Goal: Book appointment/travel/reservation

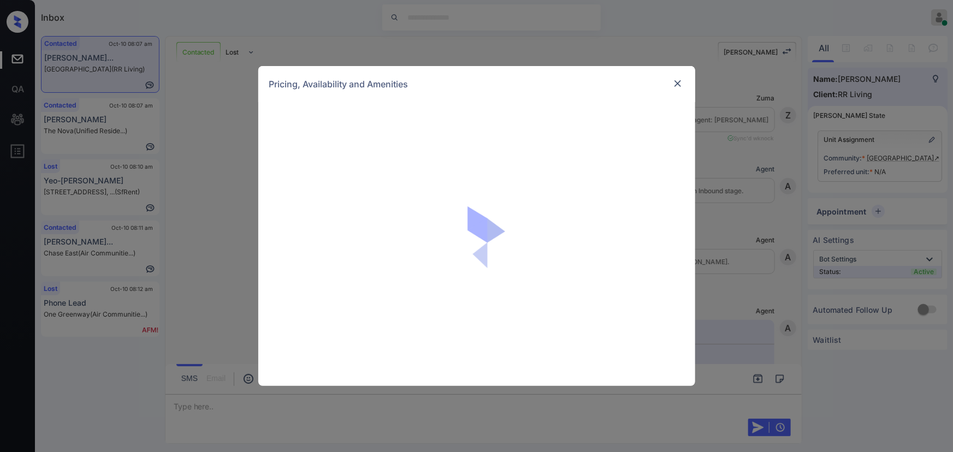
scroll to position [353, 0]
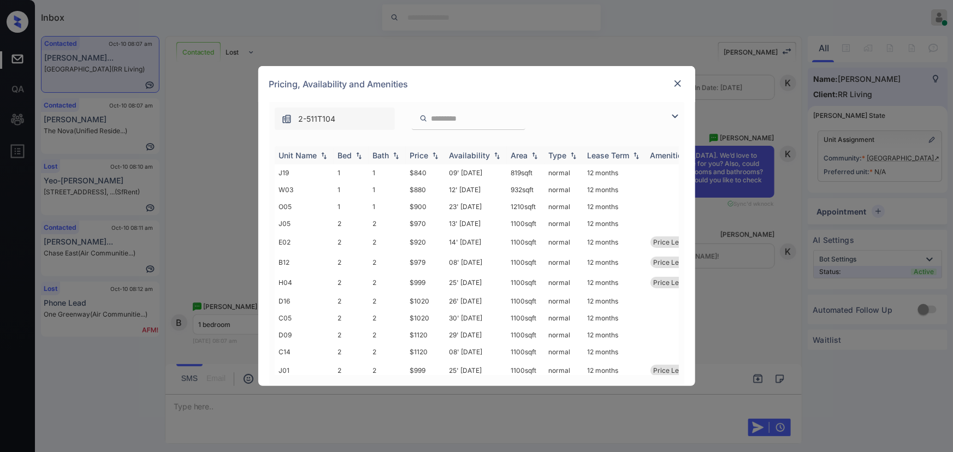
click at [417, 154] on div "Price" at bounding box center [419, 155] width 19 height 9
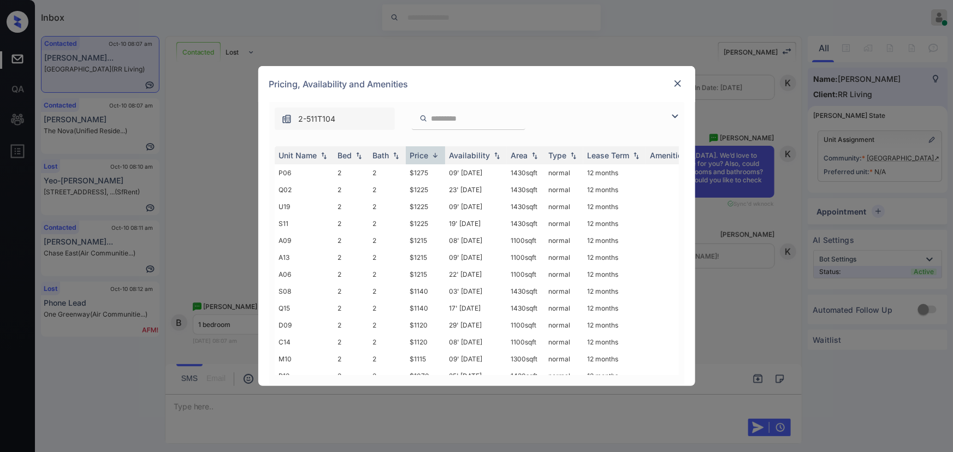
click at [677, 117] on img at bounding box center [675, 116] width 13 height 13
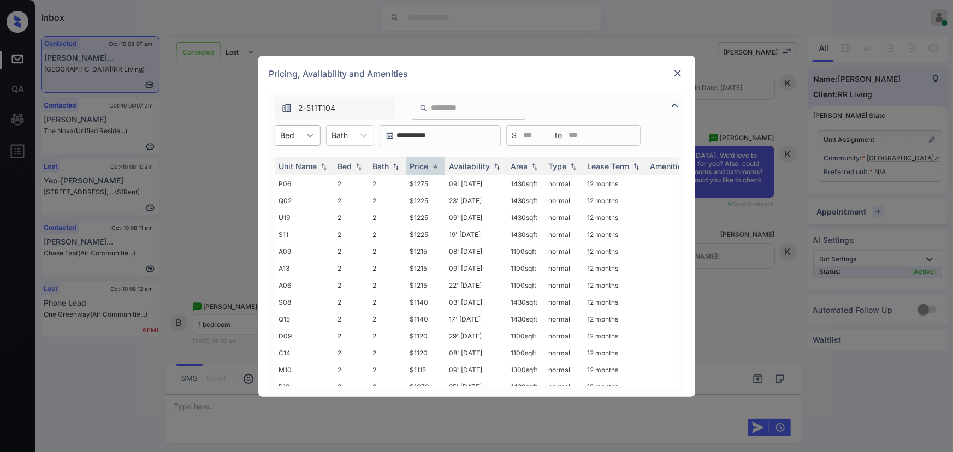
click at [302, 141] on div at bounding box center [310, 136] width 20 height 20
click at [297, 161] on div "1" at bounding box center [298, 162] width 46 height 20
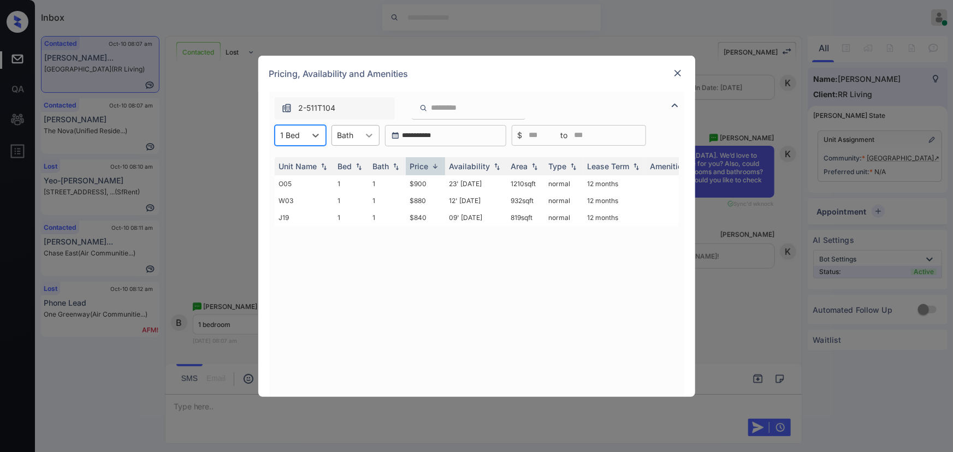
click at [361, 136] on div at bounding box center [369, 136] width 20 height 20
click at [349, 166] on div "1" at bounding box center [356, 162] width 48 height 20
click at [430, 163] on img at bounding box center [435, 166] width 11 height 8
click at [457, 185] on td "09' Oct 25" at bounding box center [476, 183] width 62 height 17
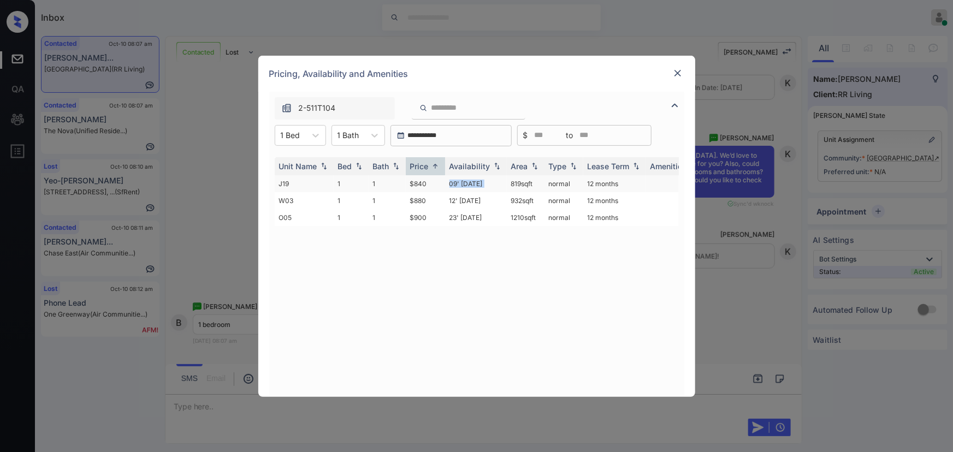
click at [457, 185] on td "09' Oct 25" at bounding box center [476, 183] width 62 height 17
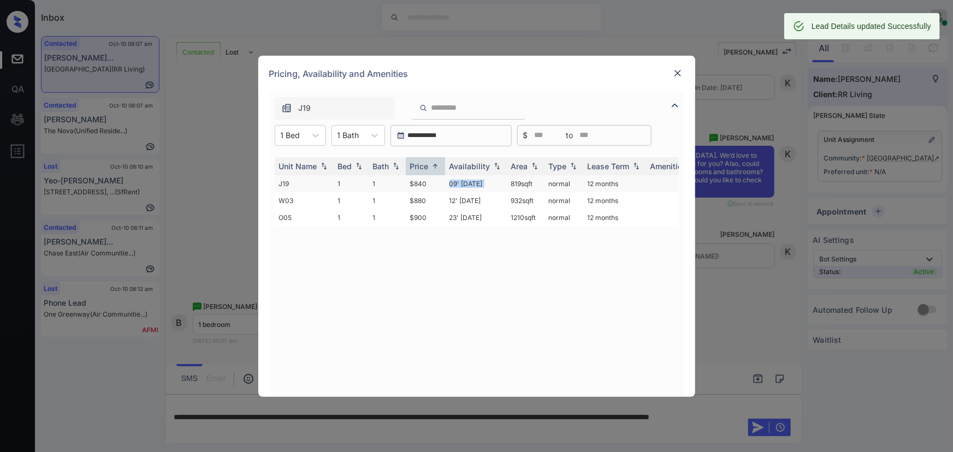
copy td "819 sqft"
drag, startPoint x: 529, startPoint y: 184, endPoint x: 510, endPoint y: 184, distance: 19.7
click at [510, 184] on td "819 sqft" at bounding box center [526, 183] width 38 height 17
click at [679, 72] on img at bounding box center [677, 73] width 11 height 11
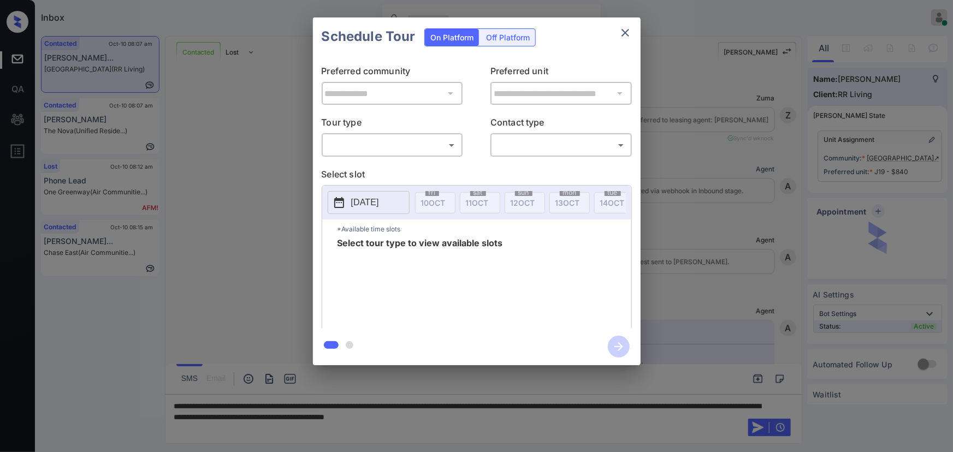
scroll to position [788, 0]
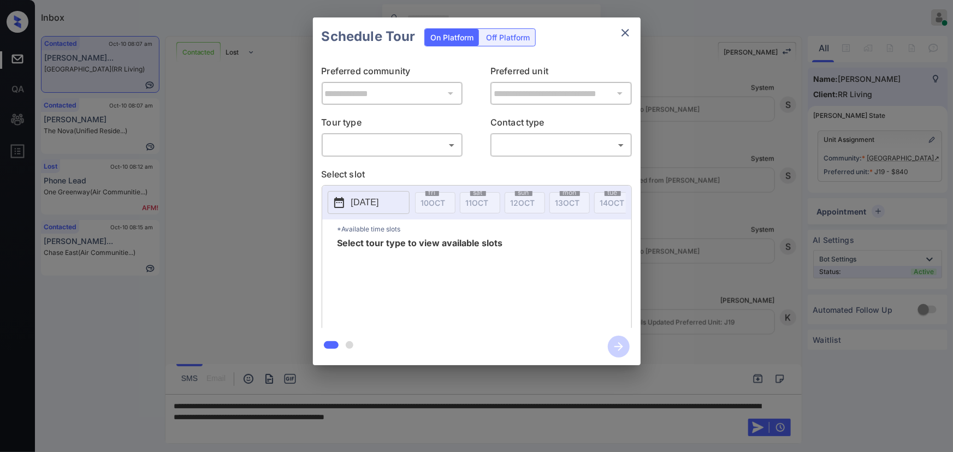
click at [381, 146] on body "Inbox Kenneth Umali Online Set yourself offline Set yourself on break Profile S…" at bounding box center [476, 226] width 953 height 452
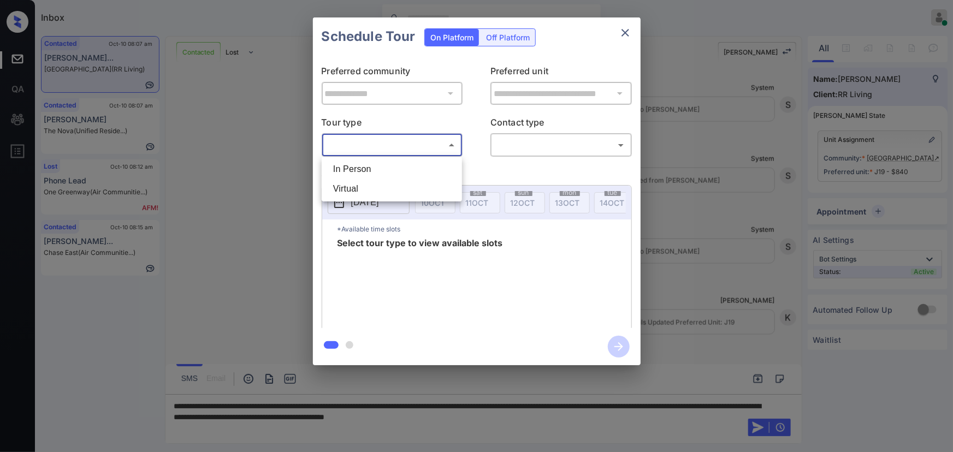
click at [375, 169] on li "In Person" at bounding box center [391, 170] width 135 height 20
type input "********"
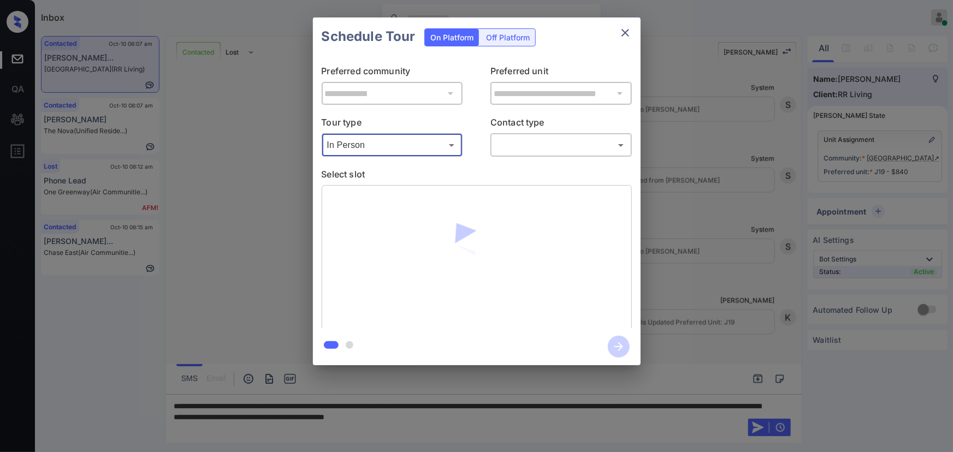
click at [568, 150] on body "Inbox Kenneth Umali Online Set yourself offline Set yourself on break Profile S…" at bounding box center [476, 226] width 953 height 452
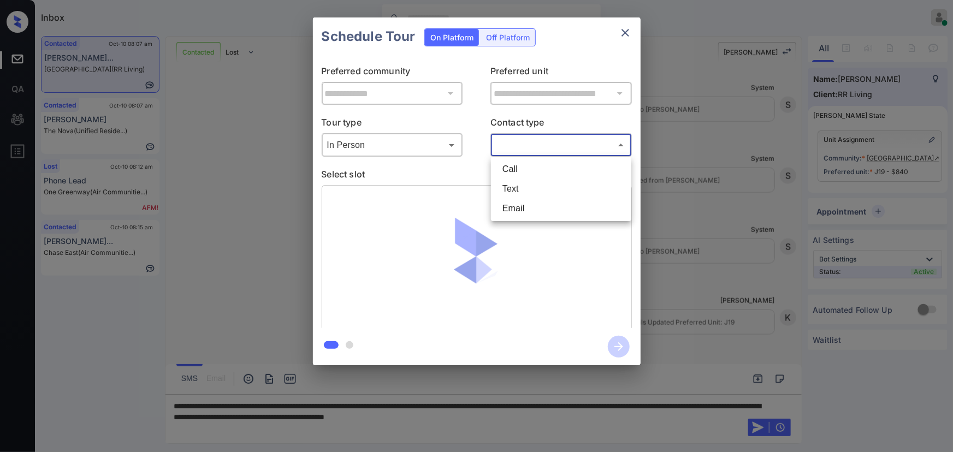
click at [517, 193] on li "Text" at bounding box center [561, 189] width 135 height 20
type input "****"
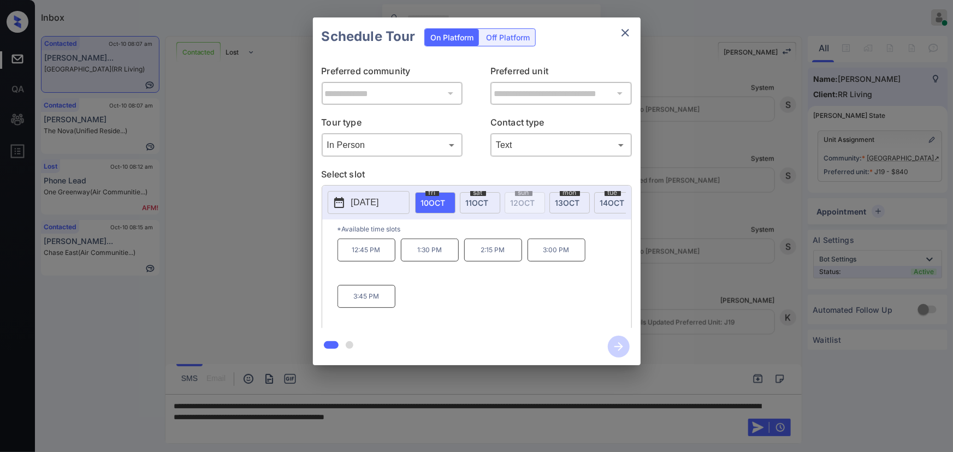
click at [469, 204] on span "11 OCT" at bounding box center [477, 202] width 23 height 9
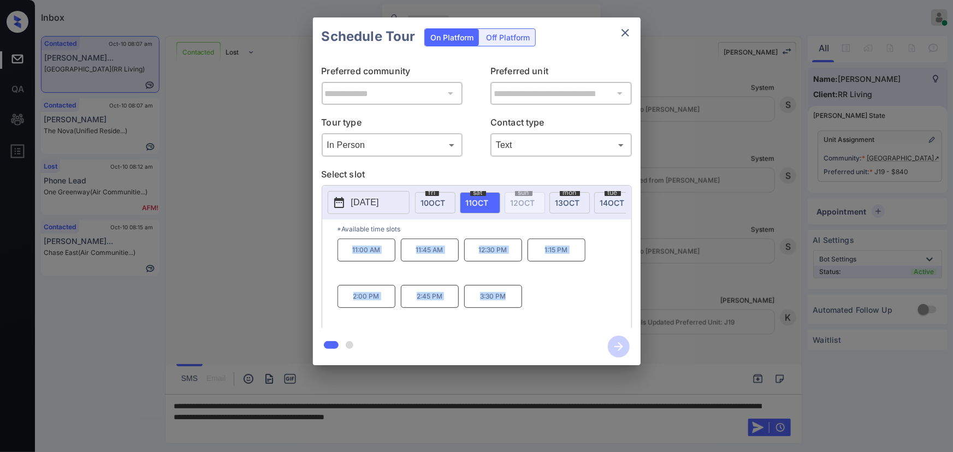
drag, startPoint x: 511, startPoint y: 305, endPoint x: 344, endPoint y: 252, distance: 174.8
click at [344, 252] on div "11:00 AM 11:45 AM 12:30 PM 1:15 PM 2:00 PM 2:45 PM 3:30 PM" at bounding box center [485, 282] width 294 height 87
copy div "11:00 AM 11:45 AM 12:30 PM 1:15 PM 2:00 PM 2:45 PM 3:30 PM"
click at [583, 415] on div at bounding box center [476, 226] width 953 height 452
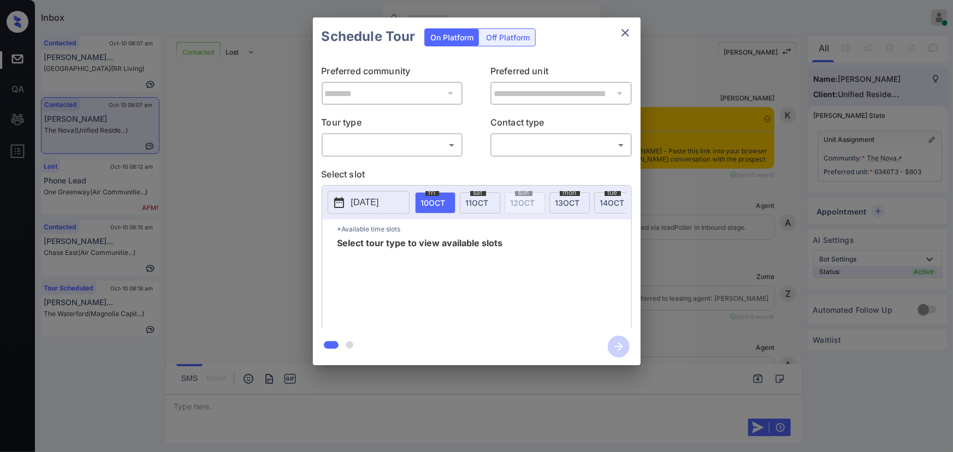
scroll to position [645, 0]
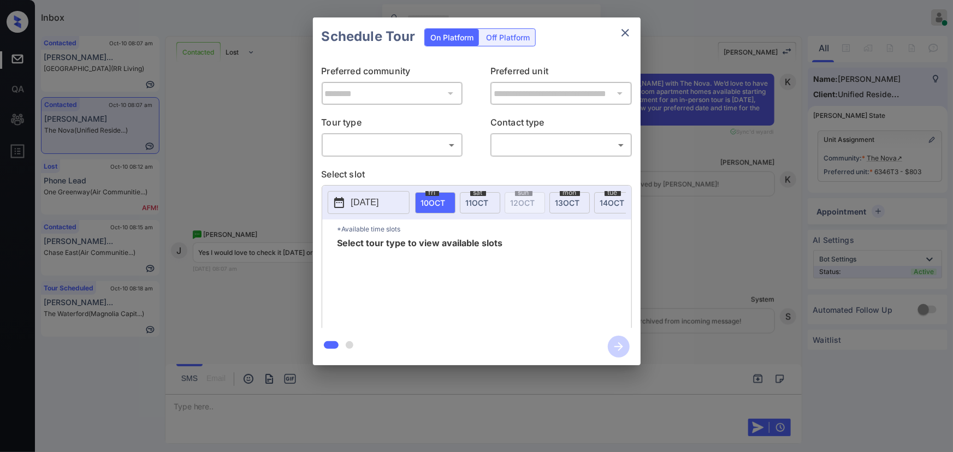
click at [431, 142] on body "Inbox Kenneth Umali Online Set yourself offline Set yourself on break Profile S…" at bounding box center [476, 226] width 953 height 452
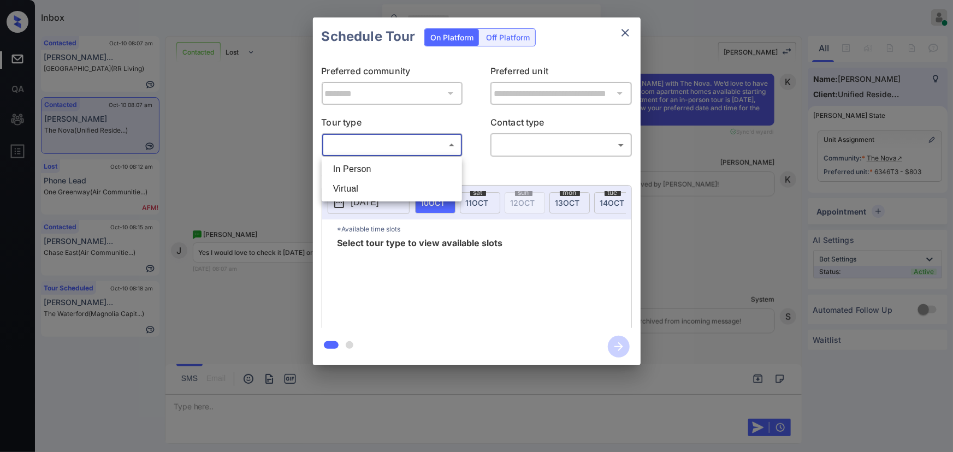
click at [400, 158] on ul "In Person Virtual" at bounding box center [392, 179] width 140 height 45
click at [420, 164] on li "In Person" at bounding box center [391, 170] width 135 height 20
type input "********"
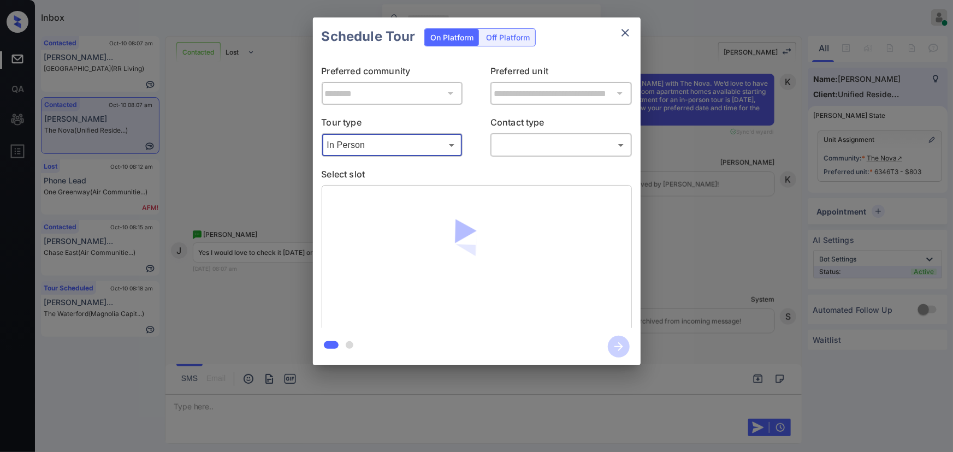
click at [522, 145] on body "Inbox Kenneth Umali Online Set yourself offline Set yourself on break Profile S…" at bounding box center [476, 226] width 953 height 452
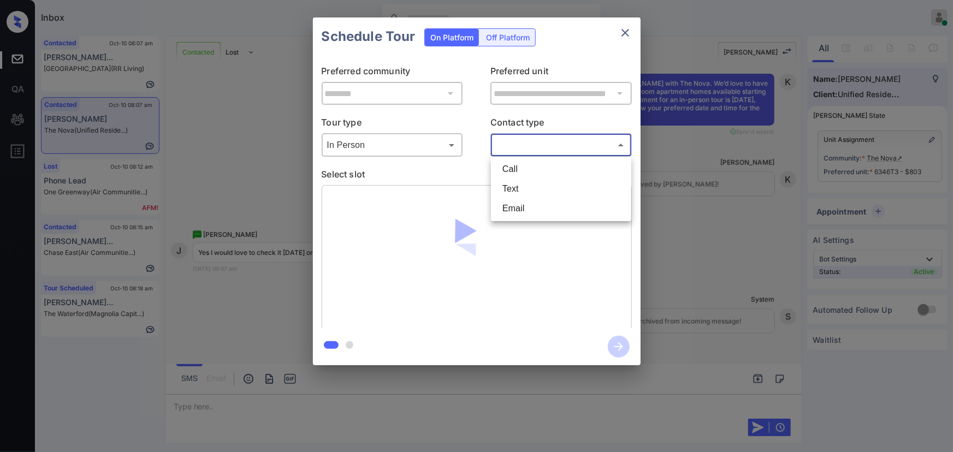
click at [521, 178] on li "Call" at bounding box center [561, 170] width 135 height 20
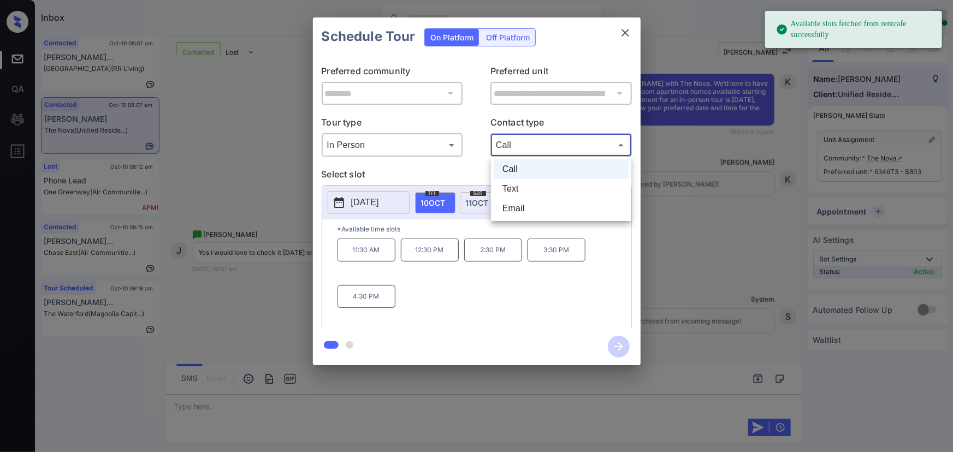
drag, startPoint x: 515, startPoint y: 149, endPoint x: 517, endPoint y: 166, distance: 17.1
click at [516, 149] on body "Available slots fetched from rentcafe successfully Inbox Kenneth Umali Online S…" at bounding box center [476, 226] width 953 height 452
click at [511, 188] on li "Text" at bounding box center [561, 189] width 135 height 20
type input "****"
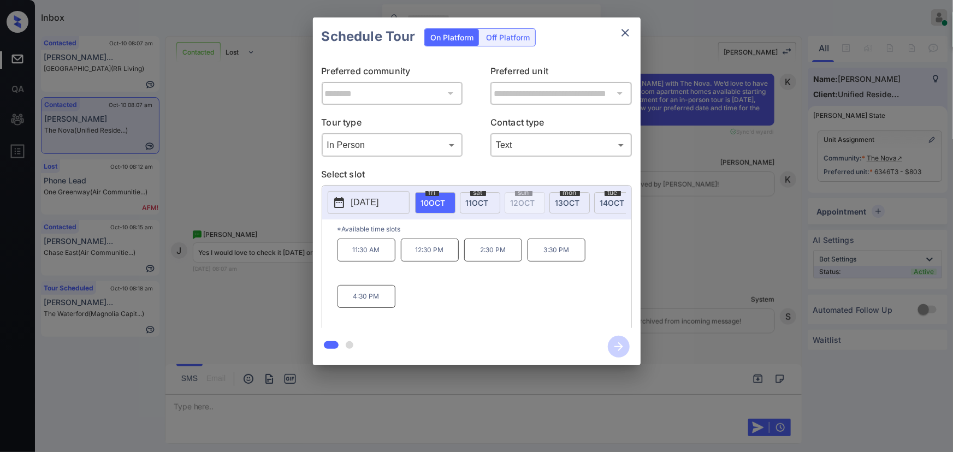
click at [377, 200] on p "2025-10-10" at bounding box center [365, 202] width 28 height 13
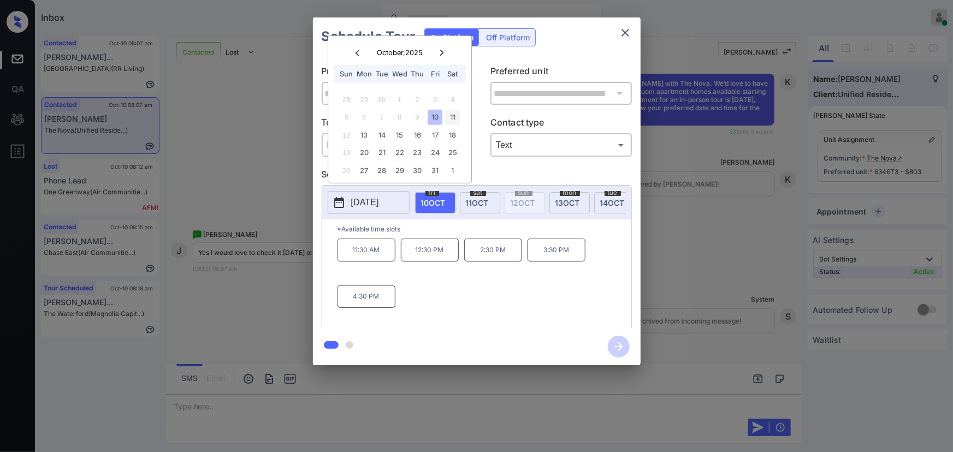
click at [458, 112] on div "11" at bounding box center [453, 117] width 15 height 15
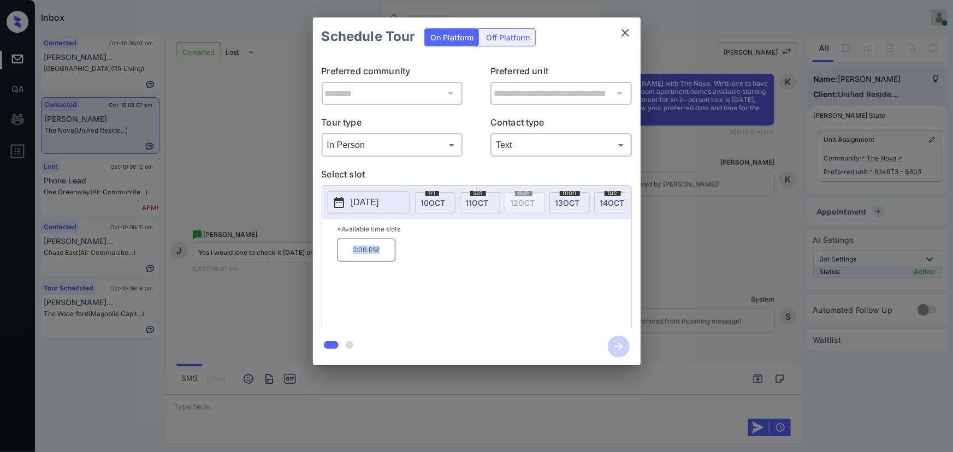
drag, startPoint x: 381, startPoint y: 252, endPoint x: 347, endPoint y: 253, distance: 33.9
click at [347, 253] on p "2:00 PM" at bounding box center [367, 250] width 58 height 23
copy p "2:00 PM"
click at [622, 34] on icon "close" at bounding box center [625, 32] width 13 height 13
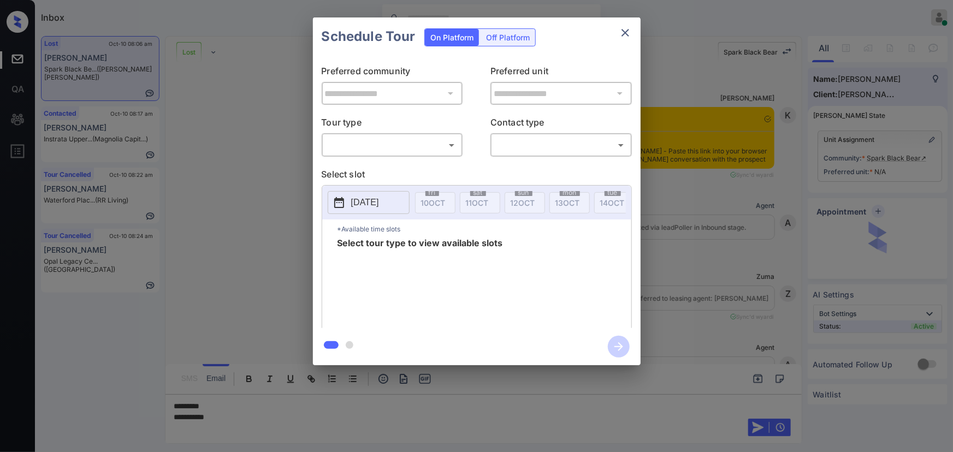
scroll to position [2584, 0]
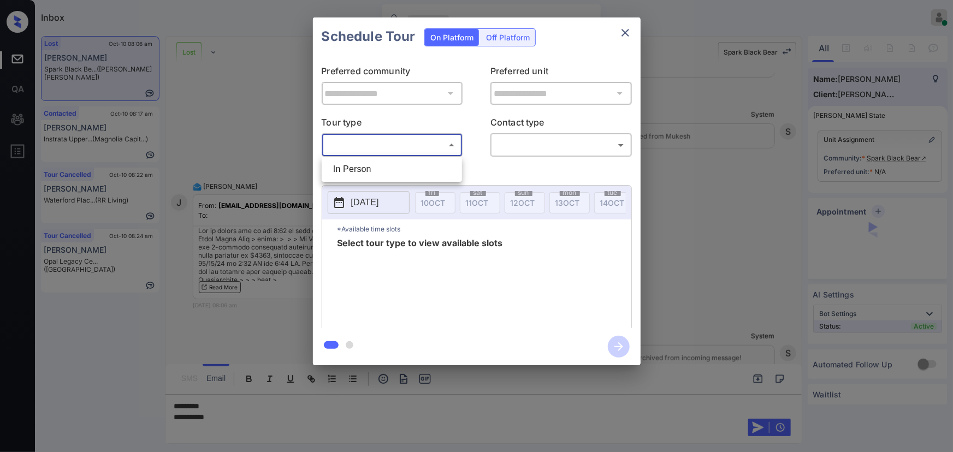
click at [365, 149] on body "Inbox [PERSON_NAME] Online Set yourself offline Set yourself on break Profile S…" at bounding box center [476, 226] width 953 height 452
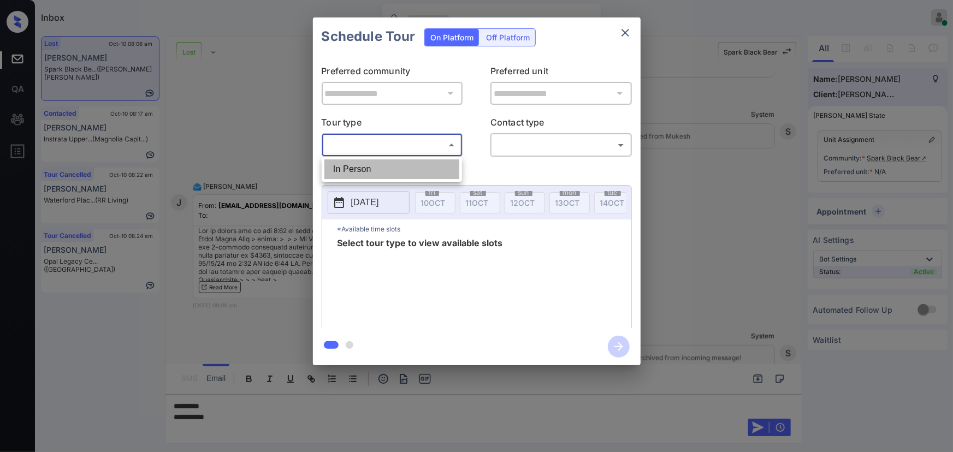
click at [357, 160] on li "In Person" at bounding box center [391, 170] width 135 height 20
type input "********"
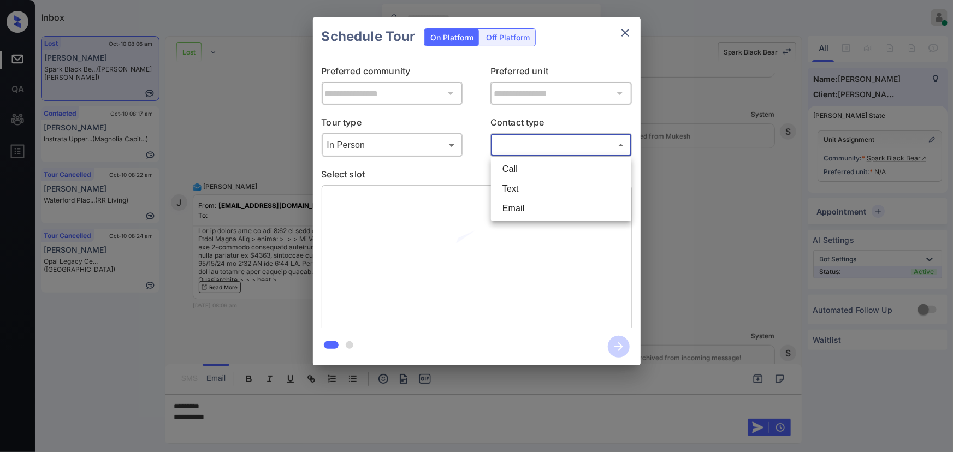
click at [507, 147] on body "Inbox Kenneth Umali Online Set yourself offline Set yourself on break Profile S…" at bounding box center [476, 226] width 953 height 452
click at [505, 184] on li "Text" at bounding box center [561, 189] width 135 height 20
type input "****"
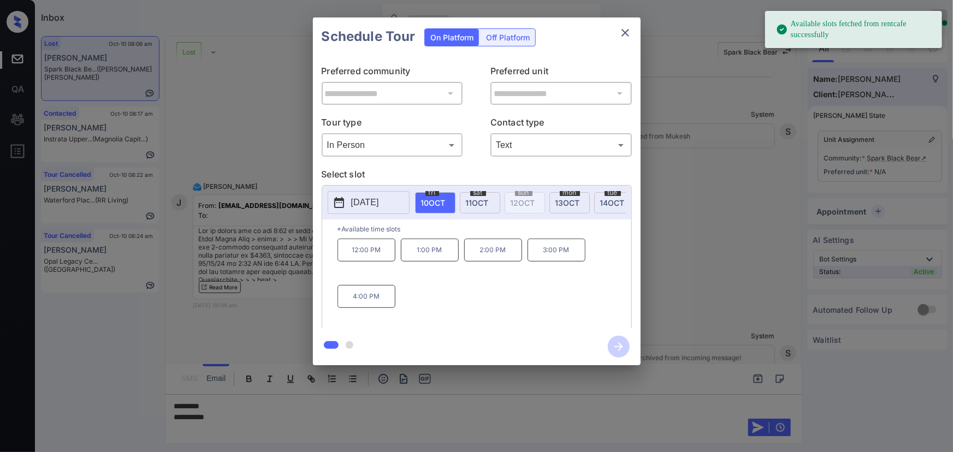
click at [371, 201] on p "2025-10-10" at bounding box center [365, 202] width 28 height 13
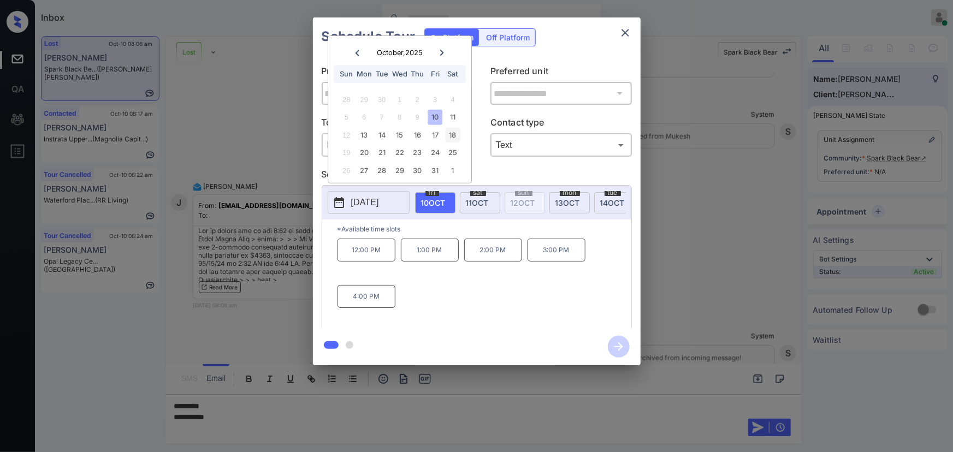
click at [456, 133] on div "18" at bounding box center [453, 135] width 15 height 15
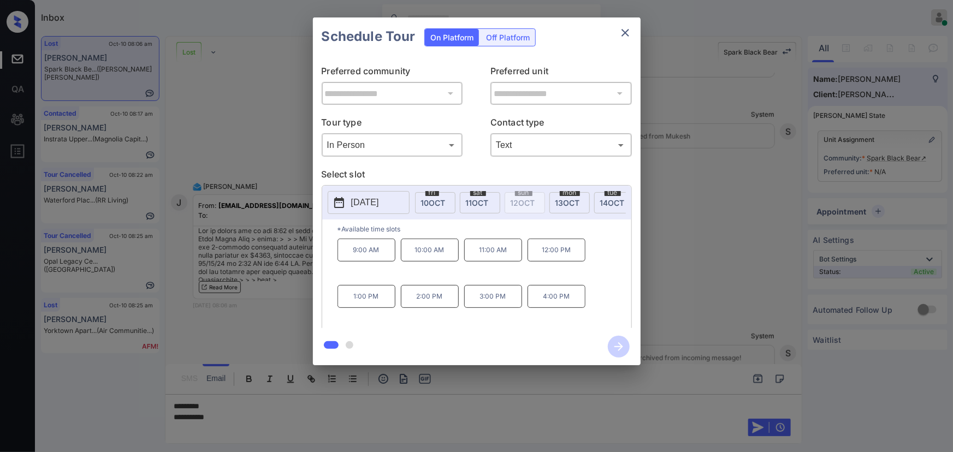
click at [376, 306] on p "1:00 PM" at bounding box center [367, 296] width 58 height 23
click at [721, 367] on div "**********" at bounding box center [476, 191] width 953 height 383
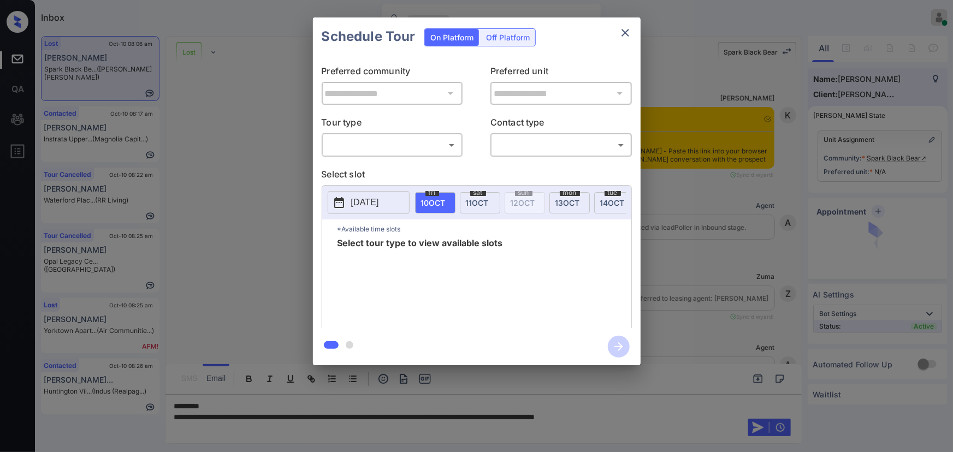
scroll to position [2617, 0]
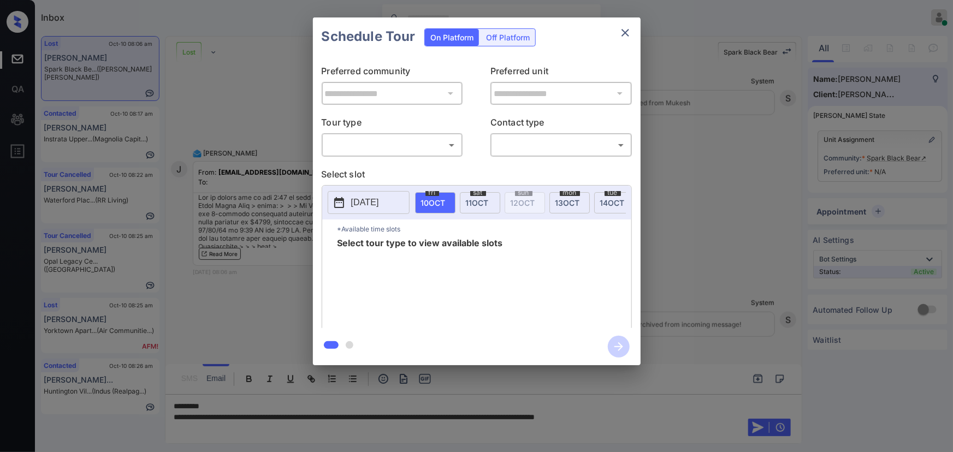
click at [393, 149] on body "Inbox Kenneth Umali Online Set yourself offline Set yourself on break Profile S…" at bounding box center [476, 226] width 953 height 452
click at [373, 168] on li "In Person" at bounding box center [391, 170] width 135 height 20
type input "********"
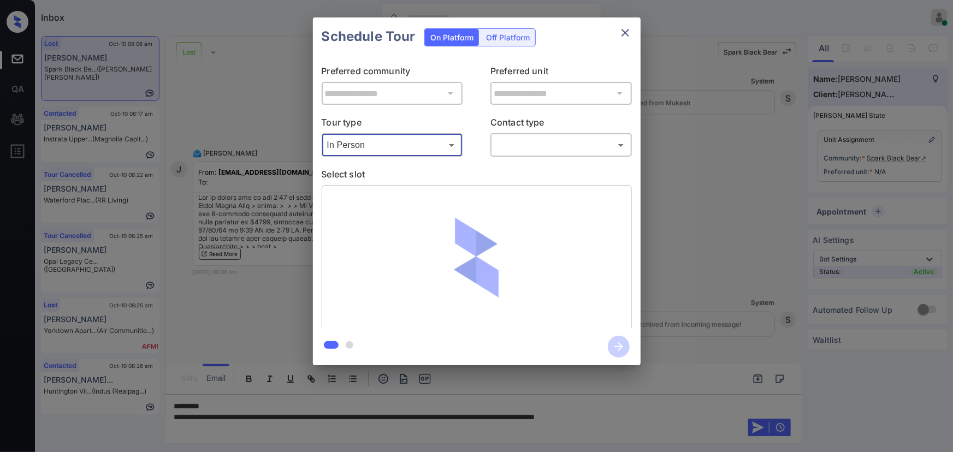
click at [496, 146] on body "Inbox Kenneth Umali Online Set yourself offline Set yourself on break Profile S…" at bounding box center [476, 226] width 953 height 452
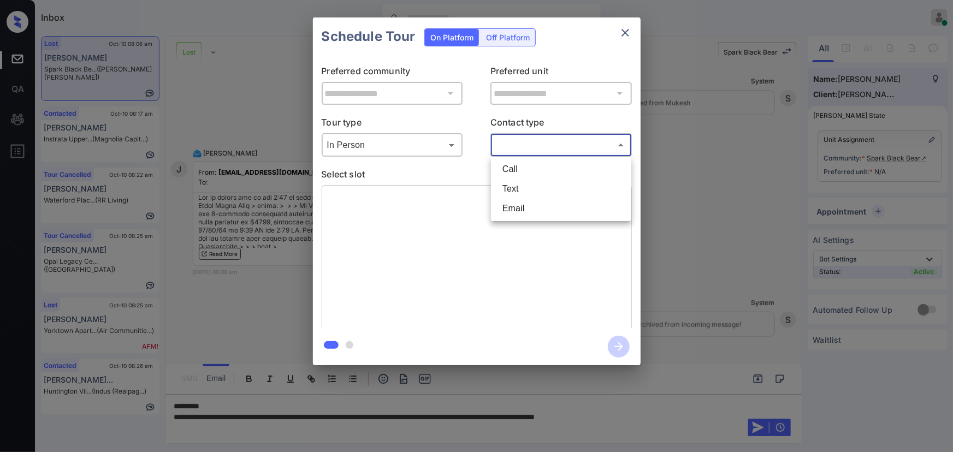
click at [524, 191] on li "Text" at bounding box center [561, 189] width 135 height 20
type input "****"
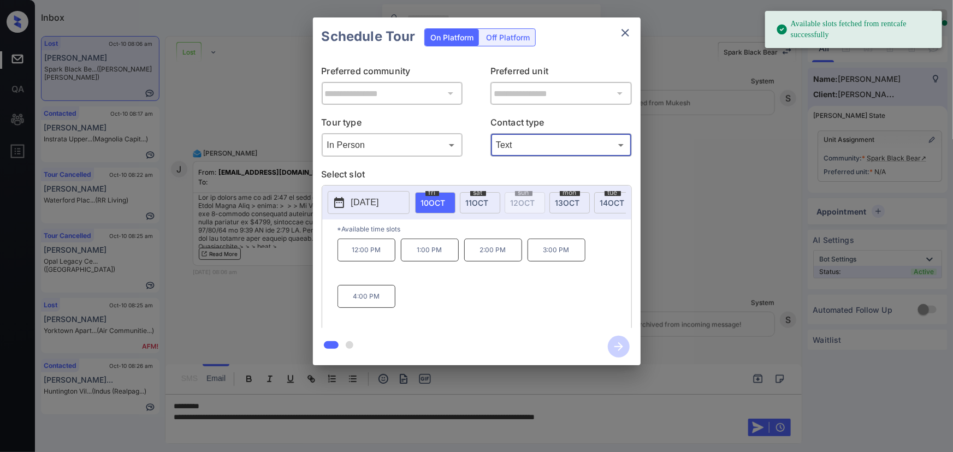
click at [379, 205] on p "[DATE]" at bounding box center [365, 202] width 28 height 13
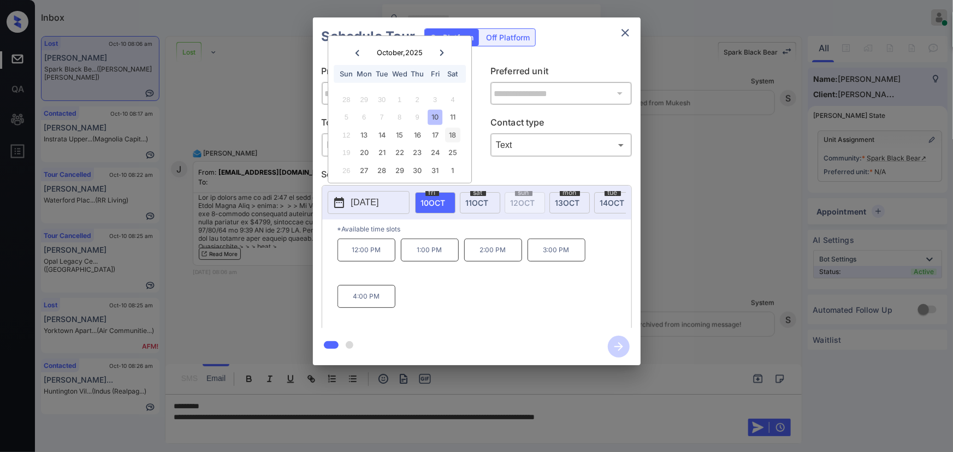
click at [452, 129] on div "18" at bounding box center [453, 135] width 15 height 15
click at [366, 305] on p "1:00 PM" at bounding box center [367, 296] width 58 height 23
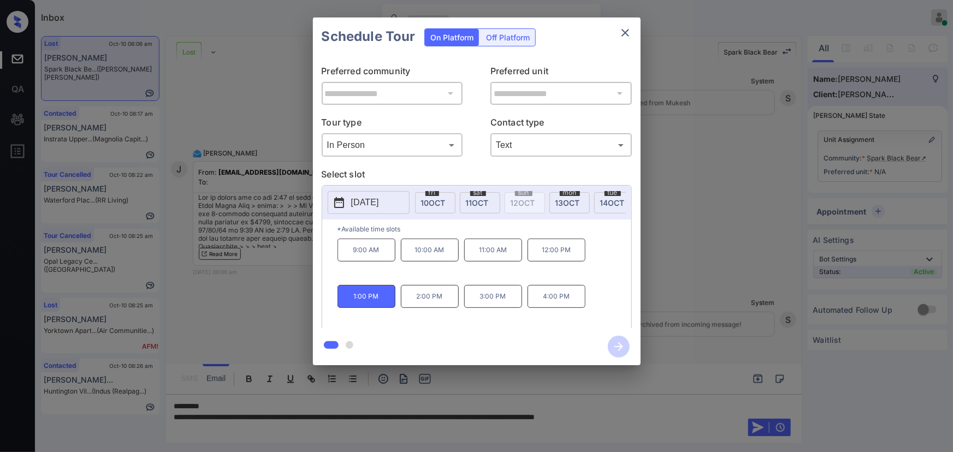
drag, startPoint x: 750, startPoint y: 366, endPoint x: 760, endPoint y: 347, distance: 21.3
click at [760, 347] on div "**********" at bounding box center [476, 191] width 953 height 383
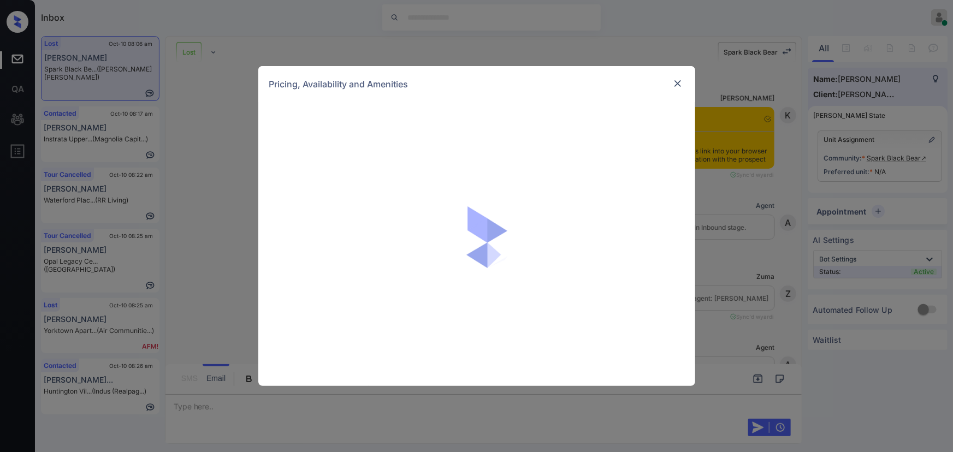
scroll to position [3981, 0]
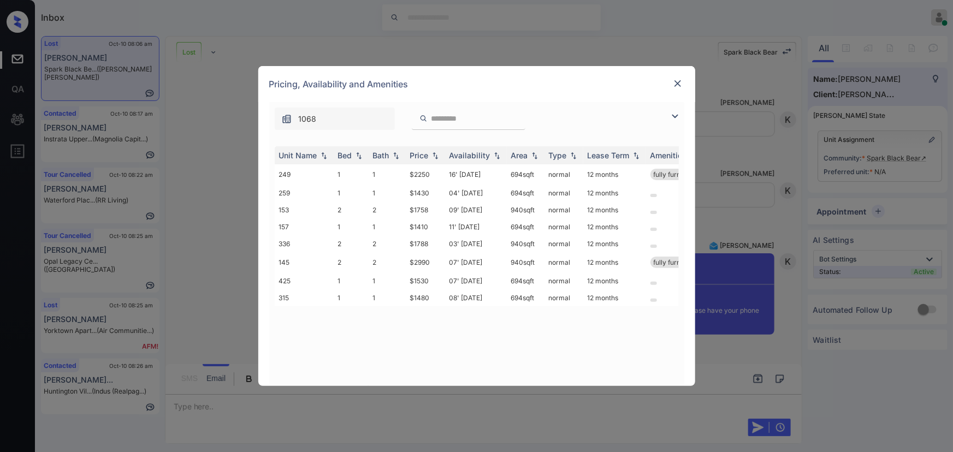
click at [674, 112] on img at bounding box center [675, 116] width 13 height 13
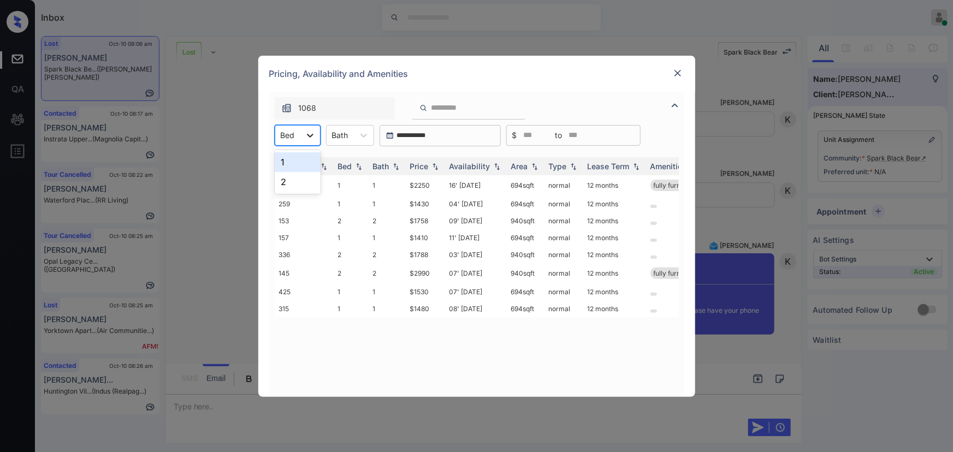
click at [304, 138] on div at bounding box center [310, 136] width 20 height 20
click at [294, 181] on div "2" at bounding box center [298, 182] width 46 height 20
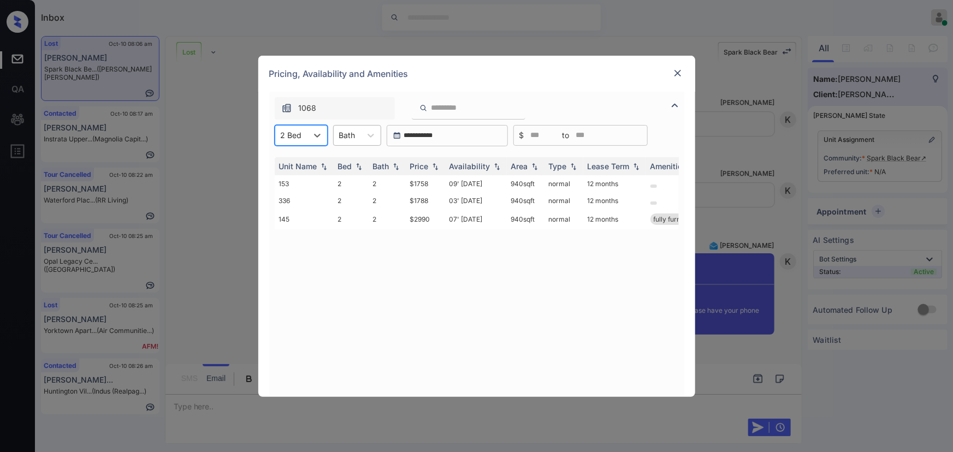
drag, startPoint x: 359, startPoint y: 133, endPoint x: 360, endPoint y: 142, distance: 8.8
click at [360, 133] on div "Bath" at bounding box center [347, 135] width 27 height 16
click at [350, 164] on div "1" at bounding box center [357, 162] width 48 height 20
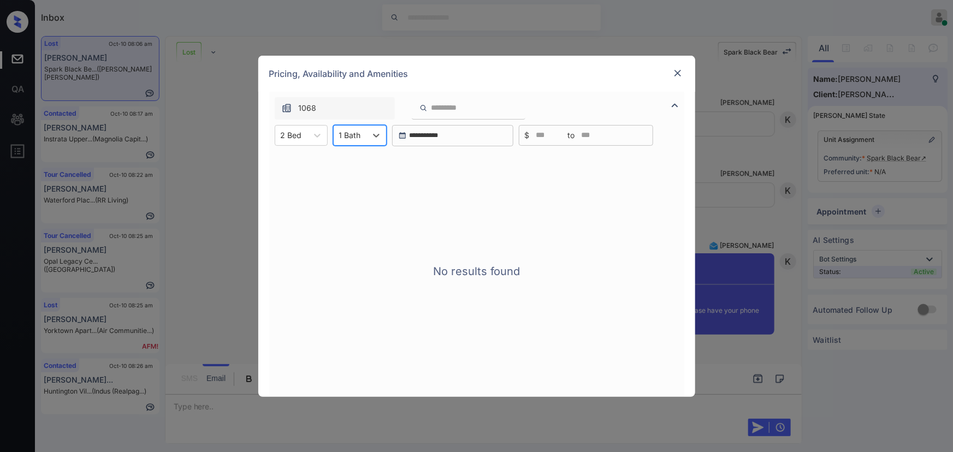
click at [359, 127] on div "1 Bath" at bounding box center [350, 135] width 33 height 16
click at [345, 179] on div "2" at bounding box center [360, 182] width 54 height 20
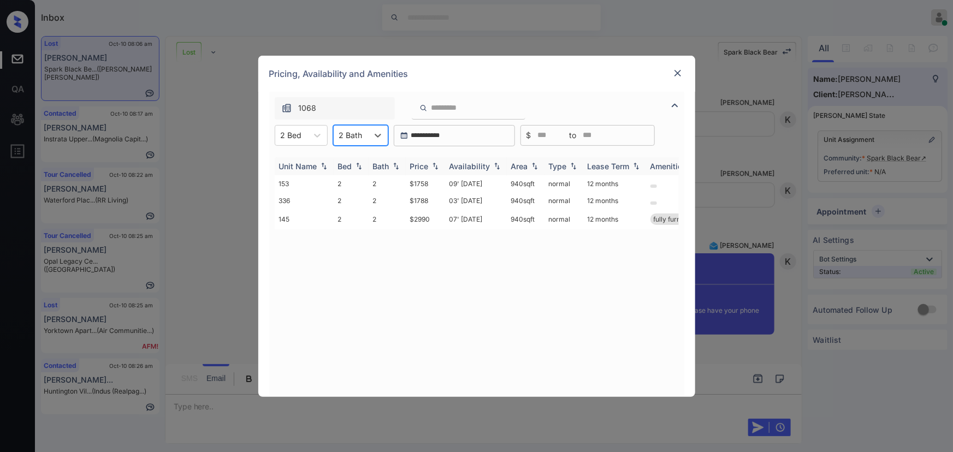
click at [427, 169] on div "Price" at bounding box center [419, 166] width 19 height 9
click at [421, 186] on td "$1758" at bounding box center [425, 183] width 39 height 17
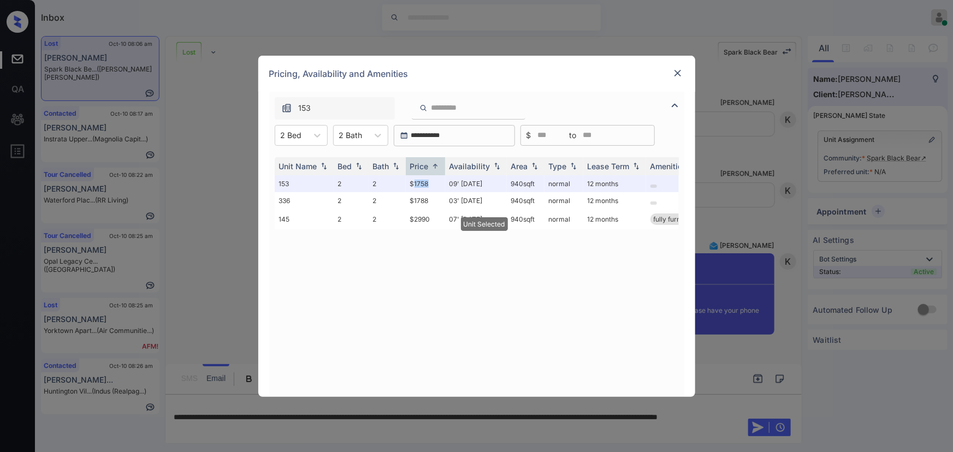
click at [681, 74] on img at bounding box center [677, 73] width 11 height 11
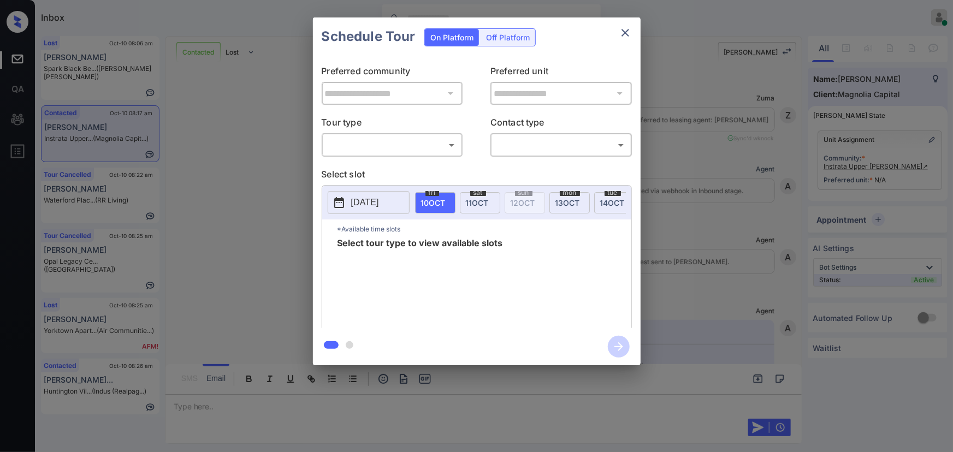
scroll to position [690, 0]
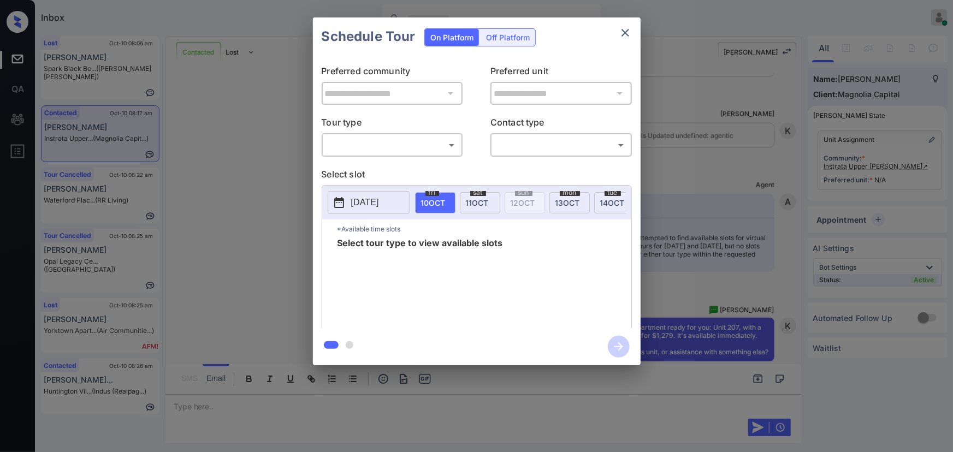
click at [412, 147] on body "Inbox [PERSON_NAME] Online Set yourself offline Set yourself on break Profile S…" at bounding box center [476, 226] width 953 height 452
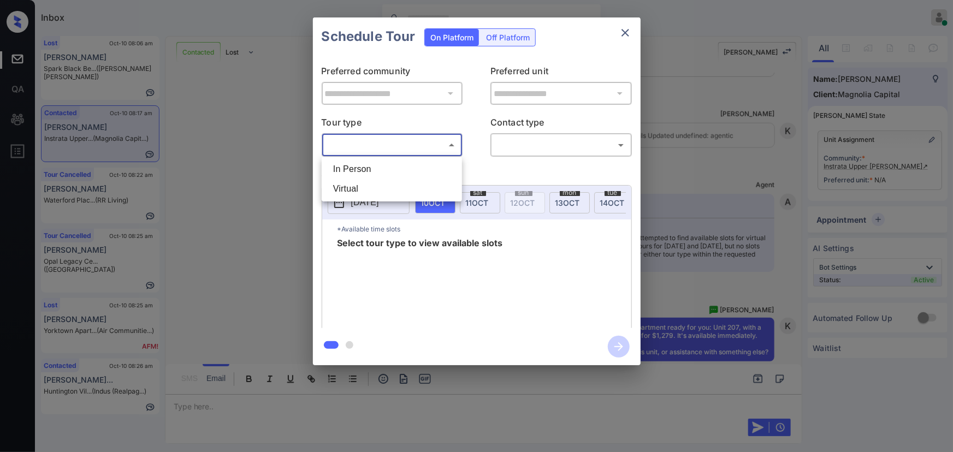
click at [383, 179] on li "Virtual" at bounding box center [391, 189] width 135 height 20
type input "*******"
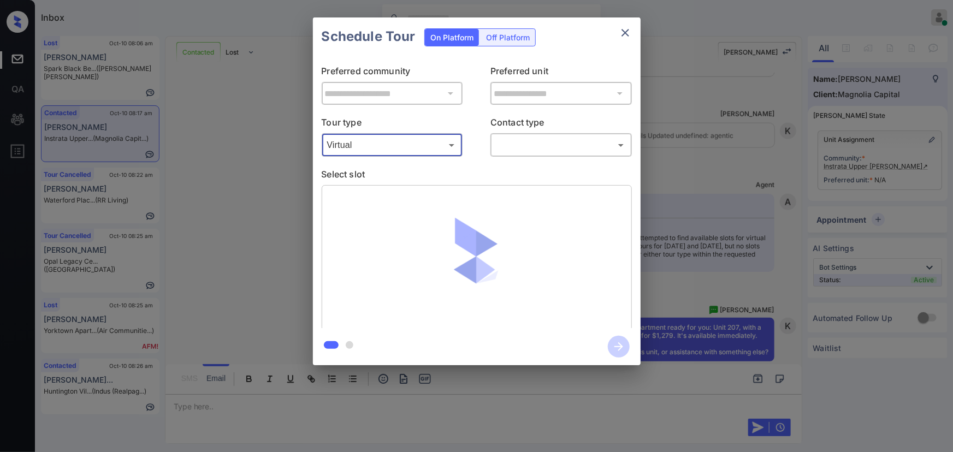
click at [522, 145] on body "Inbox [PERSON_NAME] Online Set yourself offline Set yourself on break Profile S…" at bounding box center [476, 226] width 953 height 452
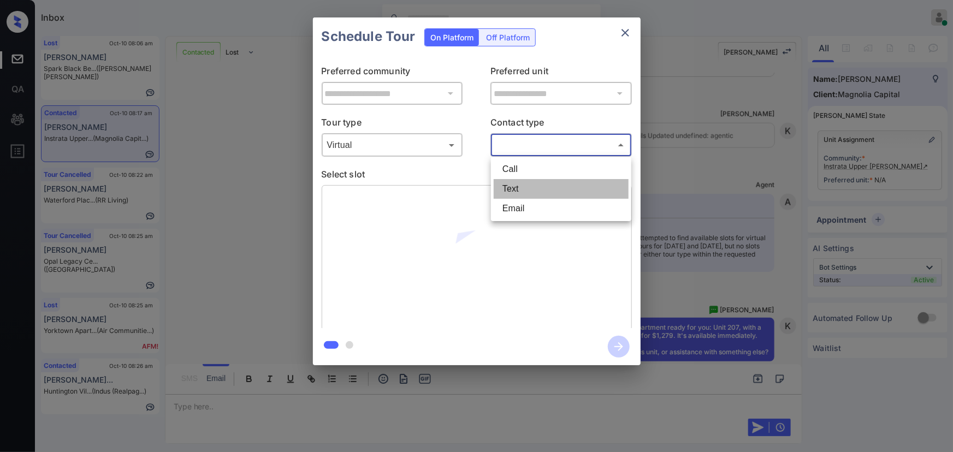
click at [503, 193] on li "Text" at bounding box center [561, 189] width 135 height 20
type input "****"
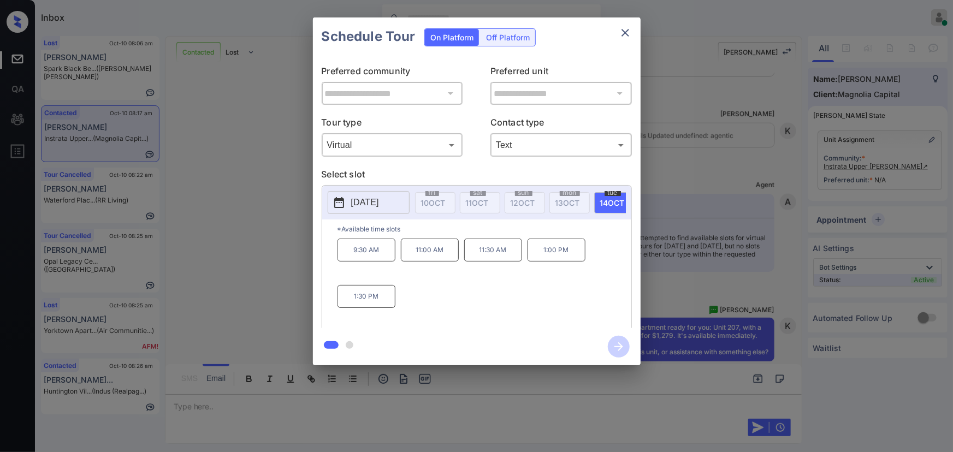
click at [606, 198] on span "[DATE]" at bounding box center [612, 202] width 25 height 9
copy div "9:30 AM 11:00 AM 11:30 AM 1:00 PM 1:30 PM"
drag, startPoint x: 385, startPoint y: 303, endPoint x: 350, endPoint y: 262, distance: 54.2
click at [350, 262] on div "9:30 AM 11:00 AM 11:30 AM 1:00 PM 1:30 PM" at bounding box center [485, 282] width 294 height 87
click at [187, 376] on div "**********" at bounding box center [476, 191] width 953 height 383
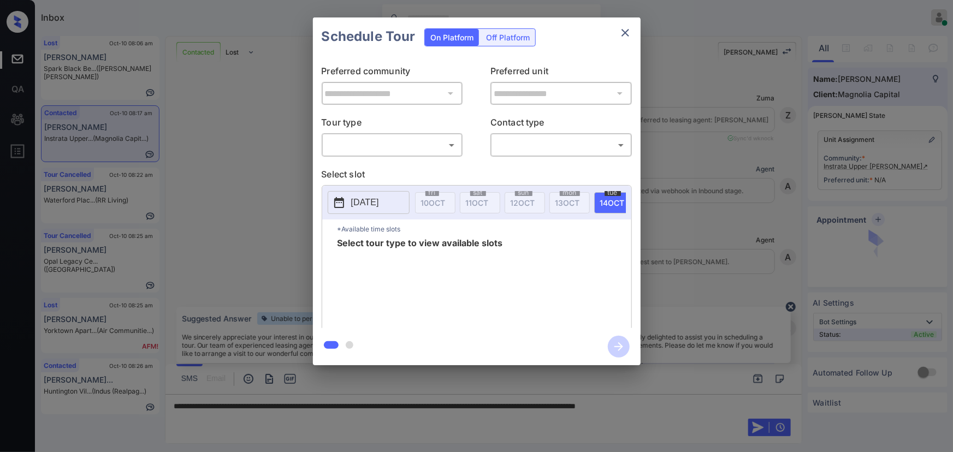
scroll to position [756, 0]
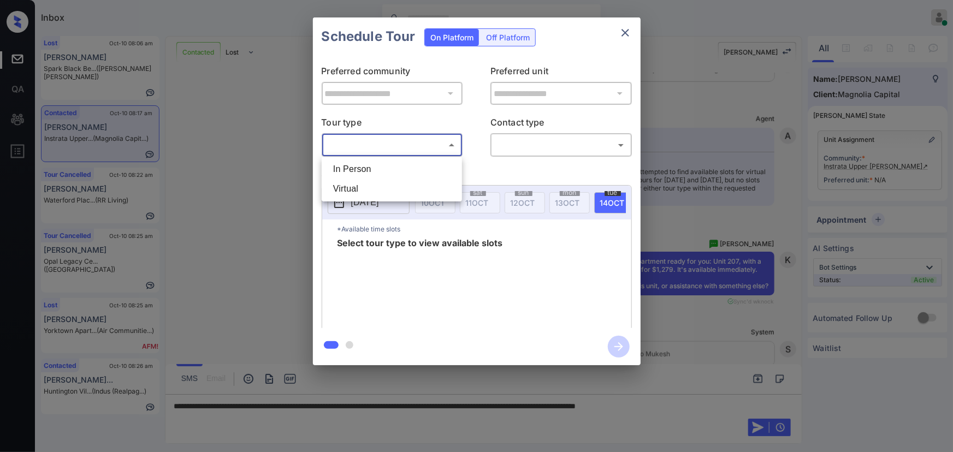
click at [440, 151] on body "Inbox Kenneth Umali Online Set yourself offline Set yourself on break Profile S…" at bounding box center [476, 226] width 953 height 452
click at [395, 169] on li "In Person" at bounding box center [391, 170] width 135 height 20
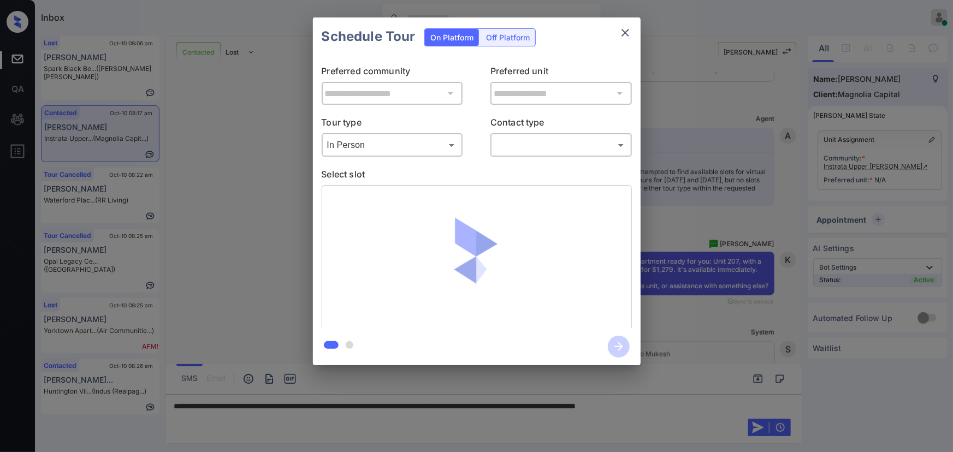
click at [429, 154] on div "In Person ******** ​" at bounding box center [392, 144] width 141 height 23
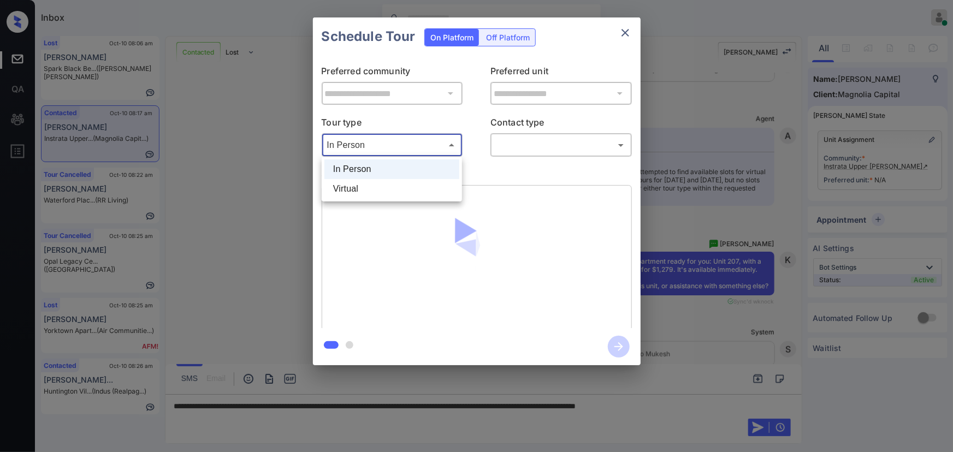
click at [451, 143] on body "Inbox Kenneth Umali Online Set yourself offline Set yourself on break Profile S…" at bounding box center [476, 226] width 953 height 452
click at [399, 187] on li "Virtual" at bounding box center [391, 189] width 135 height 20
type input "*******"
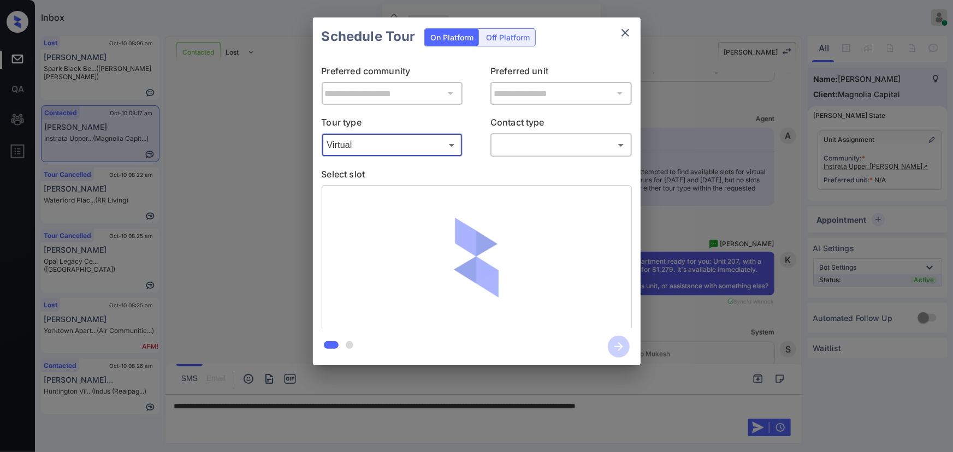
click at [546, 142] on body "Inbox Kenneth Umali Online Set yourself offline Set yourself on break Profile S…" at bounding box center [476, 226] width 953 height 452
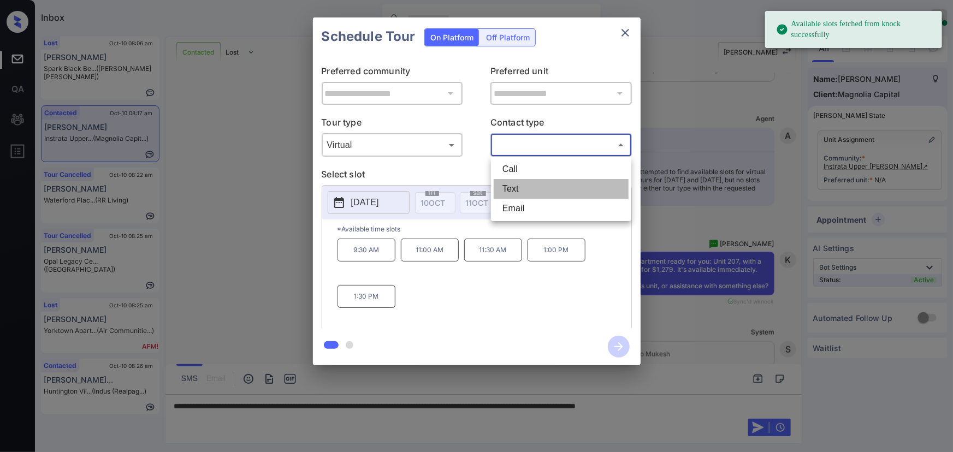
click at [520, 191] on li "Text" at bounding box center [561, 189] width 135 height 20
type input "****"
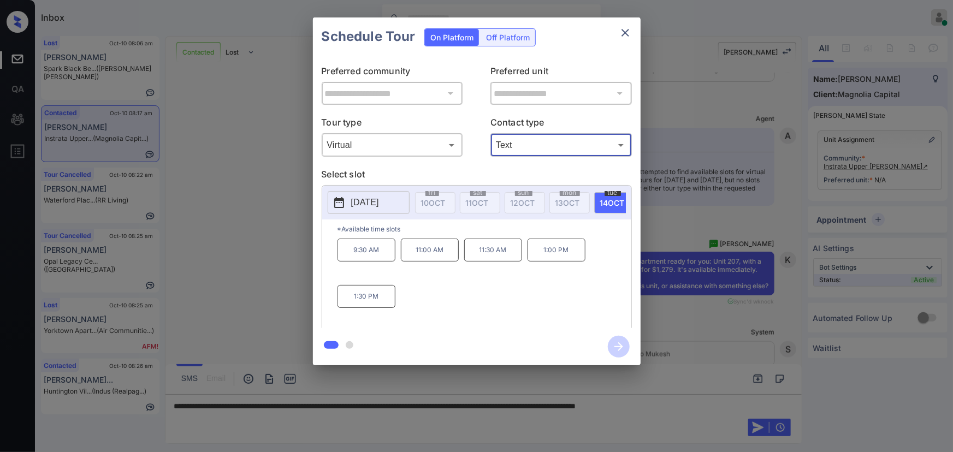
click at [712, 405] on div at bounding box center [476, 226] width 953 height 452
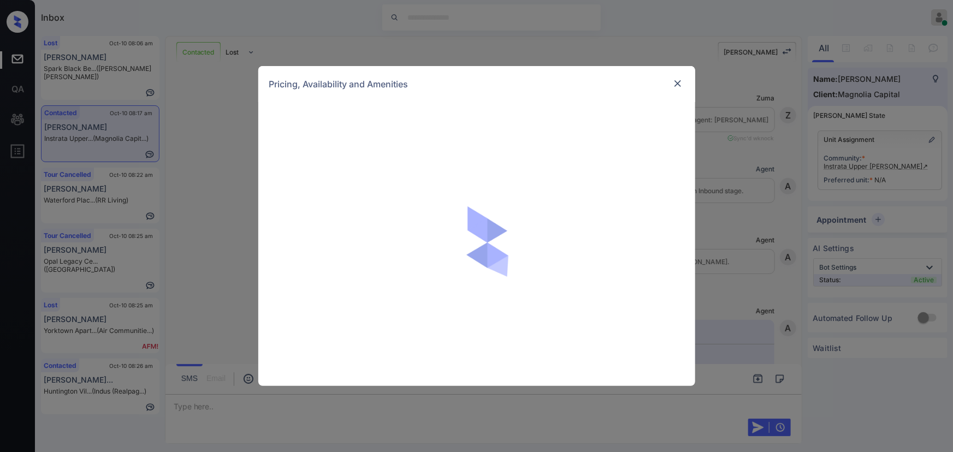
scroll to position [492, 0]
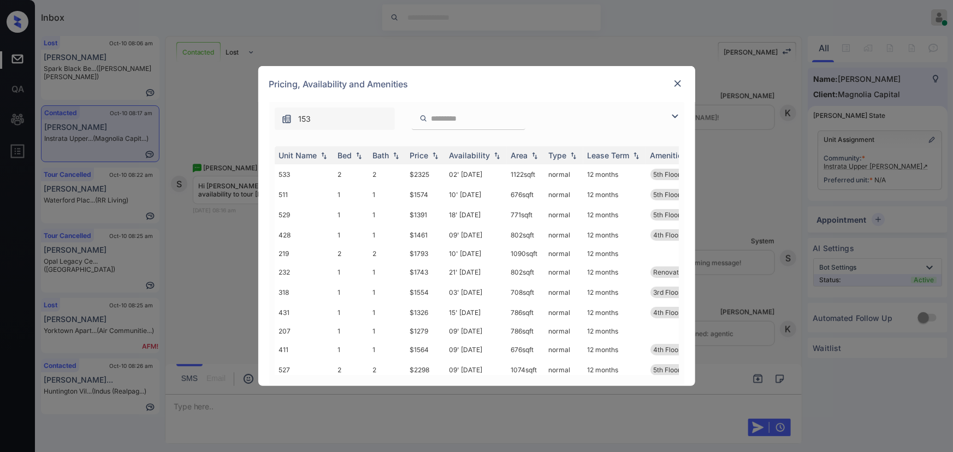
click at [674, 116] on img at bounding box center [675, 116] width 13 height 13
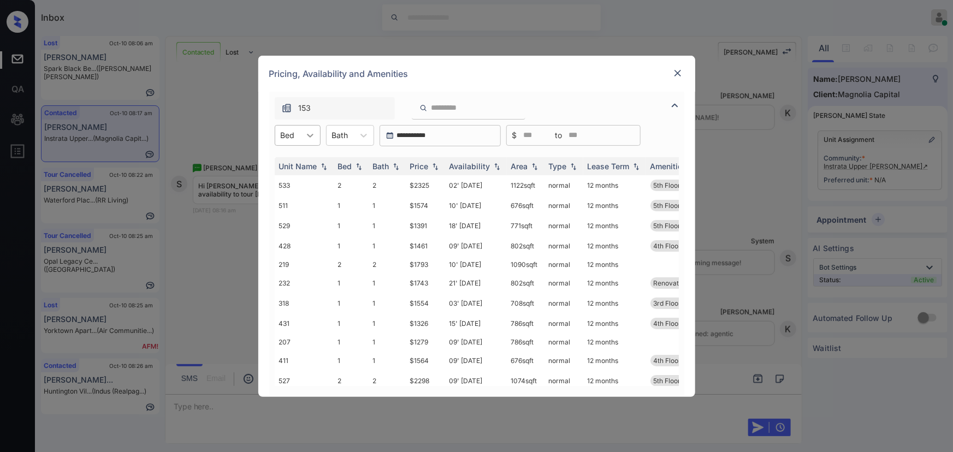
click at [311, 137] on icon at bounding box center [310, 135] width 11 height 11
drag, startPoint x: 291, startPoint y: 165, endPoint x: 310, endPoint y: 158, distance: 19.9
click at [294, 164] on div "1" at bounding box center [298, 162] width 46 height 20
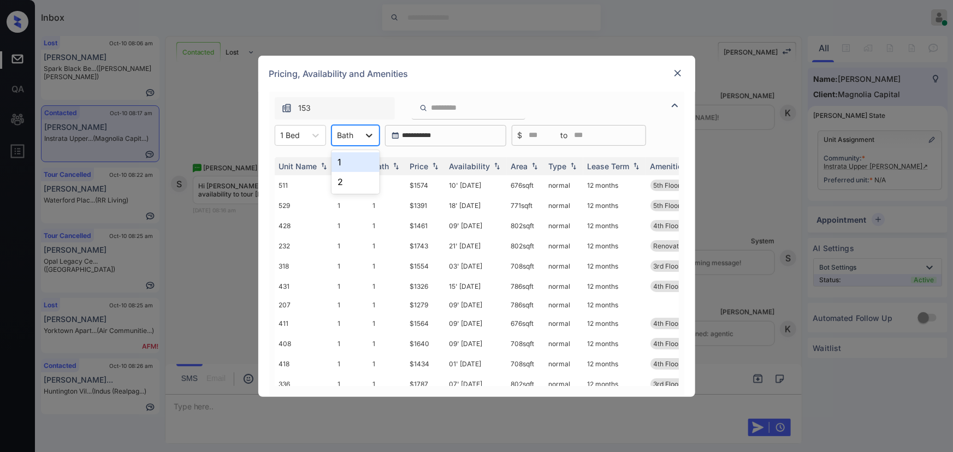
click at [359, 136] on div at bounding box center [369, 136] width 20 height 20
click at [351, 161] on div "1" at bounding box center [356, 162] width 48 height 20
click at [427, 167] on div "Price" at bounding box center [419, 166] width 19 height 9
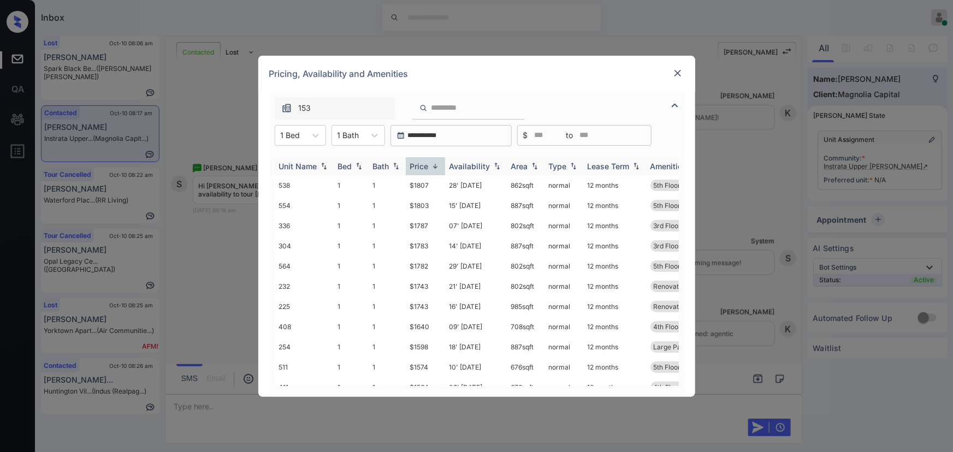
click at [427, 167] on div "Price" at bounding box center [419, 166] width 19 height 9
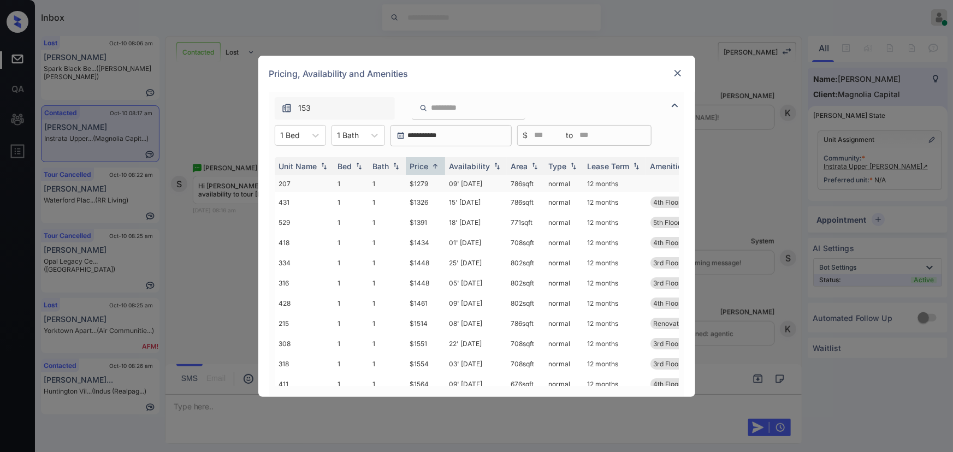
click at [425, 184] on td "$1279" at bounding box center [425, 183] width 39 height 17
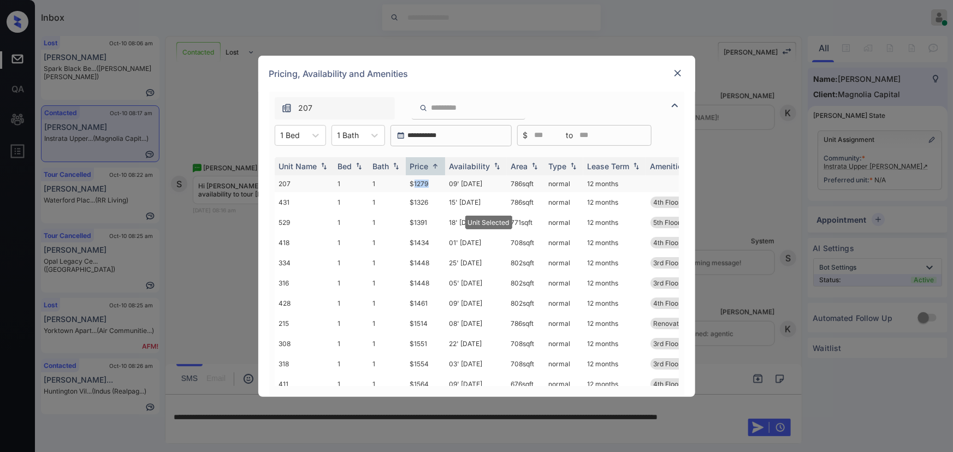
click at [425, 184] on td "$1279" at bounding box center [425, 183] width 39 height 17
click at [677, 69] on img at bounding box center [677, 73] width 11 height 11
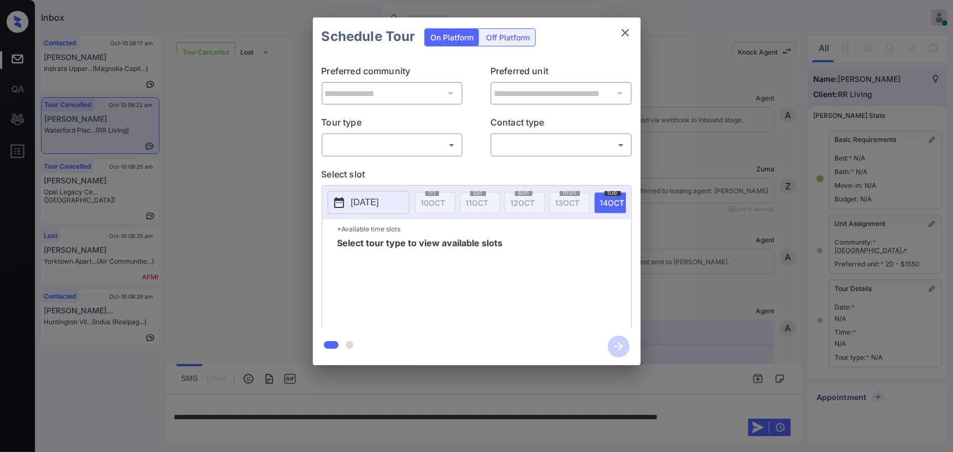
scroll to position [8680, 0]
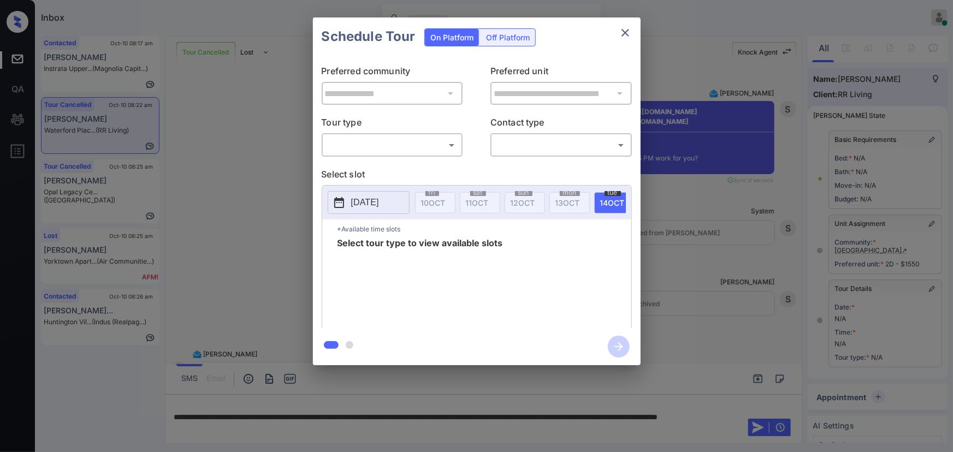
click at [385, 144] on body "Inbox [PERSON_NAME] Online Set yourself offline Set yourself on break Profile S…" at bounding box center [476, 226] width 953 height 452
drag, startPoint x: 372, startPoint y: 167, endPoint x: 442, endPoint y: 159, distance: 70.4
click at [373, 166] on li "In Person" at bounding box center [391, 170] width 135 height 20
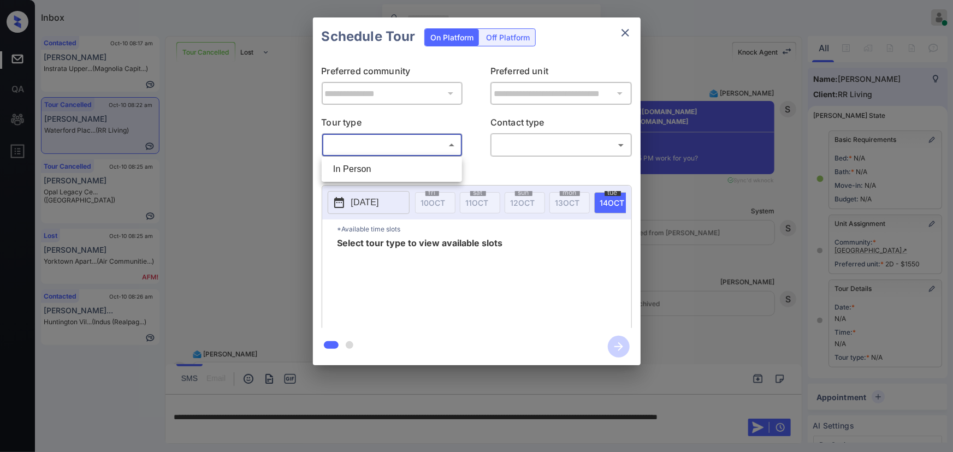
type input "********"
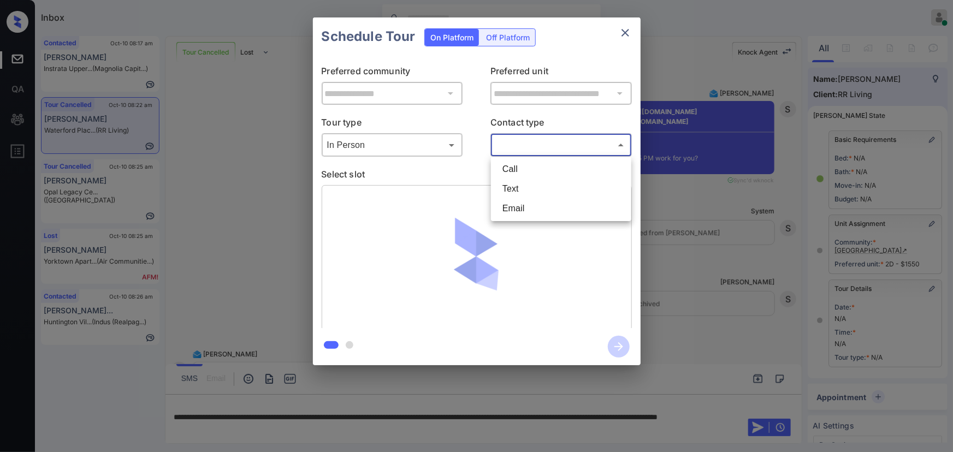
click at [528, 147] on body "Inbox [PERSON_NAME] Online Set yourself offline Set yourself on break Profile S…" at bounding box center [476, 226] width 953 height 452
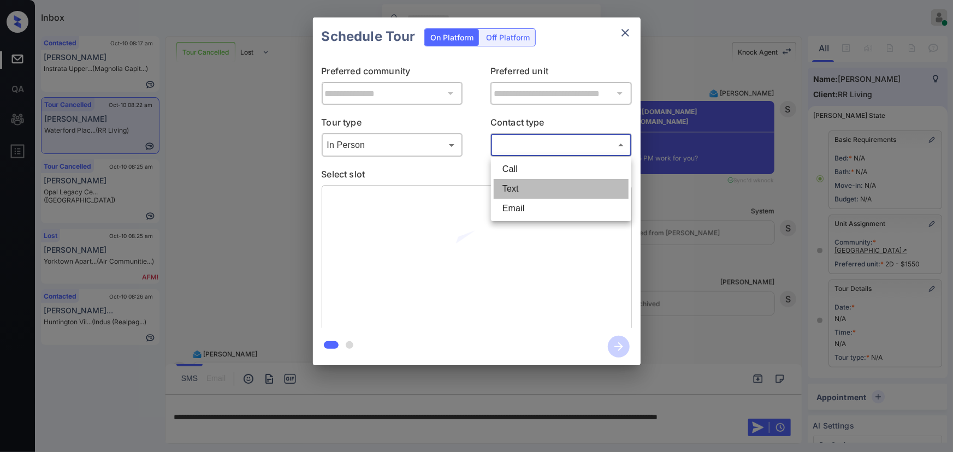
click at [520, 184] on li "Text" at bounding box center [561, 189] width 135 height 20
type input "****"
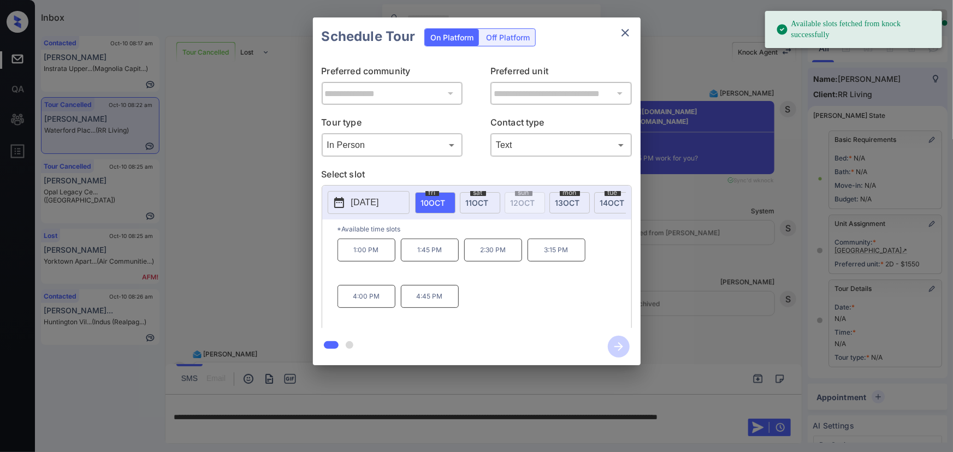
click at [475, 200] on span "[DATE]" at bounding box center [477, 202] width 23 height 9
click at [432, 257] on p "12:45 PM" at bounding box center [430, 250] width 58 height 23
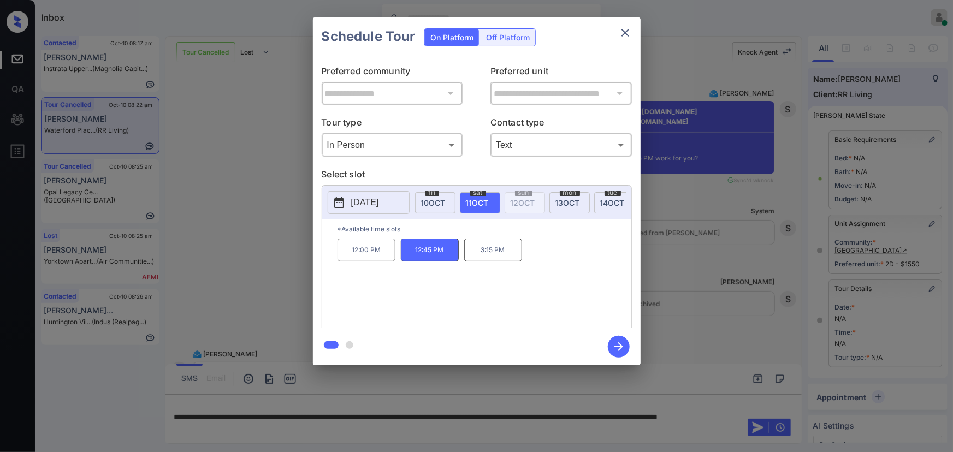
click at [699, 311] on div "**********" at bounding box center [476, 191] width 953 height 383
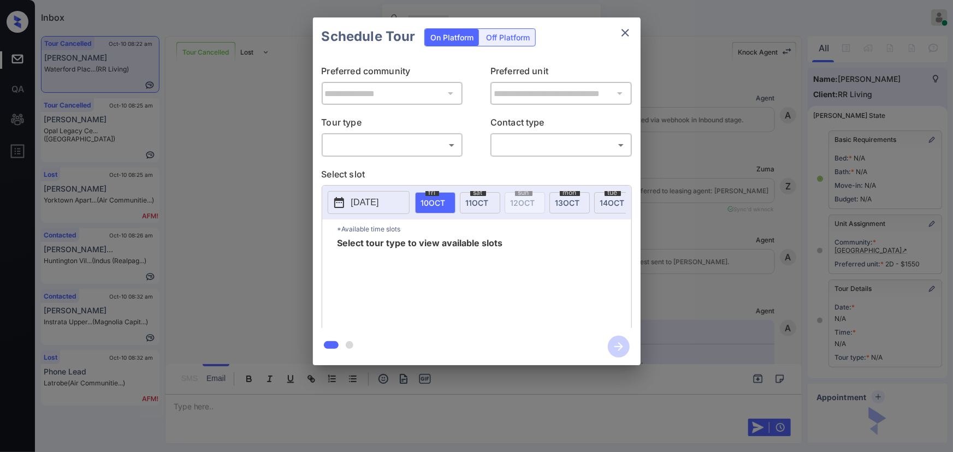
scroll to position [8845, 0]
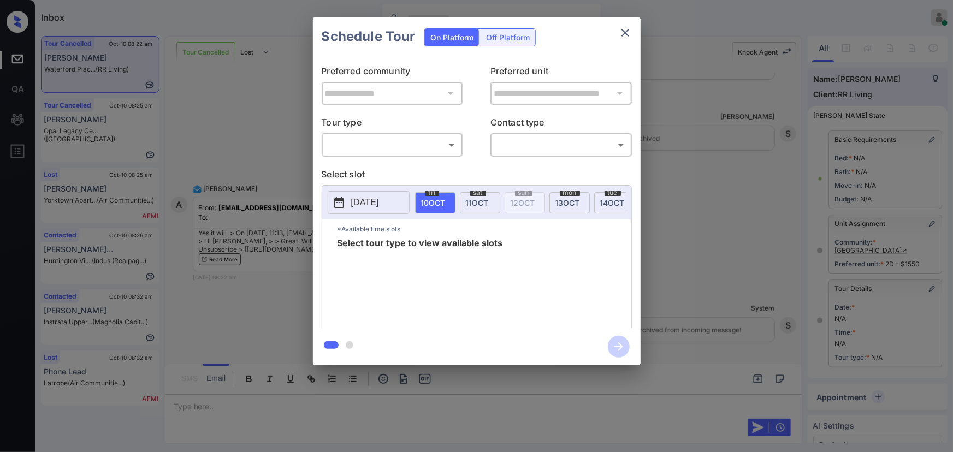
click at [406, 146] on body "Inbox [PERSON_NAME] Online Set yourself offline Set yourself on break Profile S…" at bounding box center [476, 226] width 953 height 452
click at [385, 169] on li "In Person" at bounding box center [391, 170] width 135 height 20
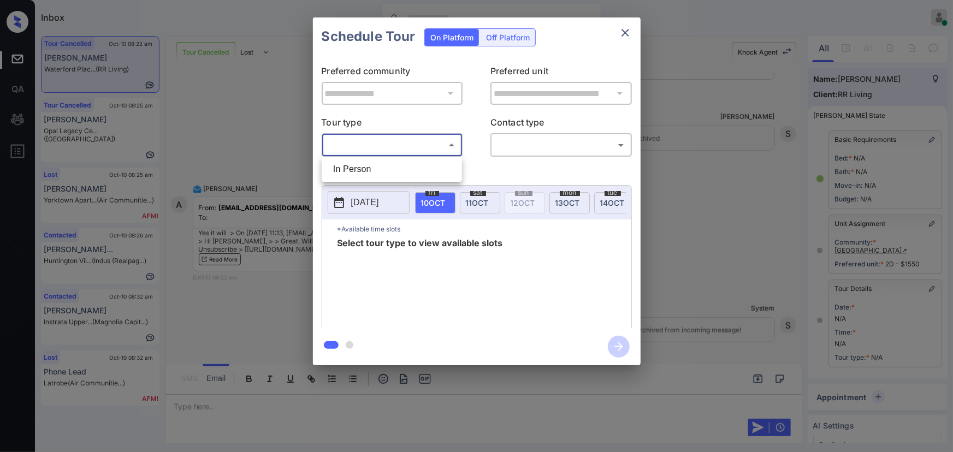
type input "********"
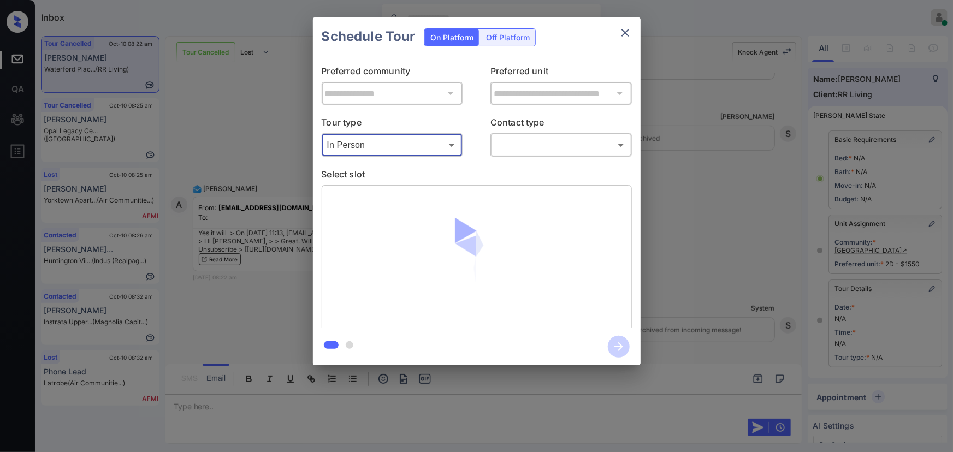
click at [515, 150] on body "Inbox [PERSON_NAME] Online Set yourself offline Set yourself on break Profile S…" at bounding box center [476, 226] width 953 height 452
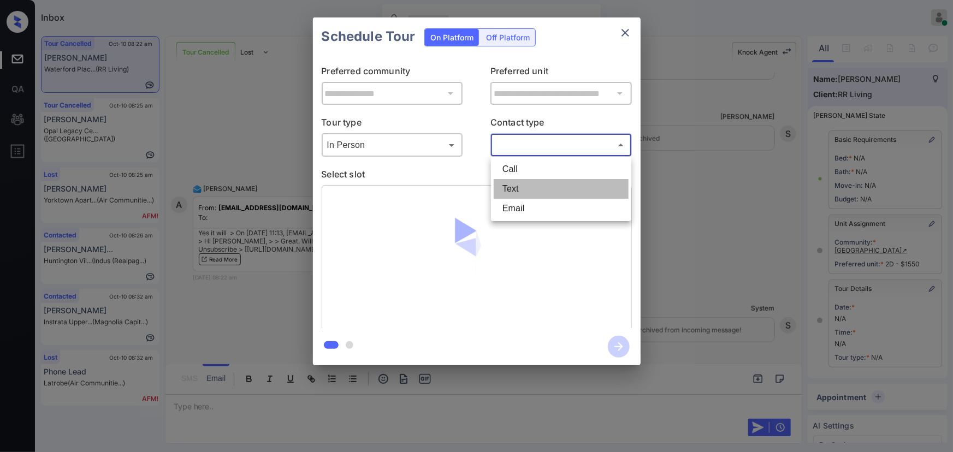
click at [512, 190] on li "Text" at bounding box center [561, 189] width 135 height 20
type input "****"
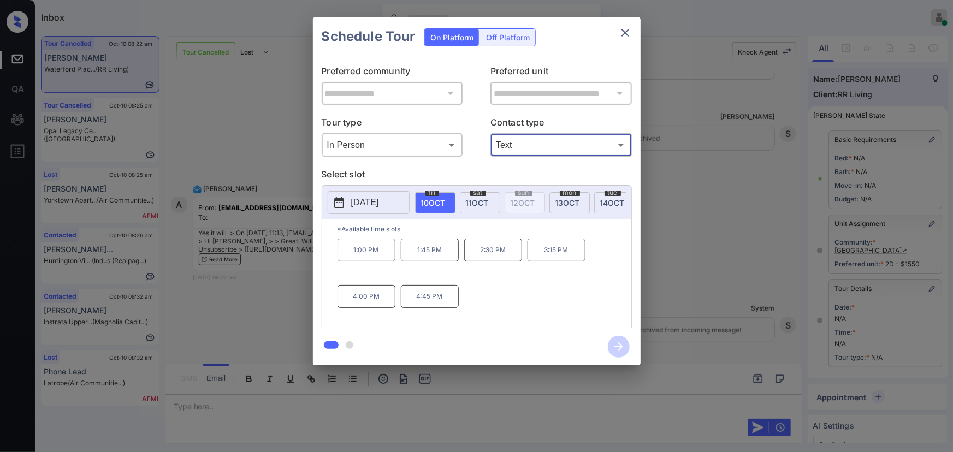
click at [473, 198] on span "[DATE]" at bounding box center [477, 202] width 23 height 9
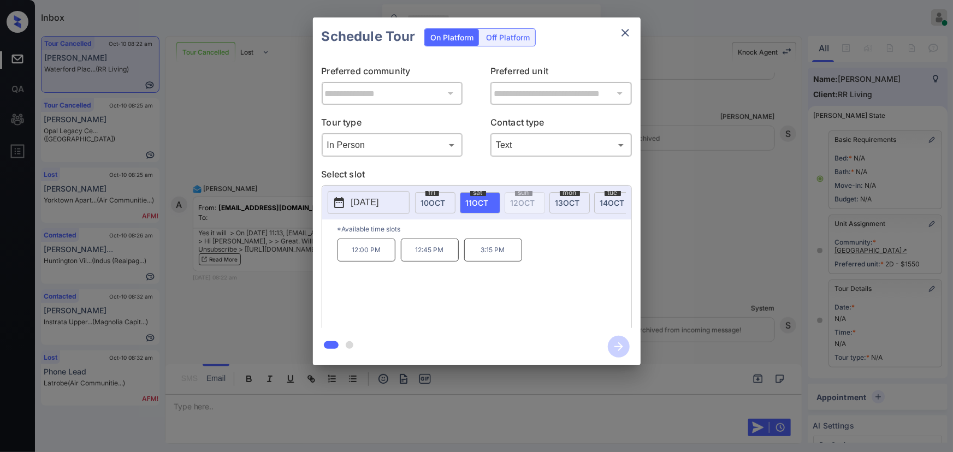
click at [432, 258] on p "12:45 PM" at bounding box center [430, 250] width 58 height 23
click at [701, 331] on div "**********" at bounding box center [476, 191] width 953 height 383
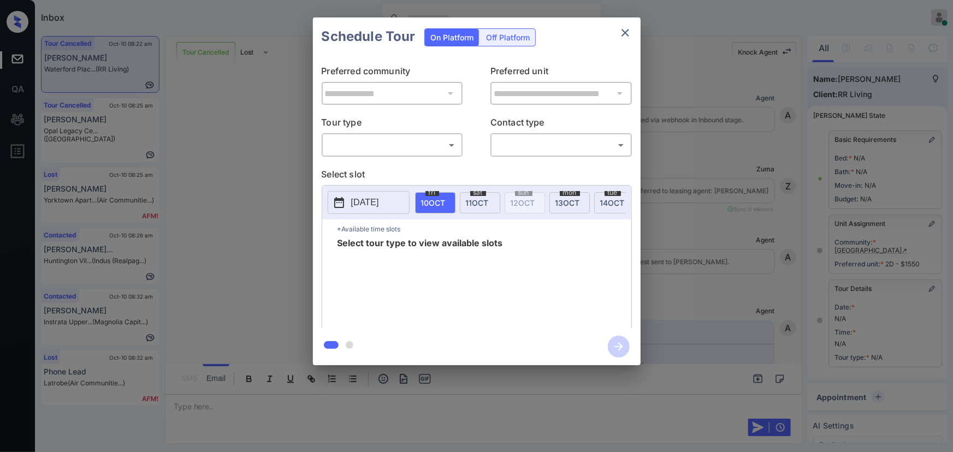
scroll to position [8845, 0]
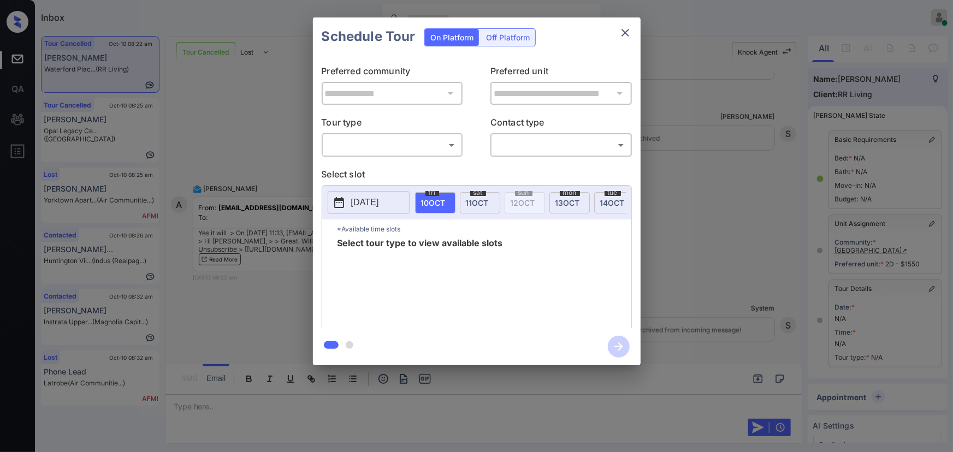
click at [394, 149] on body "Inbox [PERSON_NAME] Online Set yourself offline Set yourself on break Profile S…" at bounding box center [476, 226] width 953 height 452
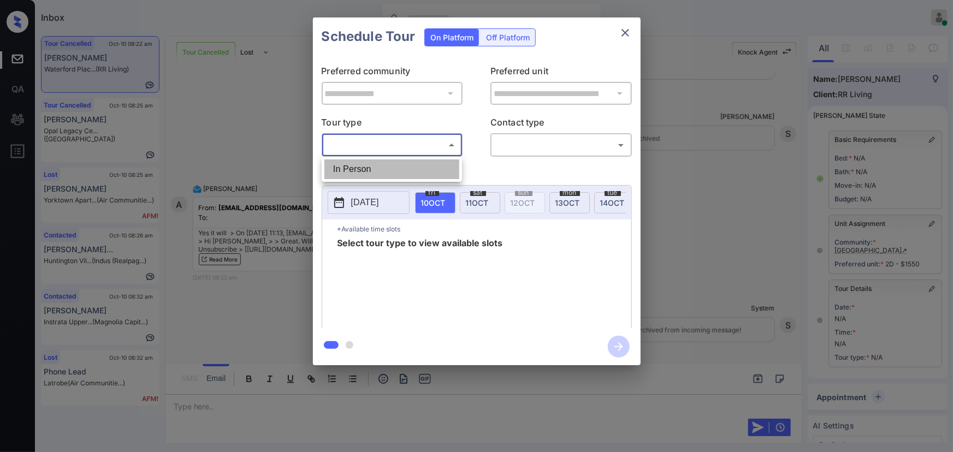
click at [378, 172] on li "In Person" at bounding box center [391, 170] width 135 height 20
type input "********"
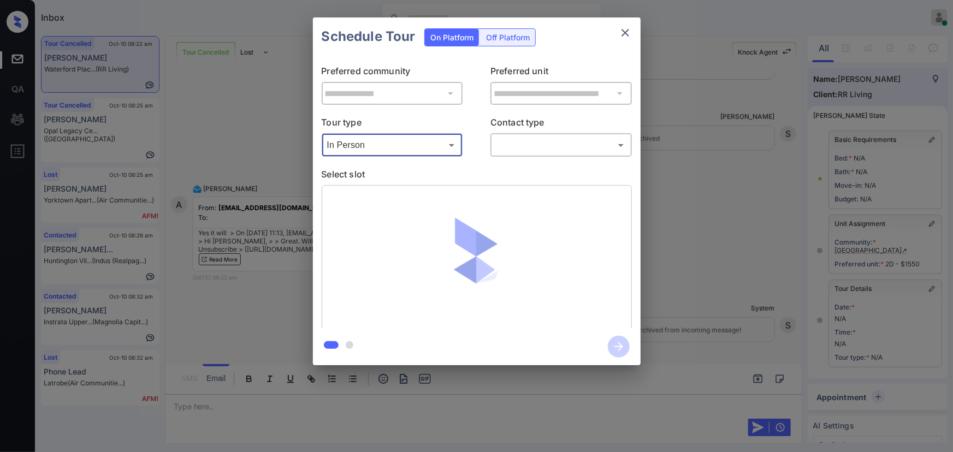
click at [507, 145] on body "Inbox Kenneth Umali Online Set yourself offline Set yourself on break Profile S…" at bounding box center [476, 226] width 953 height 452
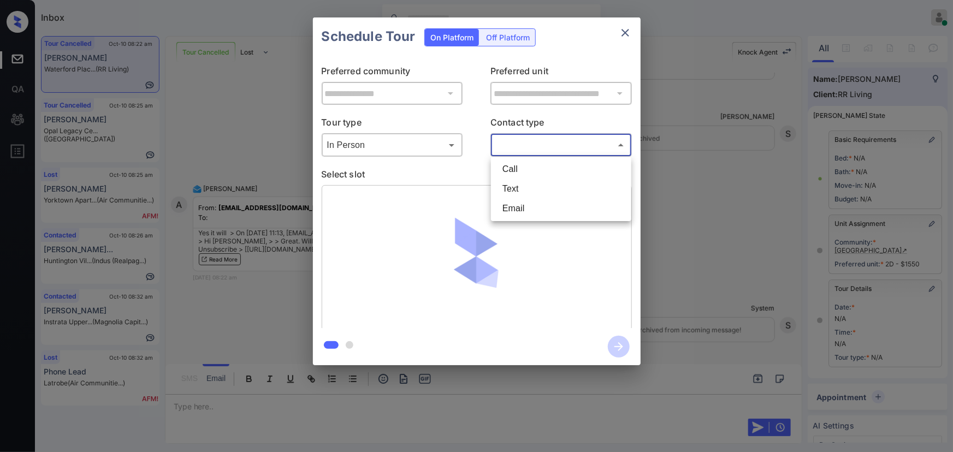
click at [509, 185] on li "Text" at bounding box center [561, 189] width 135 height 20
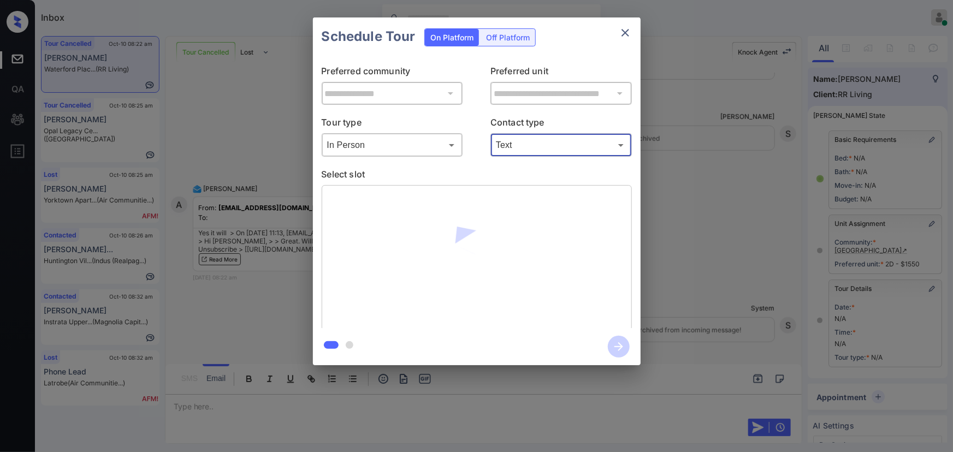
type input "****"
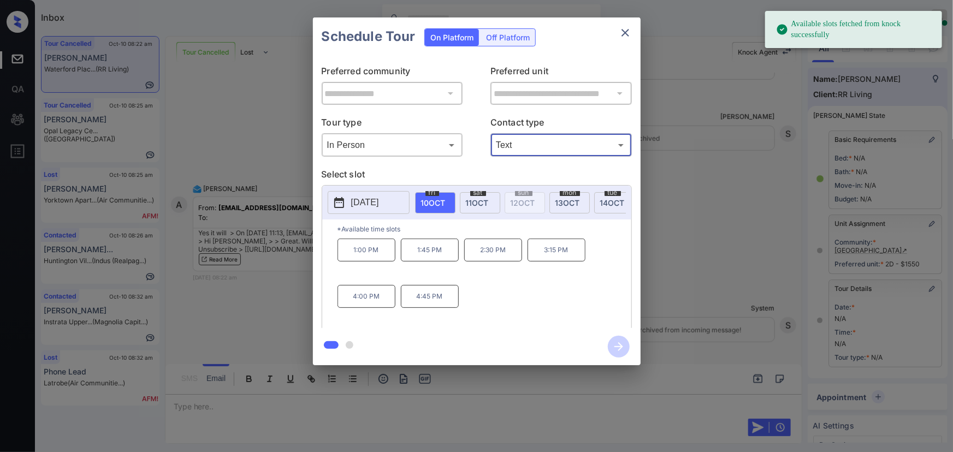
click at [475, 200] on span "11 OCT" at bounding box center [477, 202] width 23 height 9
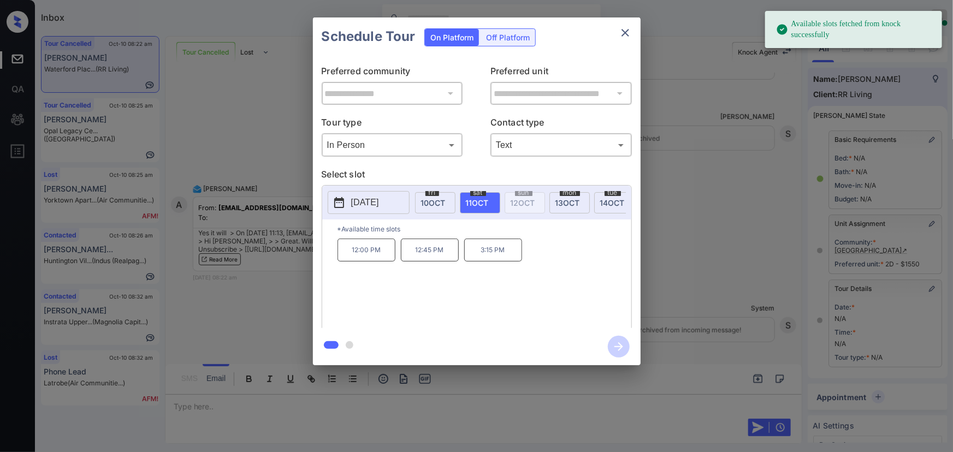
click at [426, 257] on p "12:45 PM" at bounding box center [430, 250] width 58 height 23
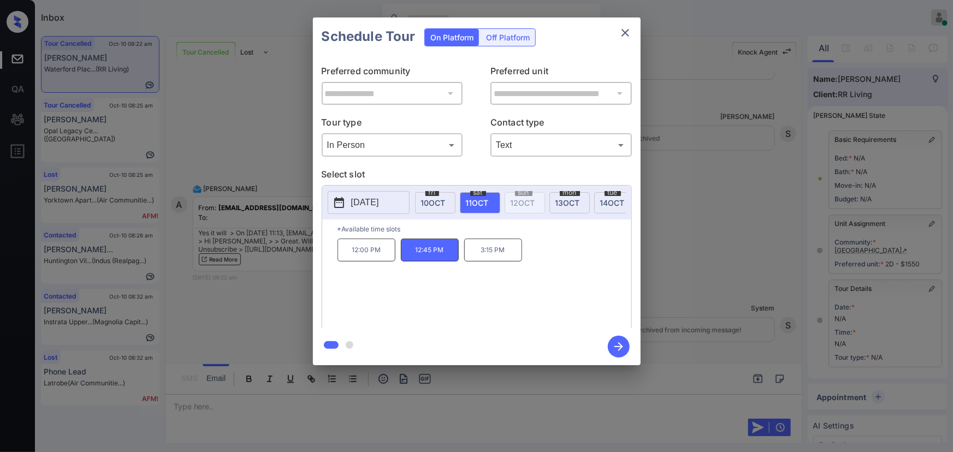
click at [623, 346] on icon "button" at bounding box center [619, 347] width 9 height 9
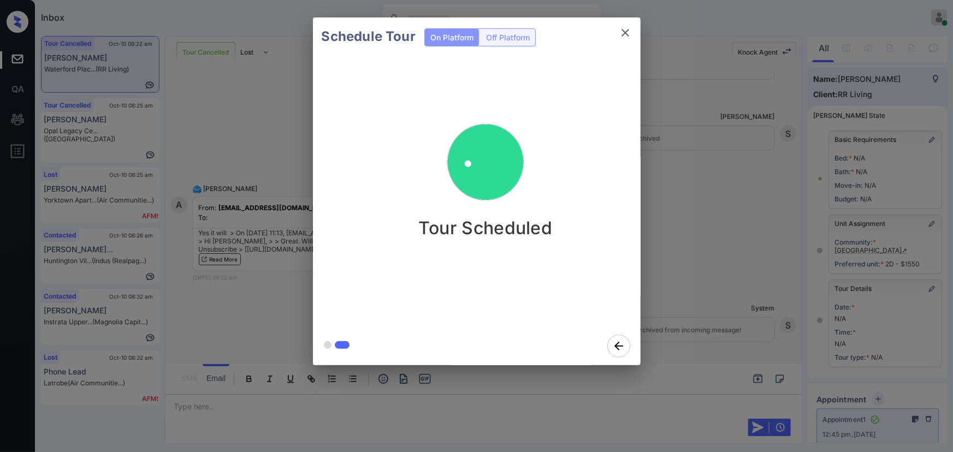
click at [712, 270] on div "Schedule Tour On Platform Off Platform Tour Scheduled" at bounding box center [476, 191] width 953 height 383
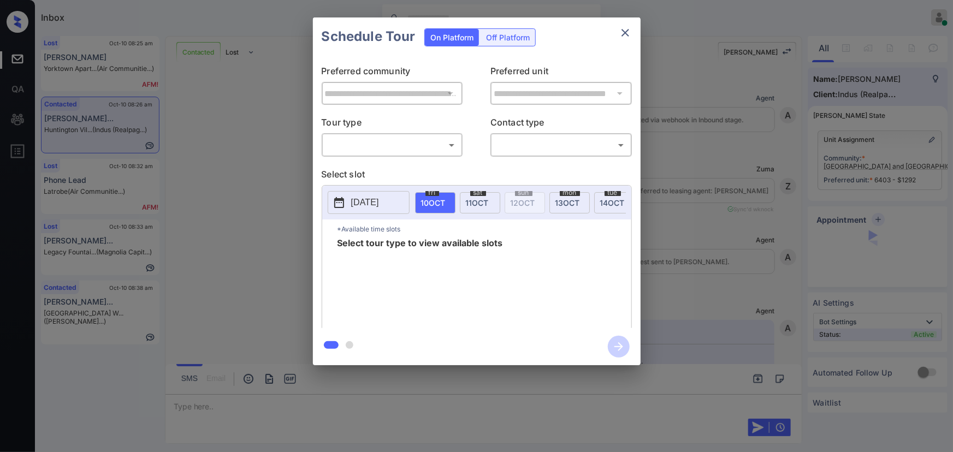
scroll to position [929, 0]
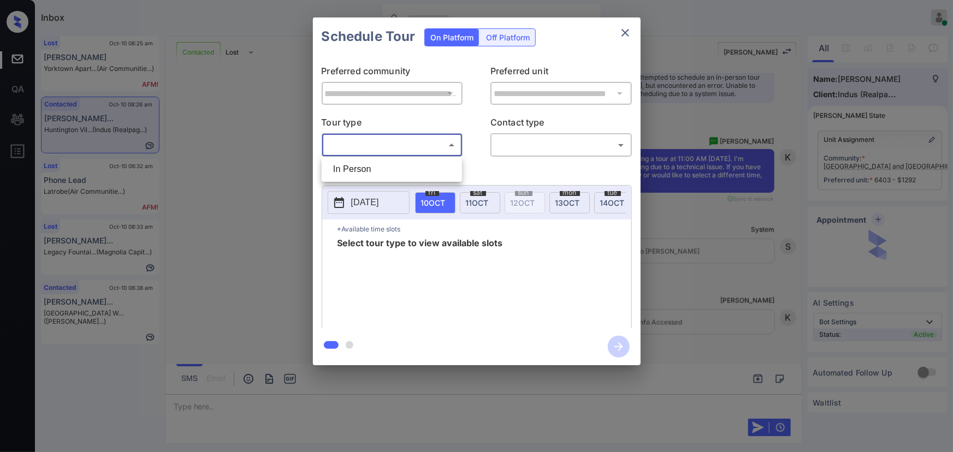
click at [437, 145] on body "Inbox Kenneth Umali Online Set yourself offline Set yourself on break Profile S…" at bounding box center [476, 226] width 953 height 452
drag, startPoint x: 374, startPoint y: 175, endPoint x: 436, endPoint y: 159, distance: 64.4
click at [377, 174] on li "In Person" at bounding box center [391, 170] width 135 height 20
type input "********"
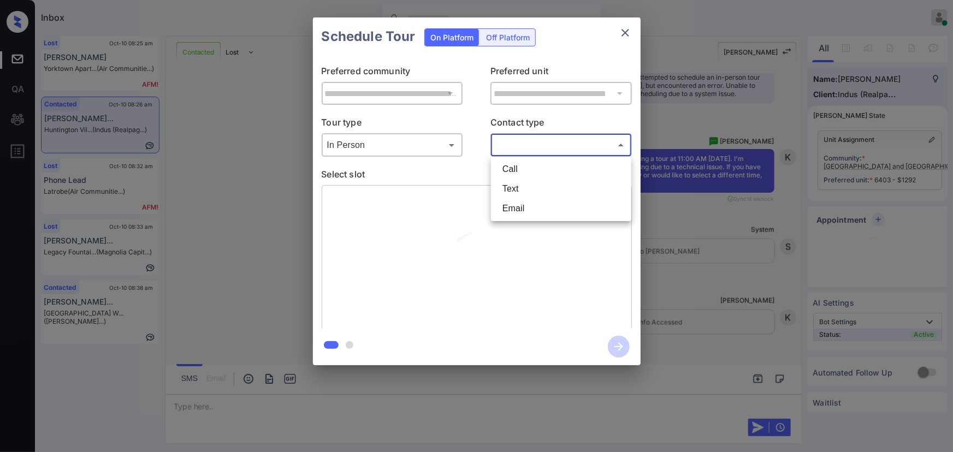
drag, startPoint x: 557, startPoint y: 140, endPoint x: 544, endPoint y: 166, distance: 29.3
click at [557, 142] on body "Inbox Kenneth Umali Online Set yourself offline Set yourself on break Profile S…" at bounding box center [476, 226] width 953 height 452
click at [518, 184] on li "Text" at bounding box center [561, 189] width 135 height 20
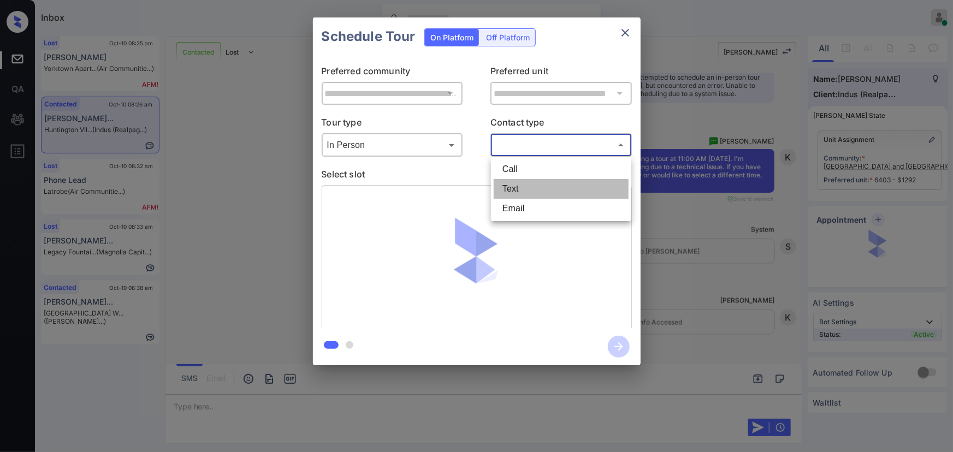
type input "****"
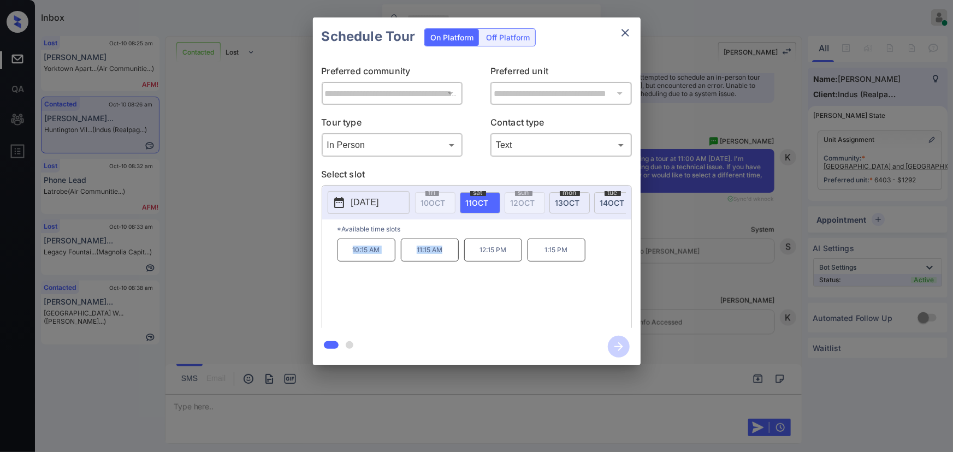
copy div "10:15 AM 11:15 AM"
drag, startPoint x: 453, startPoint y: 253, endPoint x: 347, endPoint y: 252, distance: 106.0
click at [347, 252] on div "10:15 AM 11:15 AM 12:15 PM 1:15 PM" at bounding box center [485, 282] width 294 height 87
click at [370, 401] on div at bounding box center [476, 226] width 953 height 452
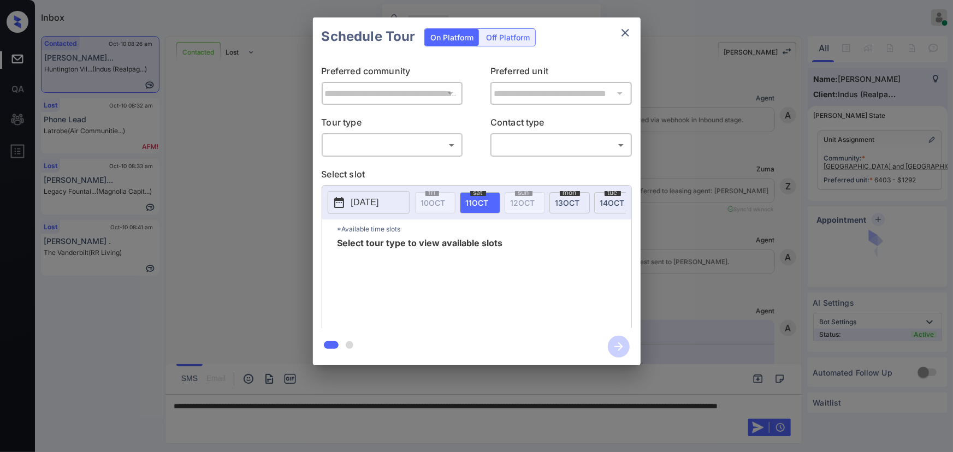
scroll to position [631, 0]
click at [399, 150] on body "Inbox [PERSON_NAME] Online Set yourself offline Set yourself on break Profile S…" at bounding box center [476, 226] width 953 height 452
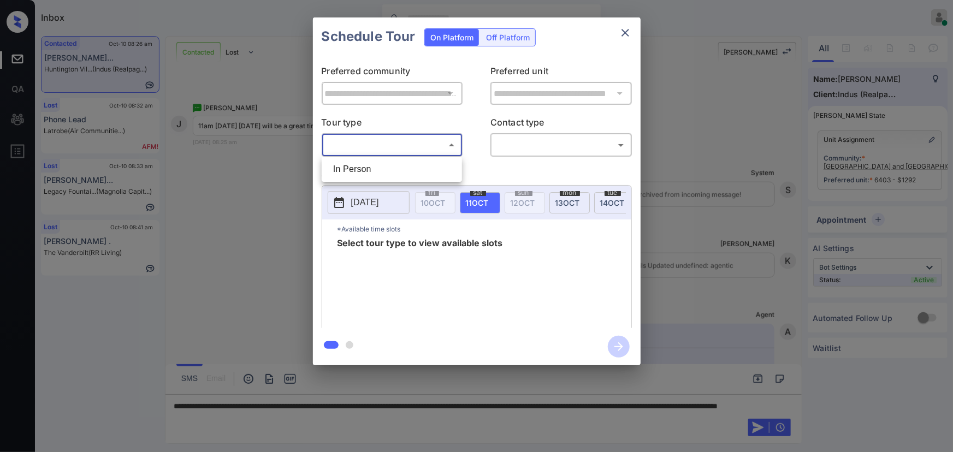
click at [380, 172] on li "In Person" at bounding box center [391, 170] width 135 height 20
type input "********"
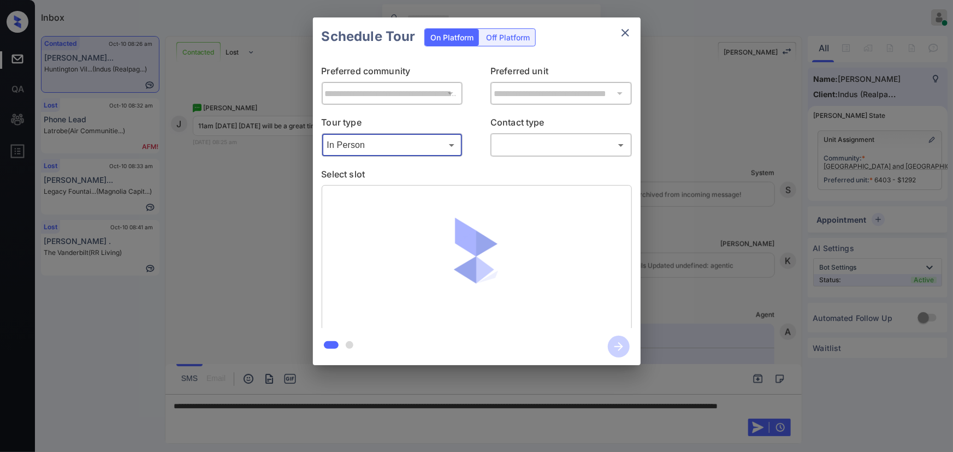
click at [518, 142] on body "Inbox Kenneth Umali Online Set yourself offline Set yourself on break Profile S…" at bounding box center [476, 226] width 953 height 452
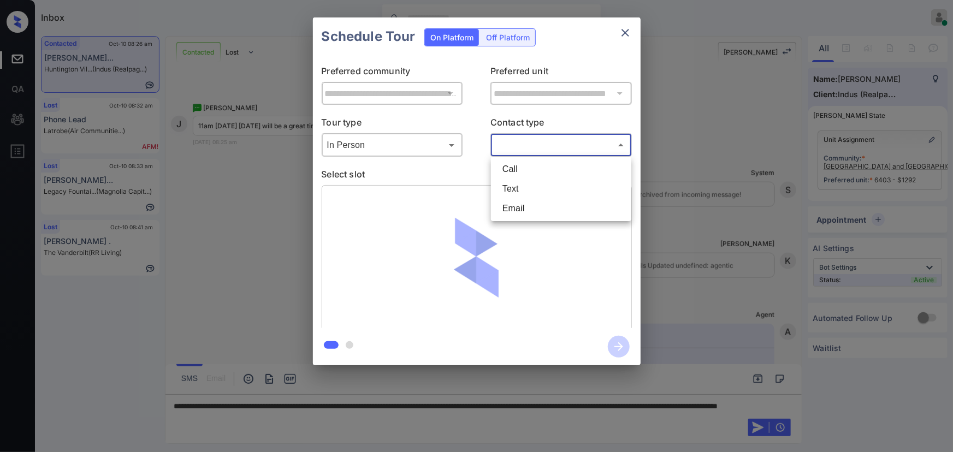
click at [506, 191] on li "Text" at bounding box center [561, 189] width 135 height 20
type input "****"
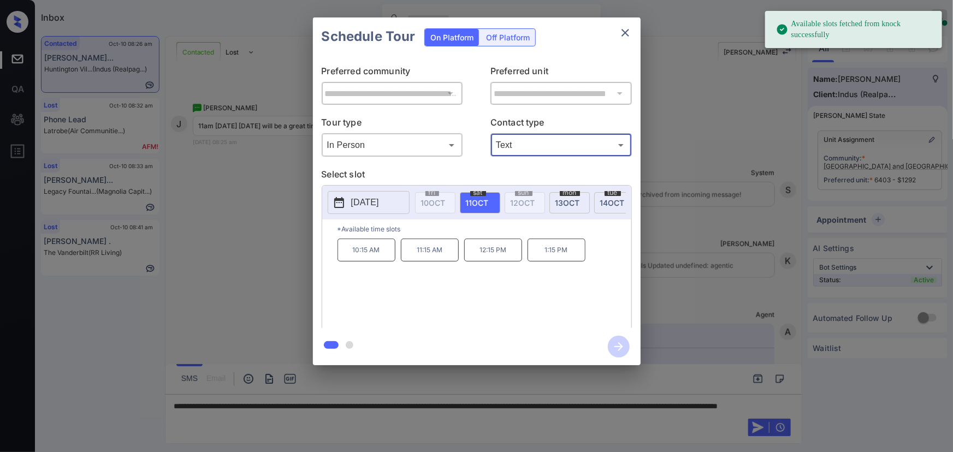
click at [491, 202] on div "sat 11 OCT" at bounding box center [480, 202] width 40 height 21
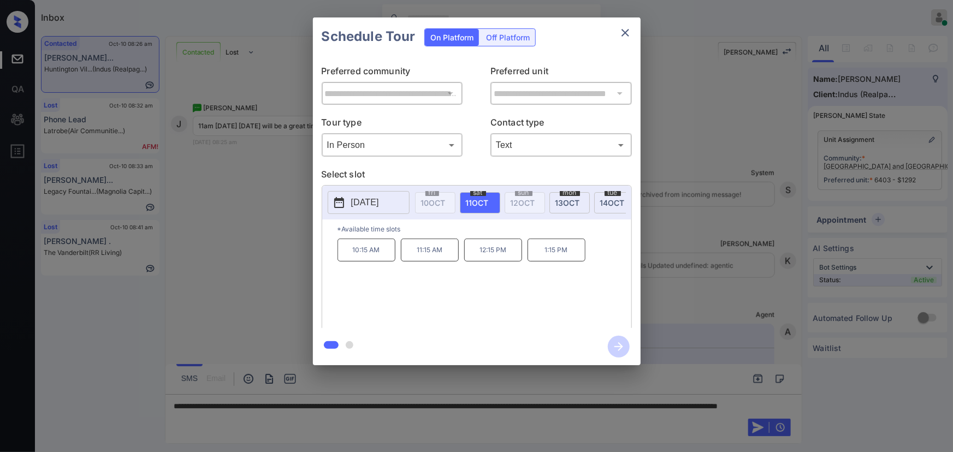
click at [390, 428] on div at bounding box center [476, 226] width 953 height 452
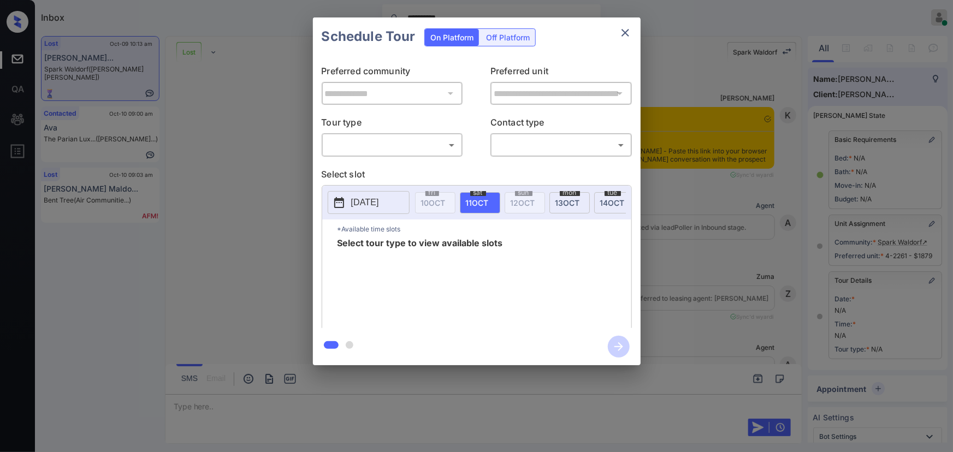
scroll to position [6536, 0]
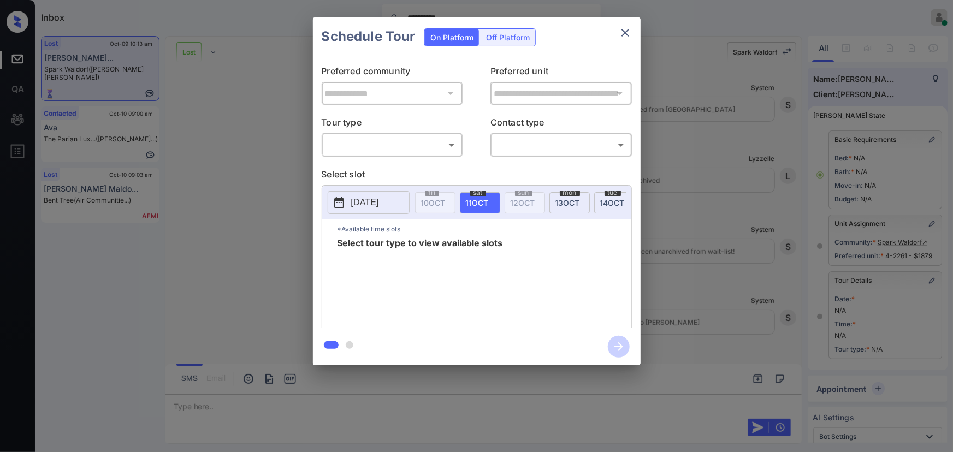
click at [385, 148] on body "**********" at bounding box center [476, 226] width 953 height 452
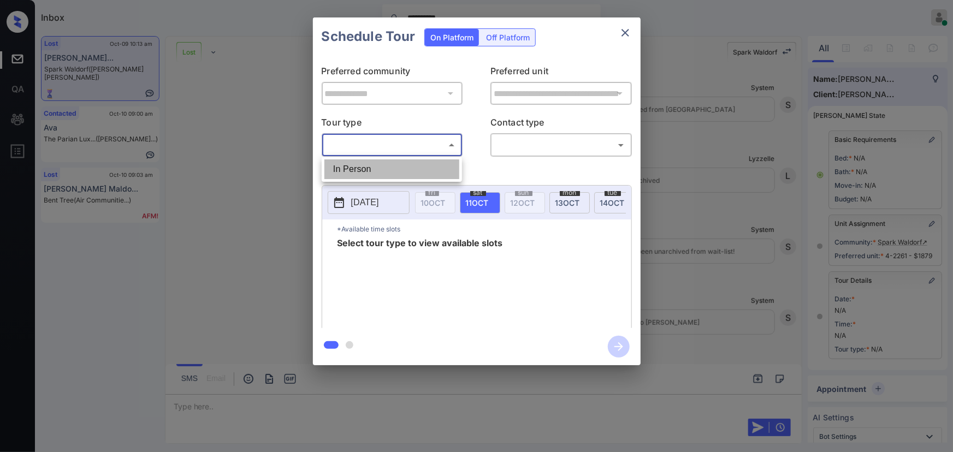
click at [372, 167] on li "In Person" at bounding box center [391, 170] width 135 height 20
type input "********"
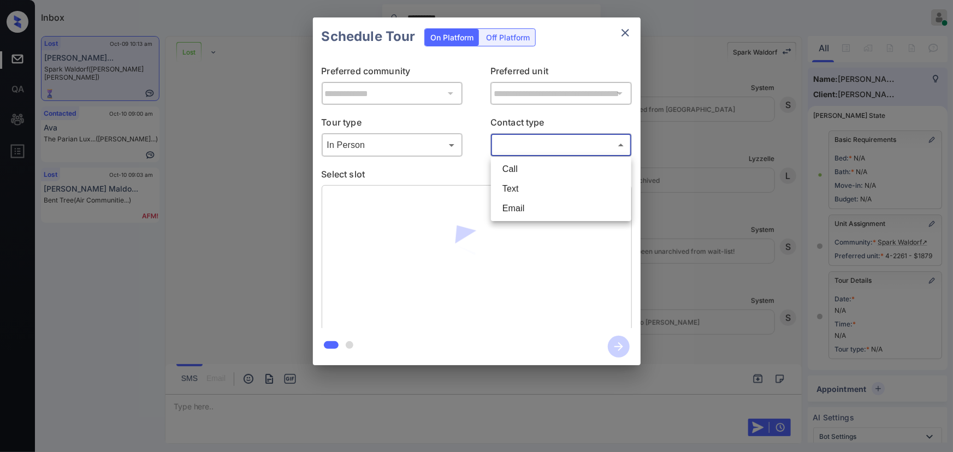
drag, startPoint x: 526, startPoint y: 142, endPoint x: 528, endPoint y: 157, distance: 14.8
click at [527, 142] on body "**********" at bounding box center [476, 226] width 953 height 452
click at [513, 188] on li "Text" at bounding box center [561, 189] width 135 height 20
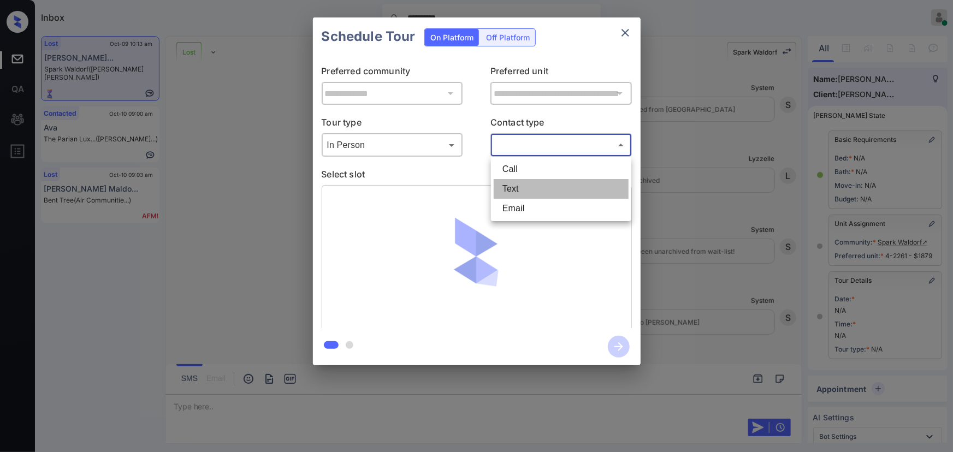
type input "****"
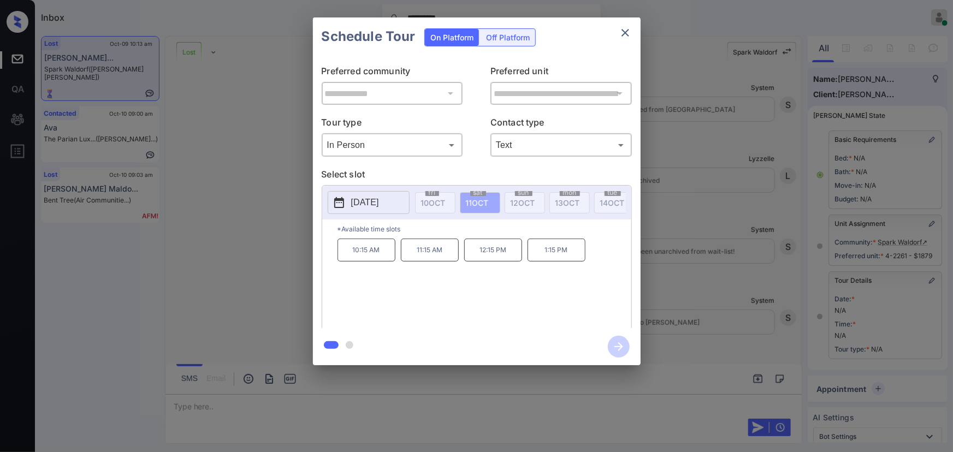
click at [379, 197] on p "2025-10-11" at bounding box center [365, 202] width 28 height 13
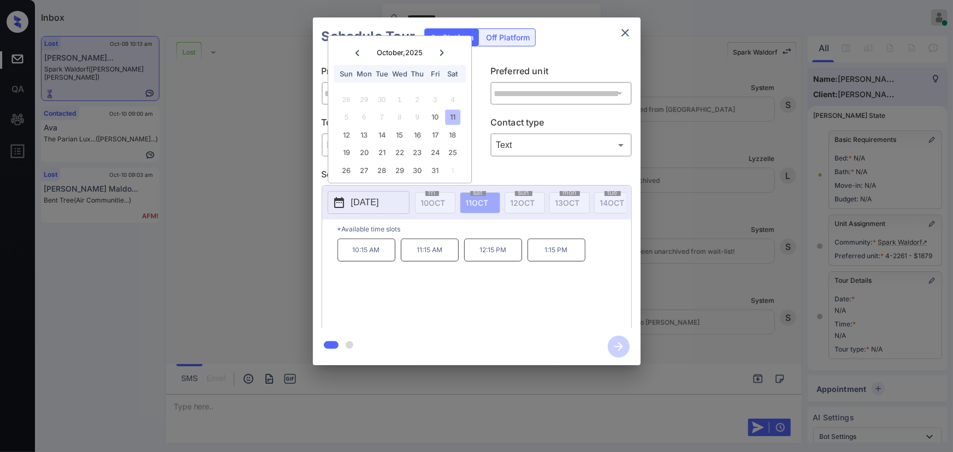
click at [451, 119] on div "11" at bounding box center [453, 117] width 15 height 15
click at [347, 133] on div "12" at bounding box center [346, 135] width 15 height 15
click at [368, 134] on div "13" at bounding box center [364, 135] width 15 height 15
click at [377, 135] on div "14" at bounding box center [382, 135] width 15 height 15
click at [623, 33] on icon "close" at bounding box center [625, 32] width 13 height 13
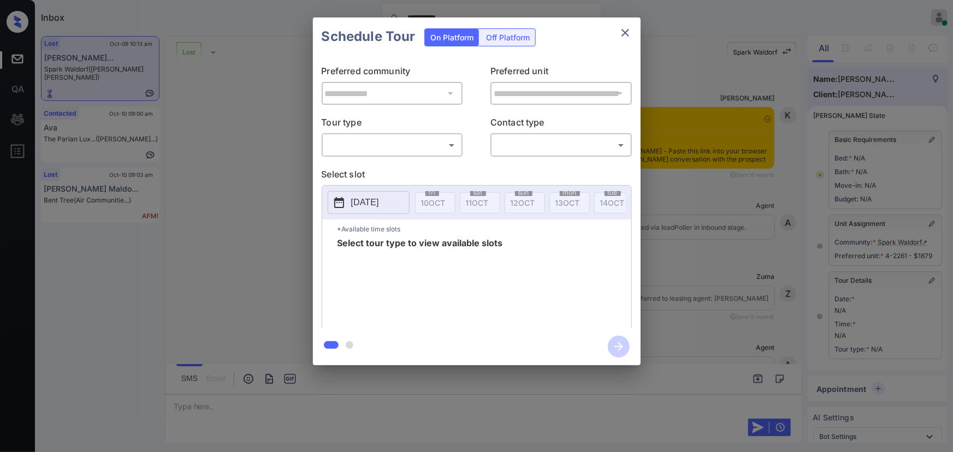
scroll to position [6536, 0]
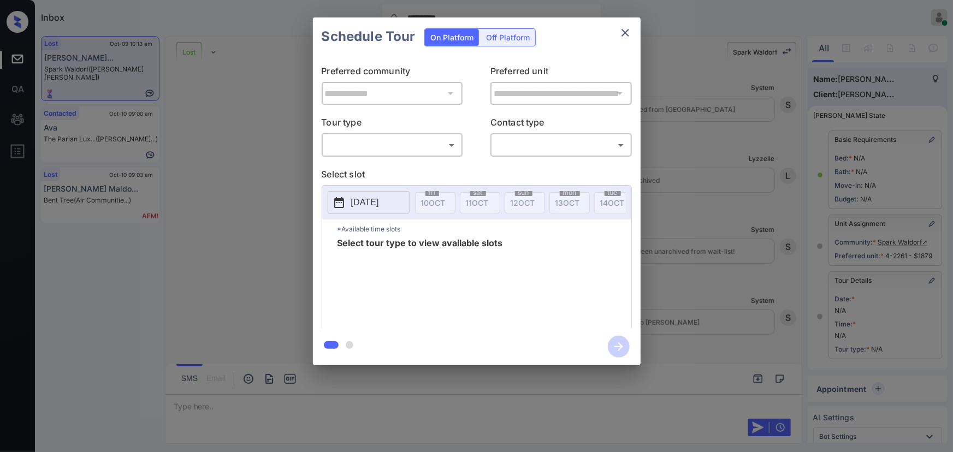
click at [404, 151] on body "**********" at bounding box center [476, 226] width 953 height 452
drag, startPoint x: 392, startPoint y: 163, endPoint x: 518, endPoint y: 147, distance: 127.3
click at [393, 164] on li "In Person" at bounding box center [391, 170] width 135 height 20
type input "********"
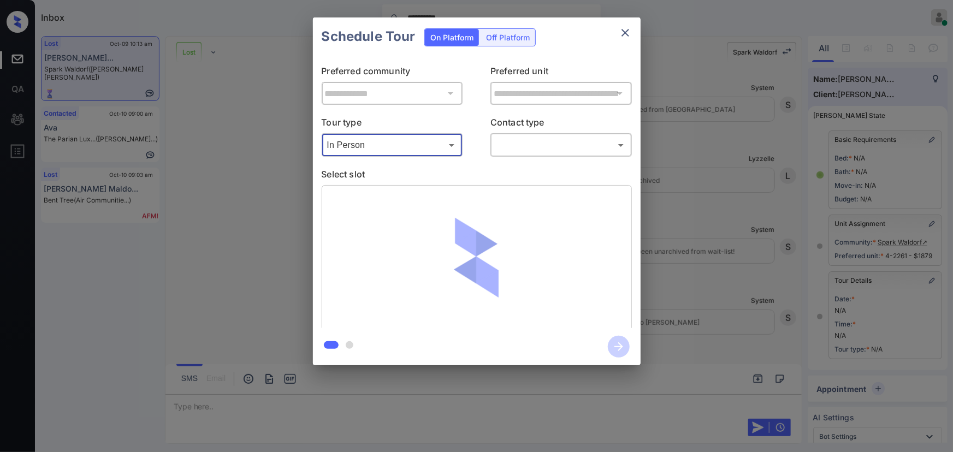
click at [527, 143] on body "**********" at bounding box center [476, 226] width 953 height 452
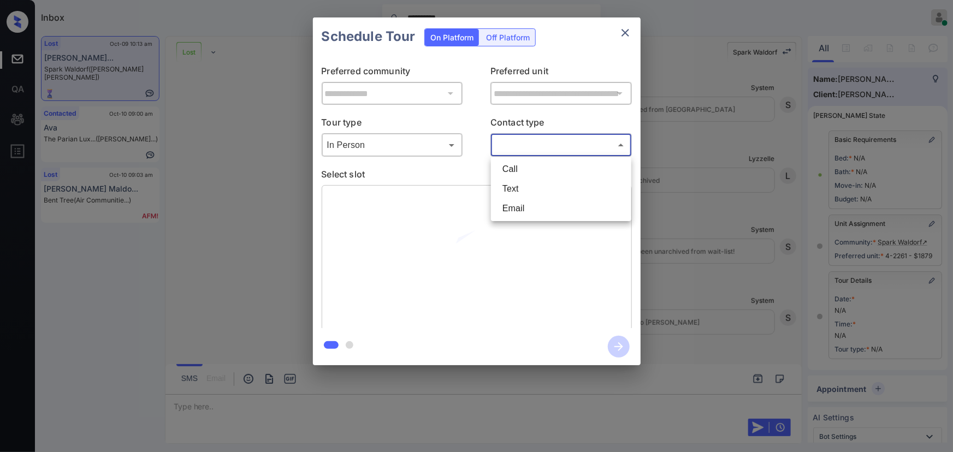
click at [518, 182] on li "Text" at bounding box center [561, 189] width 135 height 20
type input "****"
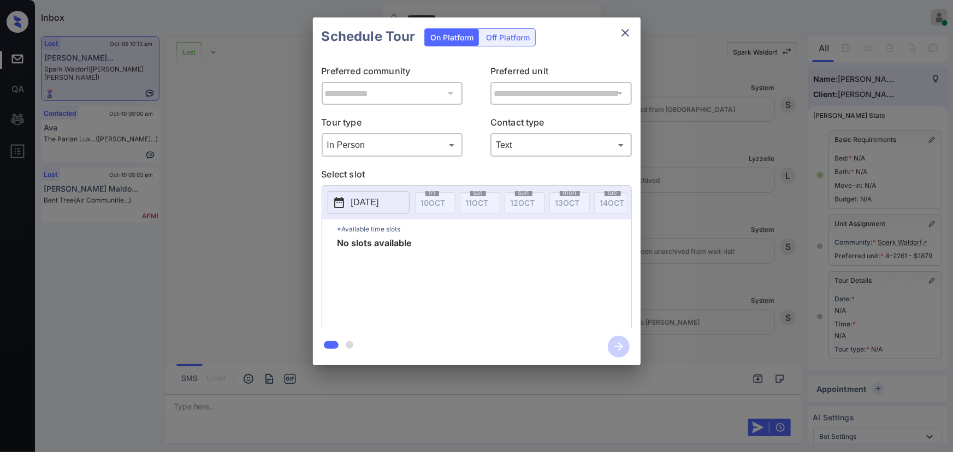
click at [705, 106] on div "**********" at bounding box center [476, 191] width 953 height 383
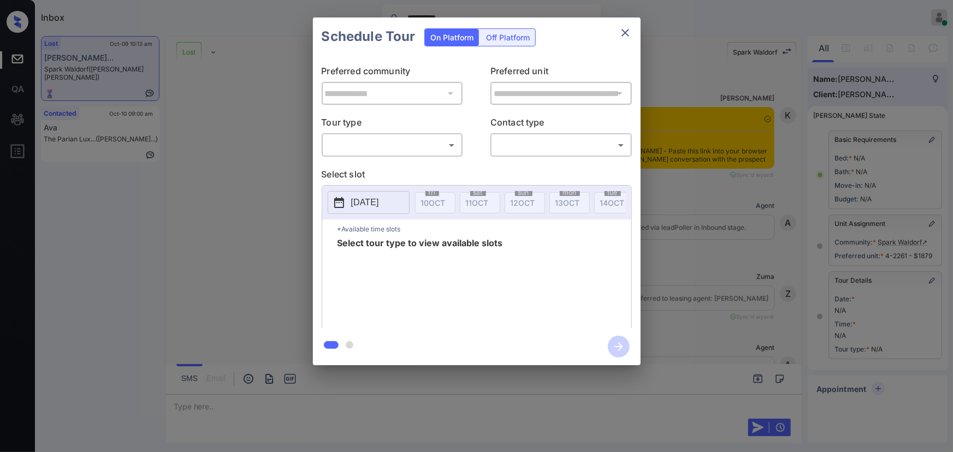
scroll to position [6536, 0]
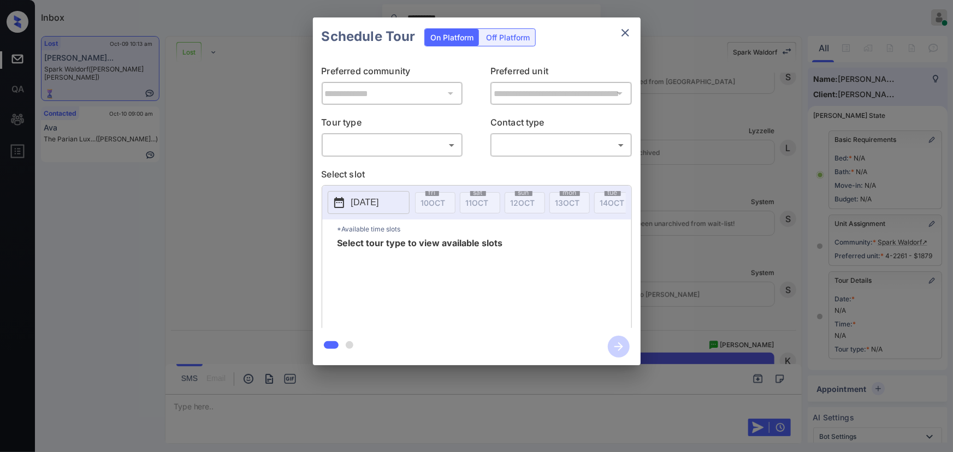
click at [937, 410] on div at bounding box center [476, 226] width 953 height 452
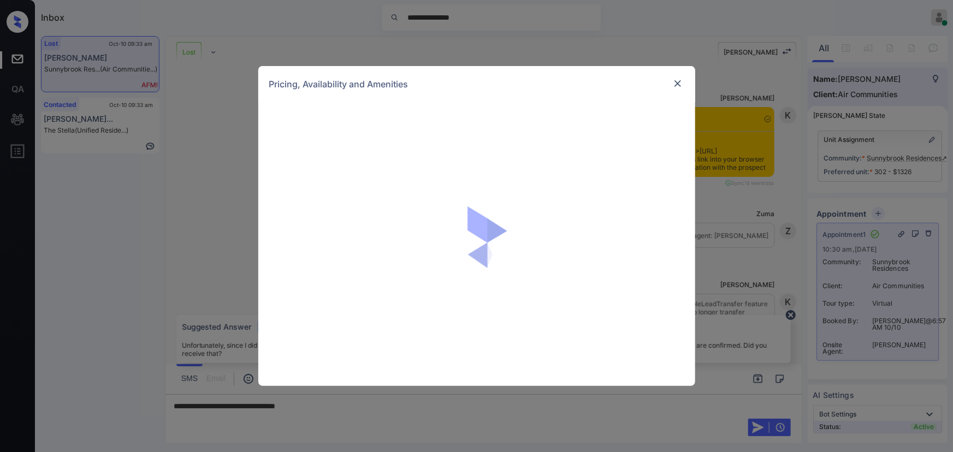
scroll to position [2886, 0]
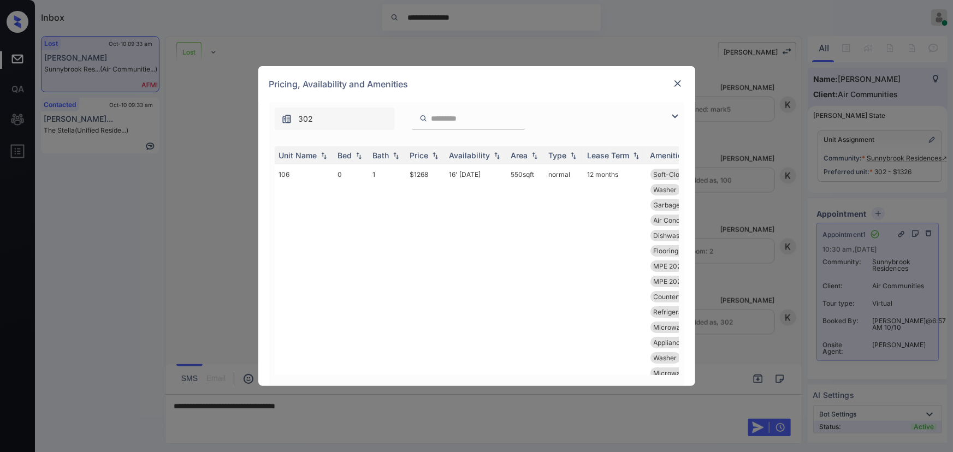
click at [675, 112] on img at bounding box center [675, 116] width 13 height 13
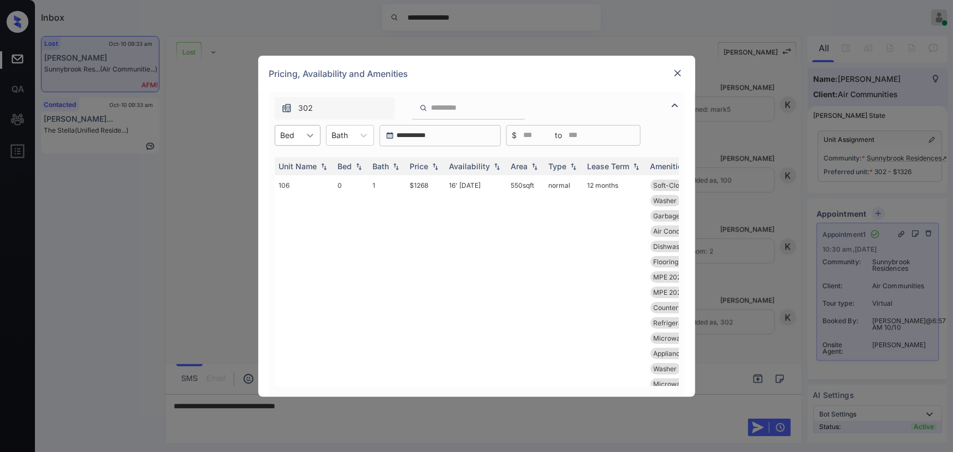
click at [301, 135] on div at bounding box center [310, 136] width 20 height 20
click at [283, 197] on div "2" at bounding box center [298, 202] width 46 height 20
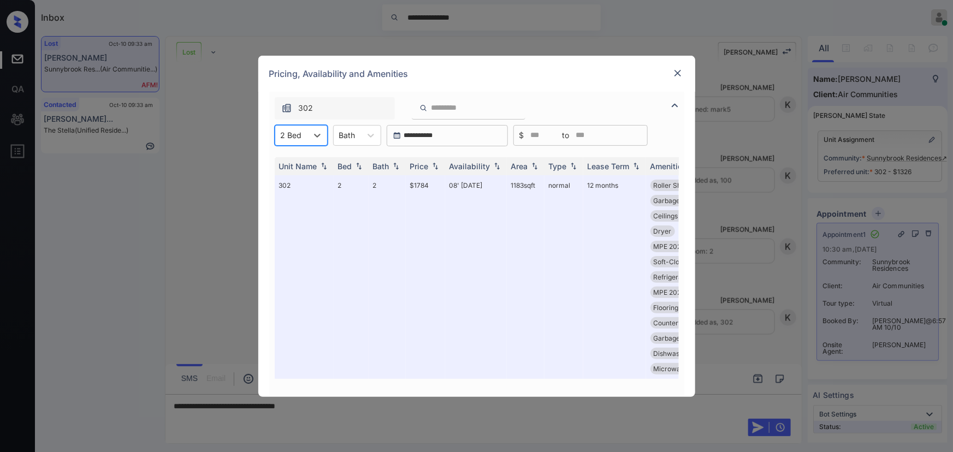
click at [365, 134] on icon at bounding box center [370, 135] width 11 height 11
click at [355, 156] on div "1" at bounding box center [357, 162] width 48 height 20
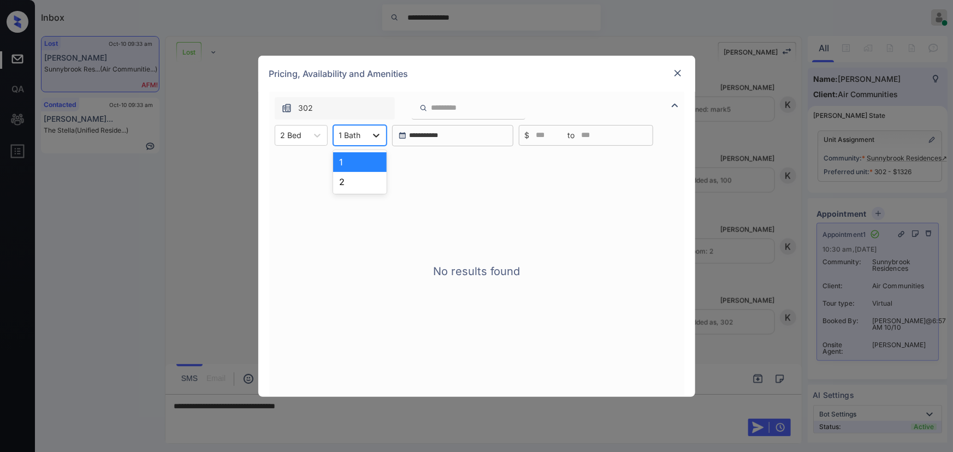
click at [374, 134] on icon at bounding box center [376, 135] width 11 height 11
click at [349, 180] on div "2" at bounding box center [360, 182] width 54 height 20
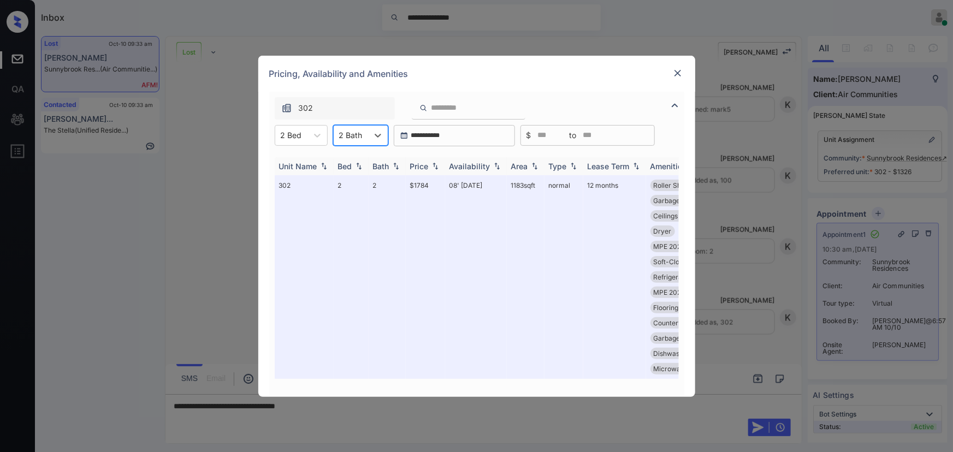
click at [432, 166] on img at bounding box center [435, 166] width 11 height 8
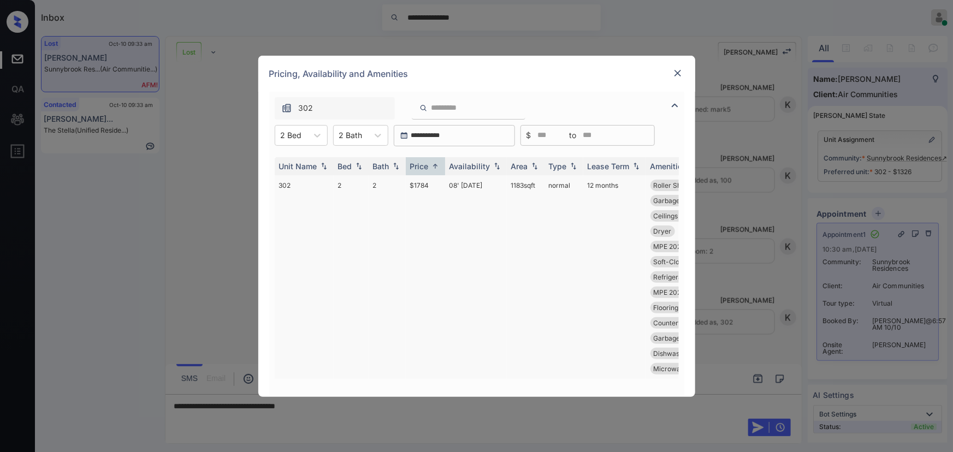
click at [427, 181] on td "$1784" at bounding box center [425, 277] width 39 height 204
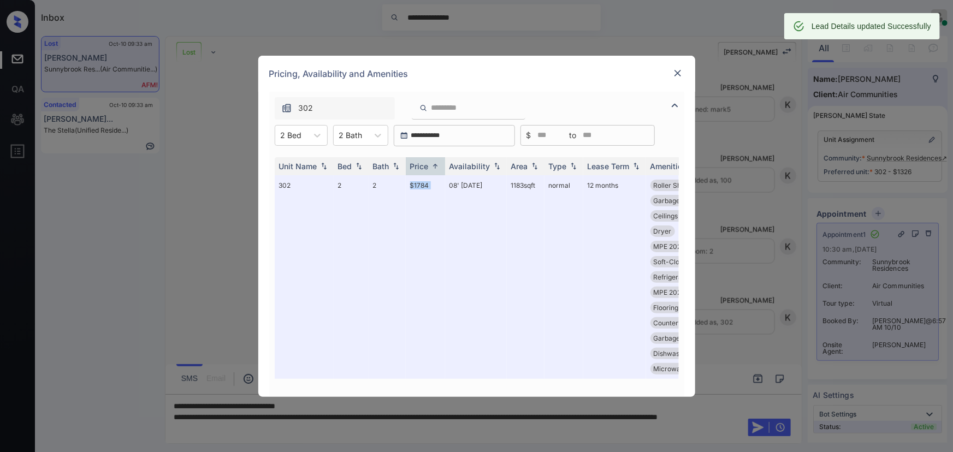
click at [678, 73] on img at bounding box center [677, 73] width 11 height 11
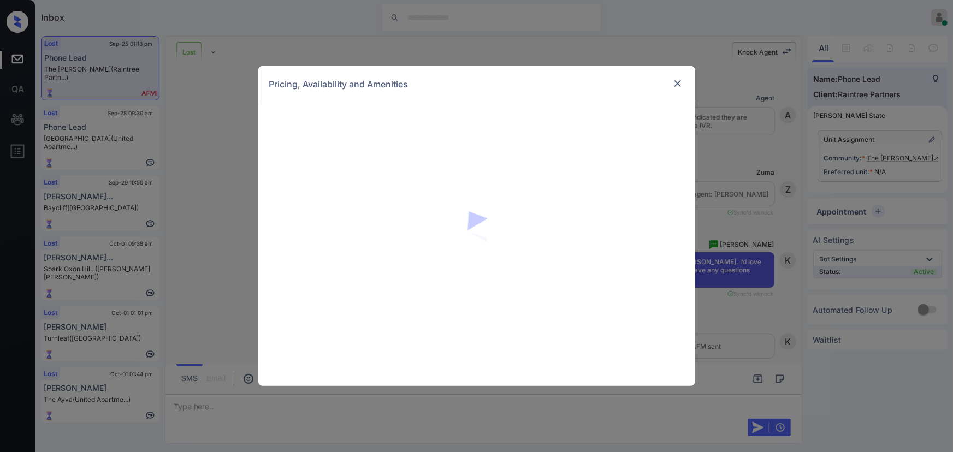
scroll to position [1223, 0]
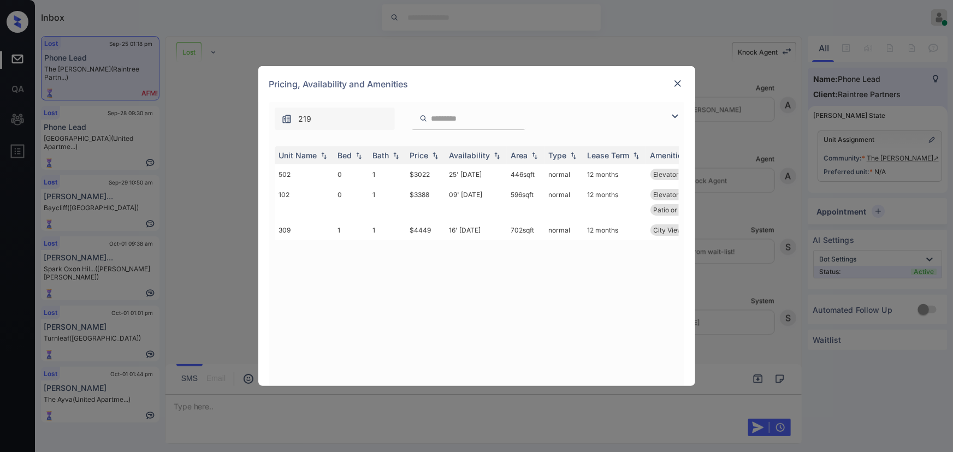
click at [675, 115] on img at bounding box center [675, 116] width 13 height 13
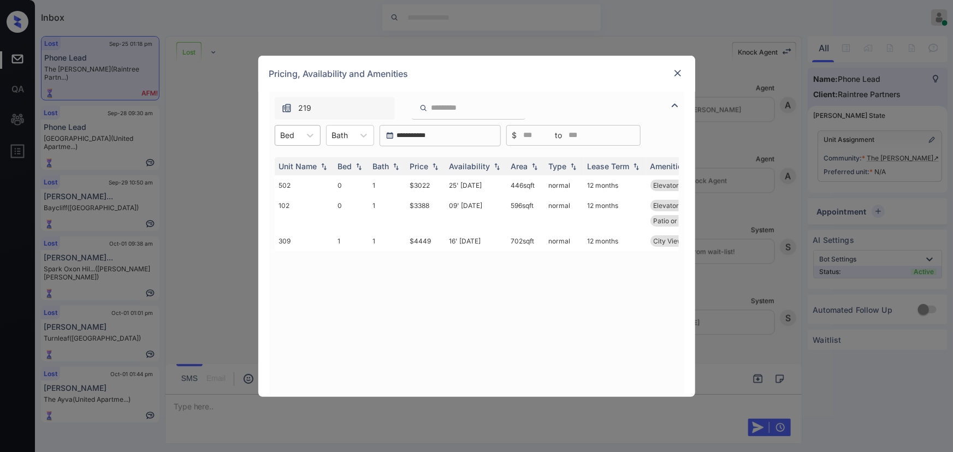
click at [298, 139] on div "Bed" at bounding box center [287, 135] width 25 height 16
click at [289, 185] on div "1" at bounding box center [298, 182] width 46 height 20
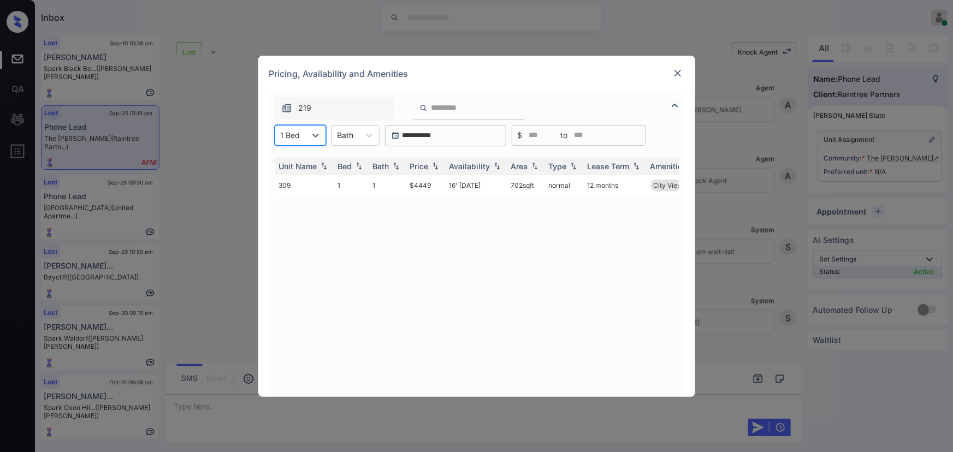
click at [679, 78] on img at bounding box center [677, 73] width 11 height 11
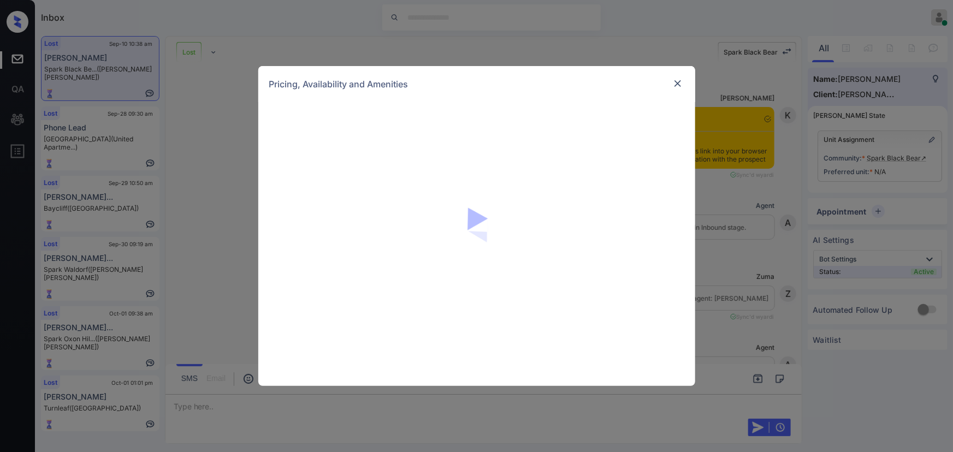
scroll to position [2846, 0]
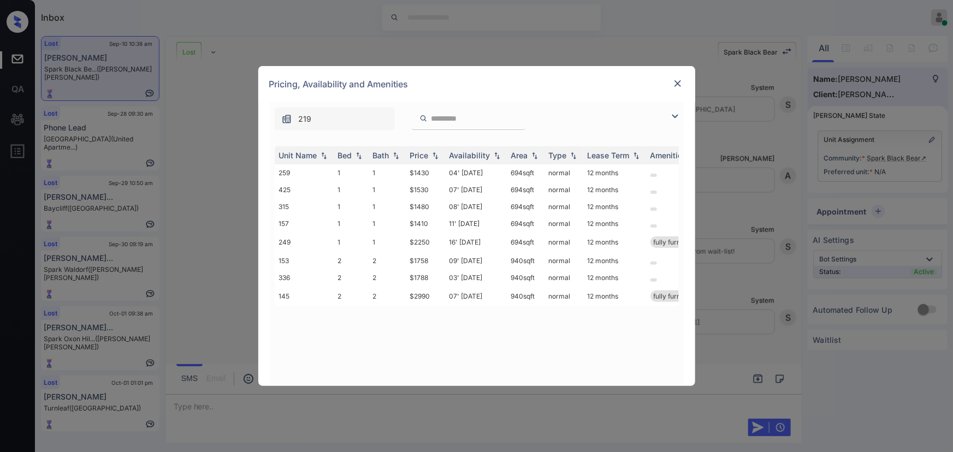
click at [678, 112] on img at bounding box center [675, 116] width 13 height 13
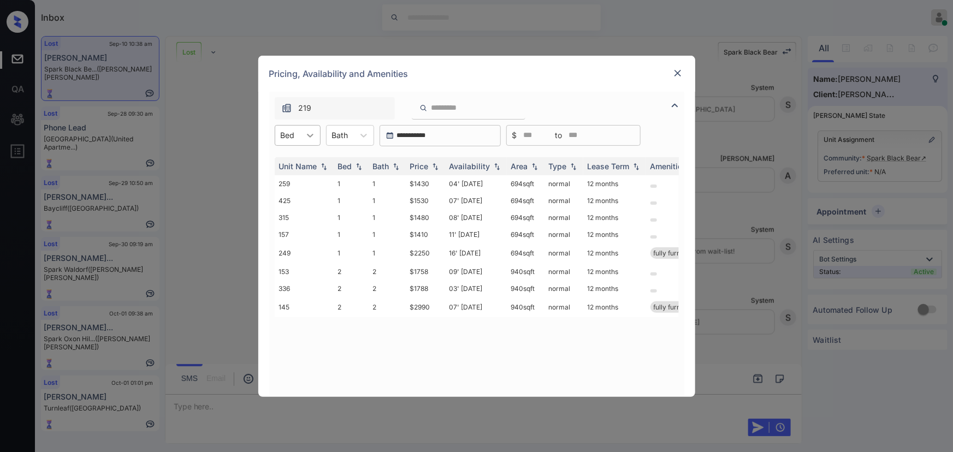
click at [303, 132] on div at bounding box center [310, 136] width 20 height 20
click at [676, 73] on img at bounding box center [677, 73] width 11 height 11
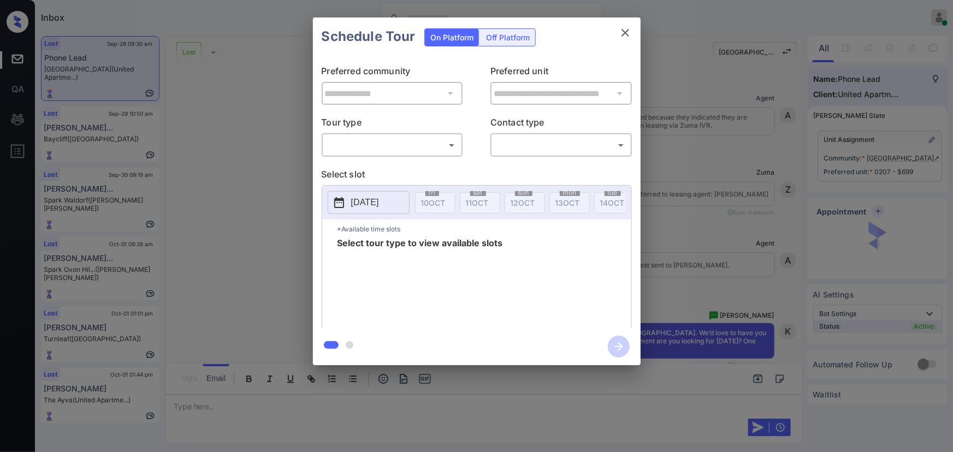
scroll to position [1693, 0]
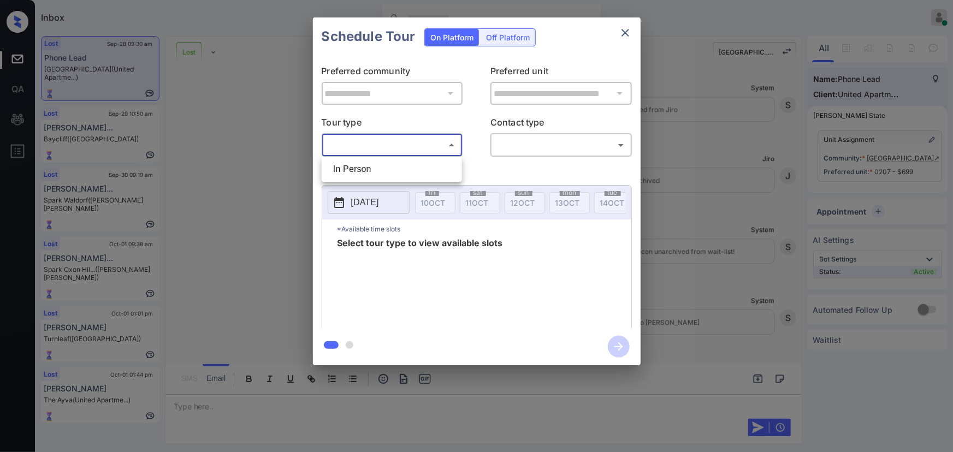
drag, startPoint x: 417, startPoint y: 153, endPoint x: 410, endPoint y: 154, distance: 7.2
click at [417, 153] on body "Inbox [PERSON_NAME] Online Set yourself offline Set yourself on break Profile S…" at bounding box center [476, 226] width 953 height 452
drag, startPoint x: 400, startPoint y: 170, endPoint x: 474, endPoint y: 162, distance: 74.1
click at [400, 170] on li "In Person" at bounding box center [391, 170] width 135 height 20
type input "********"
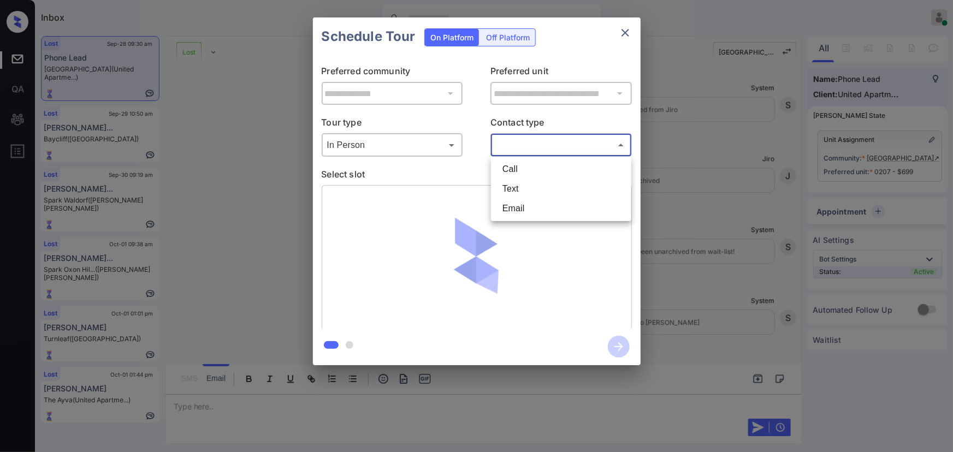
click at [517, 152] on body "Inbox Kenneth Umali Online Set yourself offline Set yourself on break Profile S…" at bounding box center [476, 226] width 953 height 452
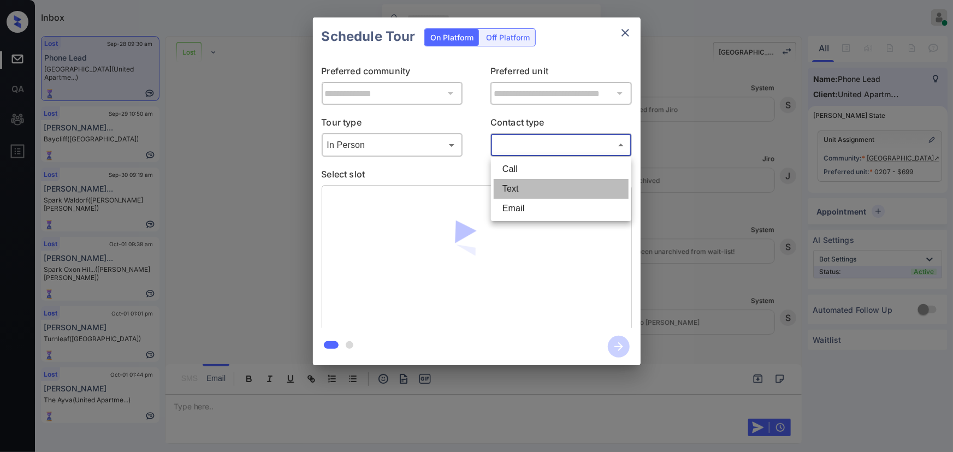
click at [512, 183] on li "Text" at bounding box center [561, 189] width 135 height 20
type input "****"
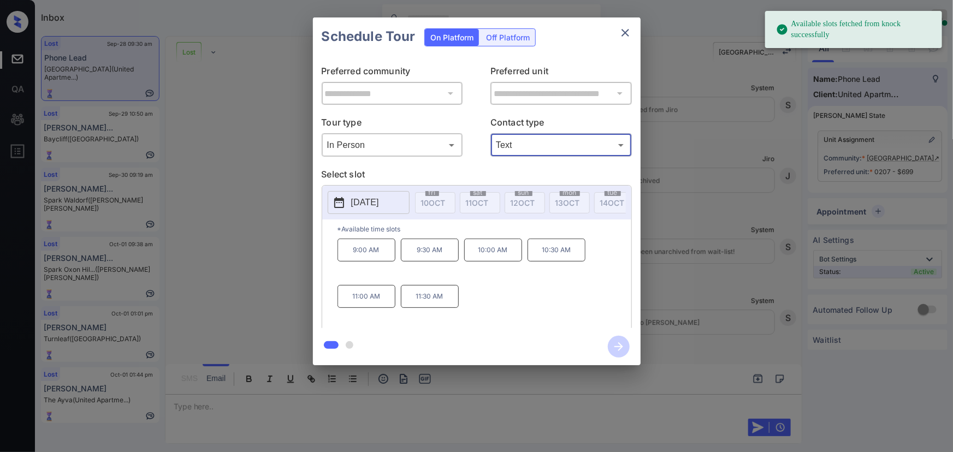
click at [365, 204] on p "2025-11-06" at bounding box center [365, 202] width 28 height 13
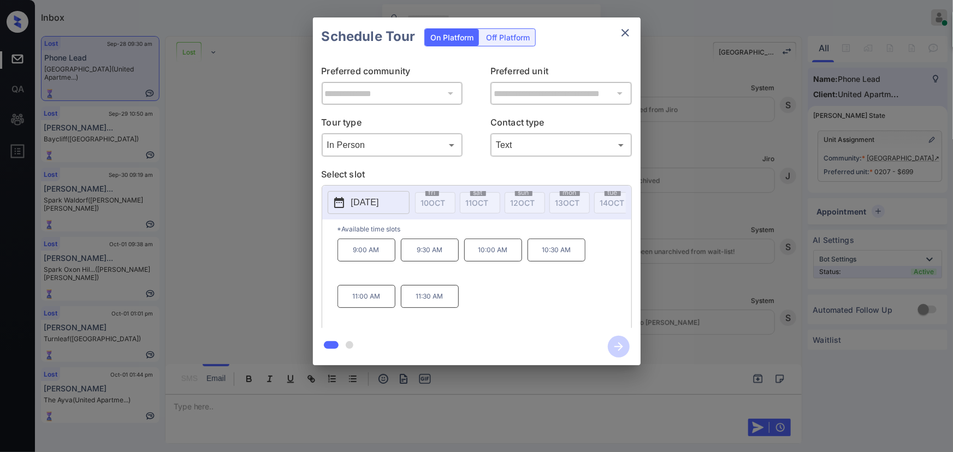
drag, startPoint x: 500, startPoint y: 203, endPoint x: 553, endPoint y: 207, distance: 53.1
drag, startPoint x: 553, startPoint y: 207, endPoint x: 607, endPoint y: 127, distance: 96.8
click at [621, 33] on icon "close" at bounding box center [625, 32] width 13 height 13
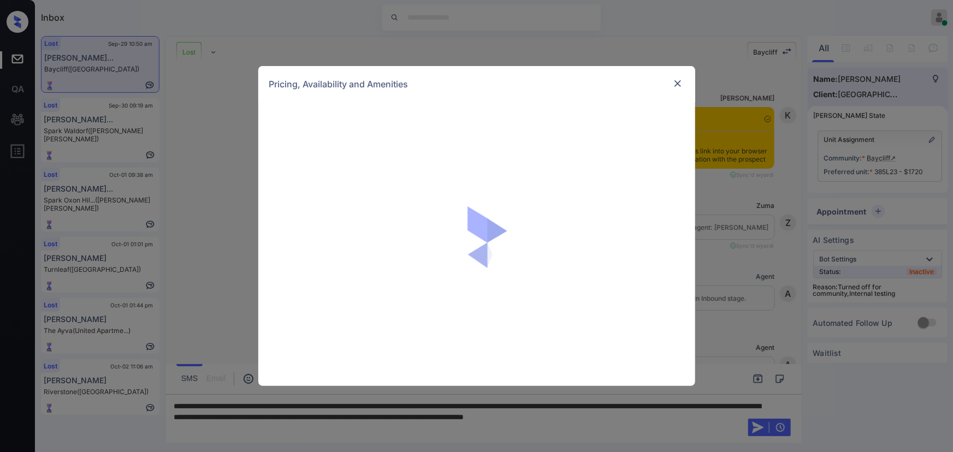
scroll to position [6054, 0]
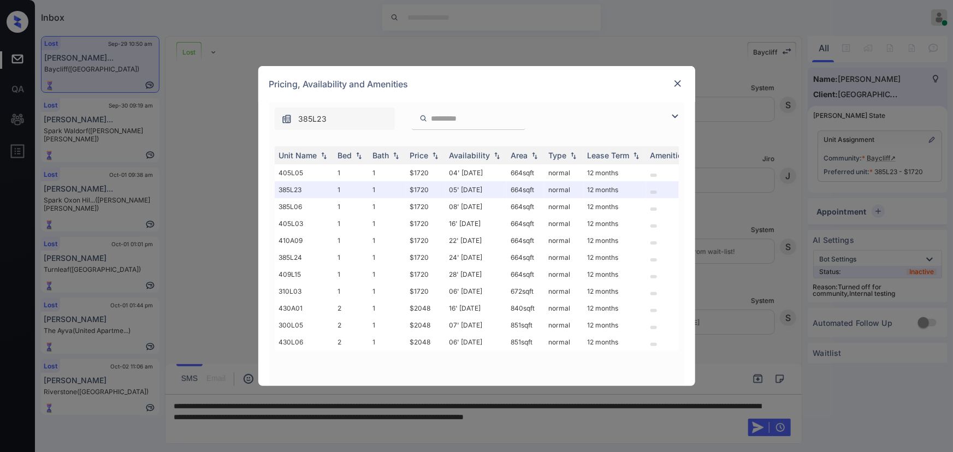
click at [674, 110] on img at bounding box center [675, 116] width 13 height 13
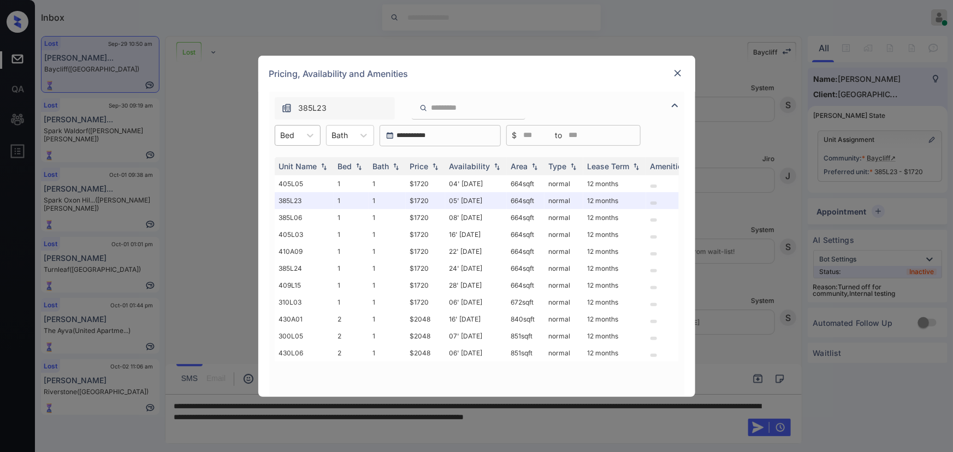
click at [300, 133] on div "Bed" at bounding box center [287, 135] width 25 height 16
click at [292, 162] on div "1" at bounding box center [298, 162] width 46 height 20
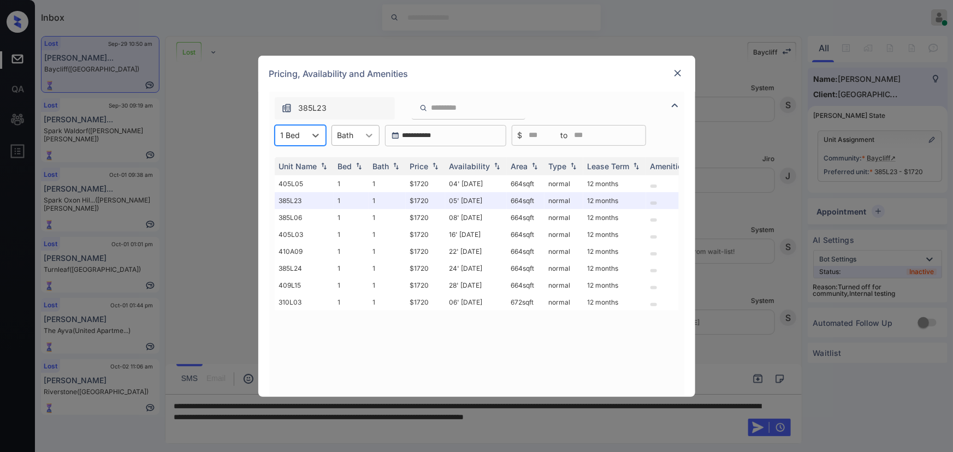
click at [355, 134] on div "Bath" at bounding box center [345, 135] width 27 height 16
click at [362, 139] on div at bounding box center [369, 136] width 20 height 20
click at [350, 162] on div "Bed" at bounding box center [345, 166] width 14 height 9
click at [440, 166] on img at bounding box center [435, 166] width 11 height 8
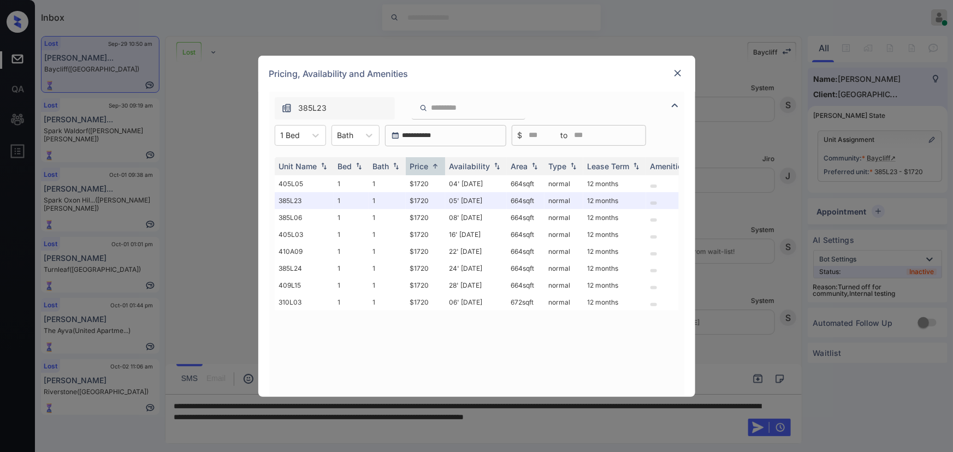
click at [674, 74] on img at bounding box center [677, 73] width 11 height 11
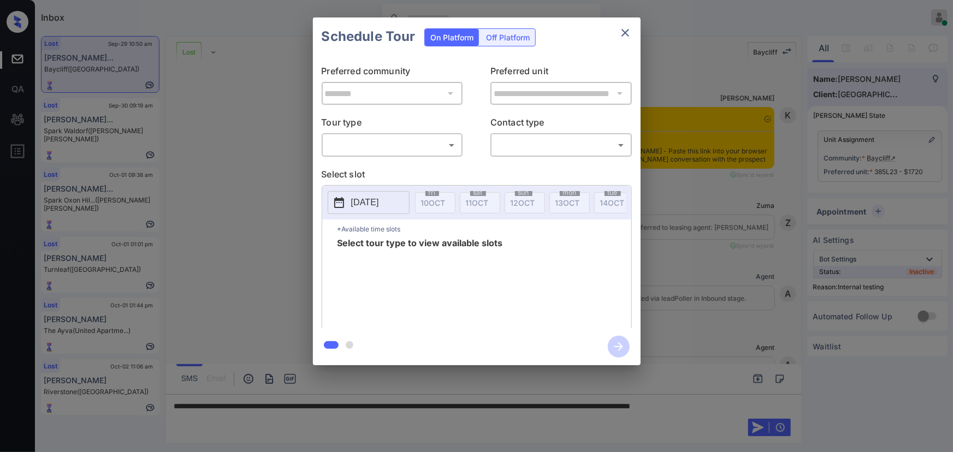
scroll to position [6054, 0]
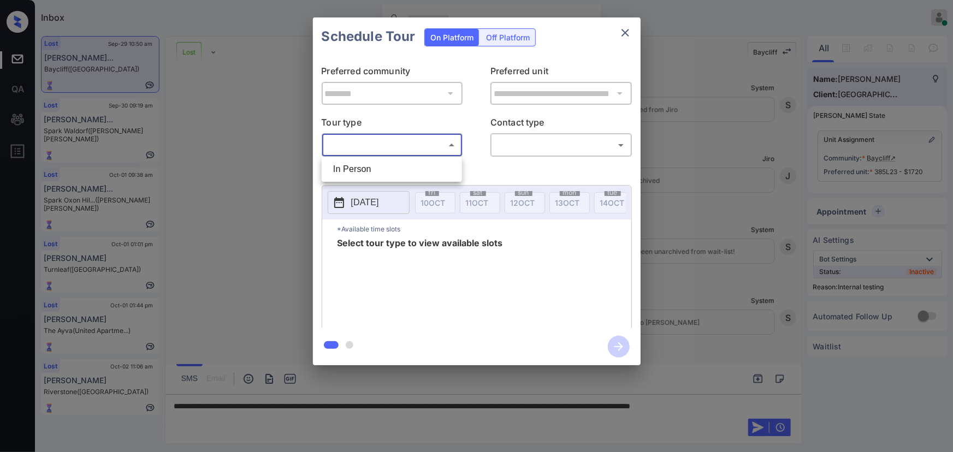
click at [368, 147] on body "Inbox Kenneth Umali Online Set yourself offline Set yourself on break Profile S…" at bounding box center [476, 226] width 953 height 452
click at [362, 164] on li "In Person" at bounding box center [391, 170] width 135 height 20
type input "********"
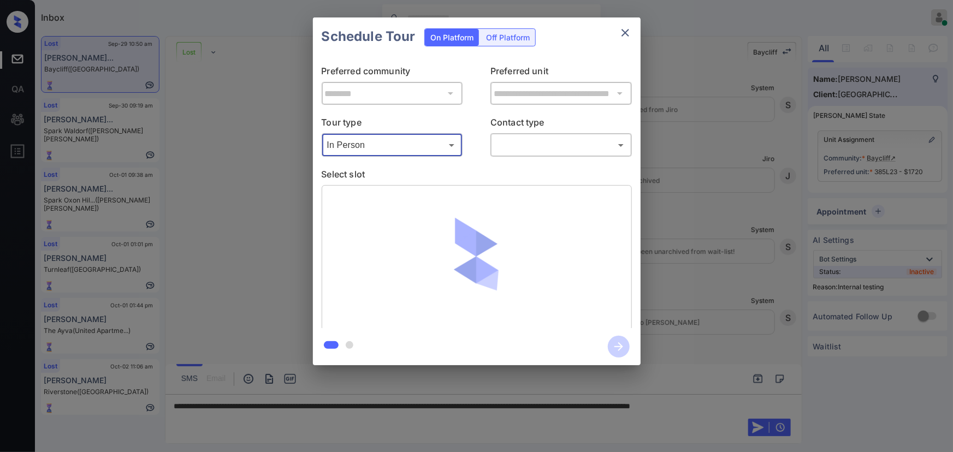
click at [539, 143] on body "Inbox Kenneth Umali Online Set yourself offline Set yourself on break Profile S…" at bounding box center [476, 226] width 953 height 452
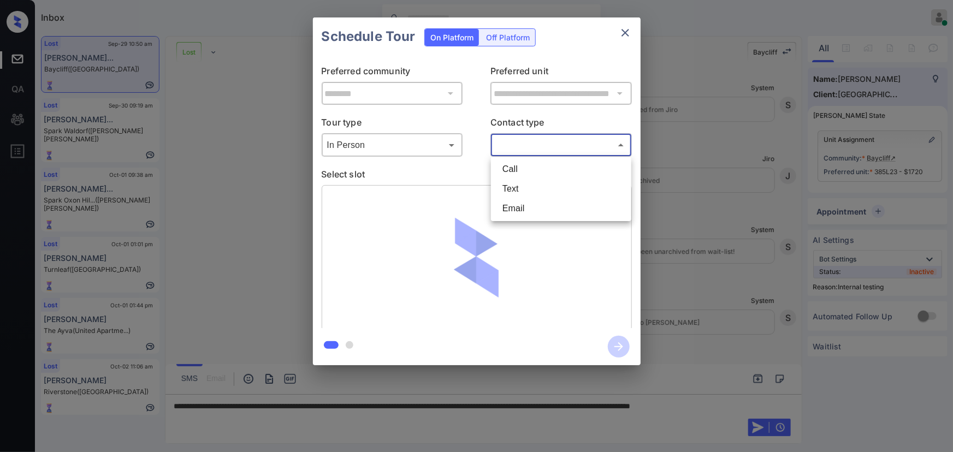
click at [519, 191] on li "Text" at bounding box center [561, 189] width 135 height 20
type input "****"
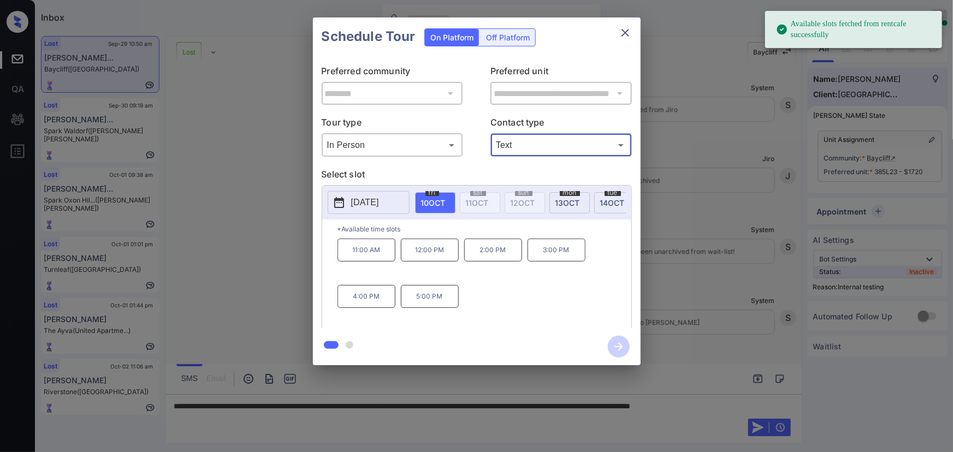
click at [569, 198] on span "13 OCT" at bounding box center [568, 202] width 25 height 9
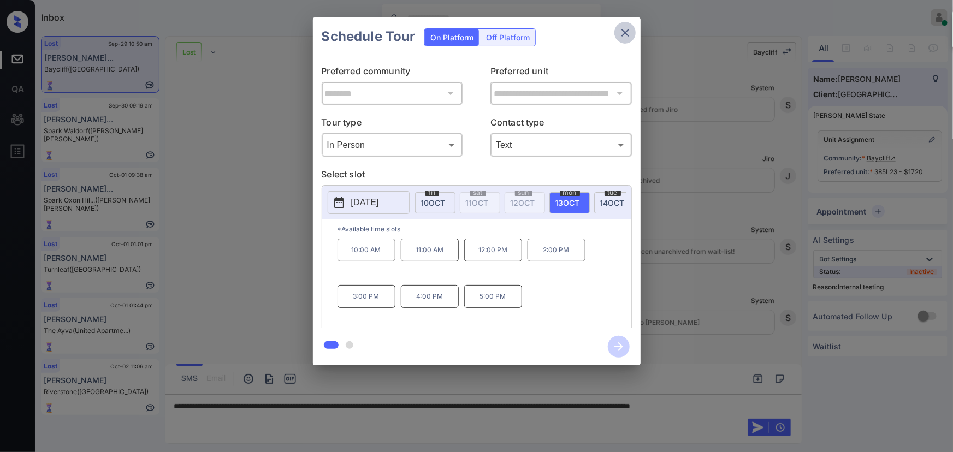
click at [627, 35] on icon "close" at bounding box center [626, 33] width 8 height 8
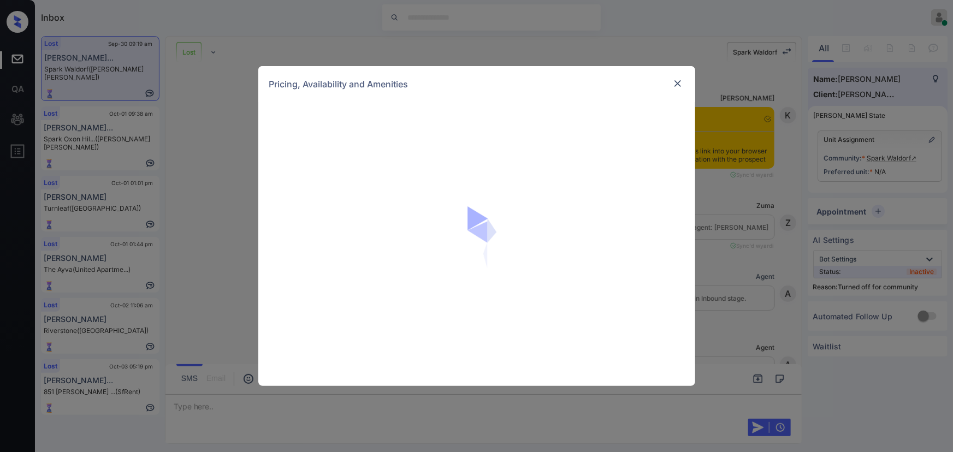
scroll to position [1792, 0]
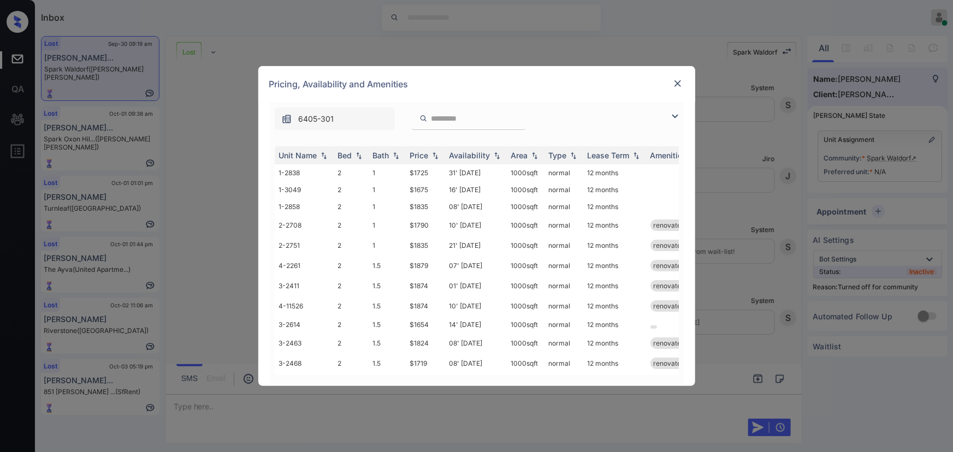
click at [672, 115] on img at bounding box center [675, 116] width 13 height 13
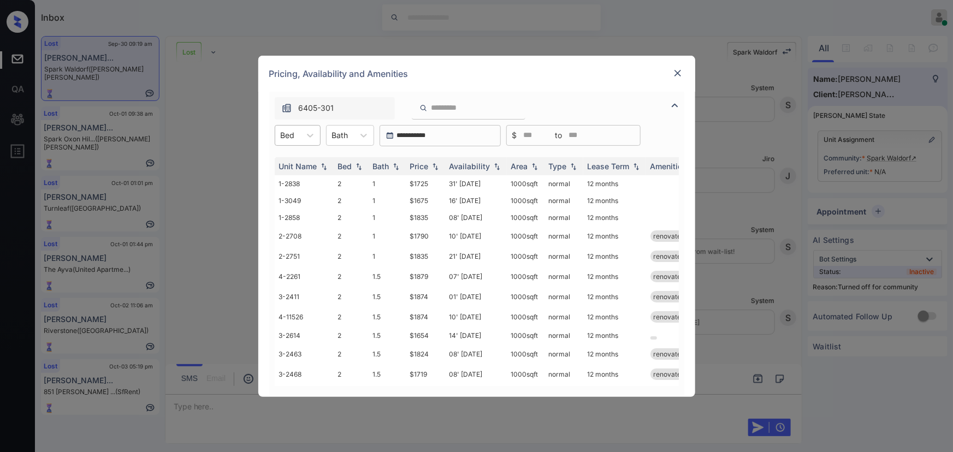
click at [276, 137] on div "Bed" at bounding box center [287, 135] width 25 height 16
drag, startPoint x: 289, startPoint y: 184, endPoint x: 361, endPoint y: 137, distance: 85.9
click at [289, 182] on div "3" at bounding box center [298, 182] width 46 height 20
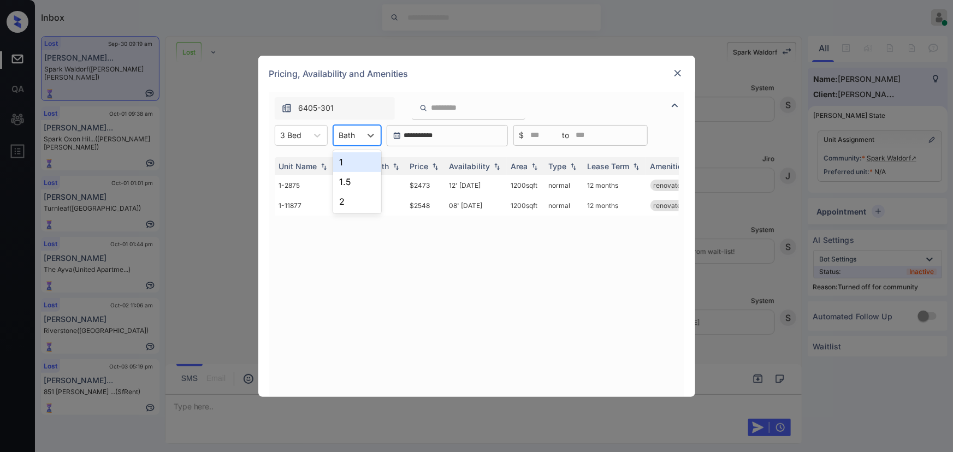
drag, startPoint x: 361, startPoint y: 137, endPoint x: 352, endPoint y: 180, distance: 44.6
click at [361, 137] on div at bounding box center [371, 136] width 20 height 20
click at [352, 181] on div "1.5" at bounding box center [357, 182] width 48 height 20
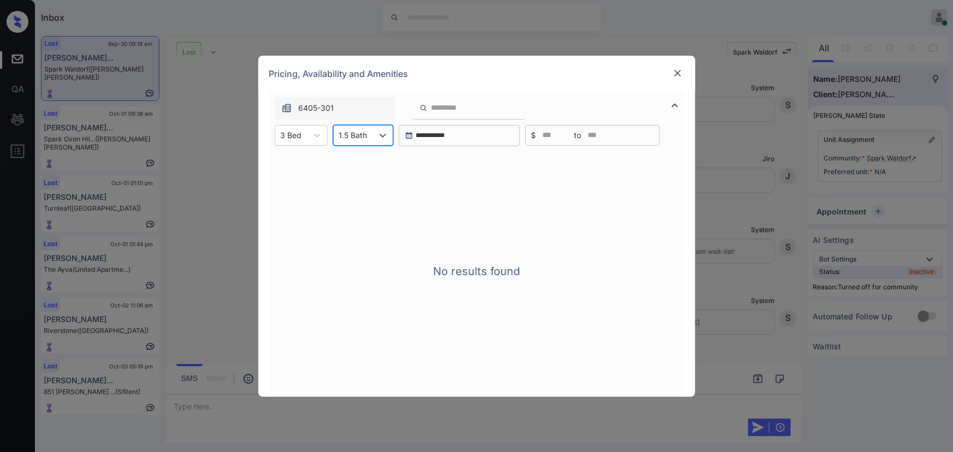
click at [361, 138] on div at bounding box center [353, 134] width 28 height 11
click at [347, 196] on div "2" at bounding box center [363, 202] width 60 height 20
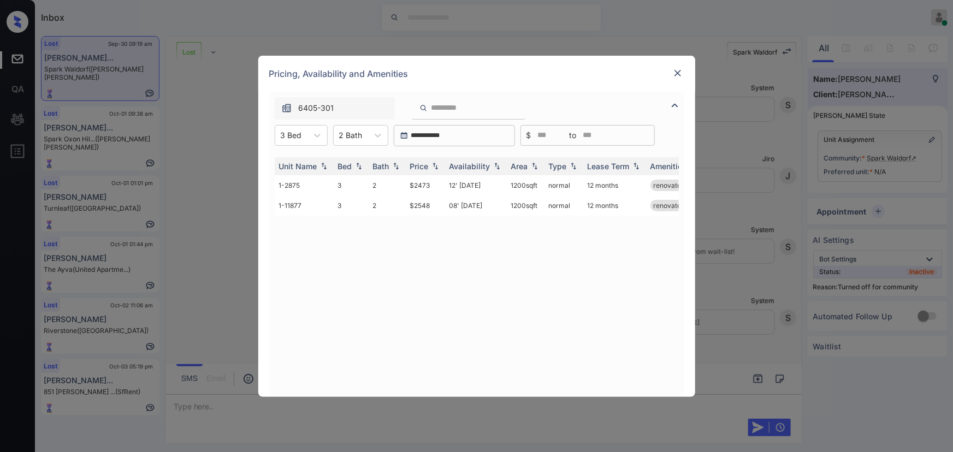
click at [678, 73] on img at bounding box center [677, 73] width 11 height 11
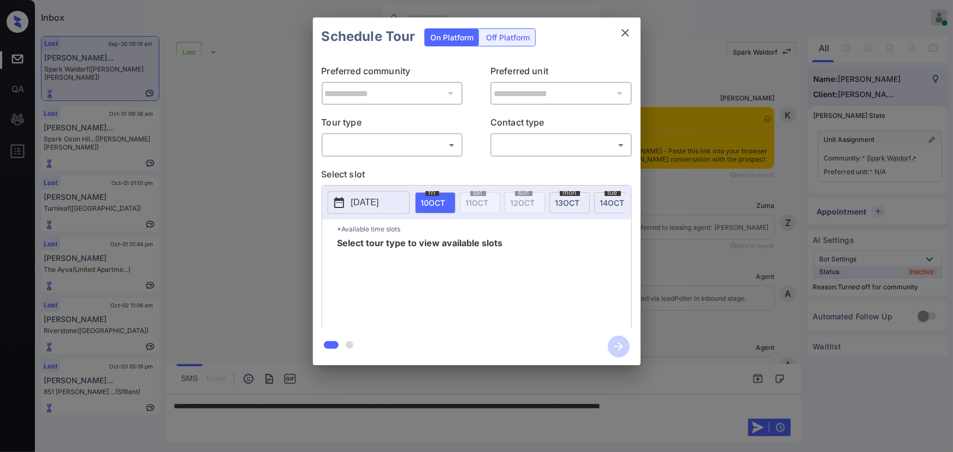
scroll to position [1792, 0]
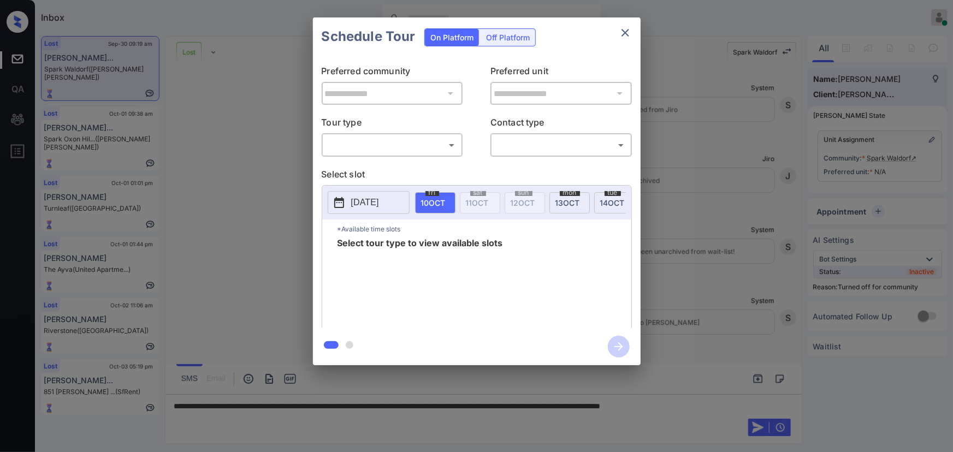
click at [414, 152] on div "​ ​" at bounding box center [392, 144] width 141 height 23
click at [403, 147] on body "Inbox [PERSON_NAME] Online Set yourself offline Set yourself on break Profile S…" at bounding box center [476, 226] width 953 height 452
drag, startPoint x: 383, startPoint y: 166, endPoint x: 415, endPoint y: 163, distance: 32.3
click at [390, 166] on li "In Person" at bounding box center [391, 170] width 135 height 20
type input "********"
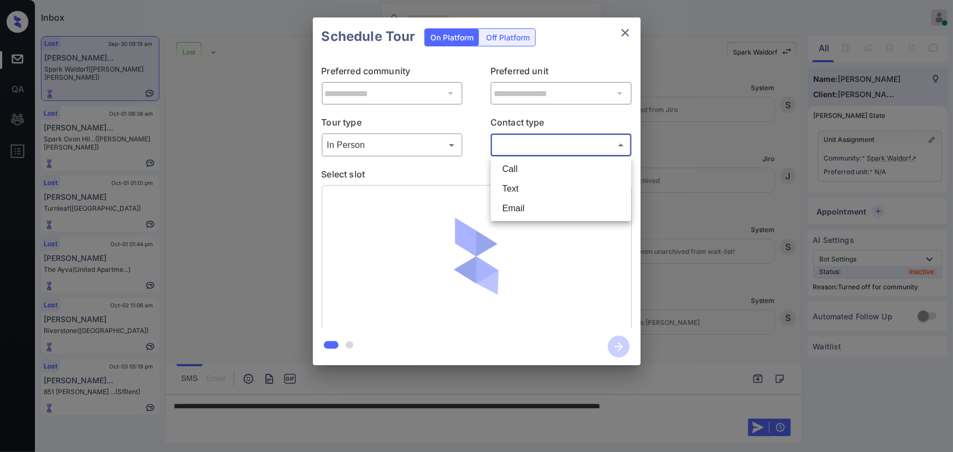
click at [511, 144] on body "Inbox [PERSON_NAME] Online Set yourself offline Set yourself on break Profile S…" at bounding box center [476, 226] width 953 height 452
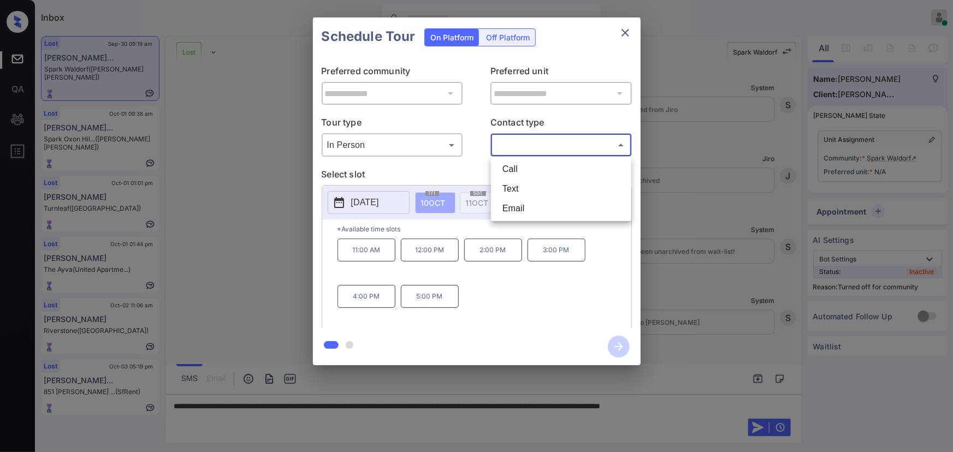
click at [502, 184] on li "Text" at bounding box center [561, 189] width 135 height 20
type input "****"
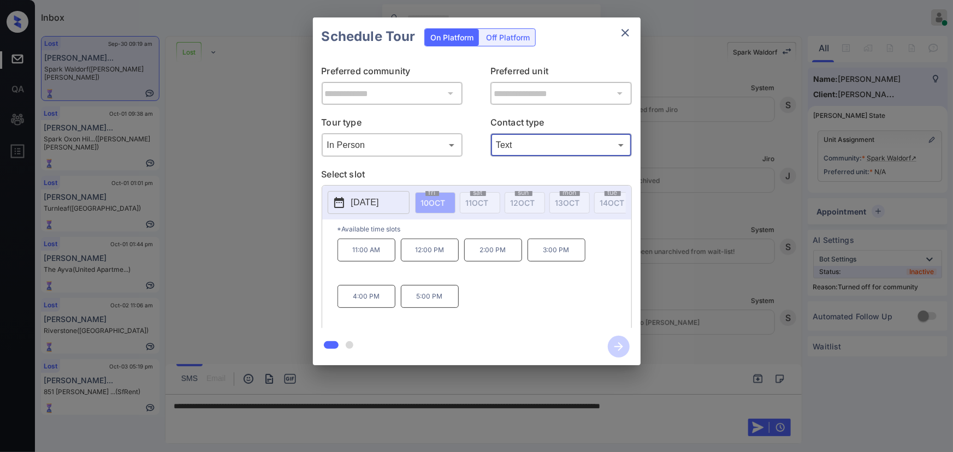
click at [362, 203] on p "[DATE]" at bounding box center [365, 202] width 28 height 13
click at [429, 257] on p "12:00 PM" at bounding box center [430, 250] width 58 height 23
drag, startPoint x: 522, startPoint y: 264, endPoint x: 588, endPoint y: 264, distance: 66.1
click at [534, 264] on div "11:00 AM 12:00 PM 2:00 PM 3:00 PM 4:00 PM 5:00 PM" at bounding box center [485, 282] width 294 height 87
click at [805, 262] on div "**********" at bounding box center [476, 191] width 953 height 383
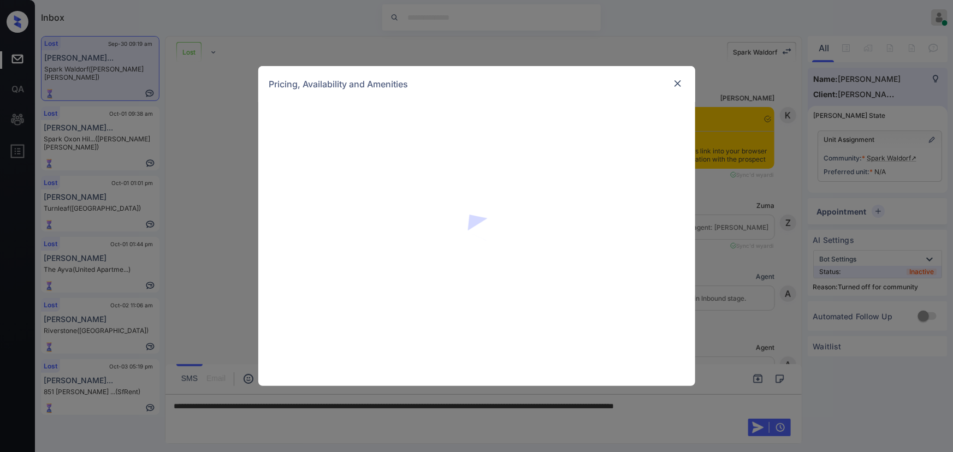
scroll to position [1527, 0]
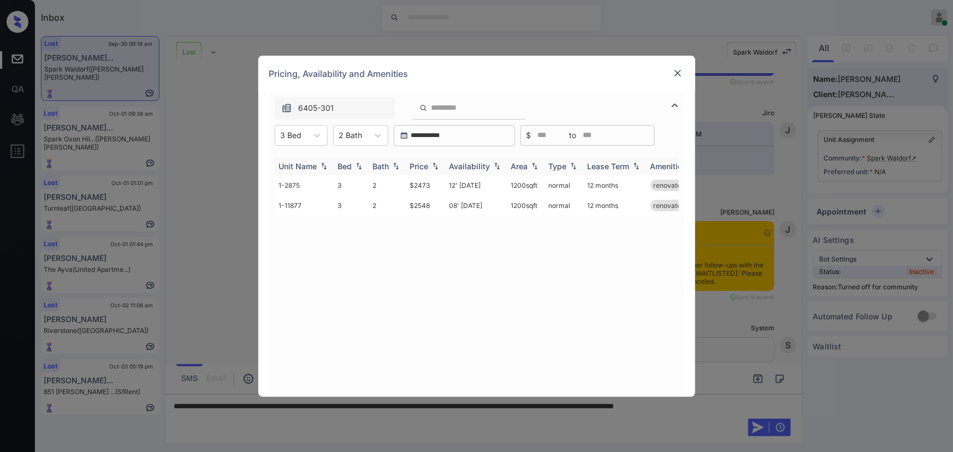
click at [426, 164] on div "Price" at bounding box center [419, 166] width 19 height 9
click at [421, 186] on td "$2473" at bounding box center [425, 185] width 39 height 20
click at [422, 186] on td "$2473" at bounding box center [425, 185] width 39 height 20
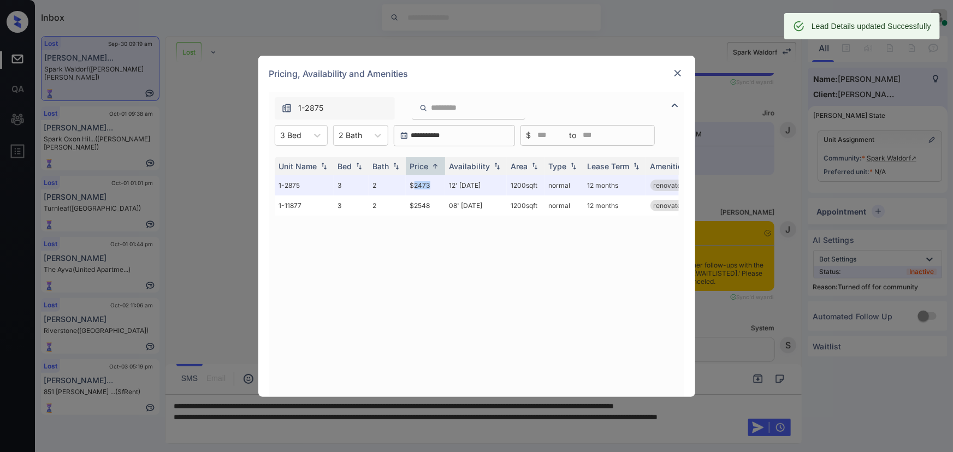
click at [681, 71] on img at bounding box center [677, 73] width 11 height 11
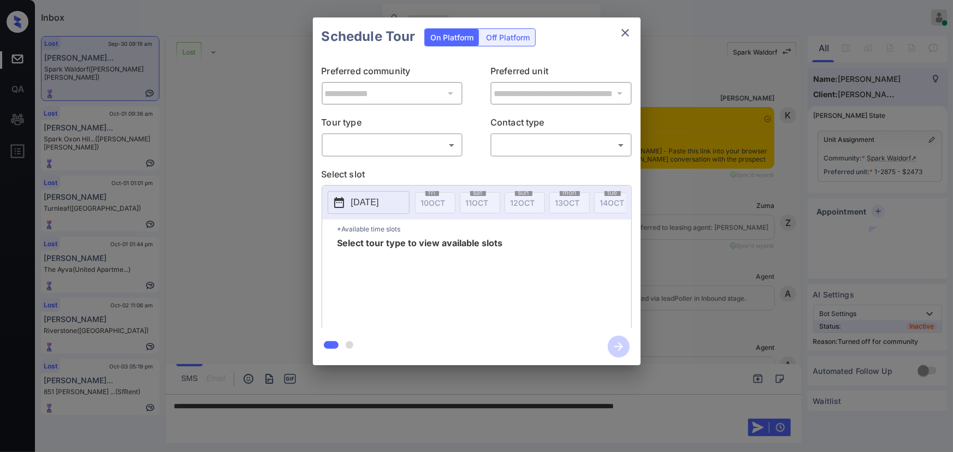
scroll to position [1527, 0]
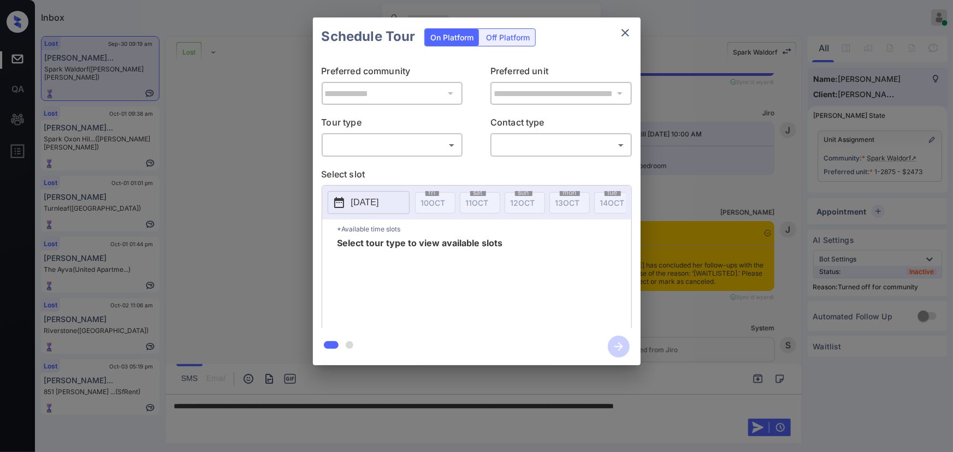
click at [396, 138] on body "Inbox [PERSON_NAME] Online Set yourself offline Set yourself on break Profile S…" at bounding box center [476, 226] width 953 height 452
drag, startPoint x: 379, startPoint y: 179, endPoint x: 393, endPoint y: 174, distance: 14.7
click at [387, 178] on ul "In Person" at bounding box center [392, 169] width 140 height 25
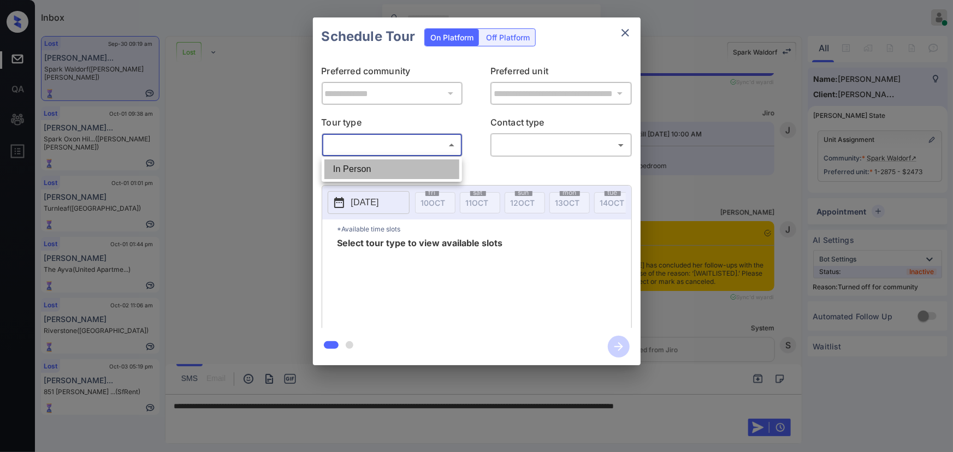
drag, startPoint x: 392, startPoint y: 170, endPoint x: 473, endPoint y: 154, distance: 83.0
click at [393, 170] on li "In Person" at bounding box center [391, 170] width 135 height 20
type input "********"
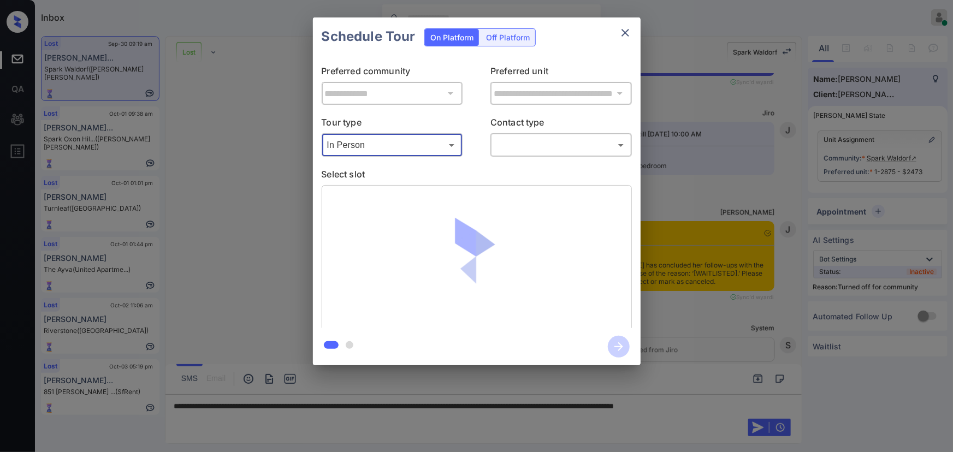
click at [521, 144] on body "Inbox Kenneth Umali Online Set yourself offline Set yourself on break Profile S…" at bounding box center [476, 226] width 953 height 452
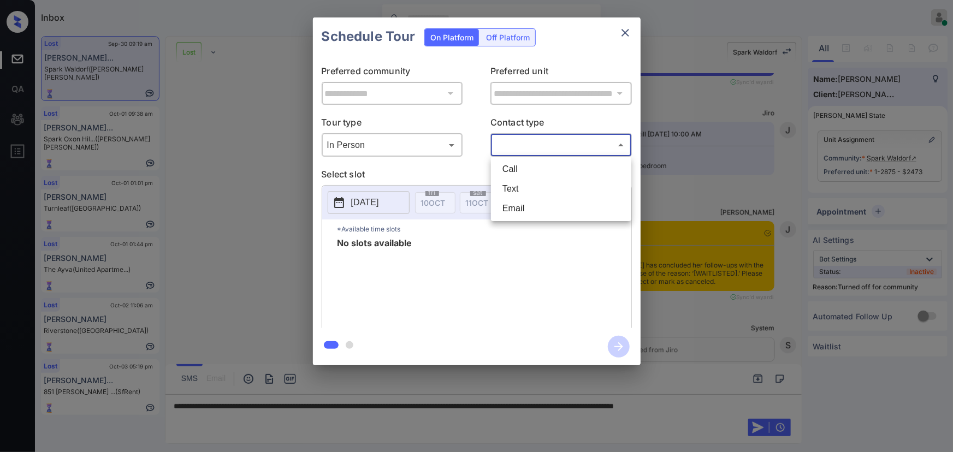
click at [507, 186] on li "Text" at bounding box center [561, 189] width 135 height 20
type input "****"
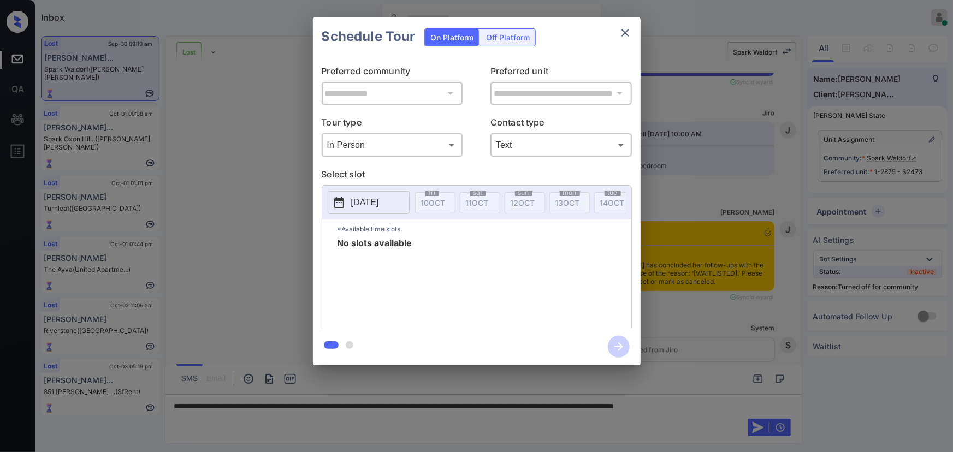
click at [352, 202] on p "2025-10-10" at bounding box center [365, 202] width 28 height 13
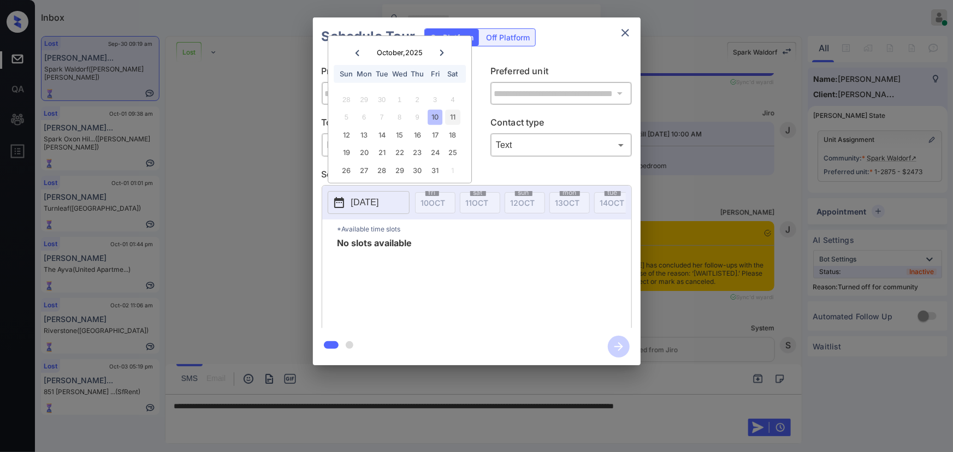
click at [457, 114] on div "11" at bounding box center [453, 117] width 15 height 15
drag, startPoint x: 416, startPoint y: 133, endPoint x: 585, endPoint y: 81, distance: 176.4
click at [421, 133] on div "16" at bounding box center [417, 135] width 15 height 15
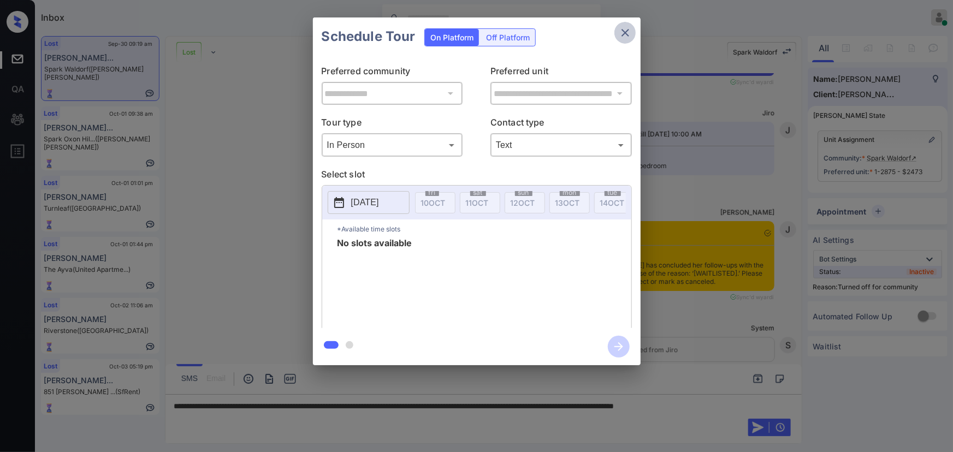
click at [627, 34] on icon "close" at bounding box center [626, 33] width 8 height 8
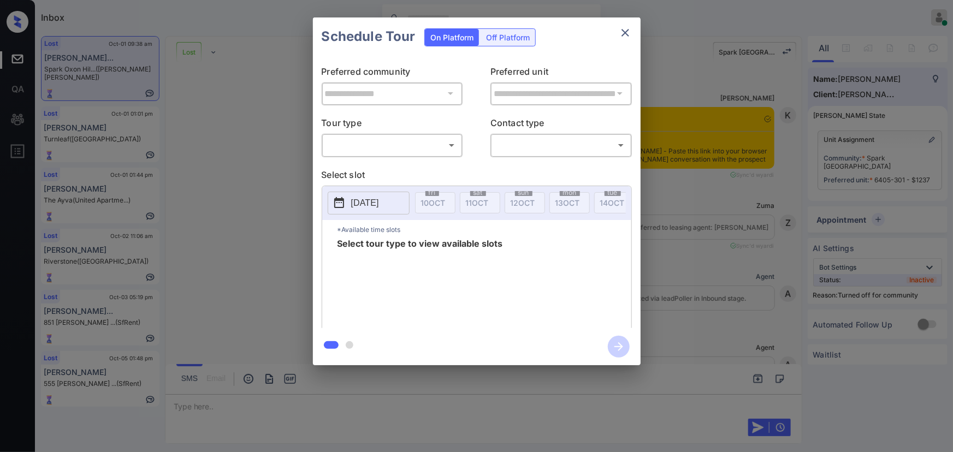
scroll to position [4546, 0]
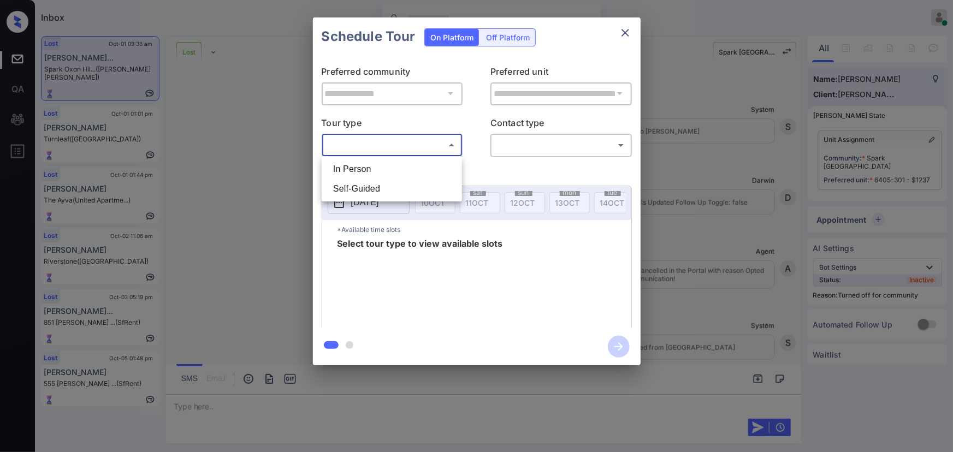
click at [395, 143] on body "Inbox Kenneth Umali Online Set yourself offline Set yourself on break Profile S…" at bounding box center [476, 226] width 953 height 452
drag, startPoint x: 380, startPoint y: 170, endPoint x: 390, endPoint y: 172, distance: 9.9
click at [380, 171] on li "In Person" at bounding box center [391, 170] width 135 height 20
type input "********"
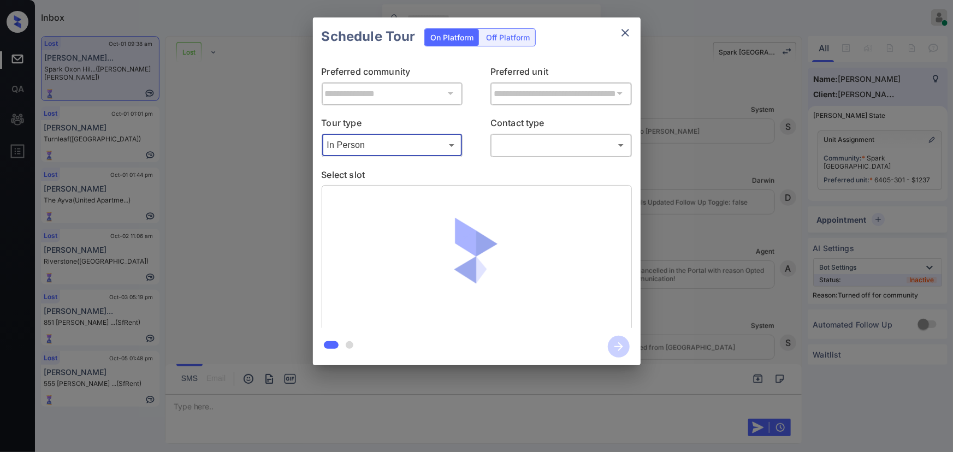
click at [549, 147] on body "Inbox Kenneth Umali Online Set yourself offline Set yourself on break Profile S…" at bounding box center [476, 226] width 953 height 452
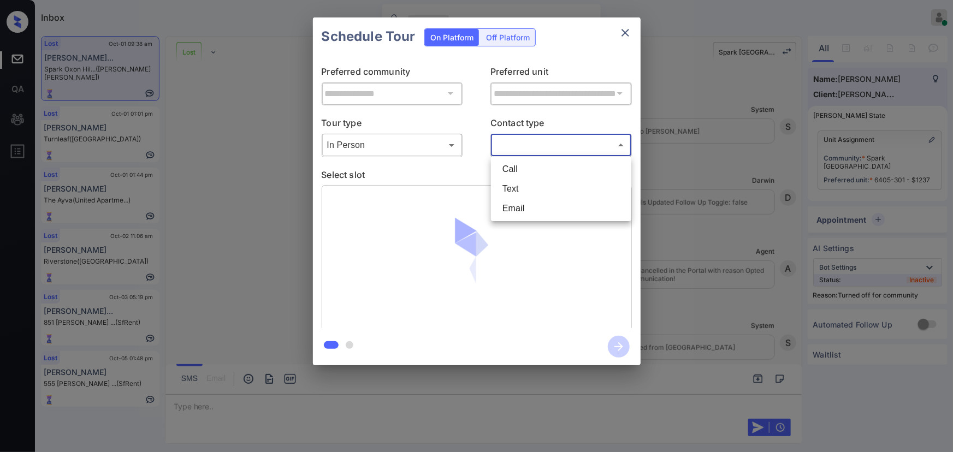
click at [529, 185] on li "Text" at bounding box center [561, 189] width 135 height 20
type input "****"
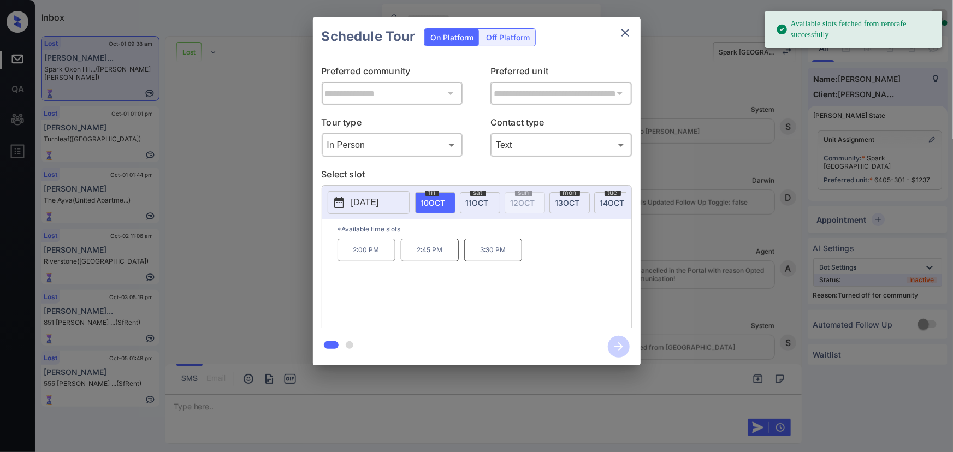
click at [483, 194] on span "sat" at bounding box center [478, 193] width 16 height 7
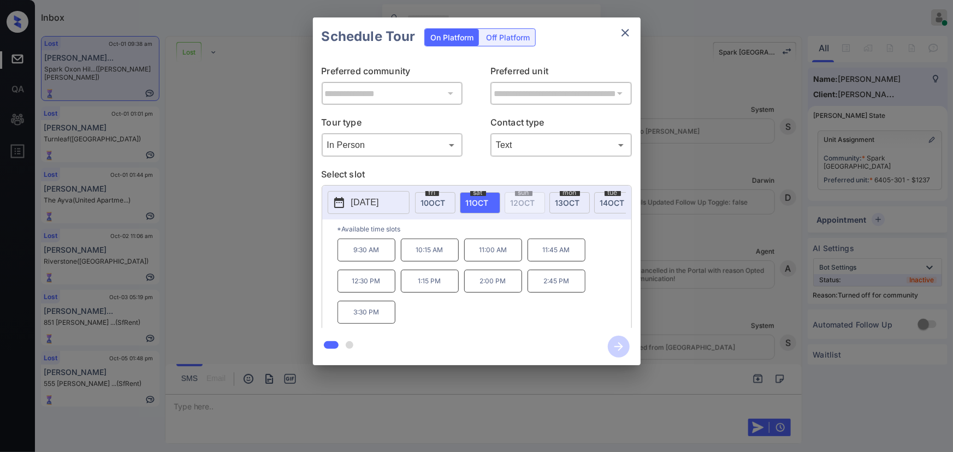
click at [312, 396] on div at bounding box center [476, 226] width 953 height 452
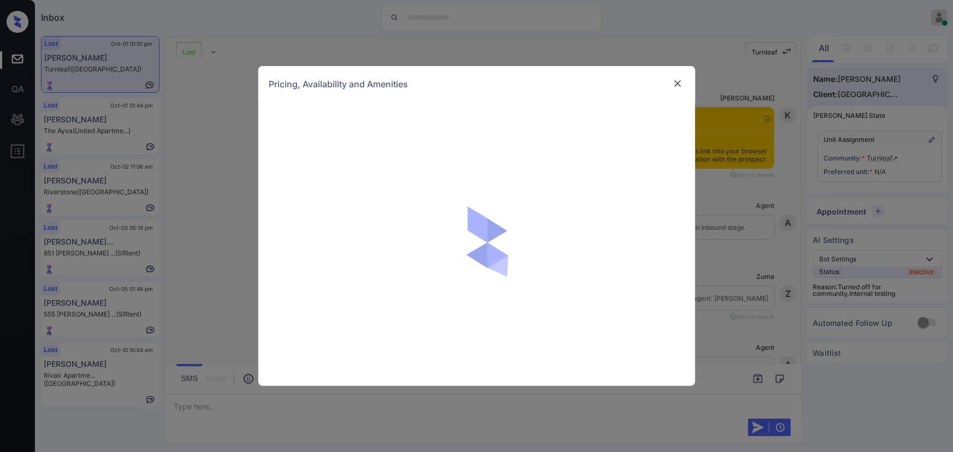
scroll to position [6993, 0]
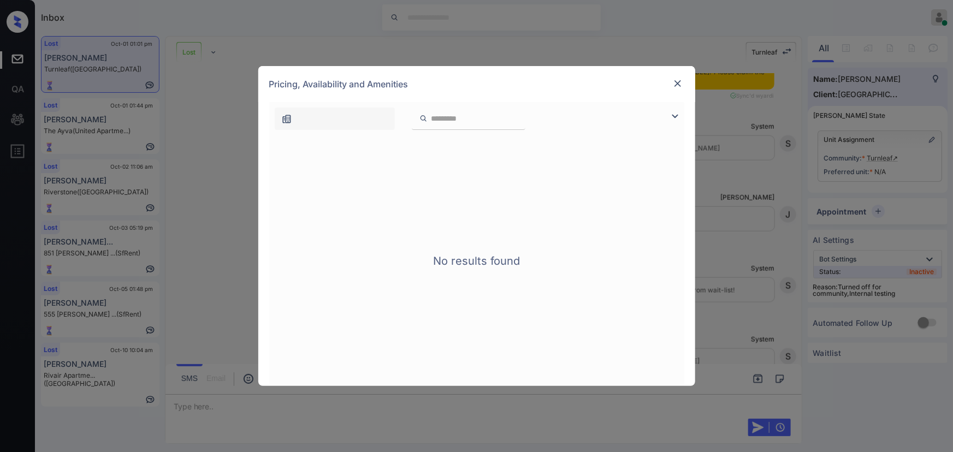
click at [670, 113] on img at bounding box center [675, 116] width 13 height 13
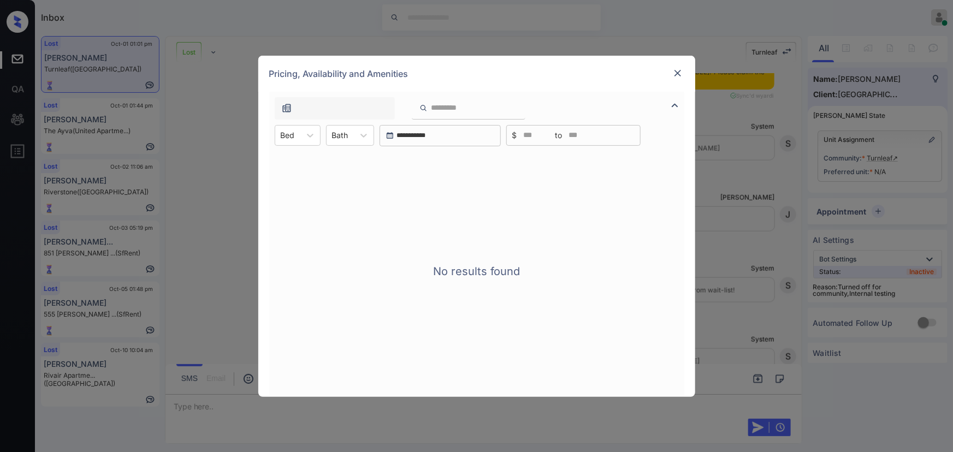
click at [678, 75] on img at bounding box center [677, 73] width 11 height 11
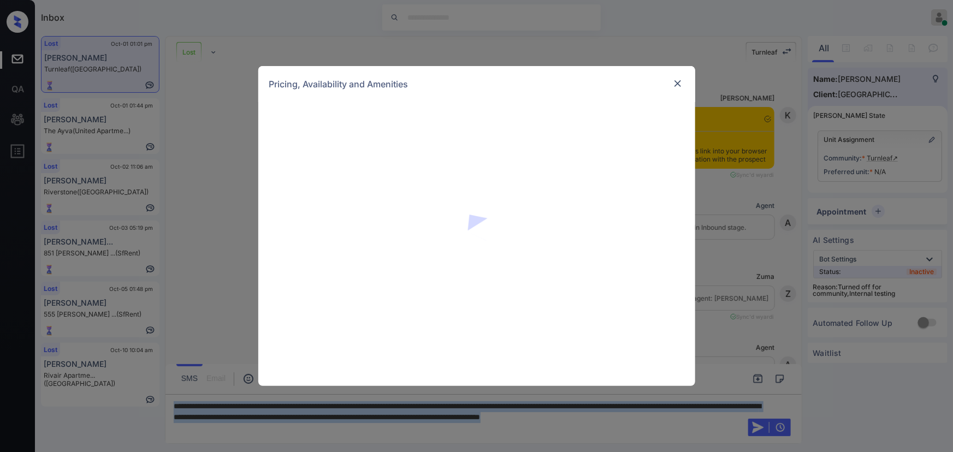
scroll to position [7059, 0]
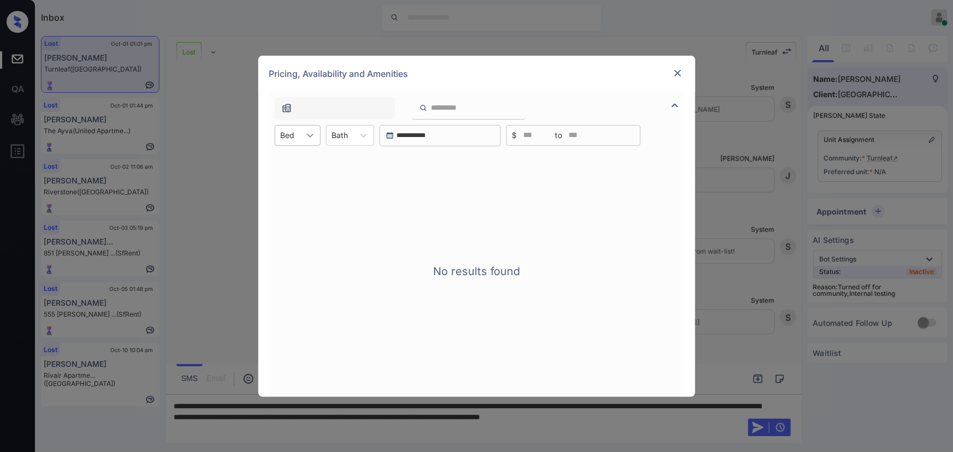
click at [310, 138] on icon at bounding box center [310, 135] width 11 height 11
click at [677, 73] on img at bounding box center [677, 73] width 11 height 11
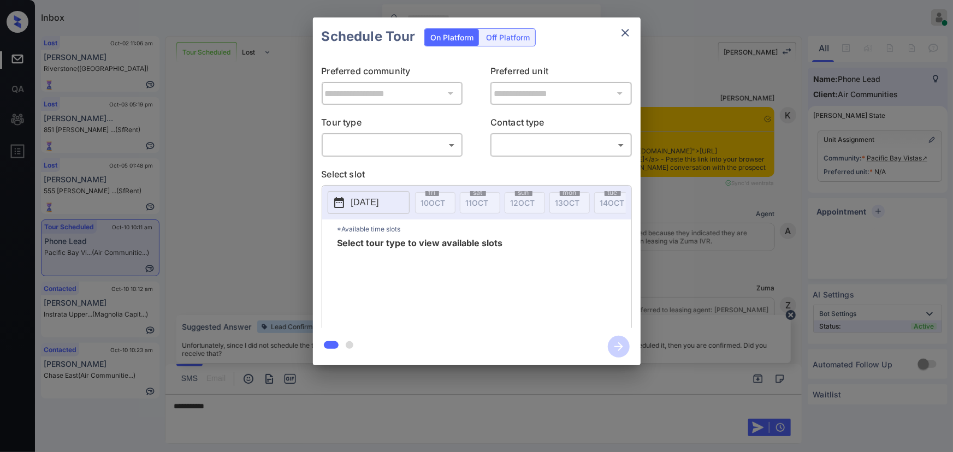
scroll to position [1666, 0]
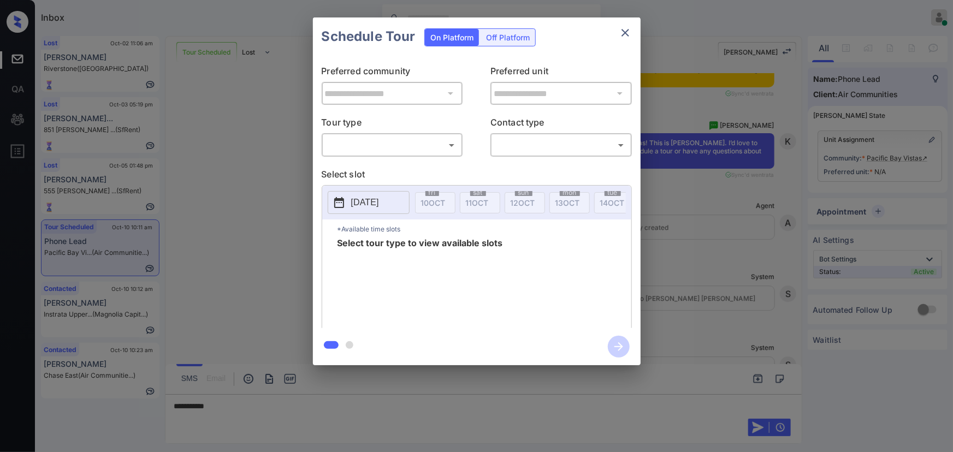
click at [691, 272] on div "**********" at bounding box center [476, 191] width 953 height 383
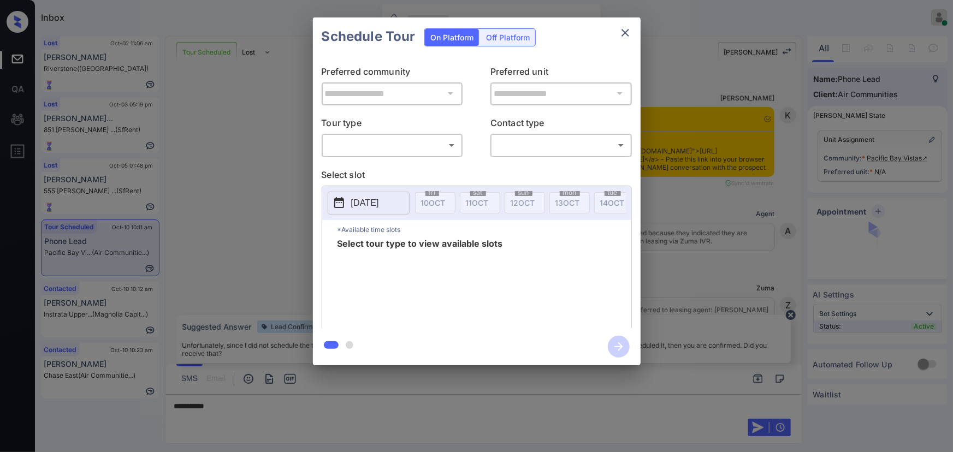
scroll to position [1967, 0]
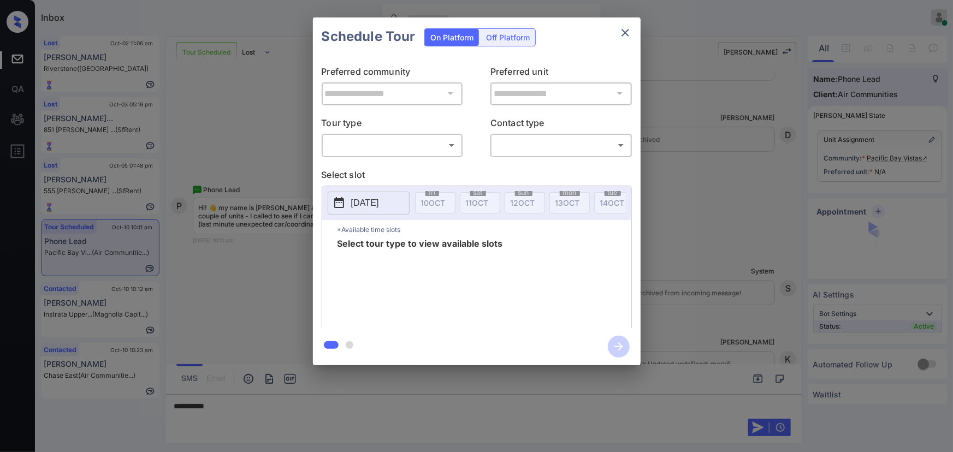
click at [415, 153] on body "Inbox Kenneth Umali Online Set yourself offline Set yourself on break Profile S…" at bounding box center [476, 226] width 953 height 452
click at [388, 164] on li "In Person" at bounding box center [391, 170] width 135 height 20
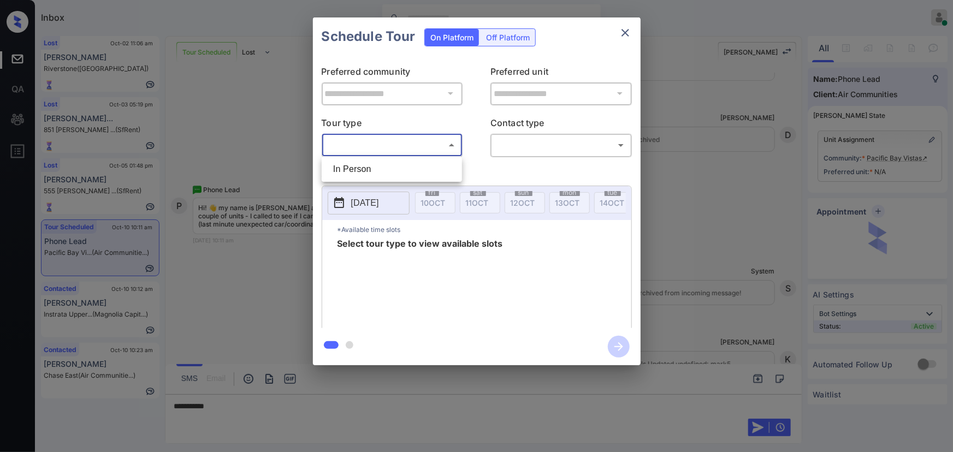
type input "********"
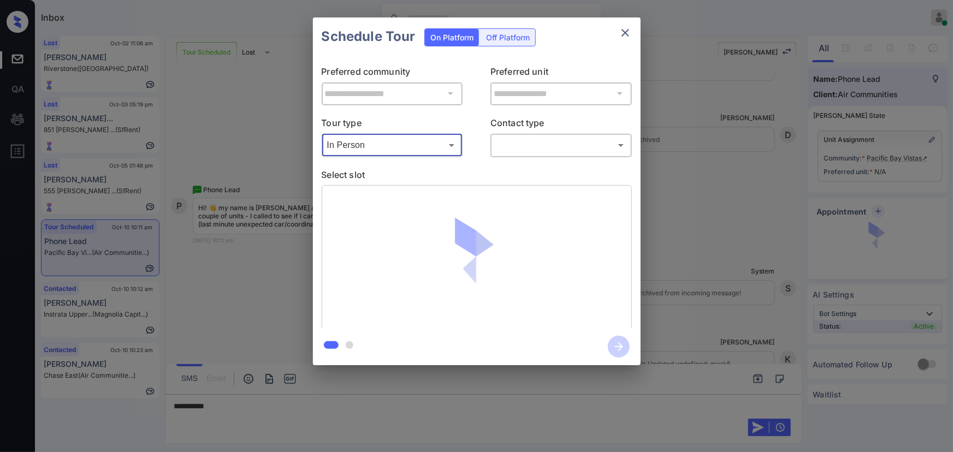
click at [523, 146] on body "Inbox Kenneth Umali Online Set yourself offline Set yourself on break Profile S…" at bounding box center [476, 226] width 953 height 452
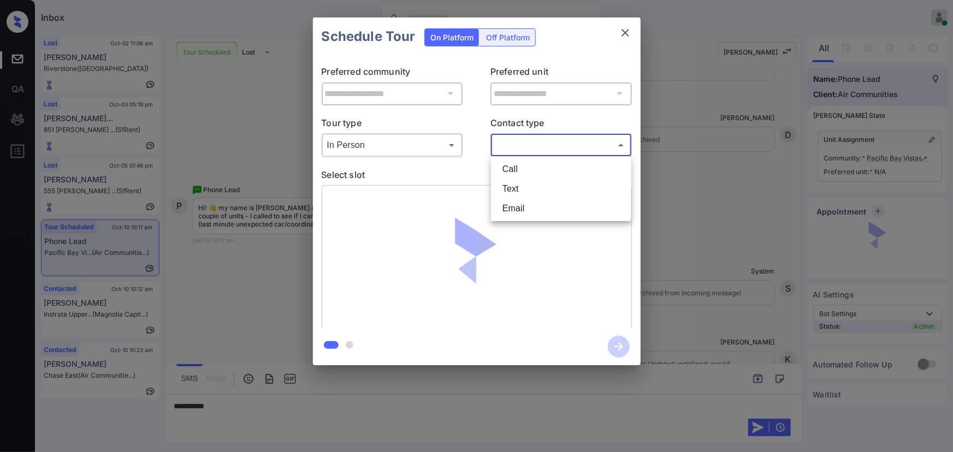
click at [513, 185] on li "Text" at bounding box center [561, 189] width 135 height 20
type input "****"
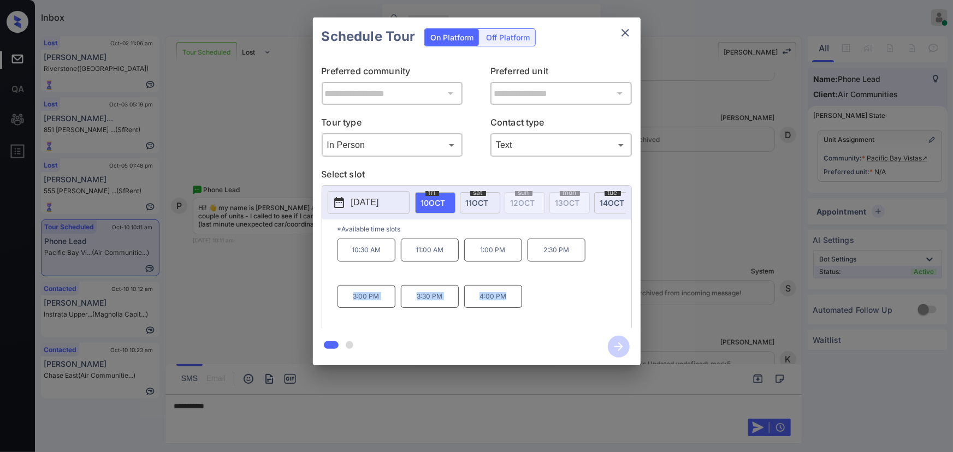
copy div "3:00 PM 3:30 PM 4:00 PM"
drag, startPoint x: 519, startPoint y: 306, endPoint x: 349, endPoint y: 296, distance: 170.8
click at [349, 296] on div "10:30 AM 11:00 AM 1:00 PM 2:30 PM 3:00 PM 3:30 PM 4:00 PM" at bounding box center [485, 282] width 294 height 87
click at [292, 404] on div at bounding box center [476, 226] width 953 height 452
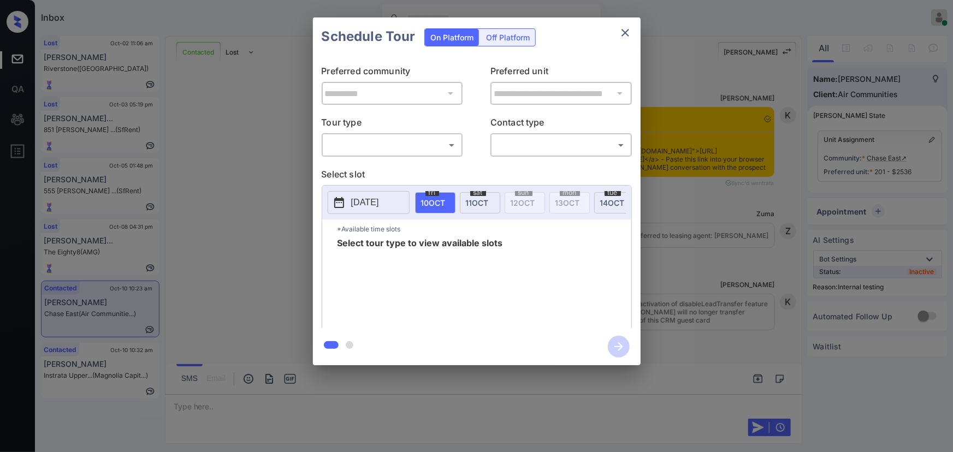
scroll to position [4112, 0]
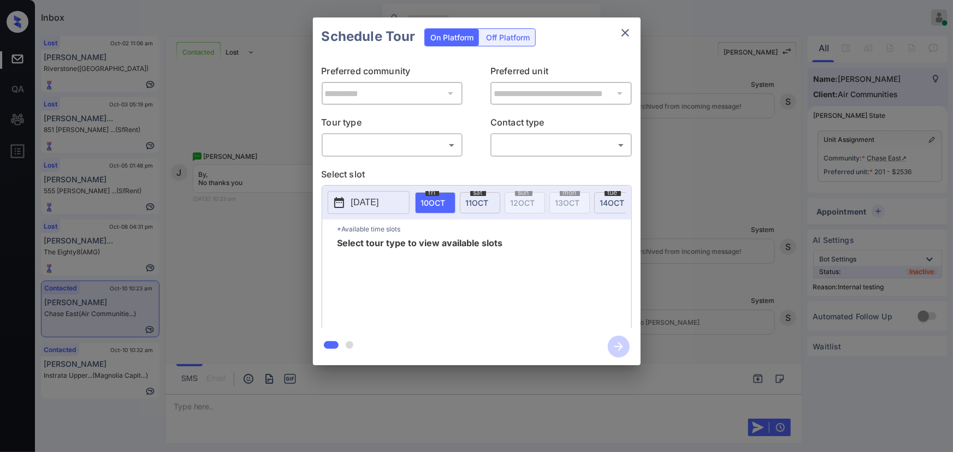
click at [400, 149] on body "Inbox [PERSON_NAME] Online Set yourself offline Set yourself on break Profile S…" at bounding box center [476, 226] width 953 height 452
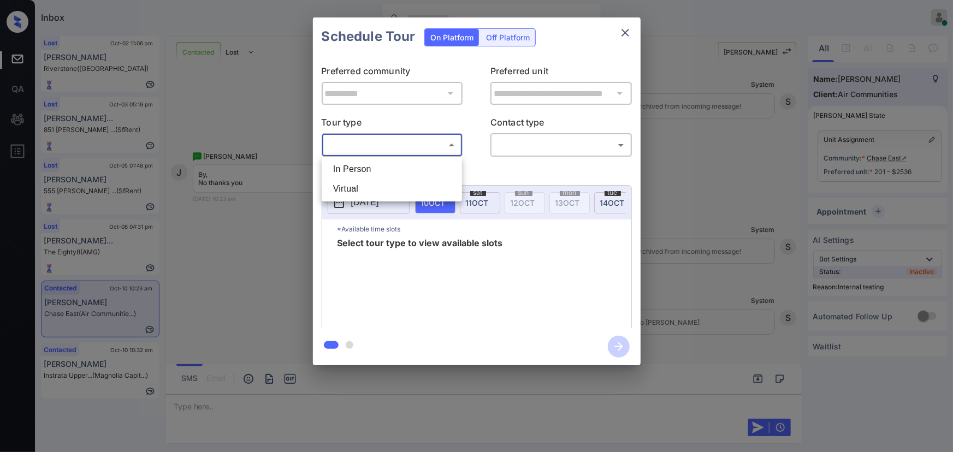
click at [382, 168] on li "In Person" at bounding box center [391, 170] width 135 height 20
type input "********"
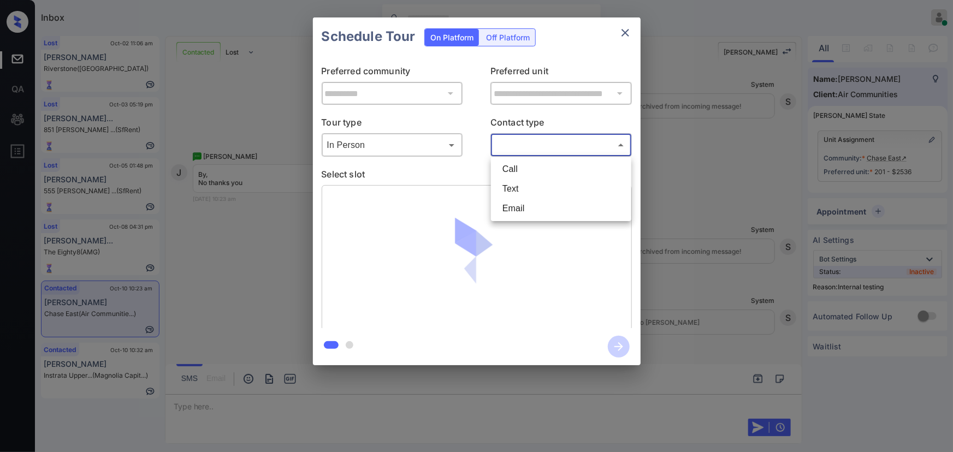
click at [524, 140] on body "Inbox [PERSON_NAME] Online Set yourself offline Set yourself on break Profile S…" at bounding box center [476, 226] width 953 height 452
click at [505, 183] on li "Text" at bounding box center [561, 189] width 135 height 20
type input "****"
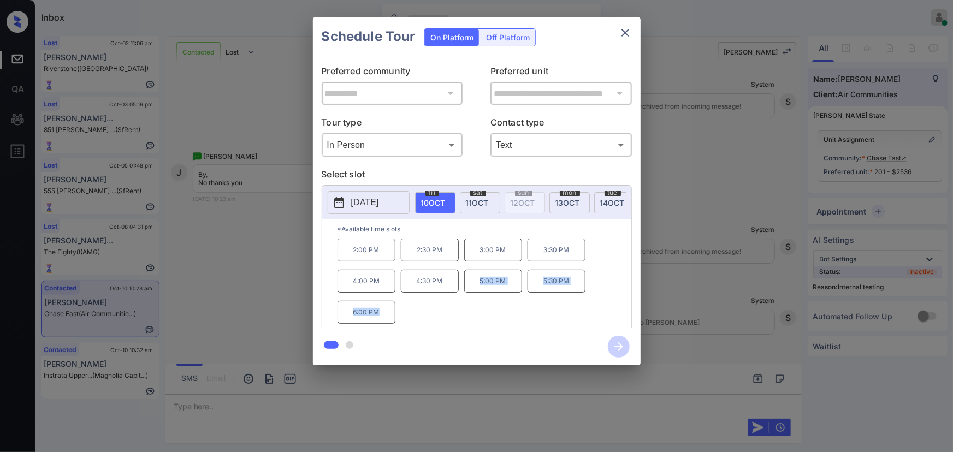
copy div "5:00 PM 5:30 PM 6:00 PM"
drag, startPoint x: 385, startPoint y: 312, endPoint x: 446, endPoint y: 292, distance: 63.9
click at [446, 292] on div "2:00 PM 2:30 PM 3:00 PM 3:30 PM 4:00 PM 4:30 PM 5:00 PM 5:30 PM 6:00 PM" at bounding box center [485, 282] width 294 height 87
click at [411, 324] on div "2:00 PM 2:30 PM 3:00 PM 3:30 PM 4:00 PM 4:30 PM 5:00 PM 5:30 PM 6:00 PM" at bounding box center [485, 282] width 294 height 87
copy div "4:30 PM 5:00 PM 5:30 PM"
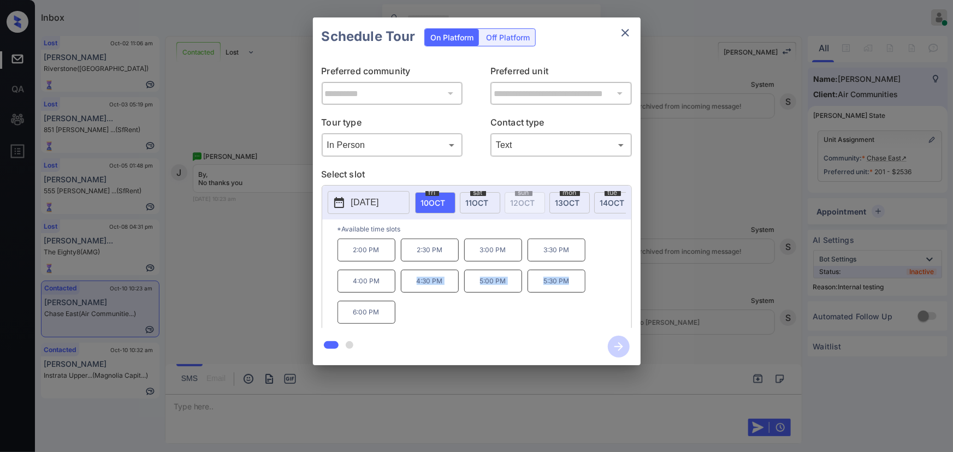
drag, startPoint x: 581, startPoint y: 283, endPoint x: 410, endPoint y: 290, distance: 171.1
click at [410, 290] on div "2:00 PM 2:30 PM 3:00 PM 3:30 PM 4:00 PM 4:30 PM 5:00 PM 5:30 PM 6:00 PM" at bounding box center [485, 282] width 294 height 87
click at [375, 406] on div at bounding box center [476, 226] width 953 height 452
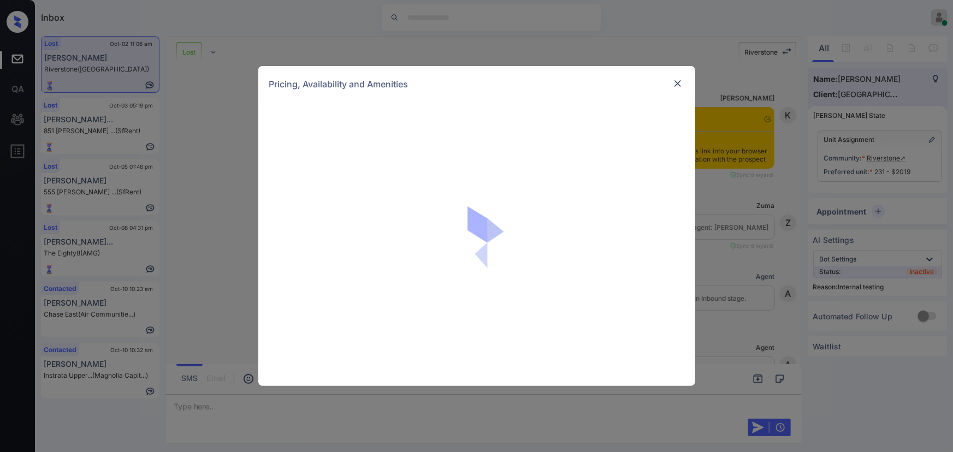
scroll to position [6505, 0]
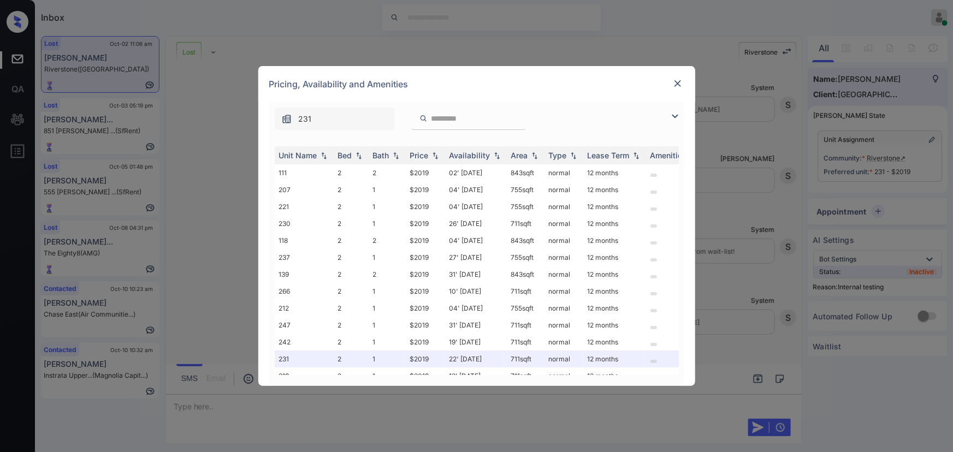
click at [671, 115] on img at bounding box center [675, 116] width 13 height 13
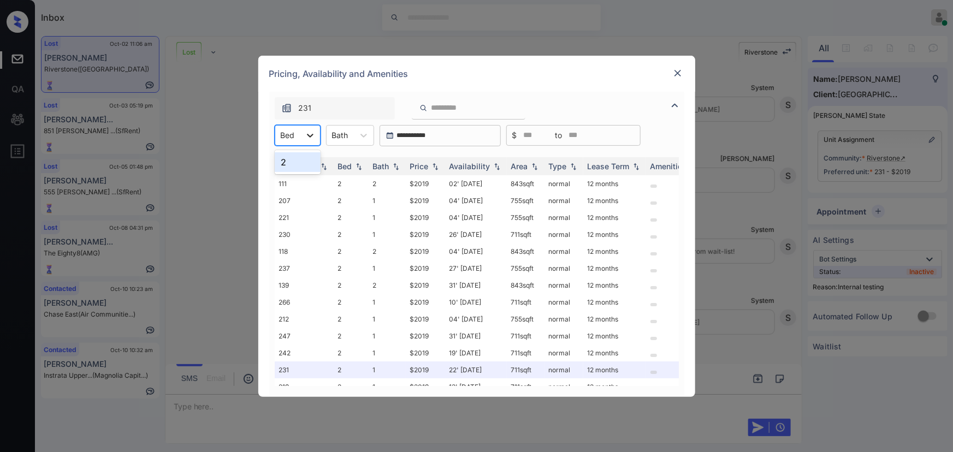
click at [306, 133] on icon at bounding box center [310, 135] width 11 height 11
click at [284, 169] on div "2" at bounding box center [298, 162] width 46 height 20
click at [680, 72] on img at bounding box center [677, 73] width 11 height 11
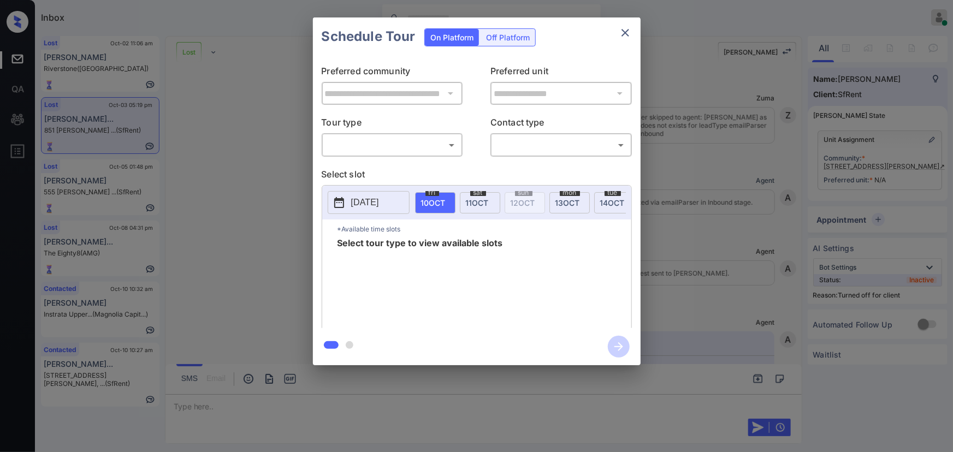
scroll to position [2831, 0]
click at [724, 227] on div "**********" at bounding box center [476, 191] width 953 height 383
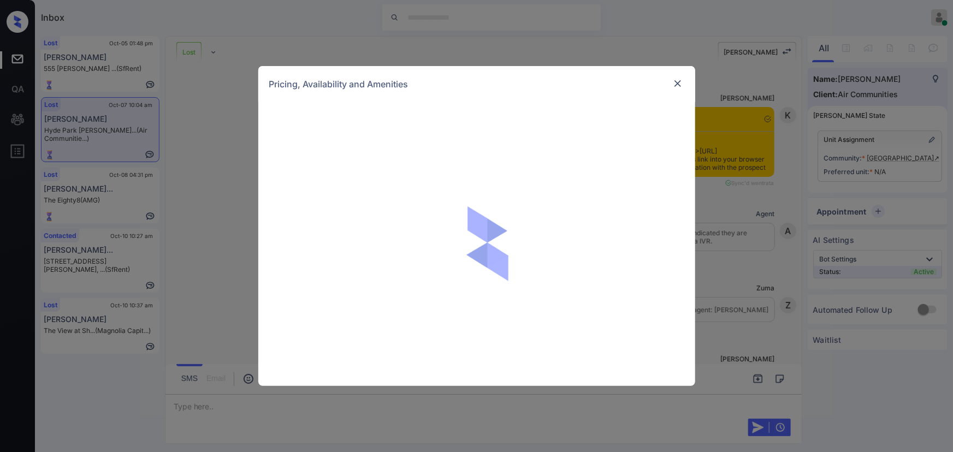
scroll to position [7429, 0]
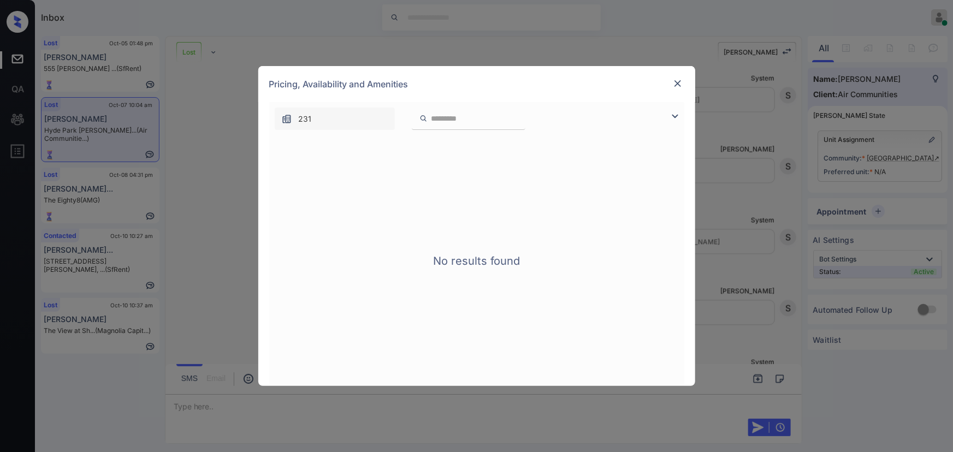
click at [672, 114] on img at bounding box center [675, 116] width 13 height 13
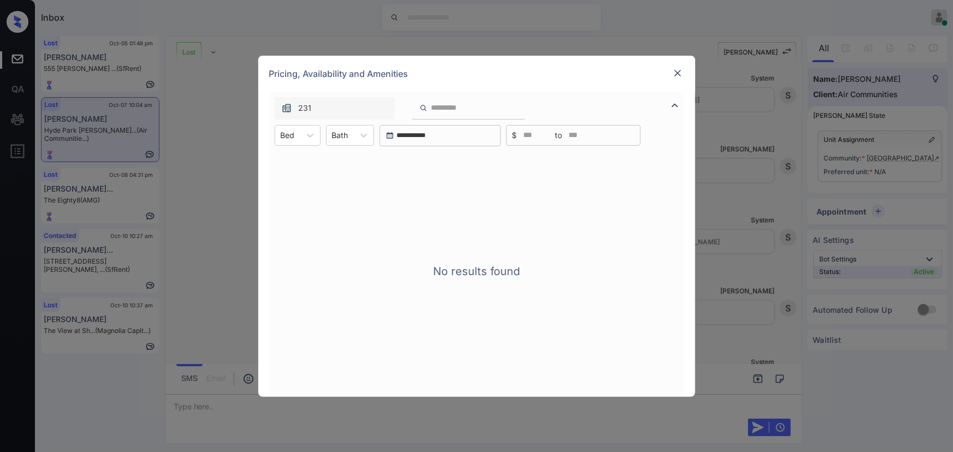
click at [677, 72] on img at bounding box center [677, 73] width 11 height 11
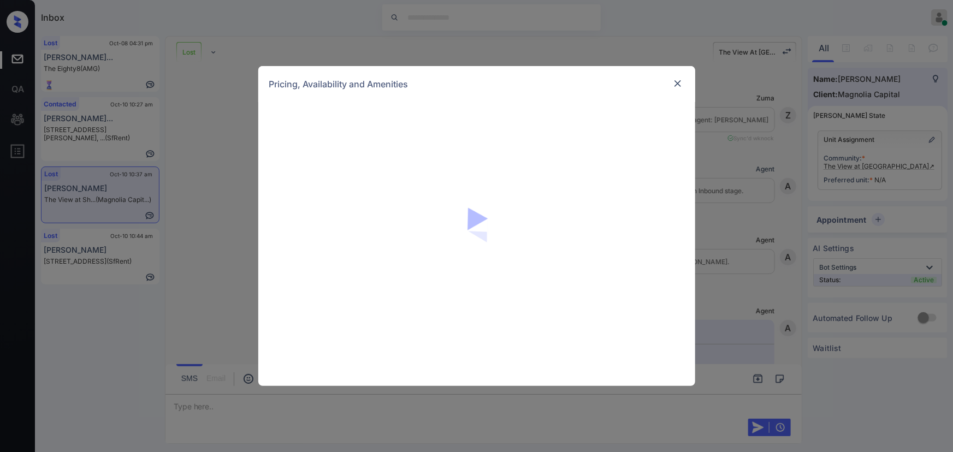
scroll to position [1338, 0]
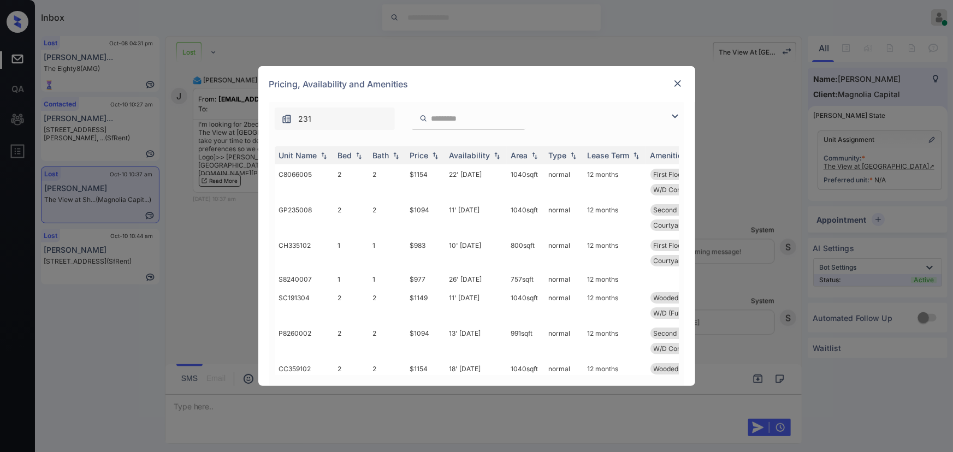
click at [673, 111] on img at bounding box center [675, 116] width 13 height 13
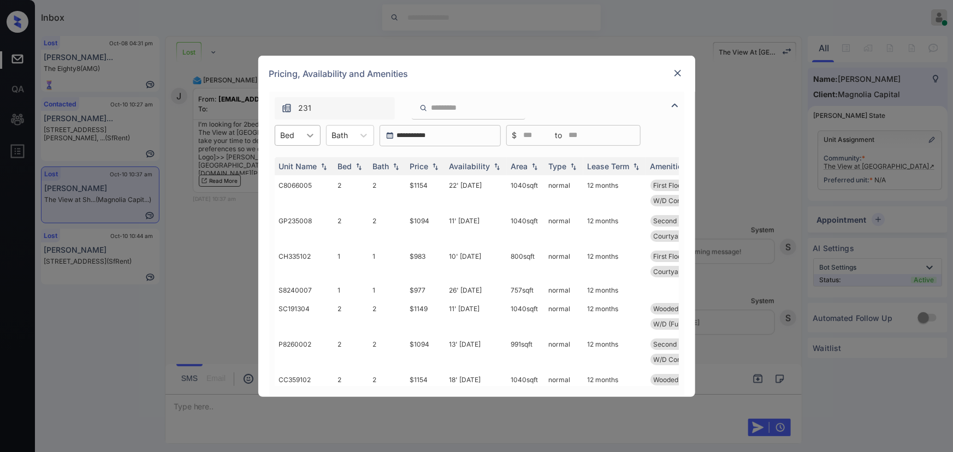
click at [300, 135] on div at bounding box center [310, 136] width 20 height 20
drag, startPoint x: 291, startPoint y: 166, endPoint x: 297, endPoint y: 162, distance: 7.4
click at [291, 166] on div "1" at bounding box center [298, 162] width 46 height 20
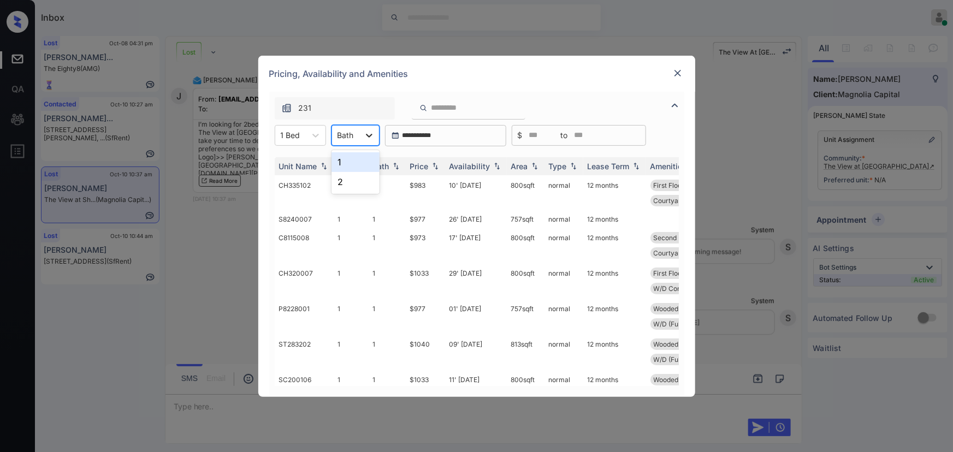
click at [367, 132] on icon at bounding box center [369, 135] width 11 height 11
click at [349, 160] on div "1" at bounding box center [356, 162] width 48 height 20
click at [422, 165] on div "Price" at bounding box center [419, 166] width 19 height 9
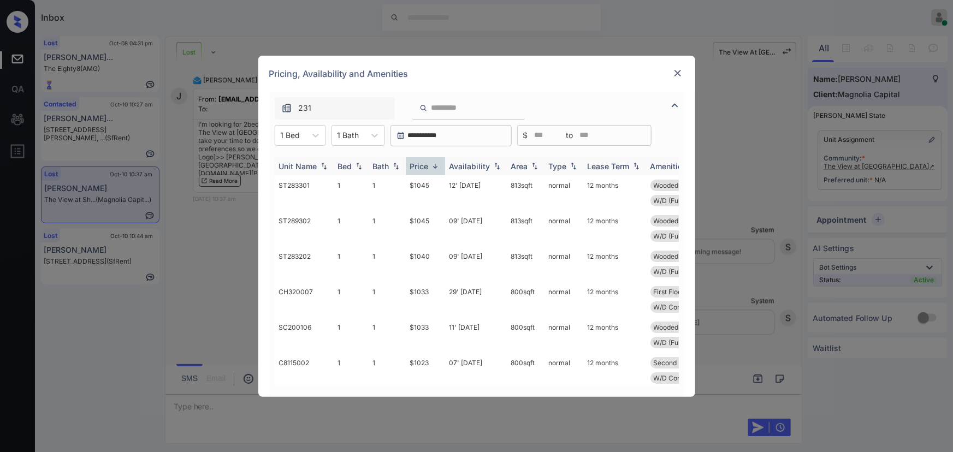
click at [423, 164] on div "Price" at bounding box center [419, 166] width 19 height 9
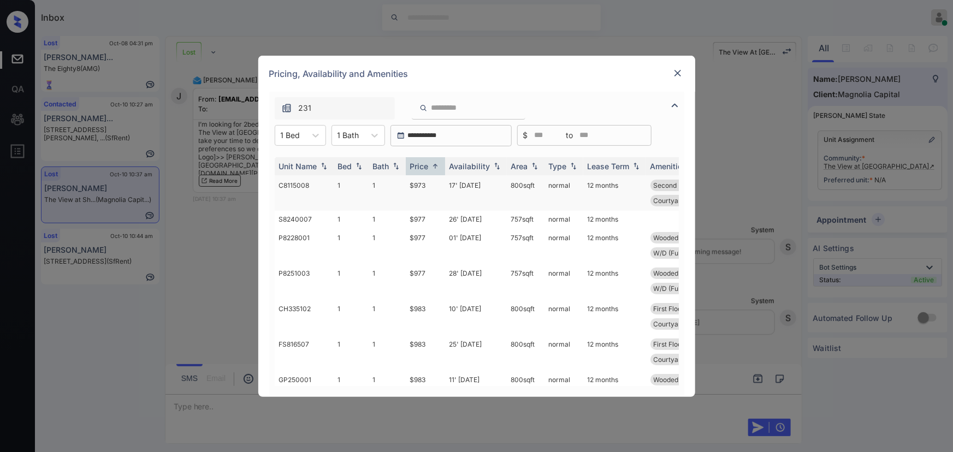
click at [422, 184] on td "$973" at bounding box center [425, 193] width 39 height 36
click at [423, 183] on td "$973" at bounding box center [425, 193] width 39 height 36
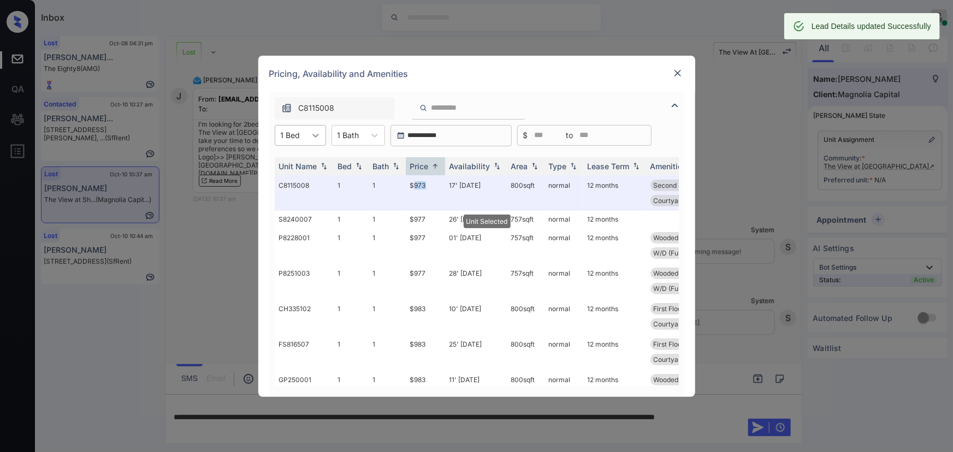
click at [314, 135] on icon at bounding box center [315, 136] width 7 height 4
click at [291, 179] on div "2" at bounding box center [300, 182] width 51 height 20
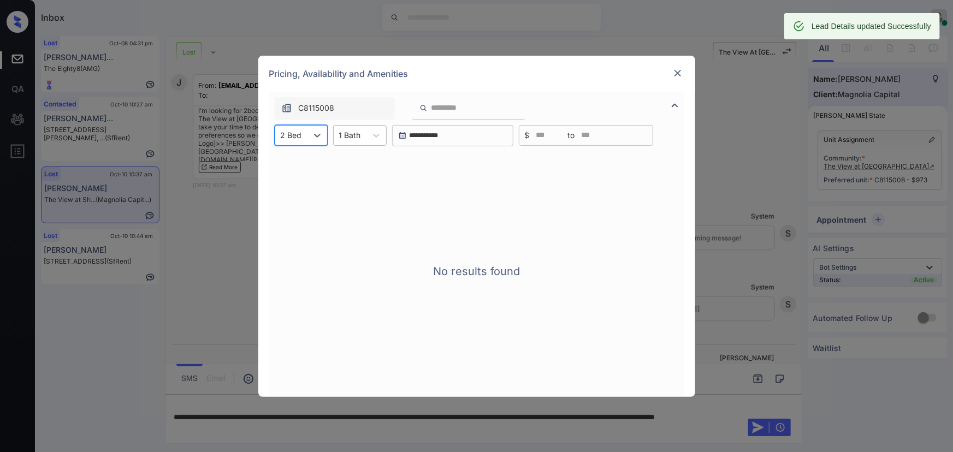
click at [359, 135] on div at bounding box center [350, 134] width 22 height 11
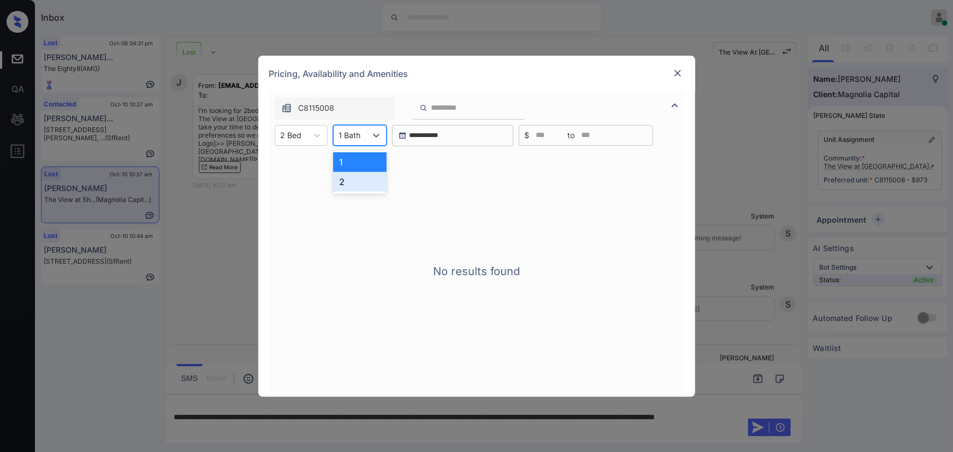
click at [346, 181] on div "2" at bounding box center [360, 182] width 54 height 20
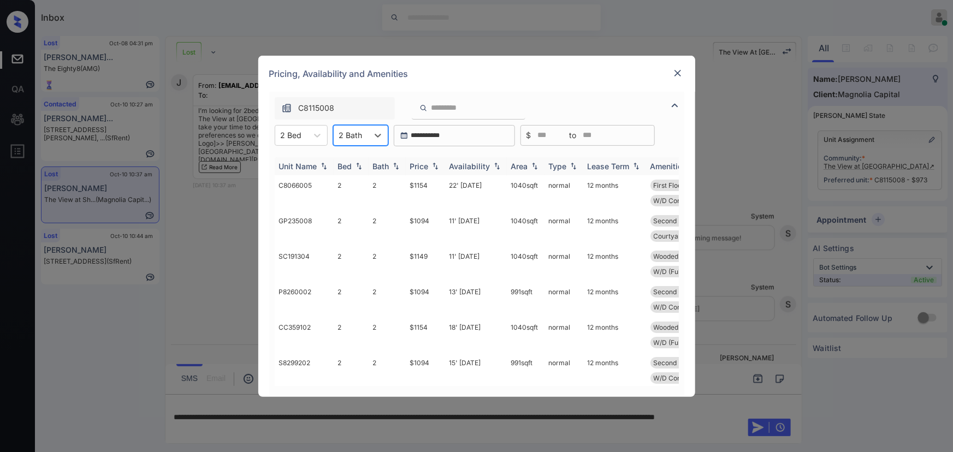
click at [432, 166] on img at bounding box center [435, 166] width 11 height 8
click at [432, 165] on img at bounding box center [435, 166] width 11 height 8
click at [423, 186] on td "$1044" at bounding box center [425, 193] width 39 height 36
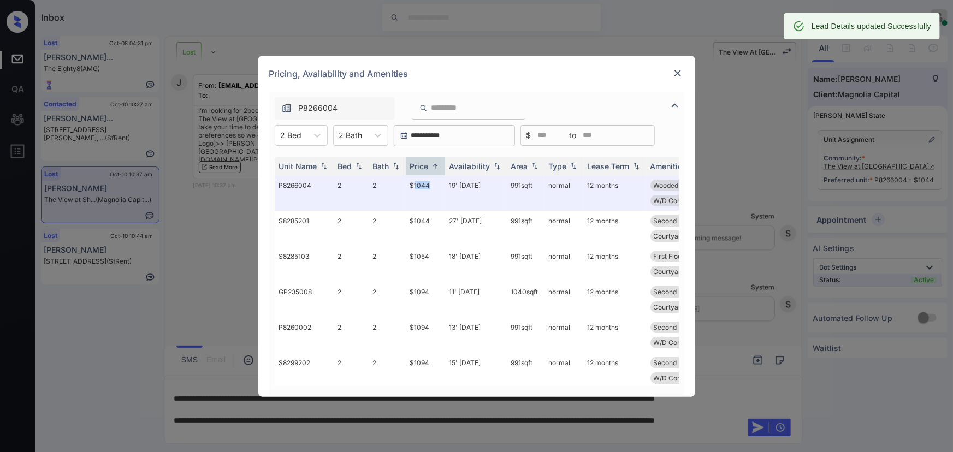
click at [675, 75] on img at bounding box center [677, 73] width 11 height 11
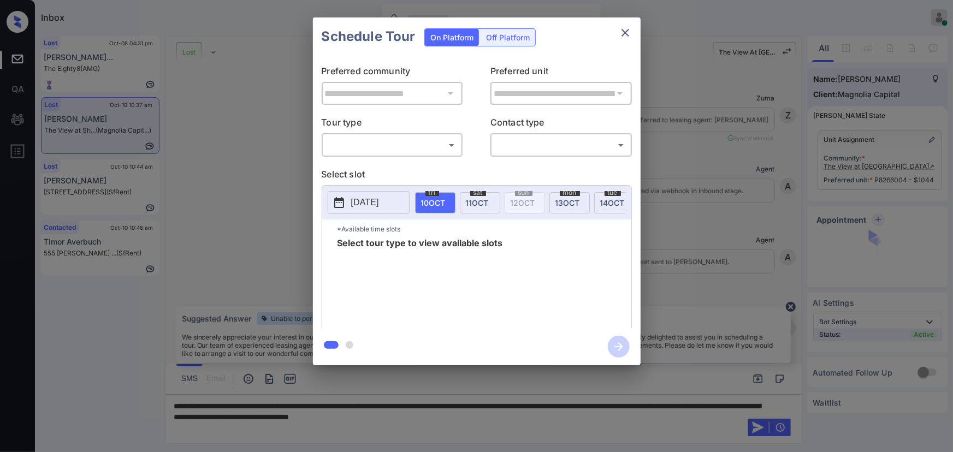
scroll to position [1338, 0]
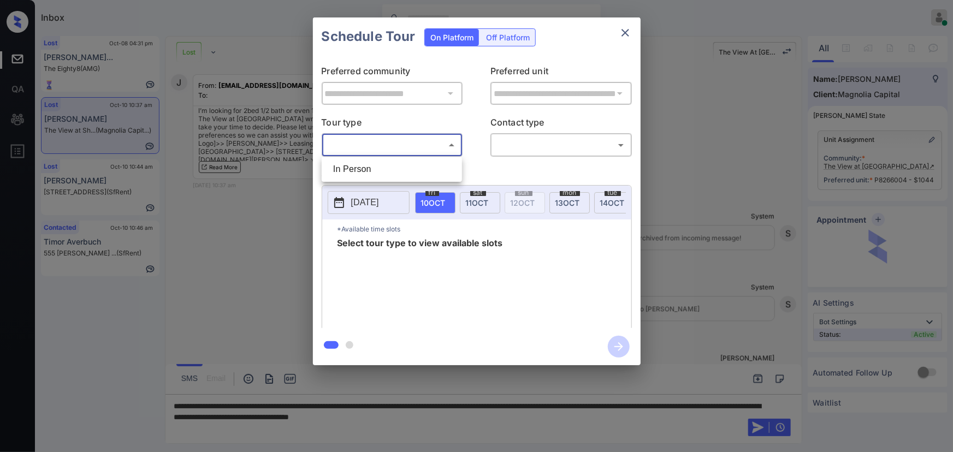
click at [415, 145] on body "Inbox Kenneth Umali Online Set yourself offline Set yourself on break Profile S…" at bounding box center [476, 226] width 953 height 452
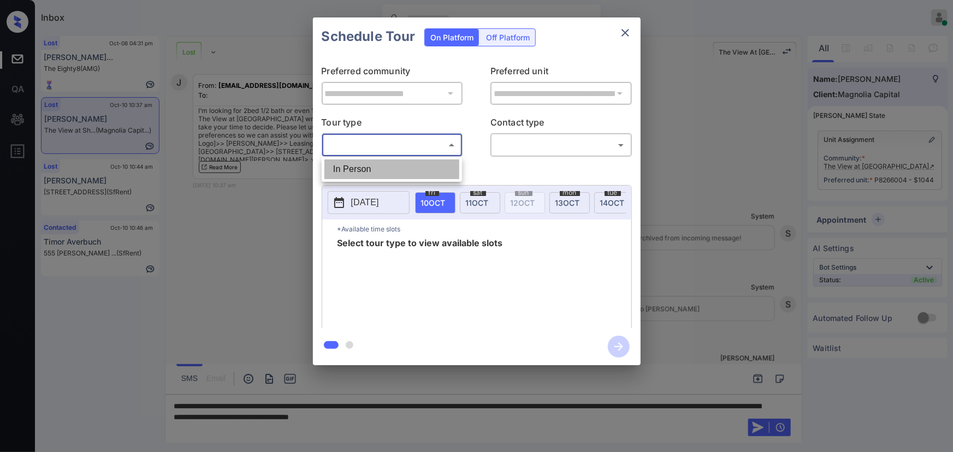
click at [396, 164] on li "In Person" at bounding box center [391, 170] width 135 height 20
type input "********"
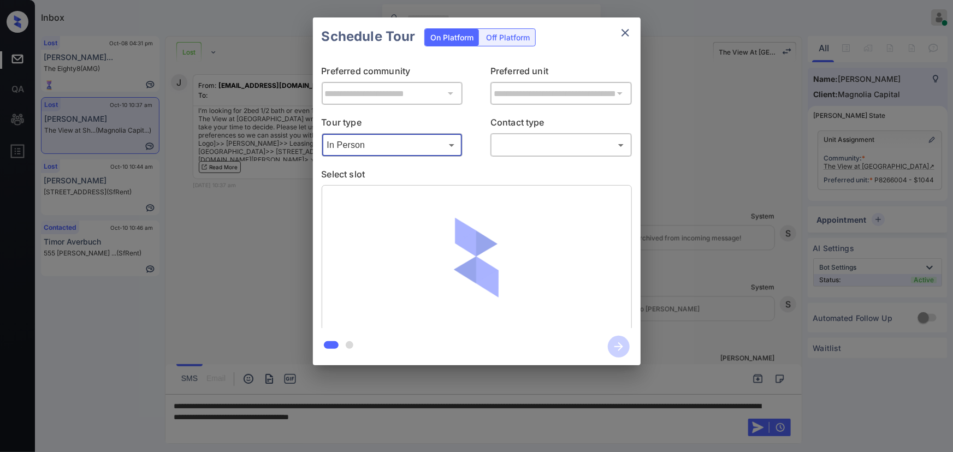
click at [517, 147] on body "Inbox Kenneth Umali Online Set yourself offline Set yourself on break Profile S…" at bounding box center [476, 226] width 953 height 452
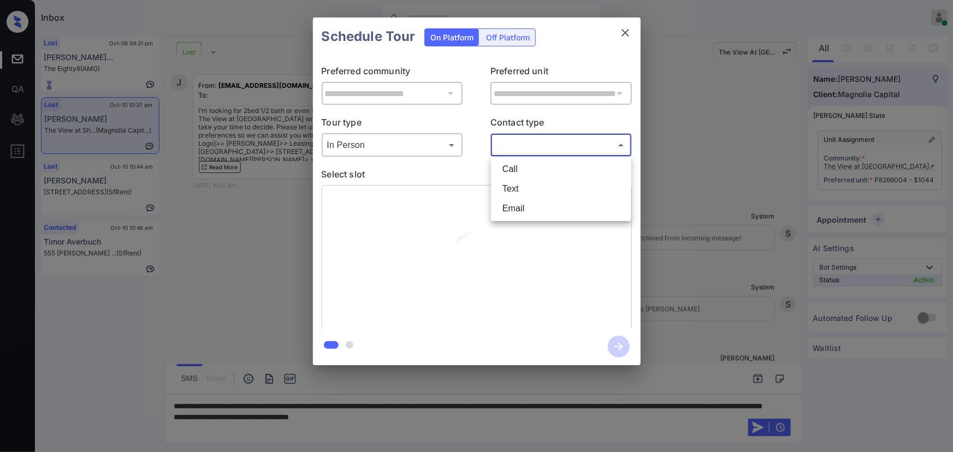
click at [506, 185] on li "Text" at bounding box center [561, 189] width 135 height 20
type input "****"
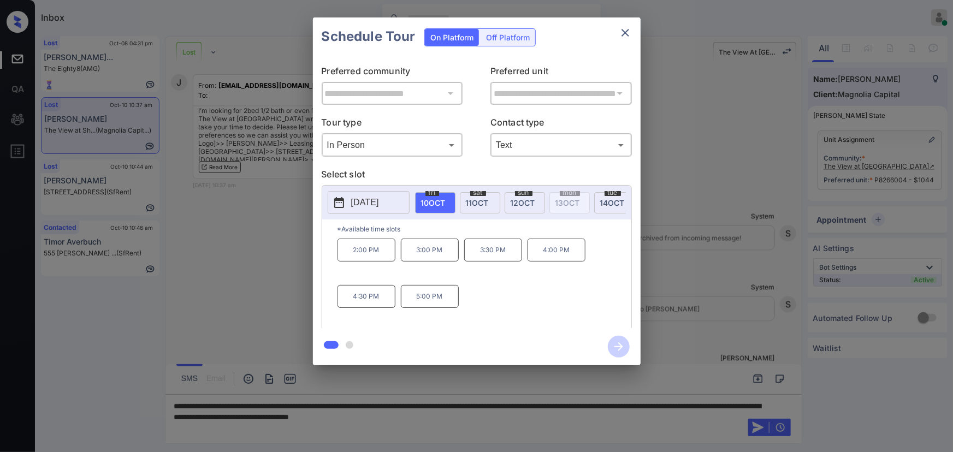
click at [483, 202] on span "[DATE]" at bounding box center [477, 202] width 23 height 9
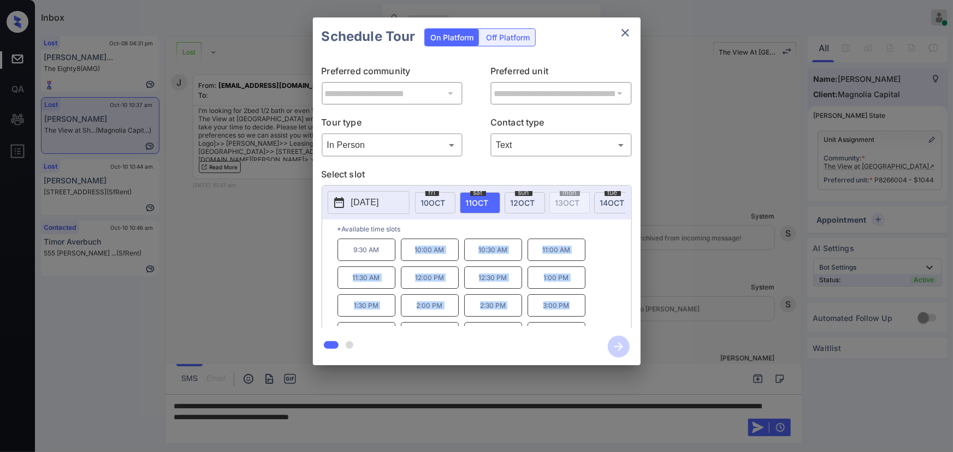
copy div "10:00 AM 10:30 AM 11:00 AM 11:30 AM 12:00 PM 12:30 PM 1:00 PM 1:30 PM 2:00 PM 2…"
drag, startPoint x: 577, startPoint y: 313, endPoint x: 420, endPoint y: 369, distance: 166.9
click at [411, 247] on div "9:30 AM 10:00 AM 10:30 AM 11:00 AM 11:30 AM 12:00 PM 12:30 PM 1:00 PM 1:30 PM 2…" at bounding box center [485, 282] width 294 height 87
click at [575, 423] on div at bounding box center [476, 226] width 953 height 452
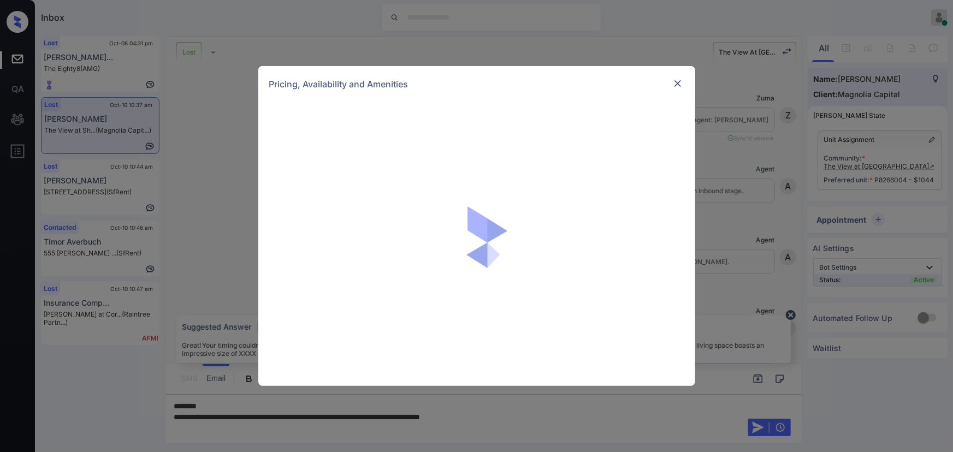
scroll to position [973, 0]
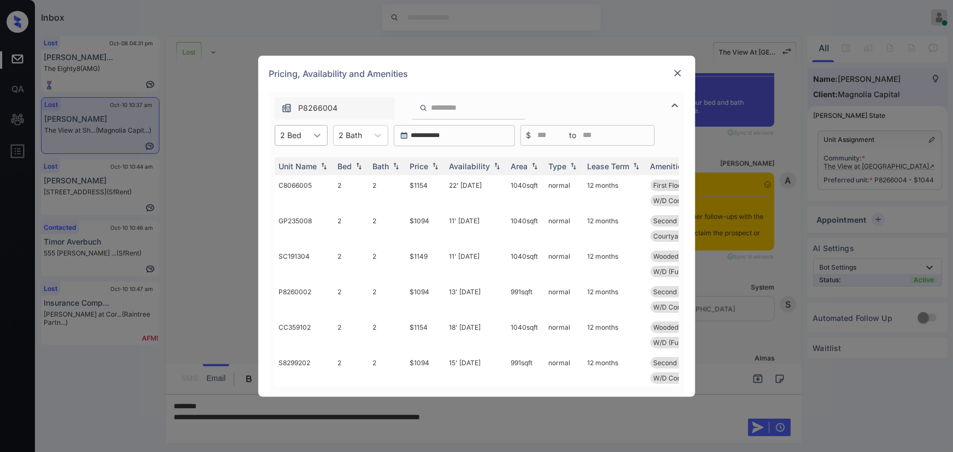
click at [314, 136] on icon at bounding box center [317, 135] width 11 height 11
click at [294, 163] on div "1" at bounding box center [301, 162] width 53 height 20
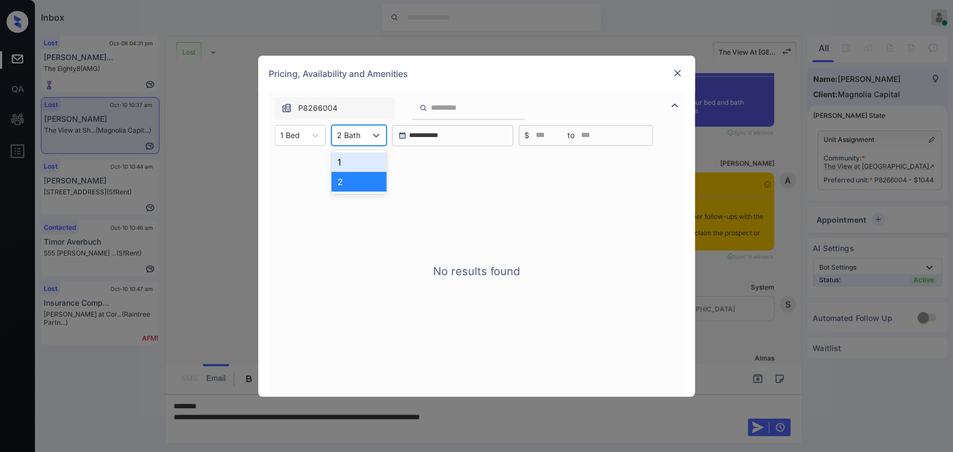
click at [361, 131] on div "2 Bath" at bounding box center [349, 135] width 34 height 16
click at [360, 164] on div "1" at bounding box center [359, 162] width 55 height 20
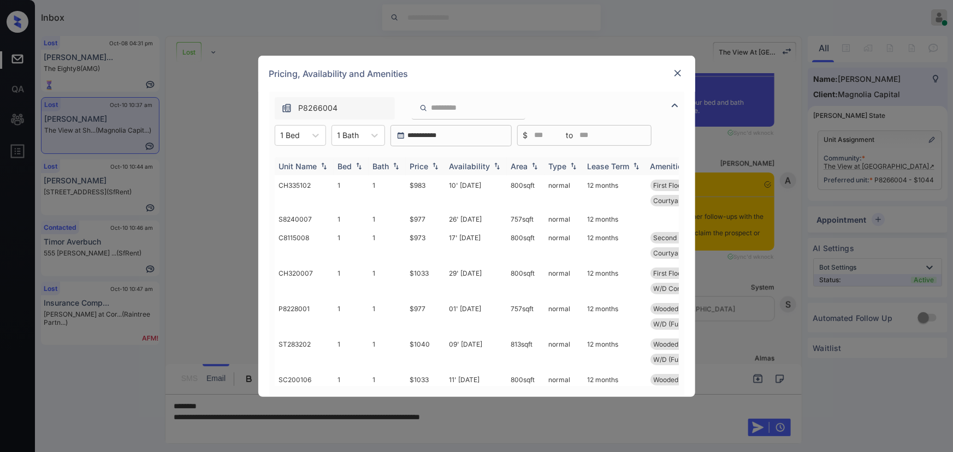
click at [421, 169] on div "Price" at bounding box center [419, 166] width 19 height 9
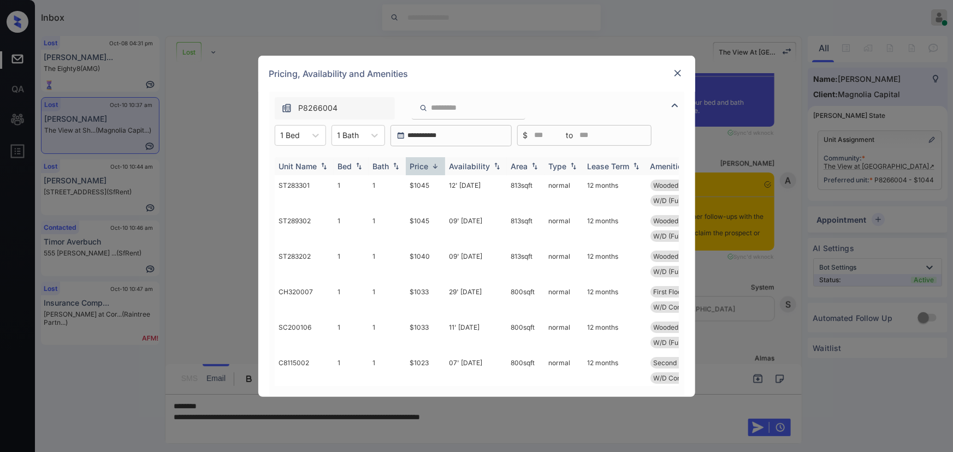
click at [421, 169] on div "Price" at bounding box center [419, 166] width 19 height 9
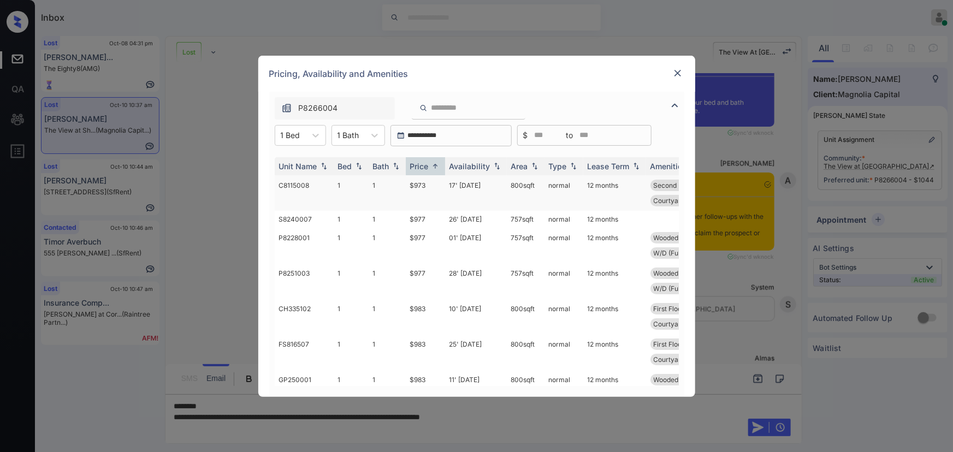
click at [457, 184] on td "17' Dec 25" at bounding box center [476, 193] width 62 height 36
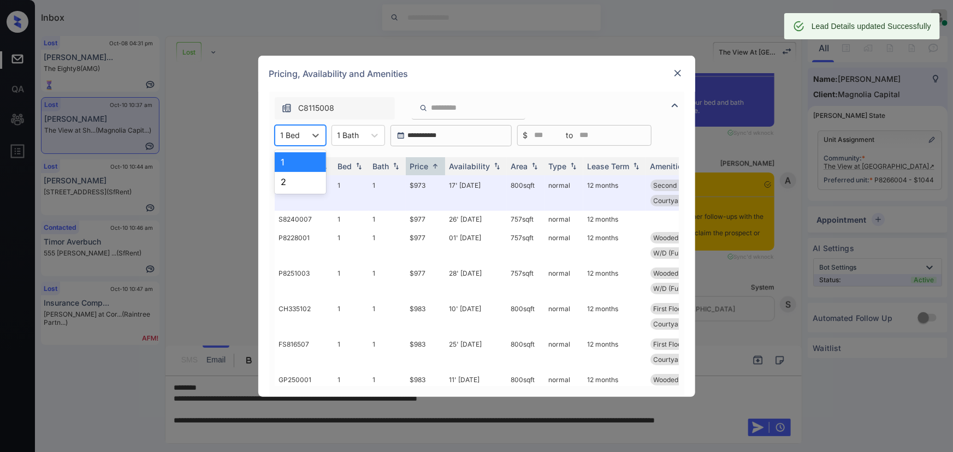
click at [303, 137] on div "1 Bed" at bounding box center [290, 135] width 31 height 16
click at [292, 185] on div "2" at bounding box center [300, 182] width 51 height 20
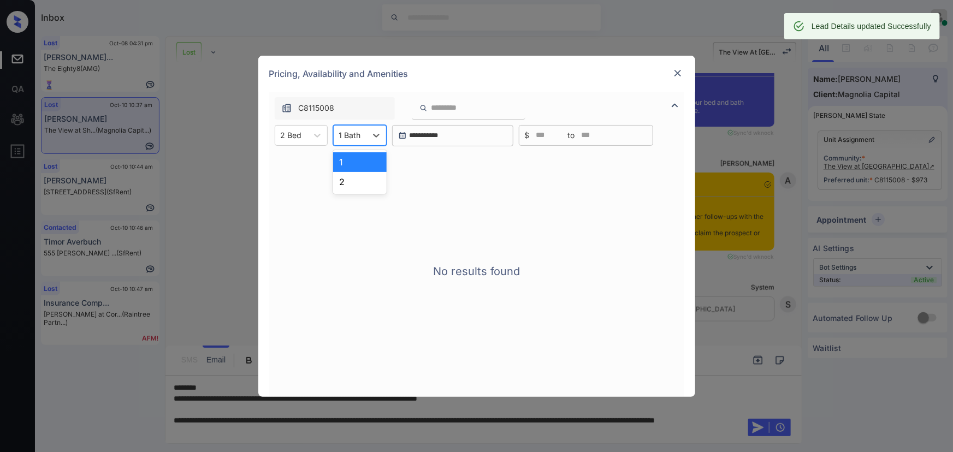
click at [357, 131] on div at bounding box center [350, 134] width 22 height 11
click at [353, 179] on div "2" at bounding box center [360, 182] width 54 height 20
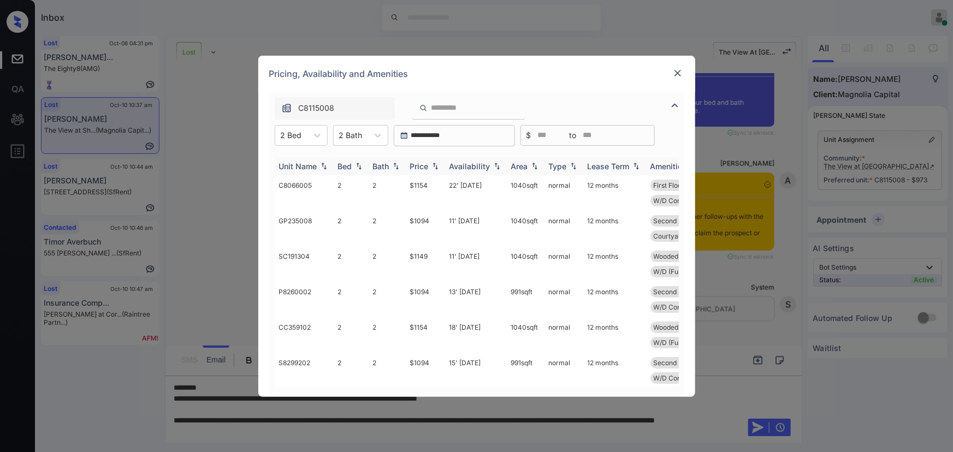
click at [425, 164] on div "Price" at bounding box center [419, 166] width 19 height 9
click at [464, 185] on td "19' Oct 25" at bounding box center [476, 193] width 62 height 36
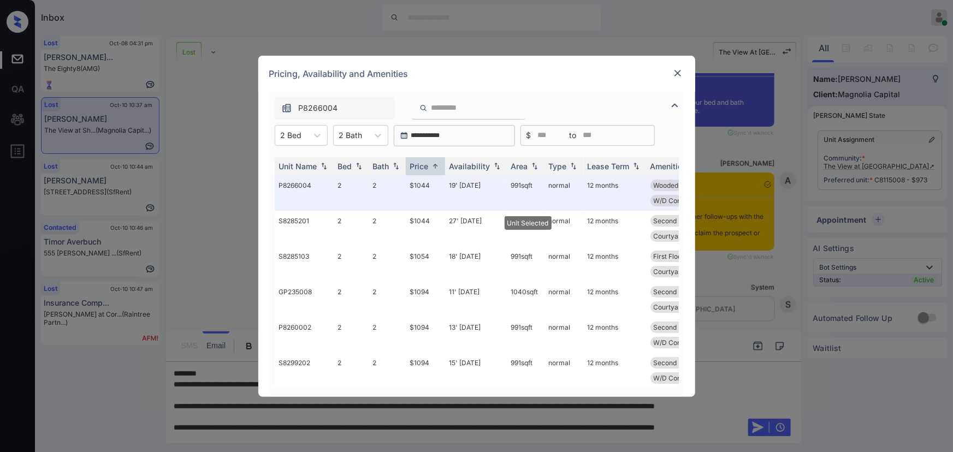
click at [683, 76] on div at bounding box center [677, 73] width 13 height 13
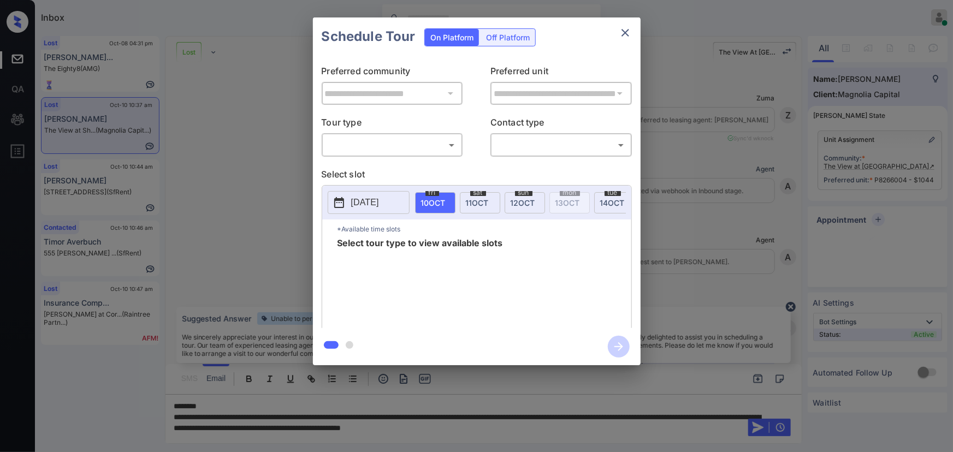
scroll to position [973, 0]
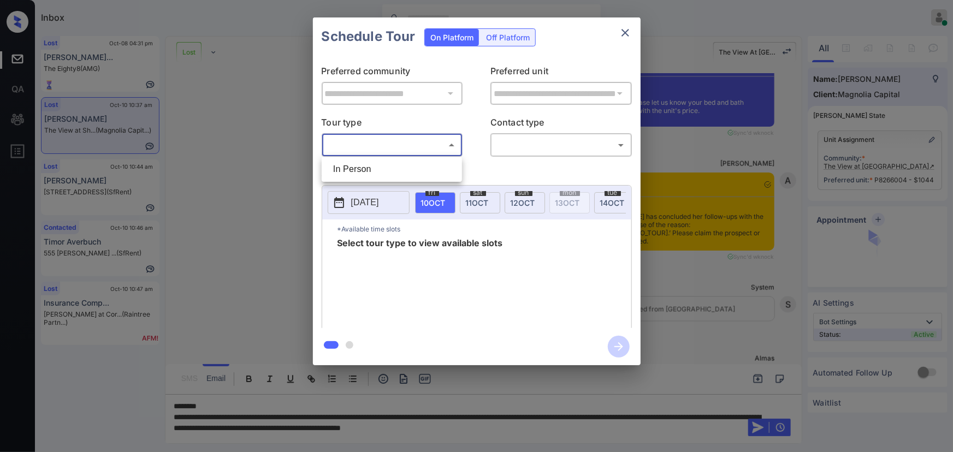
drag, startPoint x: 409, startPoint y: 142, endPoint x: 382, endPoint y: 167, distance: 36.3
click at [408, 142] on body "Inbox [PERSON_NAME] Online Set yourself offline Set yourself on break Profile S…" at bounding box center [476, 226] width 953 height 452
click at [369, 175] on li "In Person" at bounding box center [391, 170] width 135 height 20
type input "********"
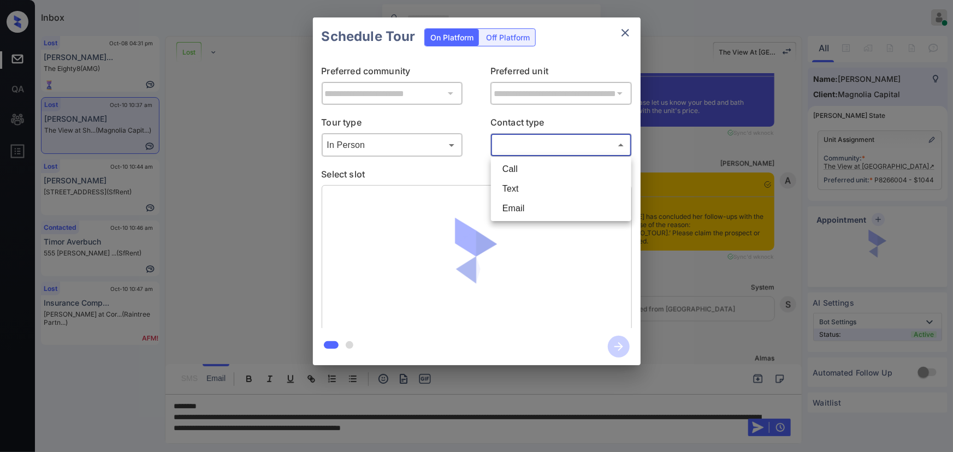
click at [524, 143] on body "Inbox Kenneth Umali Online Set yourself offline Set yourself on break Profile S…" at bounding box center [476, 226] width 953 height 452
click at [507, 187] on li "Text" at bounding box center [561, 189] width 135 height 20
type input "****"
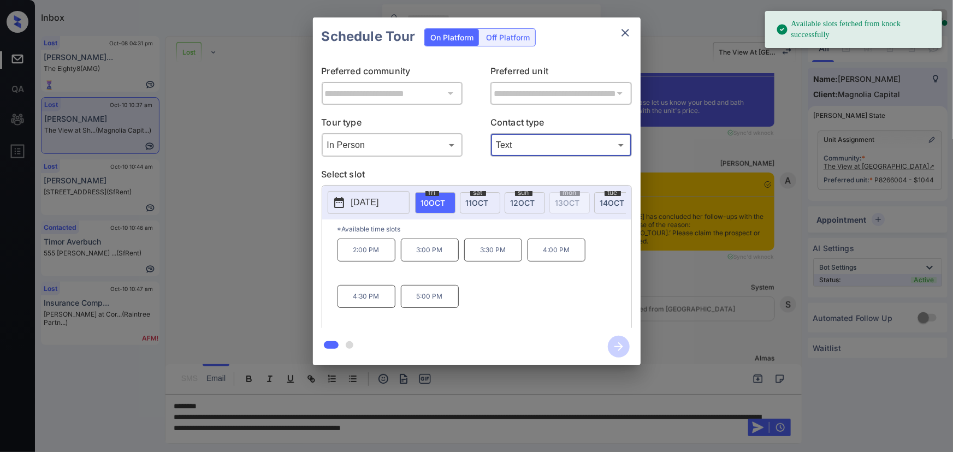
click at [488, 202] on span "11 OCT" at bounding box center [477, 202] width 23 height 9
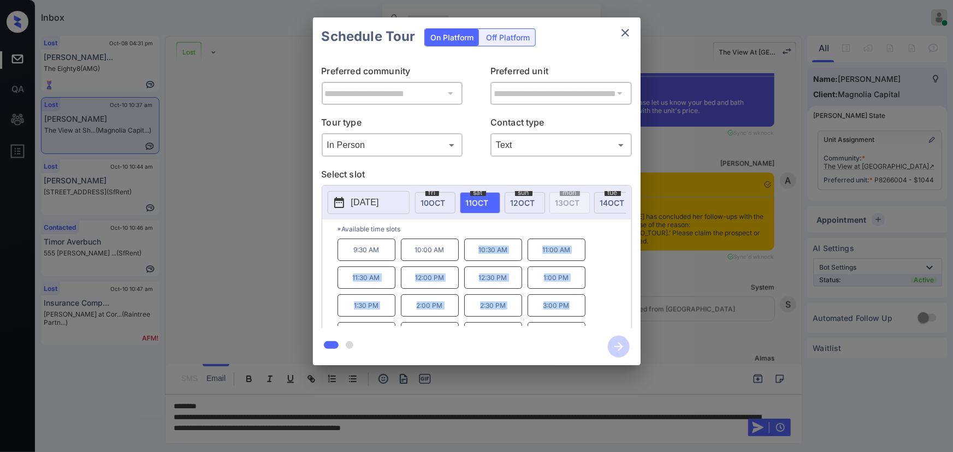
copy div "10:30 AM 11:00 AM 11:30 AM 12:00 PM 12:30 PM 1:00 PM 1:30 PM 2:00 PM 2:30 PM 3:…"
drag, startPoint x: 572, startPoint y: 315, endPoint x: 476, endPoint y: 255, distance: 113.4
click at [476, 255] on div "9:30 AM 10:00 AM 10:30 AM 11:00 AM 11:30 AM 12:00 PM 12:30 PM 1:00 PM 1:30 PM 2…" at bounding box center [485, 282] width 294 height 87
click at [617, 427] on div at bounding box center [476, 226] width 953 height 452
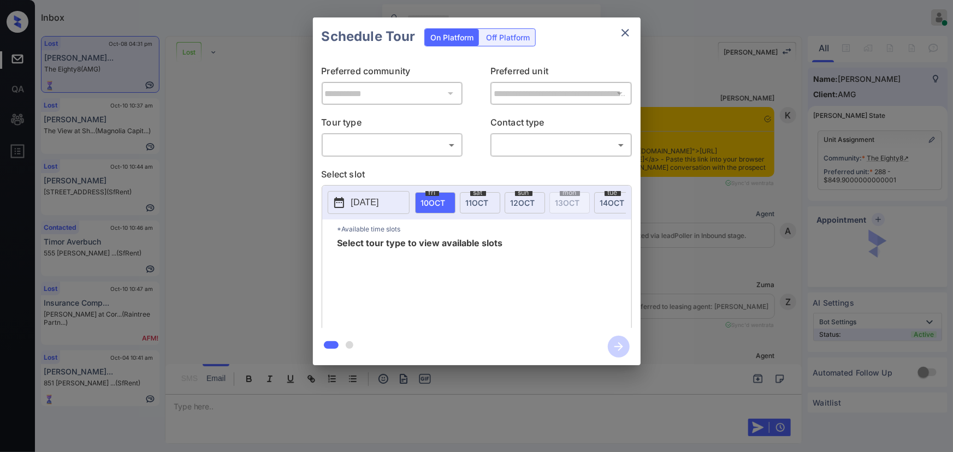
scroll to position [3021, 0]
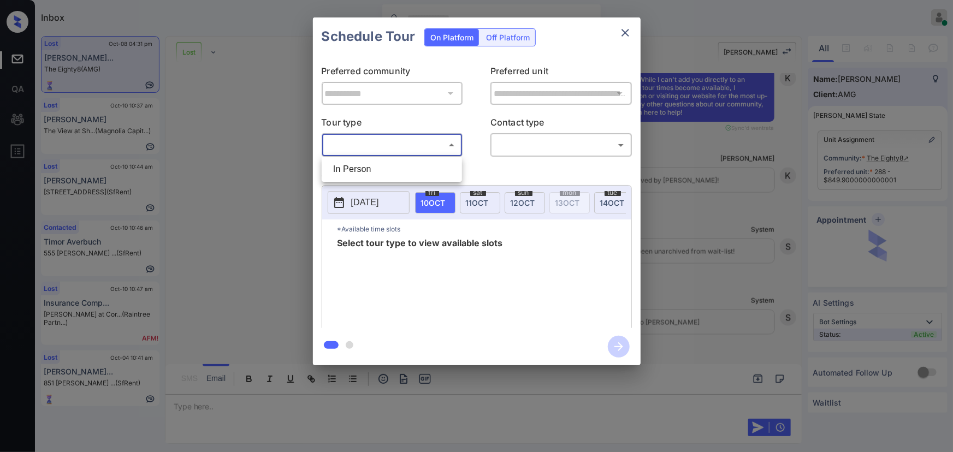
click at [406, 144] on body "Inbox Kenneth Umali Online Set yourself offline Set yourself on break Profile S…" at bounding box center [476, 226] width 953 height 452
drag, startPoint x: 393, startPoint y: 166, endPoint x: 416, endPoint y: 166, distance: 22.9
click at [393, 166] on li "In Person" at bounding box center [391, 170] width 135 height 20
type input "********"
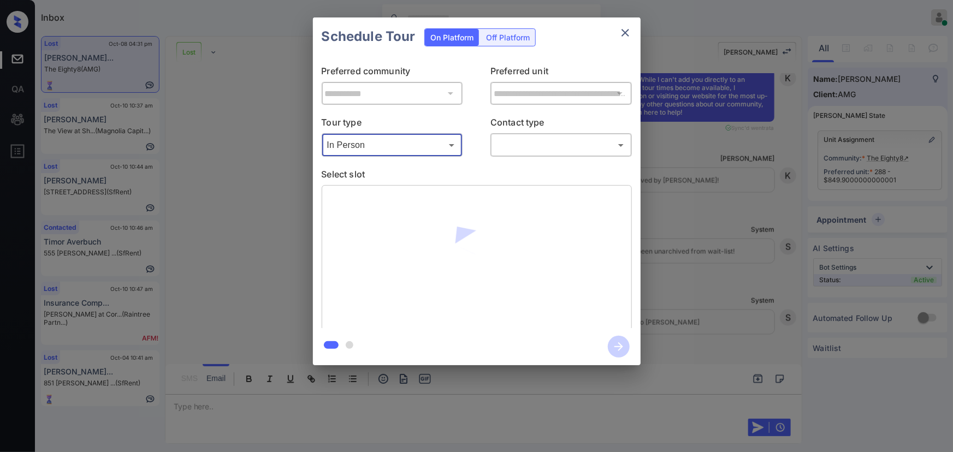
click at [545, 151] on body "Inbox Kenneth Umali Online Set yourself offline Set yourself on break Profile S…" at bounding box center [476, 226] width 953 height 452
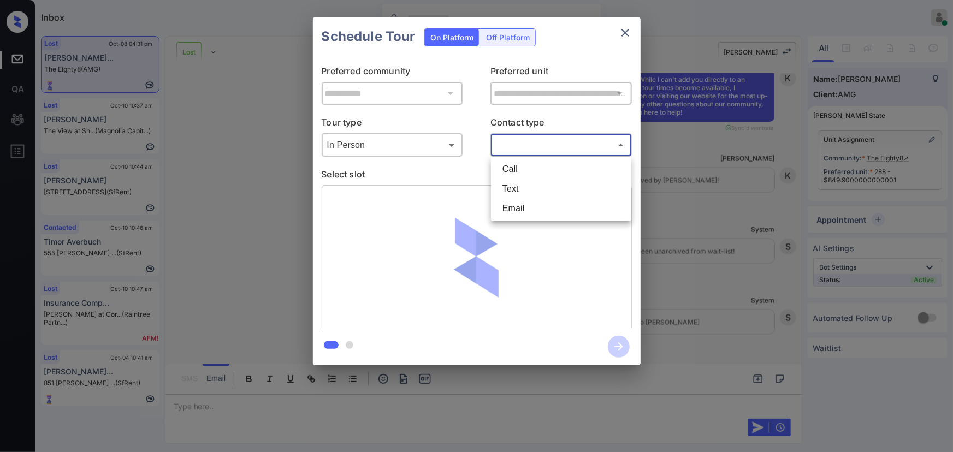
click at [528, 196] on li "Text" at bounding box center [561, 189] width 135 height 20
type input "****"
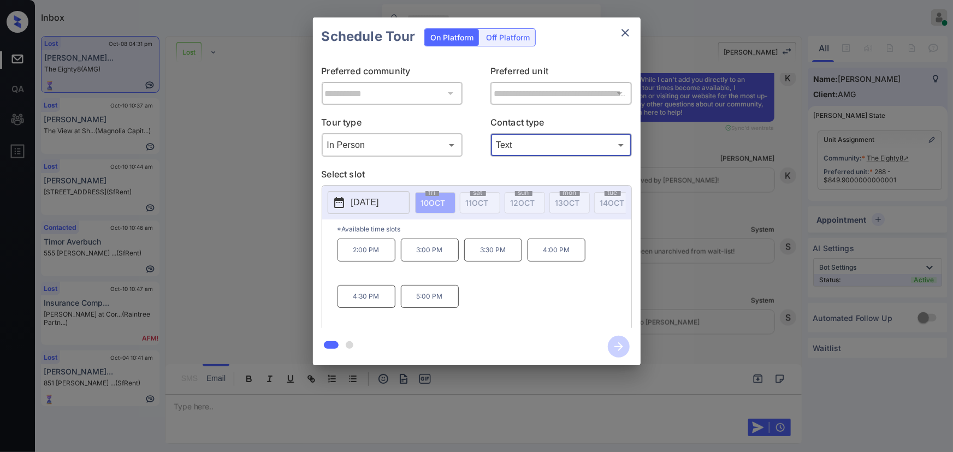
click at [758, 203] on div "**********" at bounding box center [476, 191] width 953 height 383
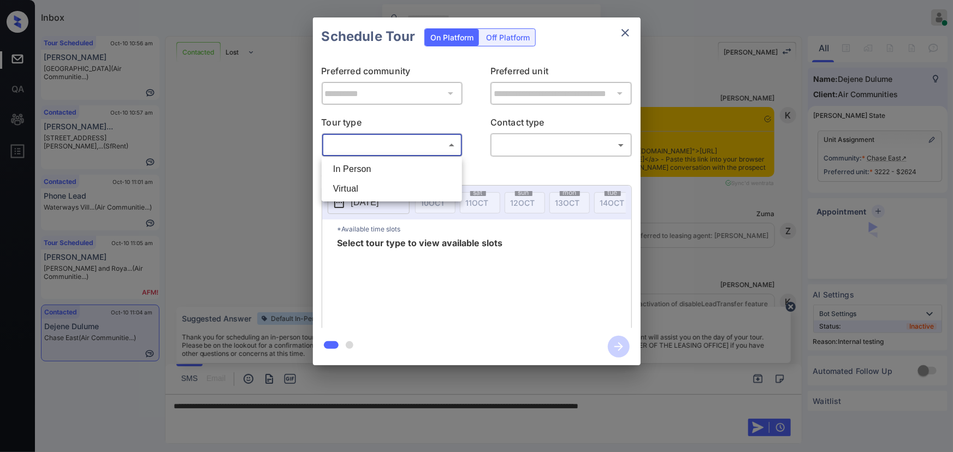
scroll to position [4343, 0]
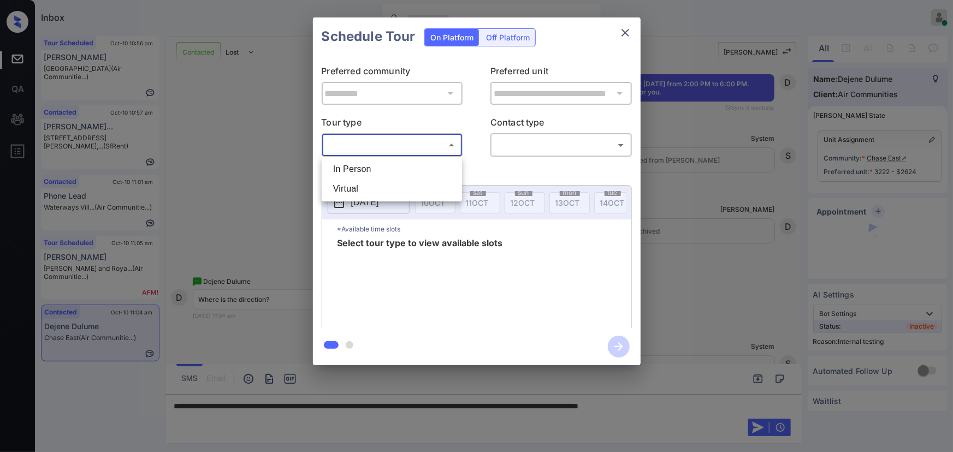
click at [387, 169] on li "In Person" at bounding box center [391, 170] width 135 height 20
type input "********"
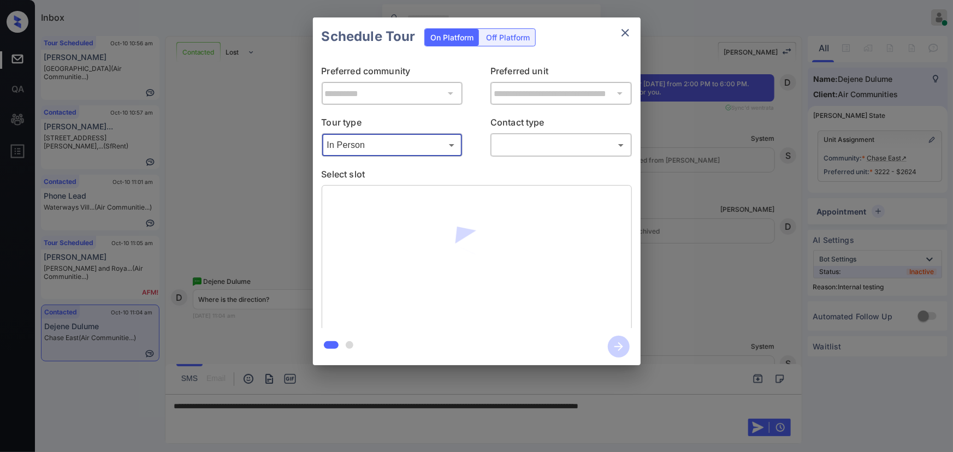
click at [507, 146] on body "Inbox [PERSON_NAME] Online Set yourself offline Set yourself on break Profile S…" at bounding box center [476, 226] width 953 height 452
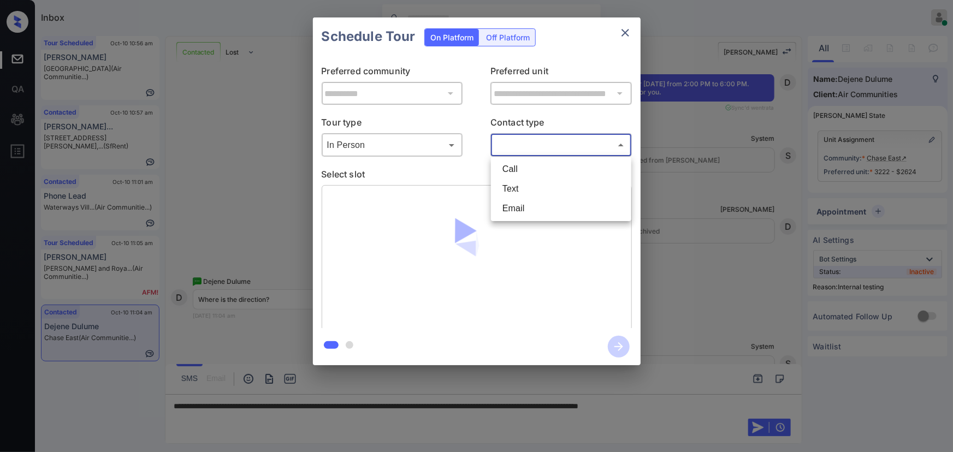
click at [504, 185] on li "Text" at bounding box center [561, 189] width 135 height 20
type input "****"
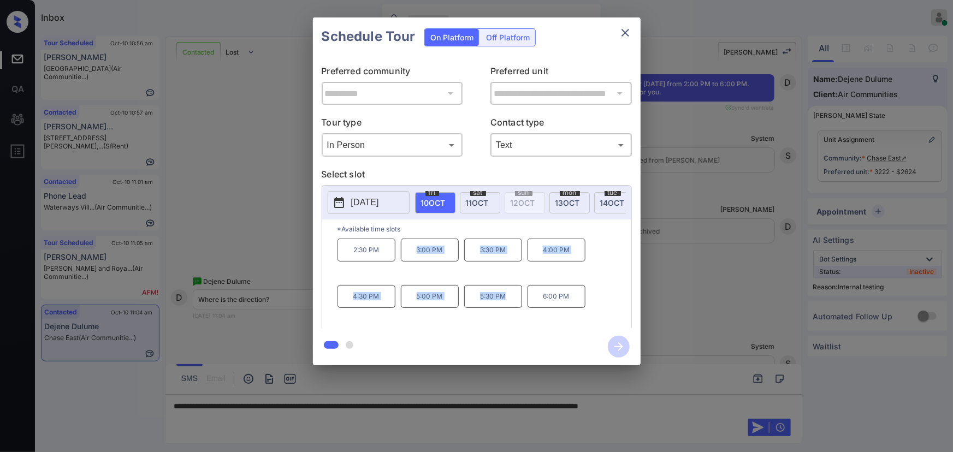
drag, startPoint x: 507, startPoint y: 302, endPoint x: 387, endPoint y: 274, distance: 123.5
click at [387, 274] on div "2:30 PM 3:00 PM 3:30 PM 4:00 PM 4:30 PM 5:00 PM 5:30 PM 6:00 PM" at bounding box center [485, 282] width 294 height 87
click at [546, 300] on p "6:00 PM" at bounding box center [557, 296] width 58 height 23
copy div "2:30 PM 3:00 PM 3:30 PM 4:00 PM 4:30 PM 5:00 PM 5:30 PM 6:00 PM"
drag, startPoint x: 542, startPoint y: 302, endPoint x: 349, endPoint y: 255, distance: 199.0
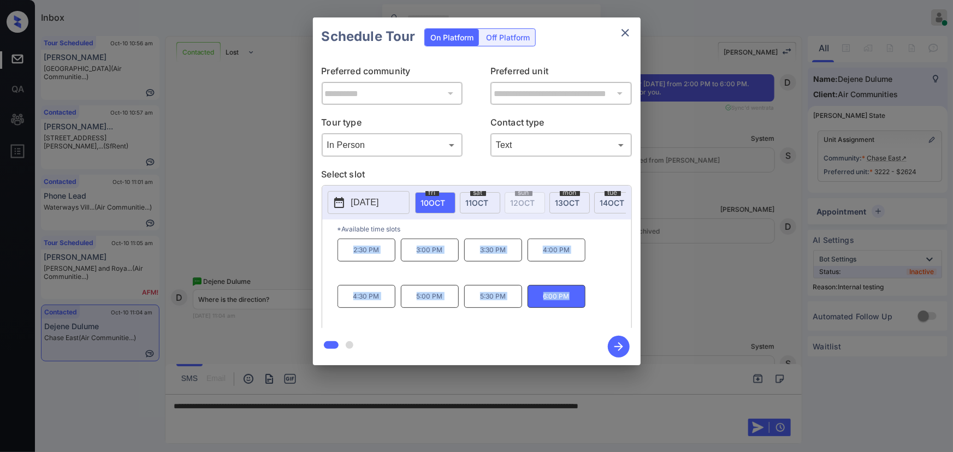
click at [349, 255] on div "2:30 PM 3:00 PM 3:30 PM 4:00 PM 4:30 PM 5:00 PM 5:30 PM 6:00 PM" at bounding box center [485, 282] width 294 height 87
click at [735, 408] on div at bounding box center [476, 226] width 953 height 452
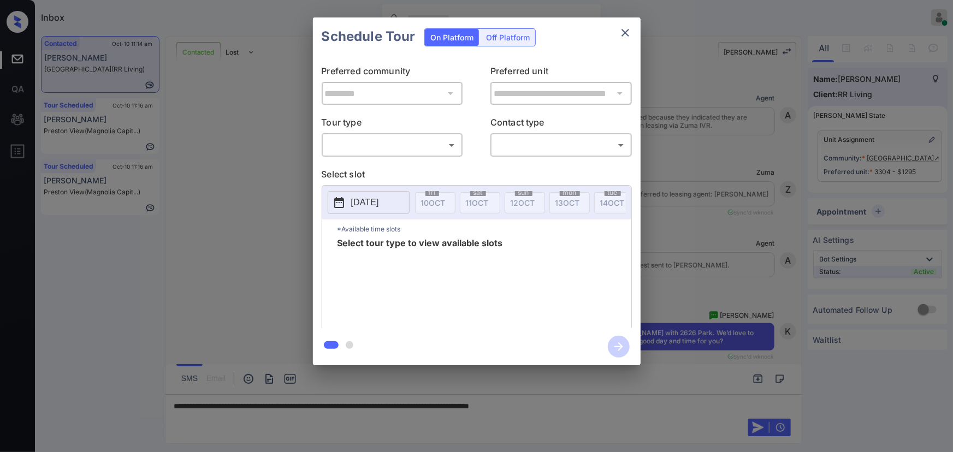
scroll to position [3841, 0]
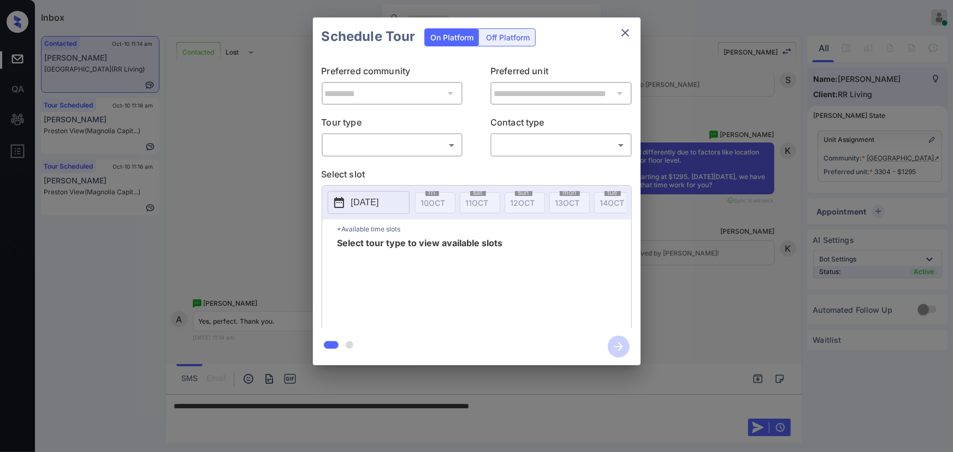
click at [388, 139] on body "Inbox [PERSON_NAME] Online Set yourself offline Set yourself on break Profile S…" at bounding box center [476, 226] width 953 height 452
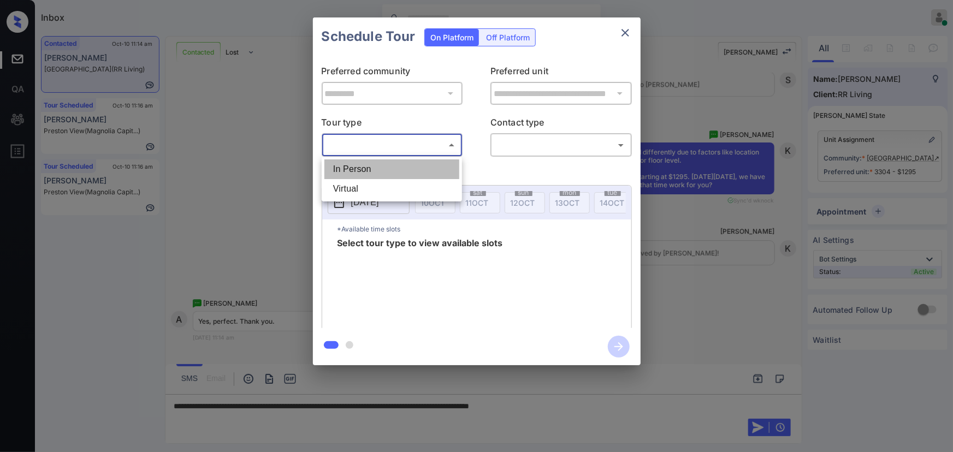
drag, startPoint x: 373, startPoint y: 174, endPoint x: 415, endPoint y: 163, distance: 43.5
click at [378, 171] on li "In Person" at bounding box center [391, 170] width 135 height 20
type input "********"
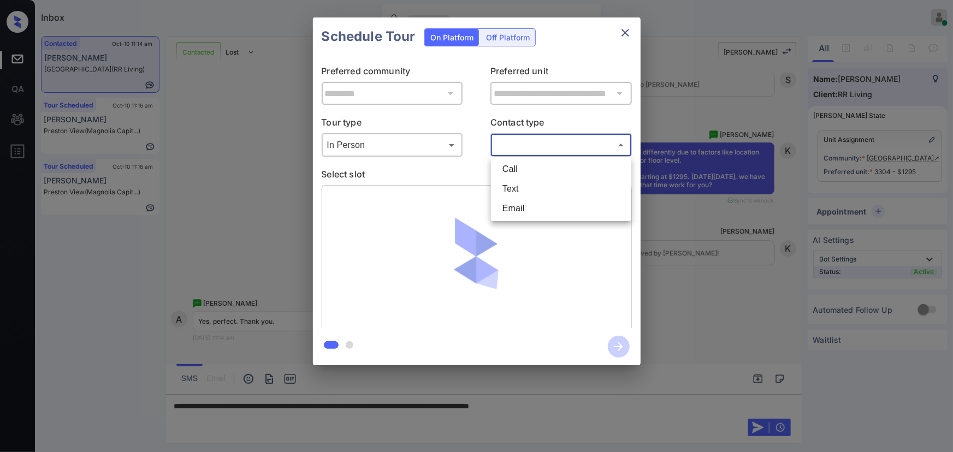
drag, startPoint x: 569, startPoint y: 141, endPoint x: 565, endPoint y: 153, distance: 12.1
click at [570, 141] on body "Inbox [PERSON_NAME] Online Set yourself offline Set yourself on break Profile S…" at bounding box center [476, 226] width 953 height 452
click at [519, 186] on li "Text" at bounding box center [561, 189] width 135 height 20
type input "****"
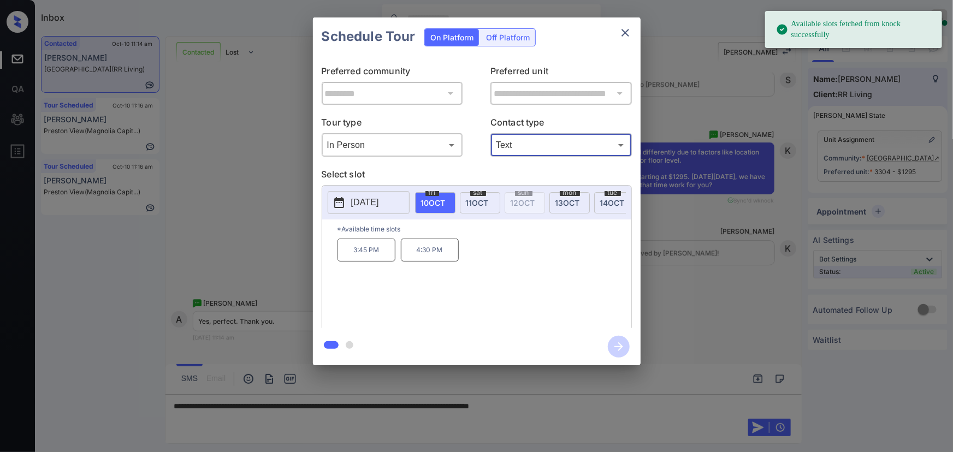
click at [562, 198] on span "[DATE]" at bounding box center [568, 202] width 25 height 9
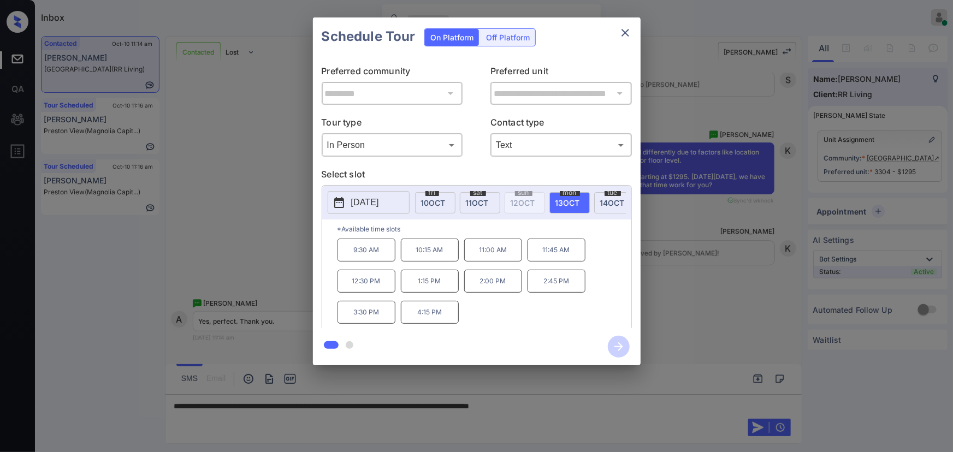
click at [424, 284] on p "1:15 PM" at bounding box center [430, 281] width 58 height 23
click at [701, 338] on div "**********" at bounding box center [476, 191] width 953 height 383
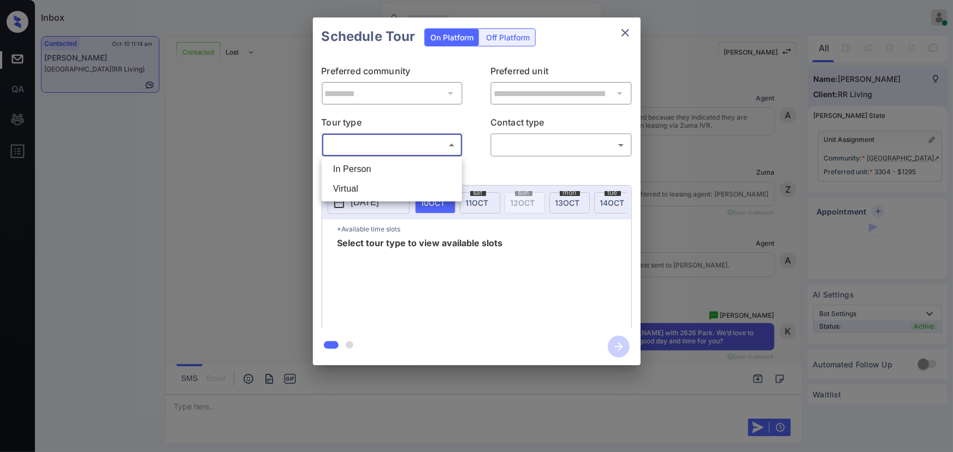
scroll to position [4144, 0]
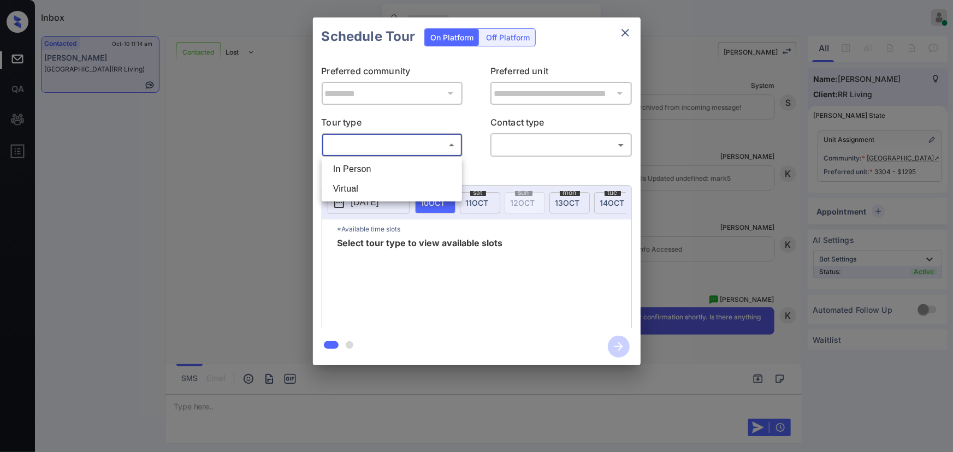
click at [354, 162] on li "In Person" at bounding box center [391, 170] width 135 height 20
type input "********"
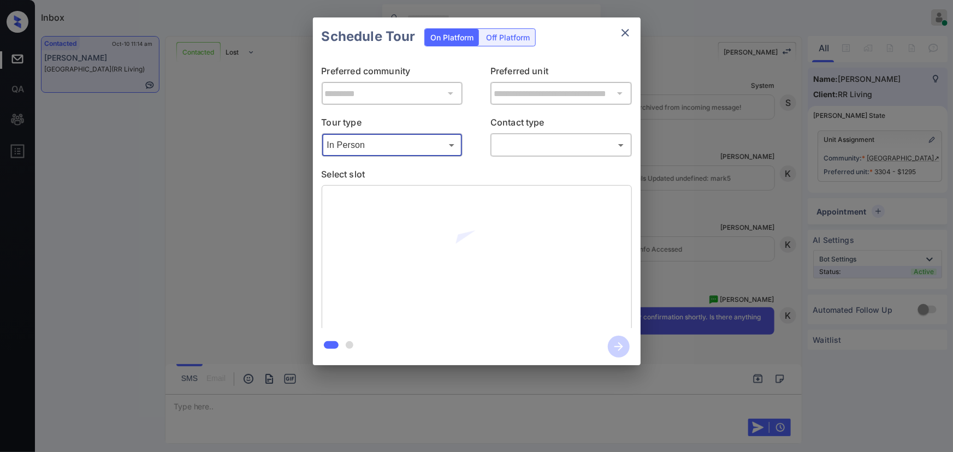
click at [517, 148] on body "Inbox Kenneth Umali Online Set yourself offline Set yourself on break Profile S…" at bounding box center [476, 226] width 953 height 452
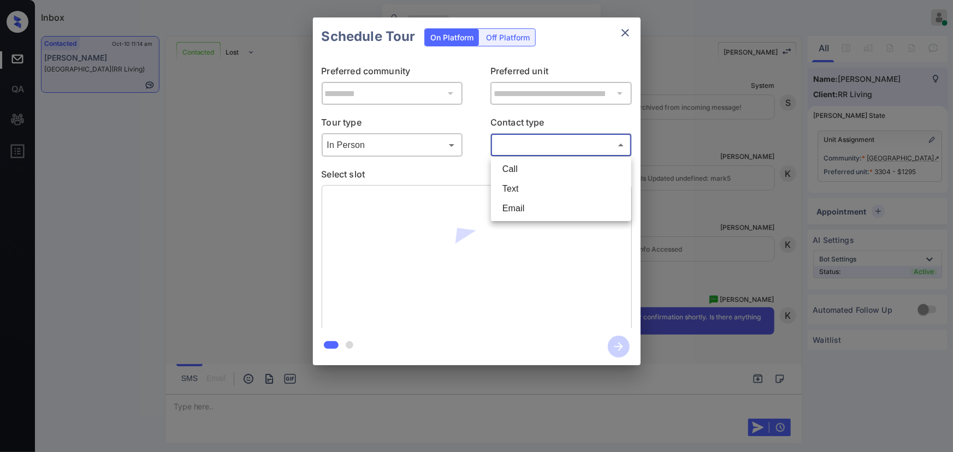
click at [512, 194] on li "Text" at bounding box center [561, 189] width 135 height 20
type input "****"
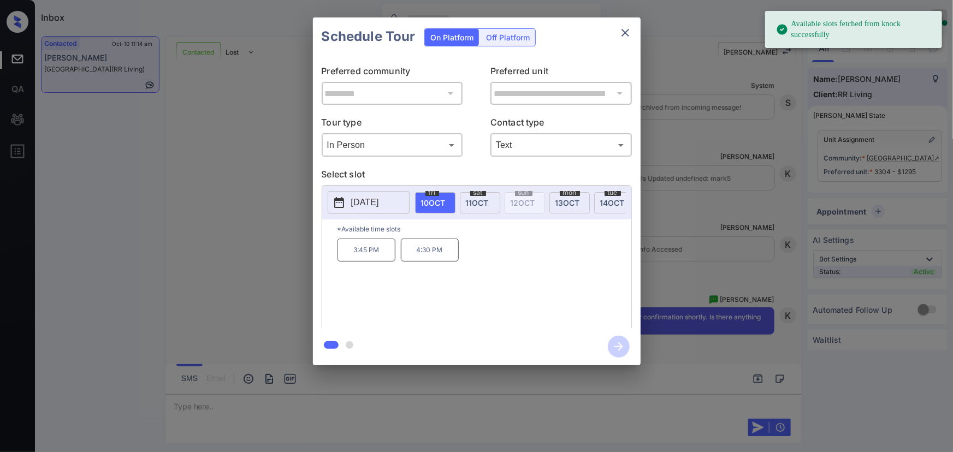
click at [574, 204] on span "13 OCT" at bounding box center [568, 202] width 25 height 9
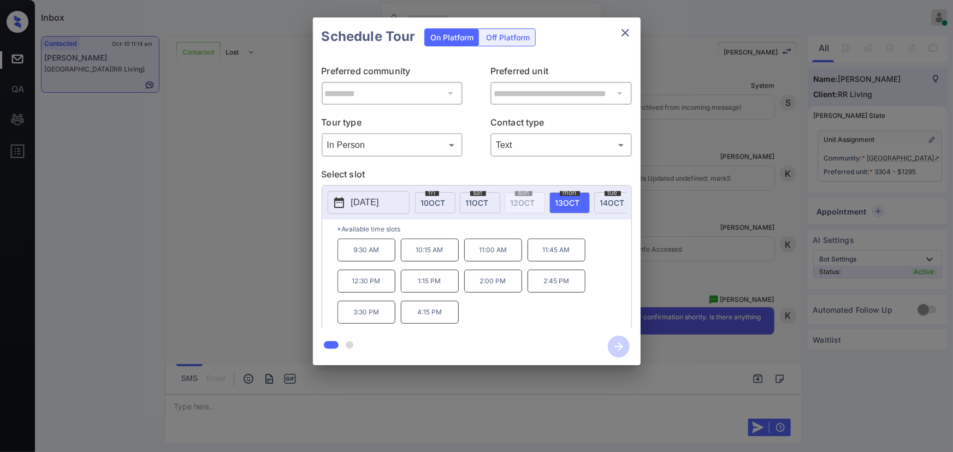
click at [412, 281] on p "1:15 PM" at bounding box center [430, 281] width 58 height 23
click at [624, 347] on icon "button" at bounding box center [619, 347] width 22 height 22
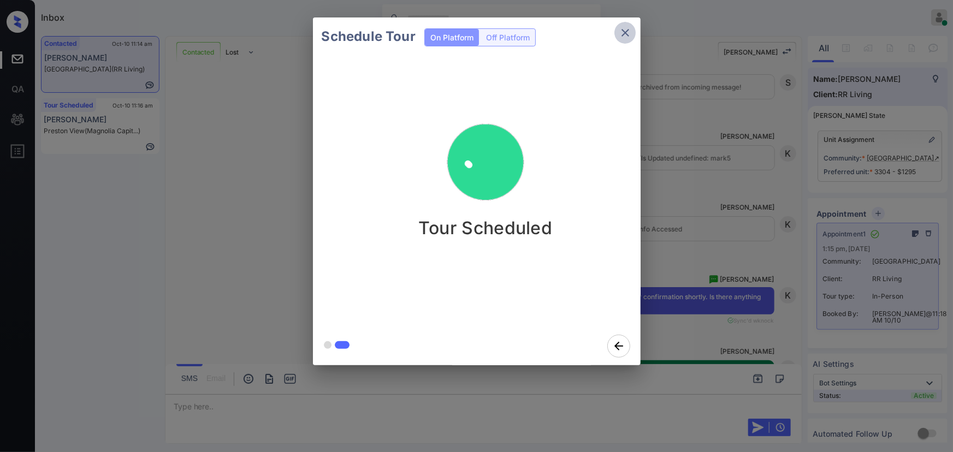
click at [625, 33] on icon "close" at bounding box center [626, 33] width 8 height 8
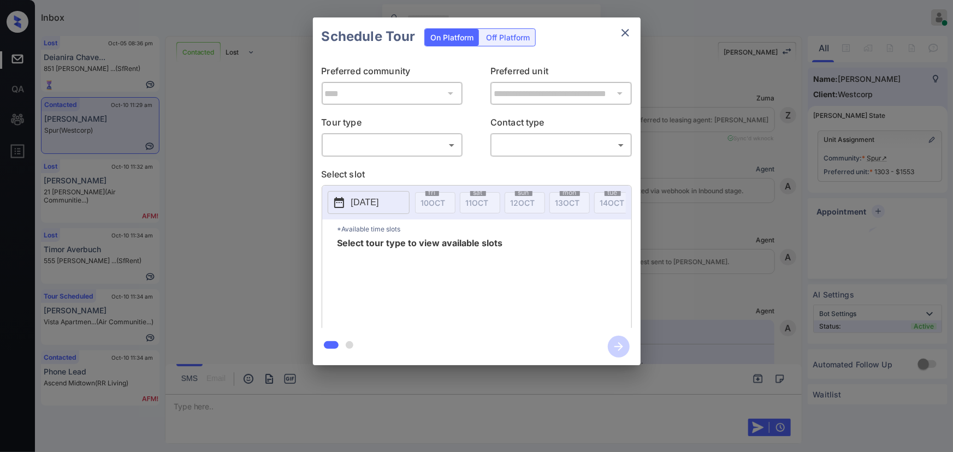
scroll to position [1519, 0]
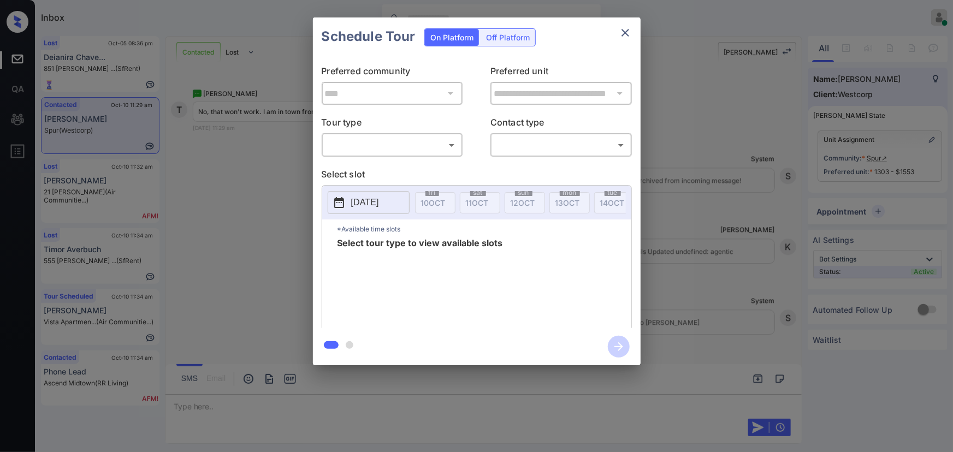
click at [374, 144] on body "Inbox [PERSON_NAME] Online Set yourself offline Set yourself on break Profile S…" at bounding box center [476, 226] width 953 height 452
drag, startPoint x: 370, startPoint y: 162, endPoint x: 471, endPoint y: 158, distance: 101.2
click at [370, 162] on li "In Person" at bounding box center [391, 170] width 135 height 20
type input "********"
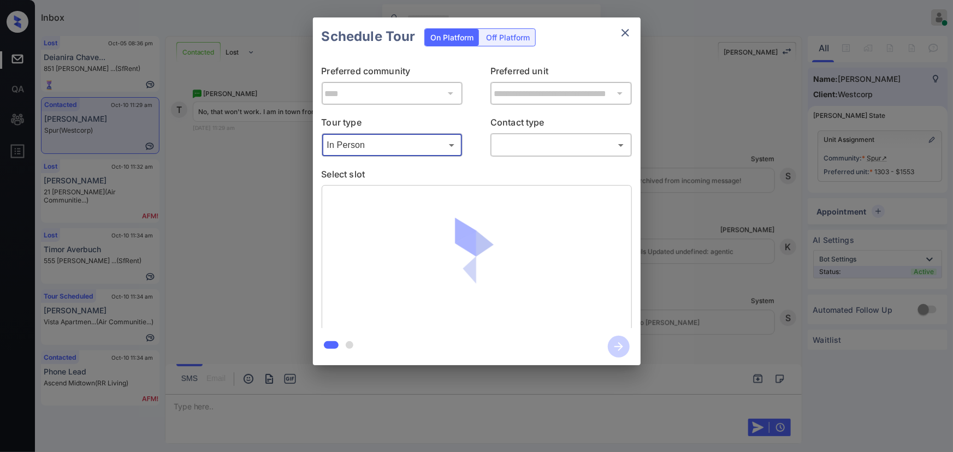
click at [543, 147] on body "Inbox Kenneth Umali Online Set yourself offline Set yourself on break Profile S…" at bounding box center [476, 226] width 953 height 452
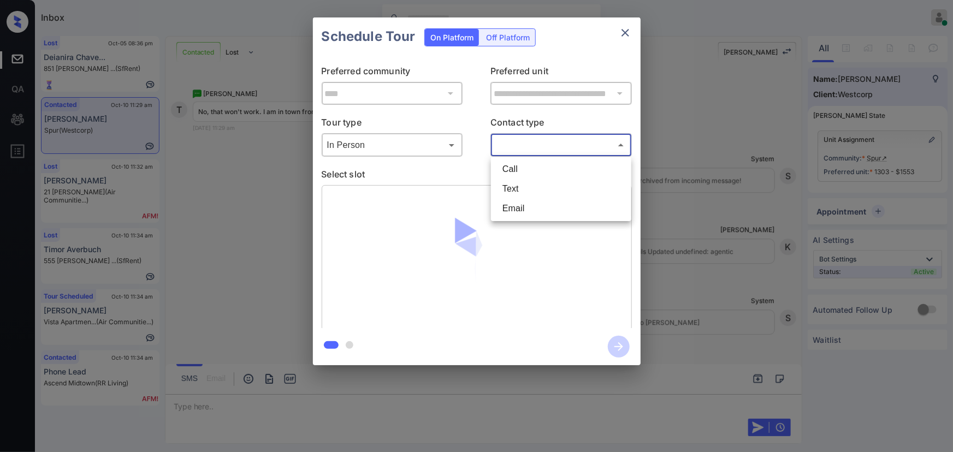
click at [533, 188] on li "Text" at bounding box center [561, 189] width 135 height 20
type input "****"
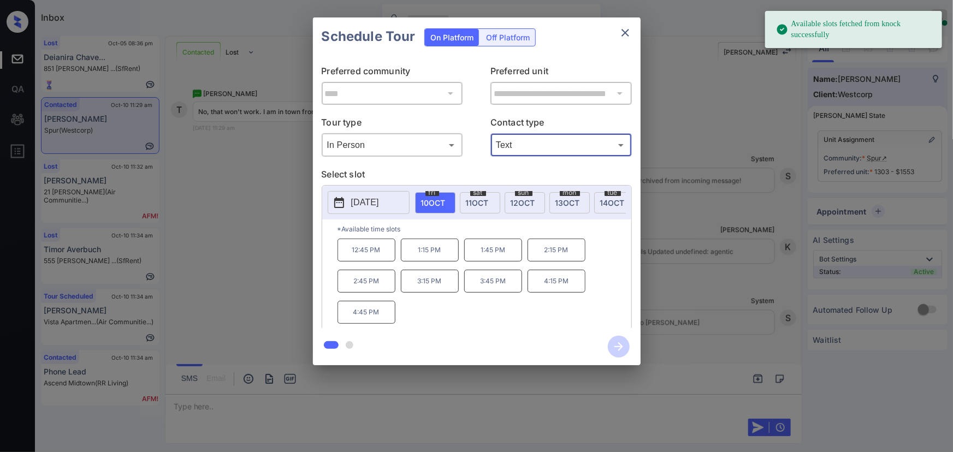
click at [368, 202] on p "[DATE]" at bounding box center [365, 202] width 28 height 13
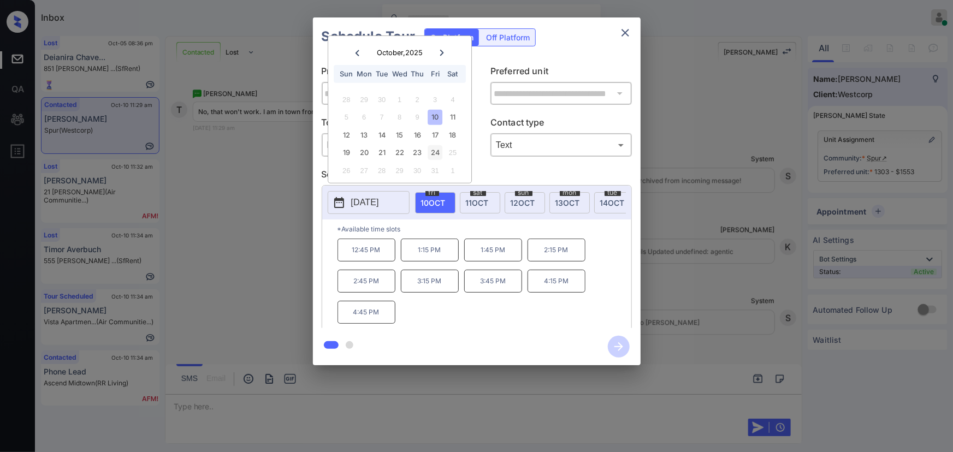
click at [439, 151] on div "24" at bounding box center [435, 152] width 15 height 15
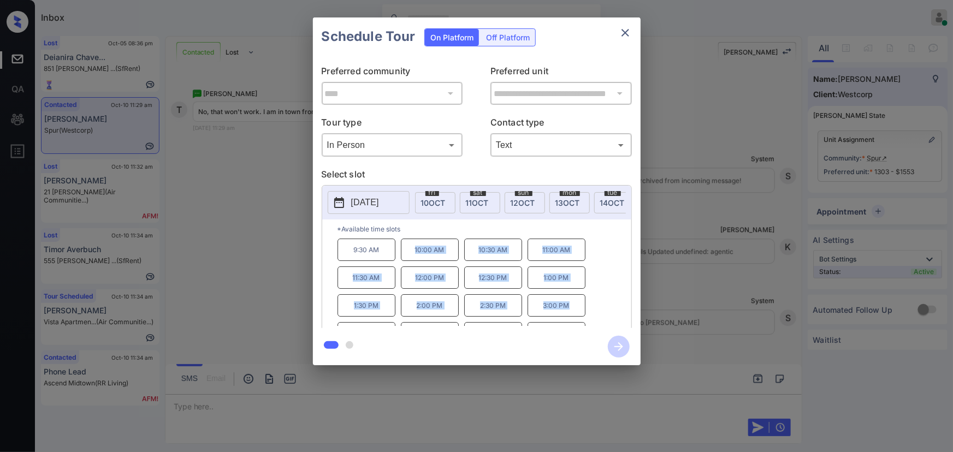
copy div "10:00 AM 10:30 AM 11:00 AM 11:30 AM 12:00 PM 12:30 PM 1:00 PM 1:30 PM 2:00 PM 2…"
drag, startPoint x: 571, startPoint y: 312, endPoint x: 415, endPoint y: 259, distance: 164.8
click at [415, 259] on div "9:30 AM 10:00 AM 10:30 AM 11:00 AM 11:30 AM 12:00 PM 12:30 PM 1:00 PM 1:30 PM 2…" at bounding box center [485, 282] width 294 height 87
click at [627, 34] on icon "close" at bounding box center [626, 33] width 8 height 8
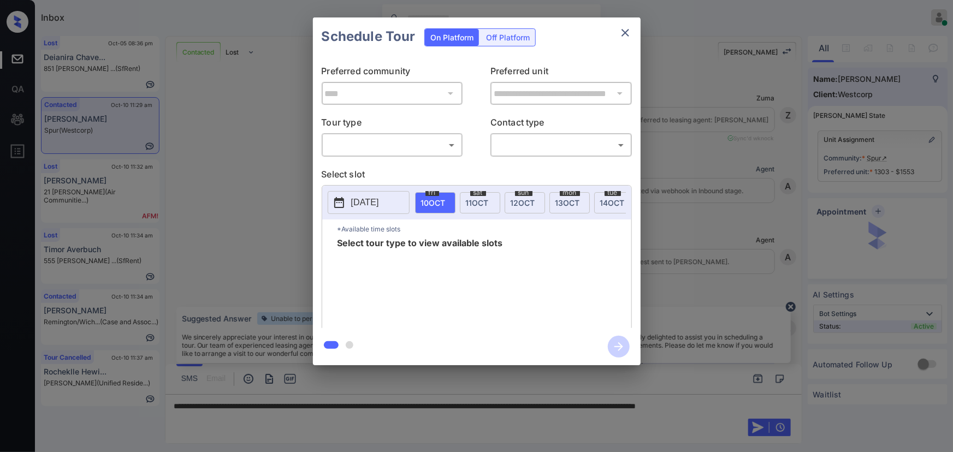
scroll to position [1187, 0]
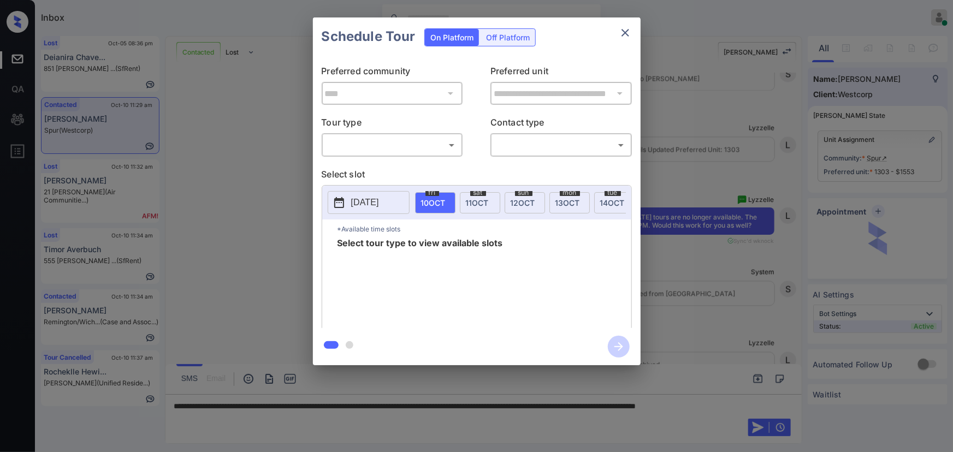
click at [415, 147] on body "Inbox [PERSON_NAME] Online Set yourself offline Set yourself on break Profile S…" at bounding box center [476, 226] width 953 height 452
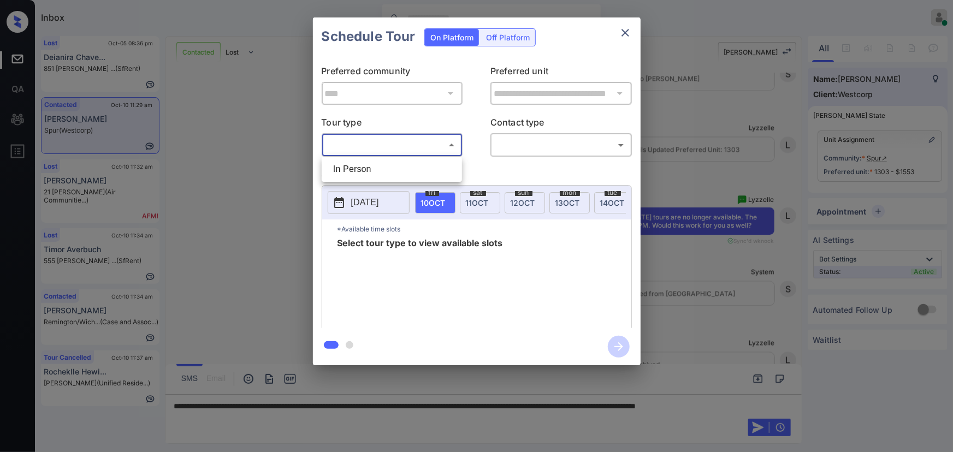
drag, startPoint x: 624, startPoint y: 29, endPoint x: 606, endPoint y: 151, distance: 123.1
click at [625, 29] on div at bounding box center [476, 226] width 953 height 452
click at [382, 427] on div at bounding box center [476, 226] width 953 height 452
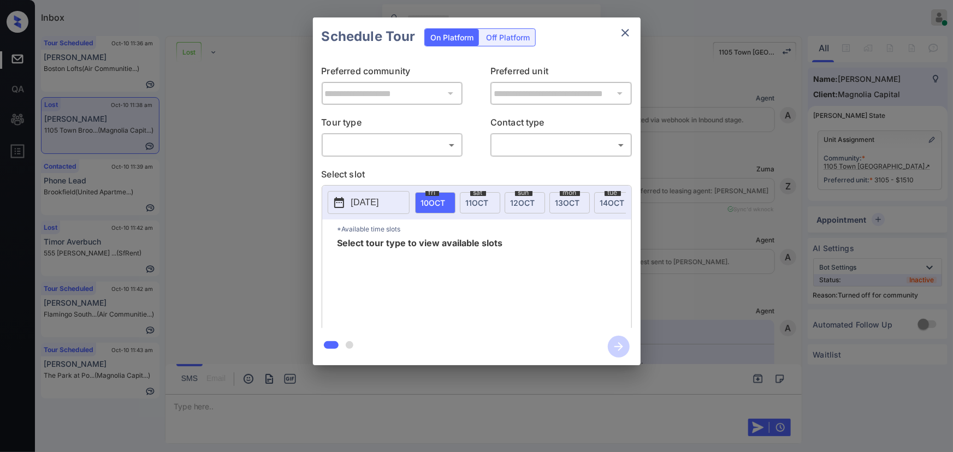
scroll to position [4371, 0]
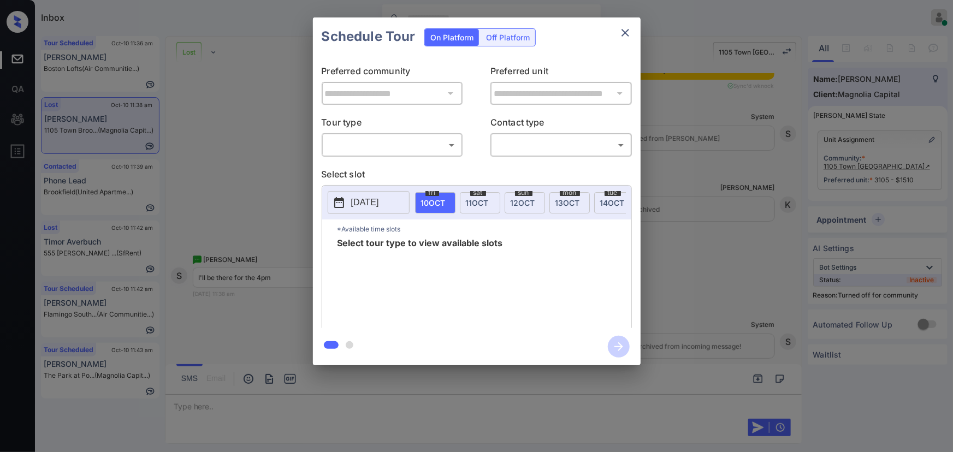
click at [426, 140] on body "Inbox [PERSON_NAME] Online Set yourself offline Set yourself on break Profile S…" at bounding box center [476, 226] width 953 height 452
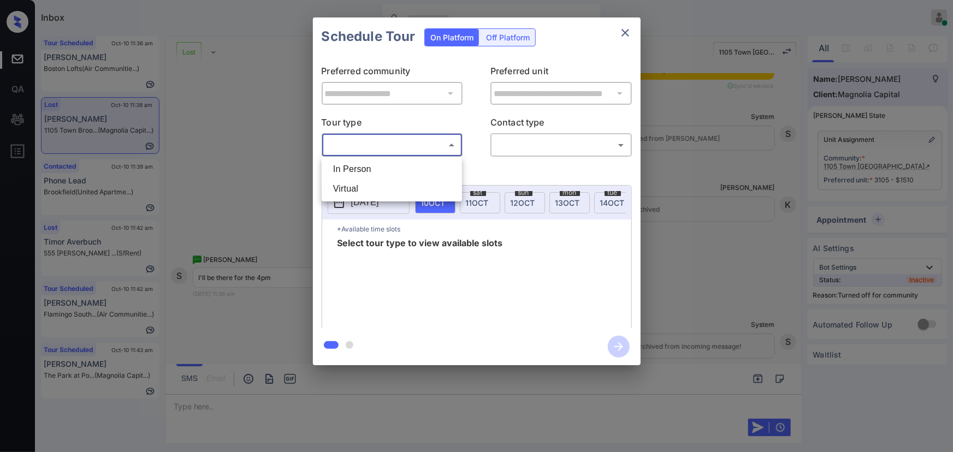
drag, startPoint x: 390, startPoint y: 165, endPoint x: 397, endPoint y: 167, distance: 7.3
click at [390, 166] on li "In Person" at bounding box center [391, 170] width 135 height 20
type input "********"
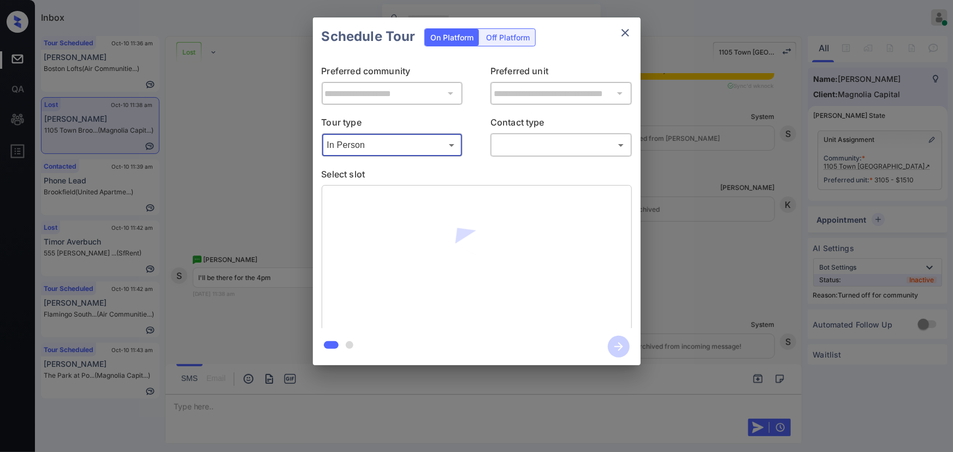
click at [518, 145] on body "Inbox [PERSON_NAME] Online Set yourself offline Set yourself on break Profile S…" at bounding box center [476, 226] width 953 height 452
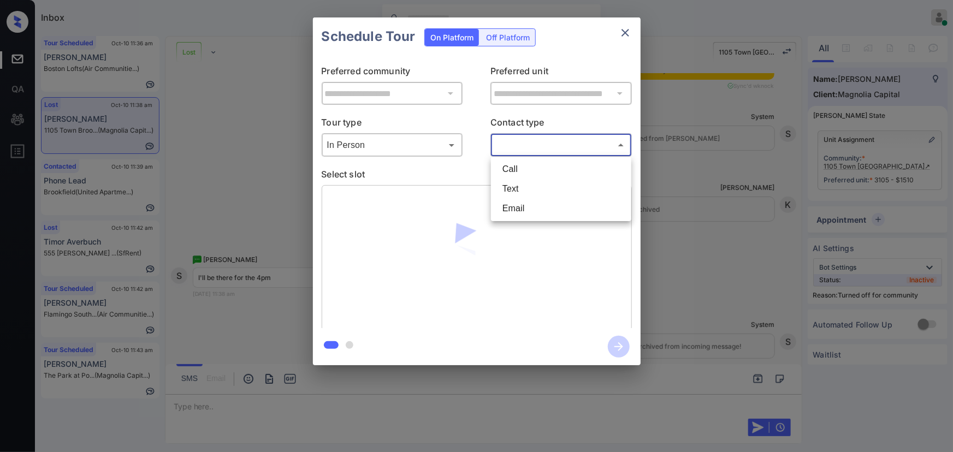
click at [514, 192] on li "Text" at bounding box center [561, 189] width 135 height 20
type input "****"
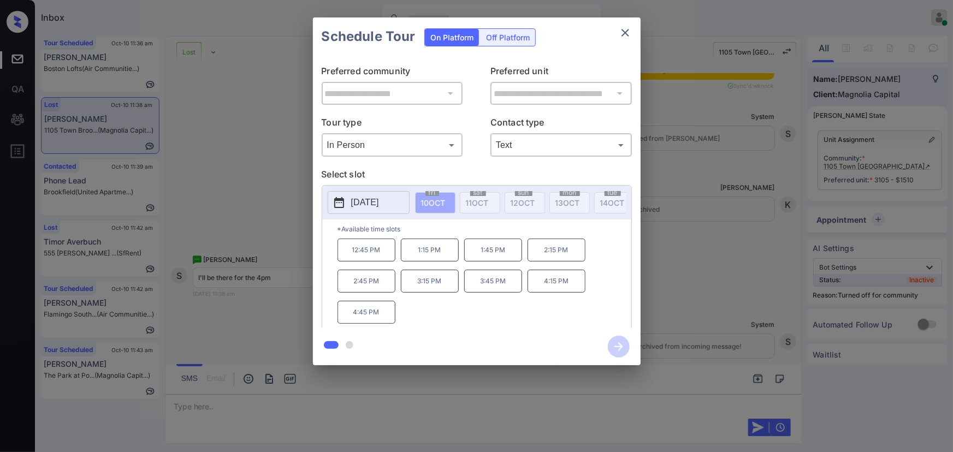
click at [362, 201] on p "[DATE]" at bounding box center [365, 202] width 28 height 13
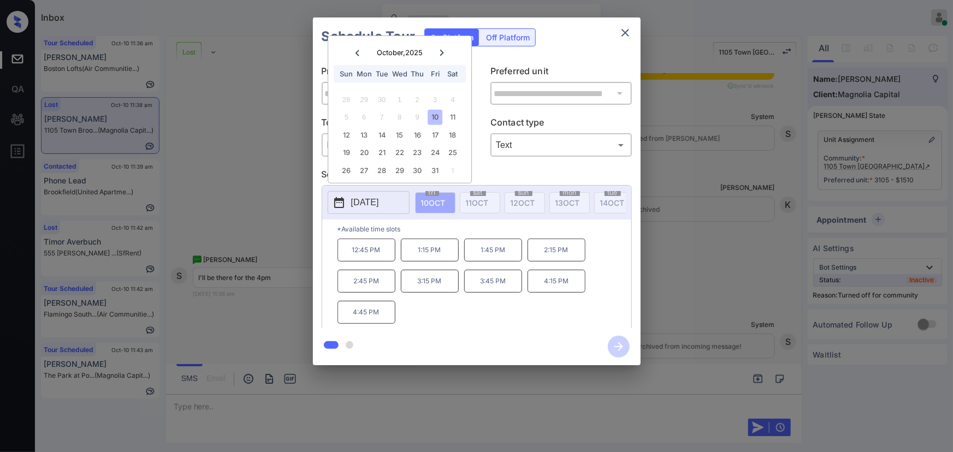
click at [436, 117] on div "10" at bounding box center [435, 117] width 15 height 15
click at [551, 286] on p "4:15 PM" at bounding box center [557, 281] width 58 height 23
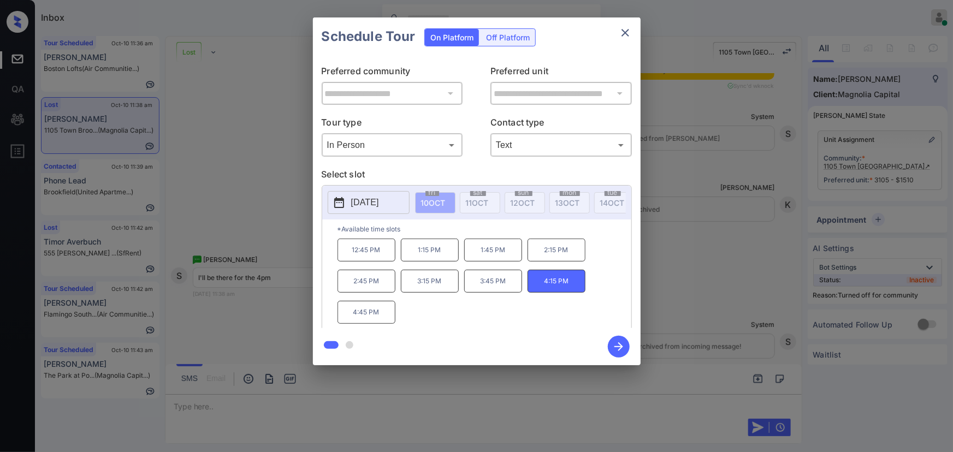
click at [688, 284] on div "**********" at bounding box center [476, 191] width 953 height 383
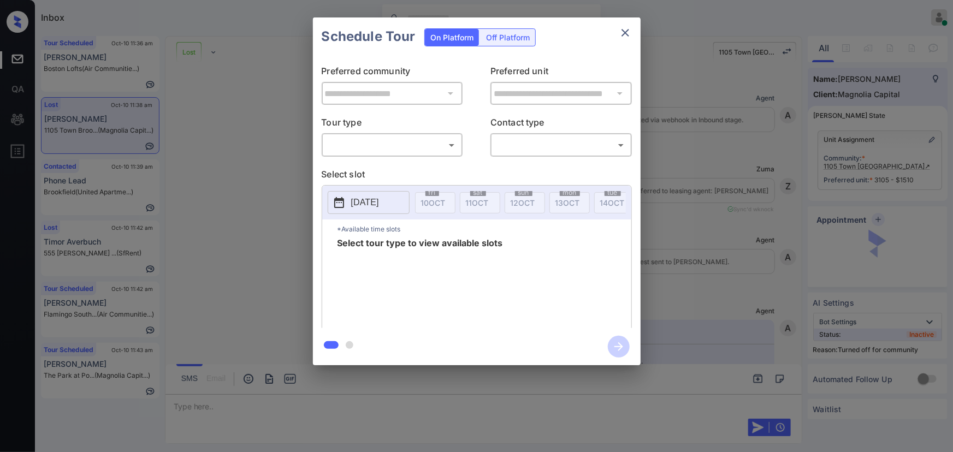
scroll to position [4371, 0]
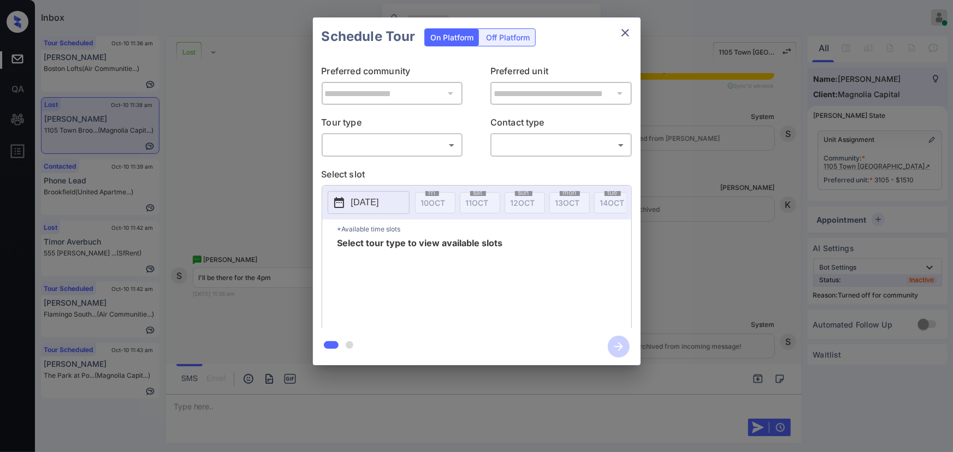
click at [416, 146] on body "Inbox [PERSON_NAME] Online Set yourself offline Set yourself on break Profile S…" at bounding box center [476, 226] width 953 height 452
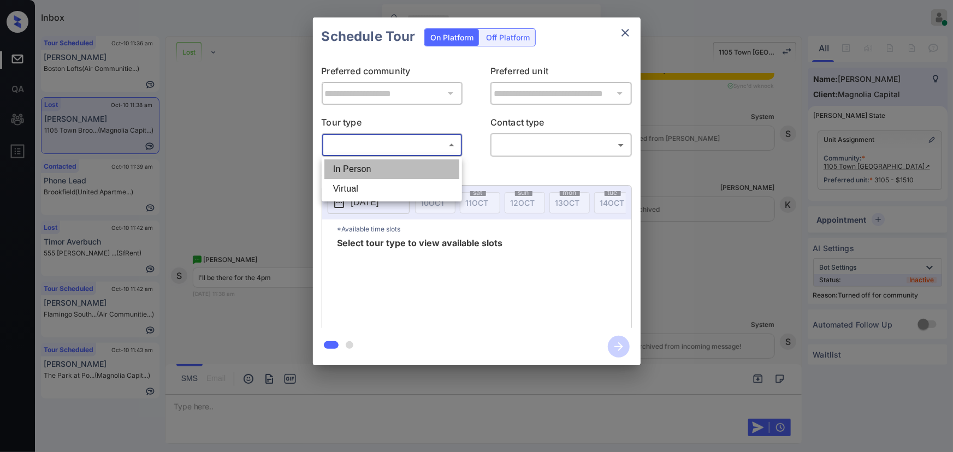
click at [404, 170] on li "In Person" at bounding box center [391, 170] width 135 height 20
type input "********"
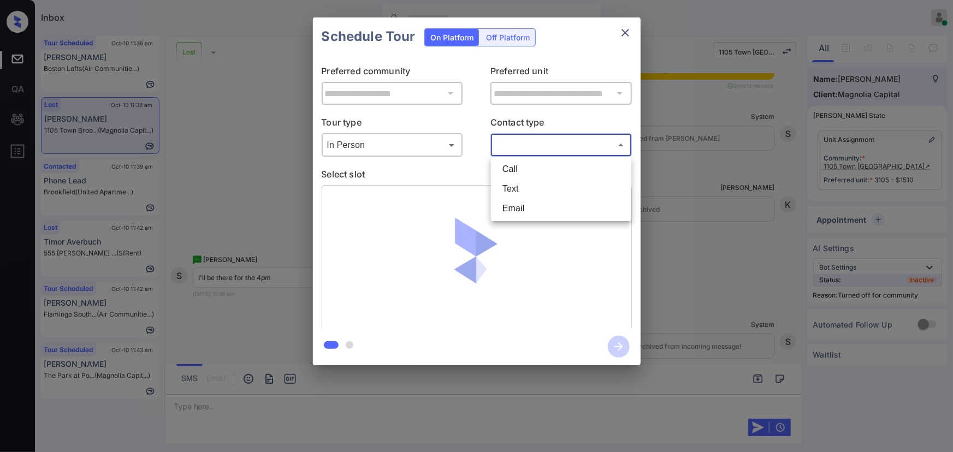
click at [542, 147] on body "Inbox Kenneth Umali Online Set yourself offline Set yourself on break Profile S…" at bounding box center [476, 226] width 953 height 452
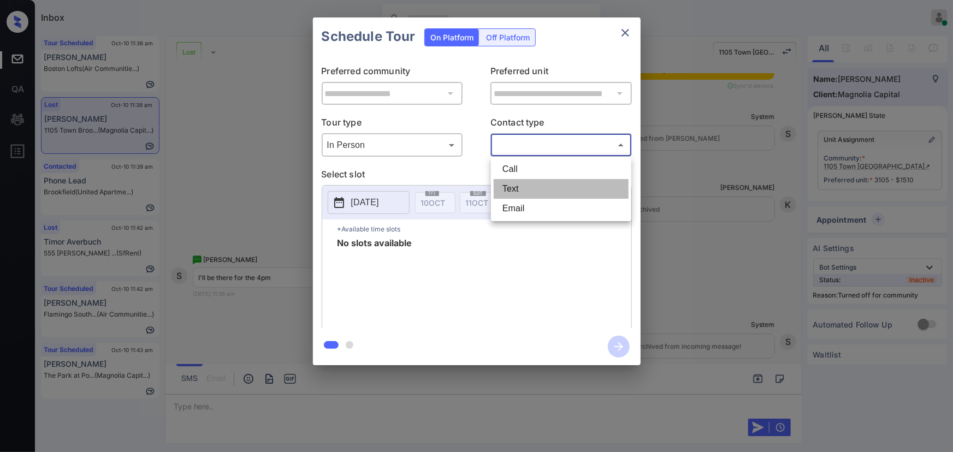
click at [514, 188] on li "Text" at bounding box center [561, 189] width 135 height 20
type input "****"
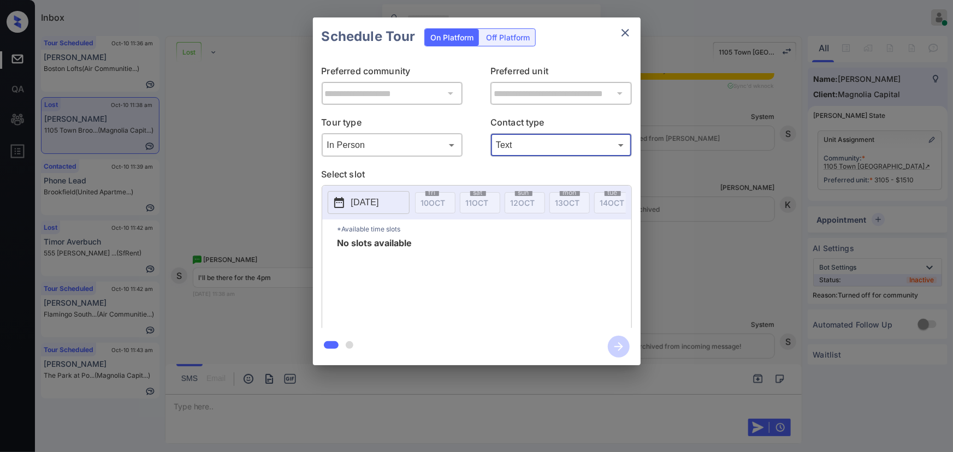
click at [715, 262] on div "**********" at bounding box center [476, 191] width 953 height 383
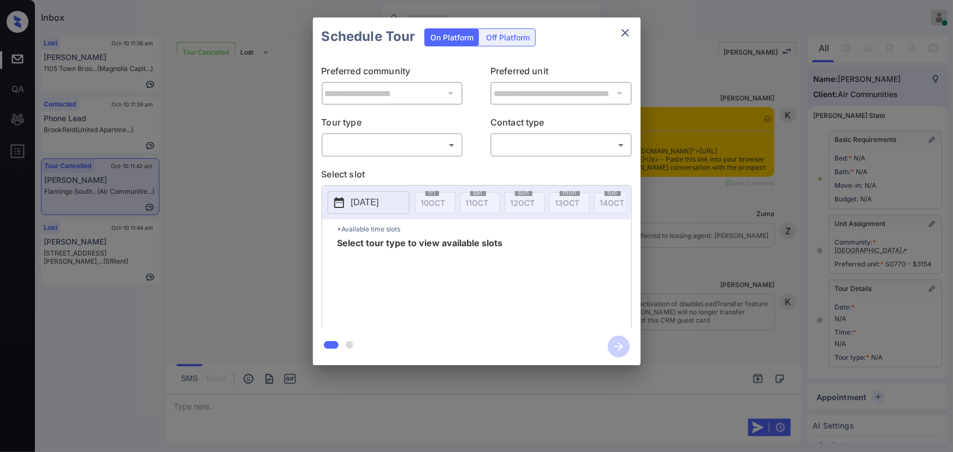
scroll to position [3794, 0]
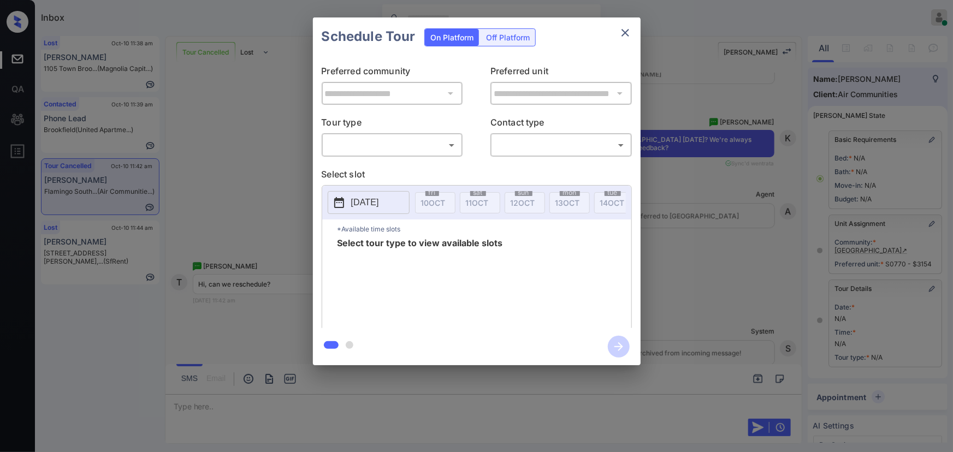
click at [352, 140] on body "Inbox Kenneth Umali Online Set yourself offline Set yourself on break Profile S…" at bounding box center [476, 226] width 953 height 452
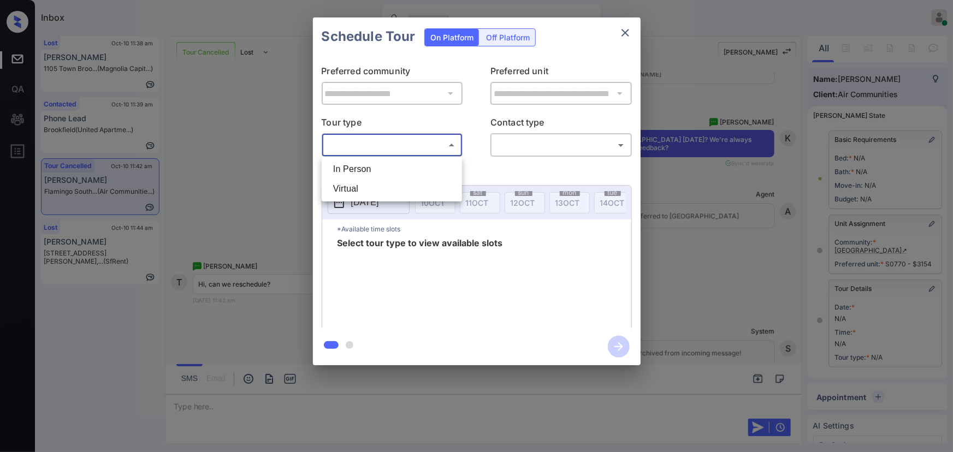
drag, startPoint x: 355, startPoint y: 166, endPoint x: 474, endPoint y: 158, distance: 119.9
click at [355, 166] on li "In Person" at bounding box center [391, 170] width 135 height 20
type input "********"
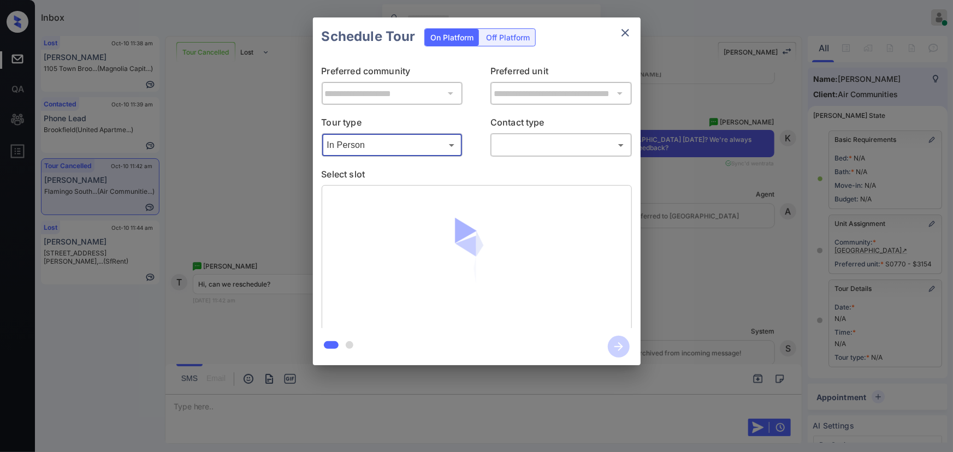
click at [546, 153] on body "Inbox Kenneth Umali Online Set yourself offline Set yourself on break Profile S…" at bounding box center [476, 226] width 953 height 452
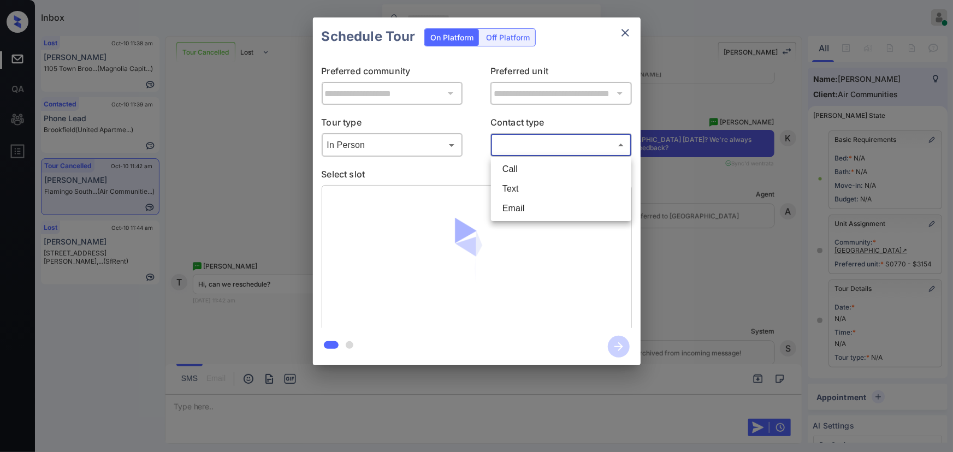
click at [523, 184] on li "Text" at bounding box center [561, 189] width 135 height 20
type input "****"
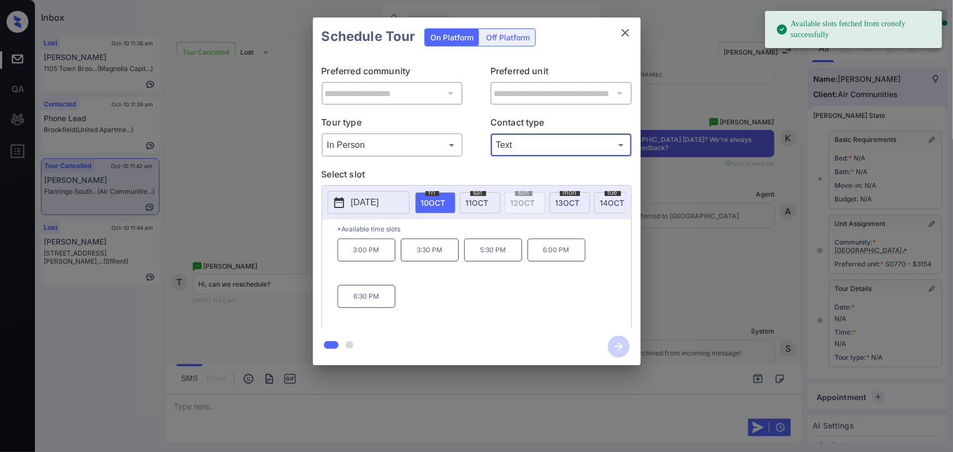
click at [480, 199] on span "11 OCT" at bounding box center [477, 202] width 23 height 9
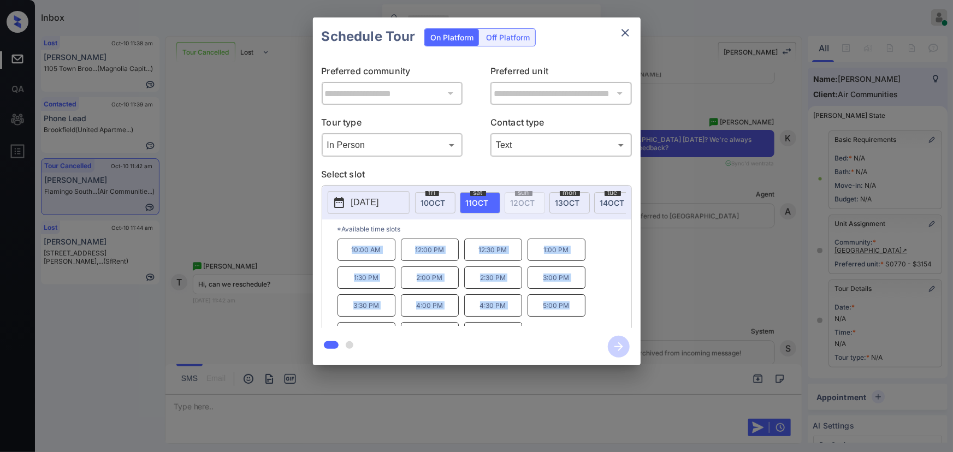
copy div "10:00 AM 12:00 PM 12:30 PM 1:00 PM 1:30 PM 2:00 PM 2:30 PM 3:00 PM 3:30 PM 4:00…"
drag, startPoint x: 571, startPoint y: 314, endPoint x: 338, endPoint y: 247, distance: 242.1
click at [338, 247] on div "10:00 AM 12:00 PM 12:30 PM 1:00 PM 1:30 PM 2:00 PM 2:30 PM 3:00 PM 3:30 PM 4:00…" at bounding box center [485, 282] width 294 height 87
click at [278, 399] on div at bounding box center [476, 226] width 953 height 452
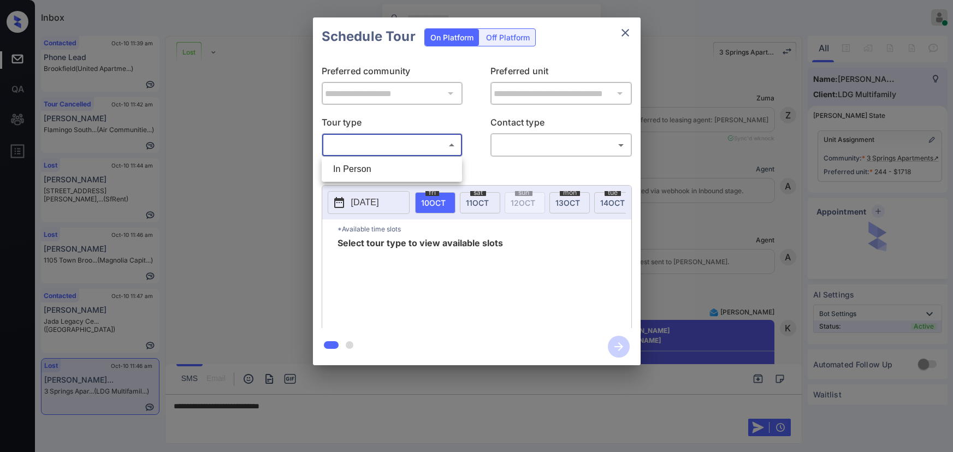
click at [386, 145] on body "Inbox Kenneth Umali Online Set yourself offline Set yourself on break Profile S…" at bounding box center [476, 226] width 953 height 452
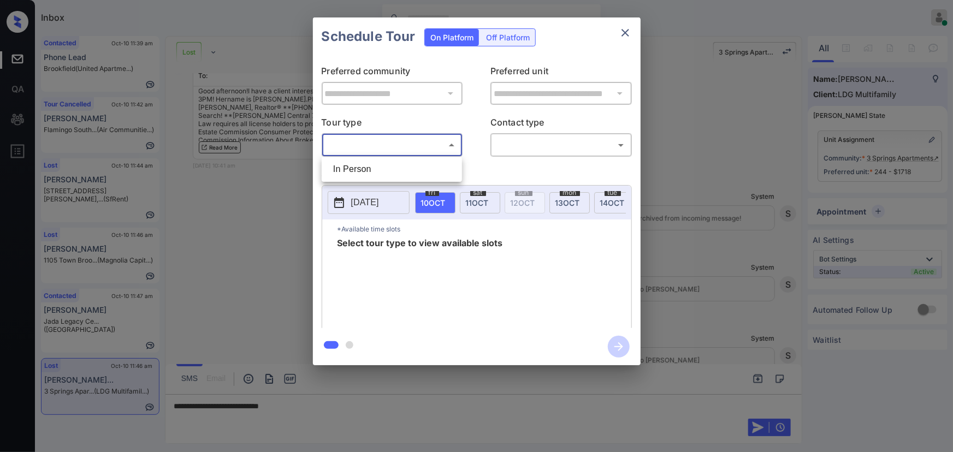
click at [381, 163] on li "In Person" at bounding box center [391, 170] width 135 height 20
type input "********"
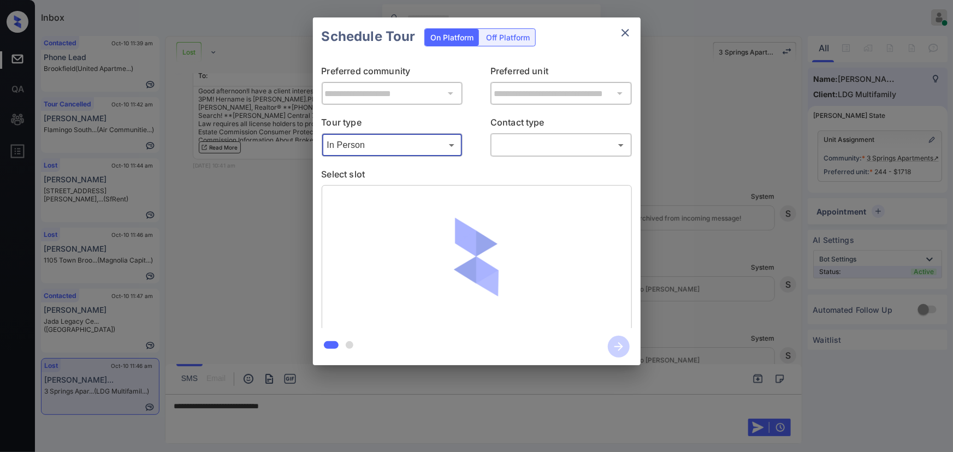
click at [533, 152] on body "Inbox Kenneth Umali Online Set yourself offline Set yourself on break Profile S…" at bounding box center [476, 226] width 953 height 452
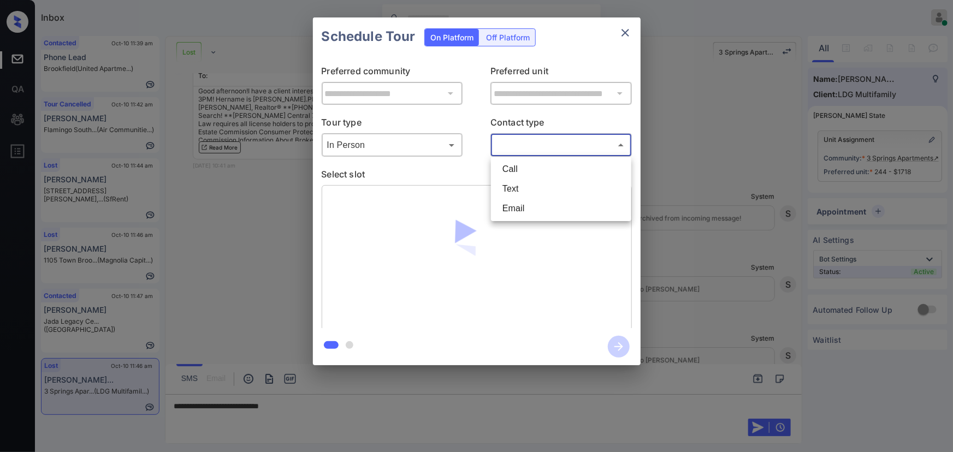
click at [520, 182] on li "Text" at bounding box center [561, 189] width 135 height 20
type input "****"
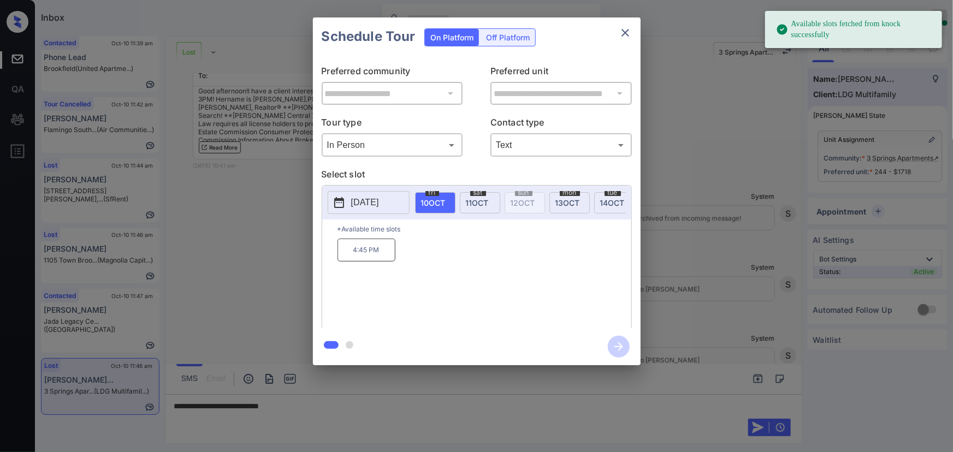
click at [474, 203] on span "11 OCT" at bounding box center [477, 202] width 23 height 9
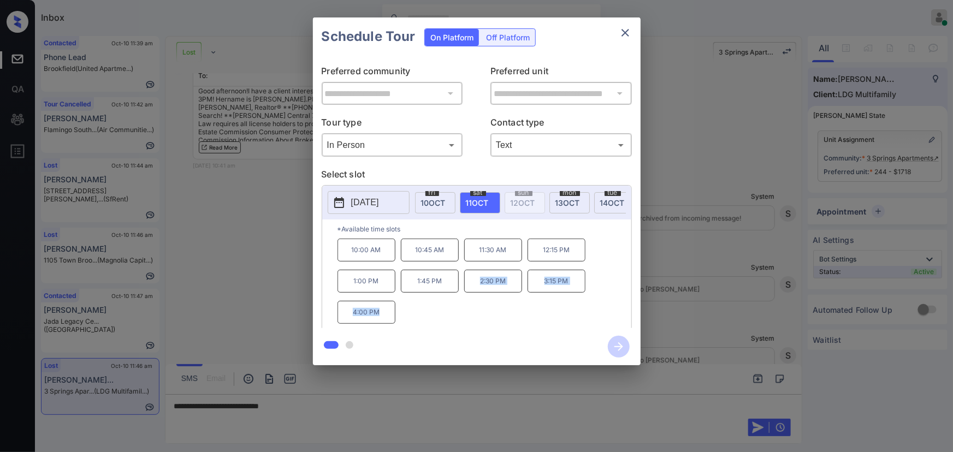
copy div "2:30 PM 3:15 PM 4:00 PM"
drag, startPoint x: 390, startPoint y: 317, endPoint x: 472, endPoint y: 285, distance: 88.8
click at [475, 286] on div "10:00 AM 10:45 AM 11:30 AM 12:15 PM 1:00 PM 1:45 PM 2:30 PM 3:15 PM 4:00 PM" at bounding box center [485, 282] width 294 height 87
click at [345, 406] on div at bounding box center [476, 226] width 953 height 452
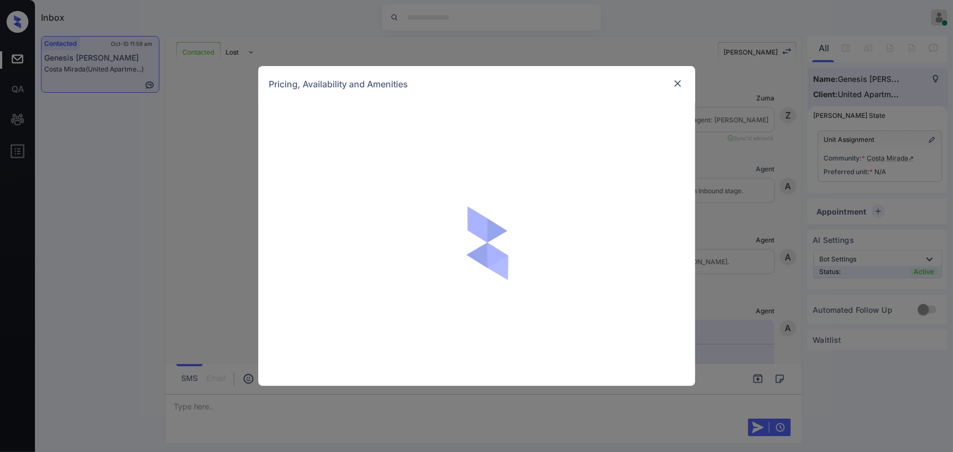
scroll to position [1012, 0]
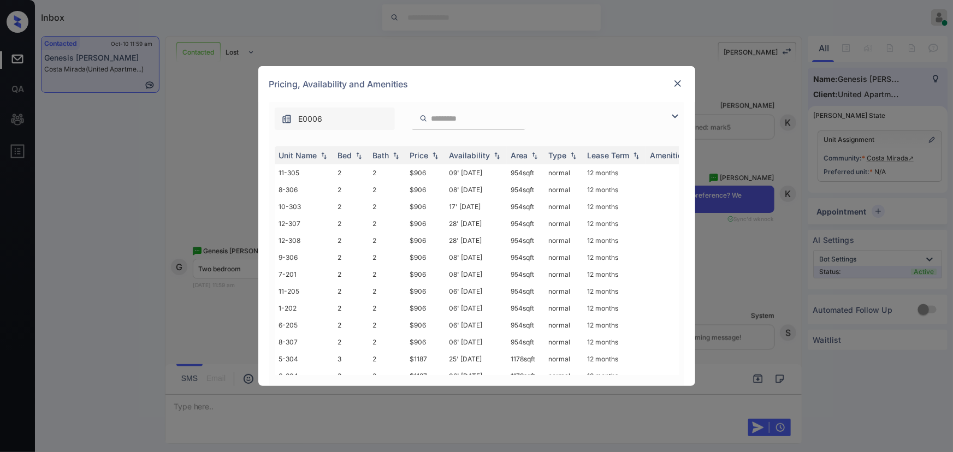
click at [674, 113] on img at bounding box center [675, 116] width 13 height 13
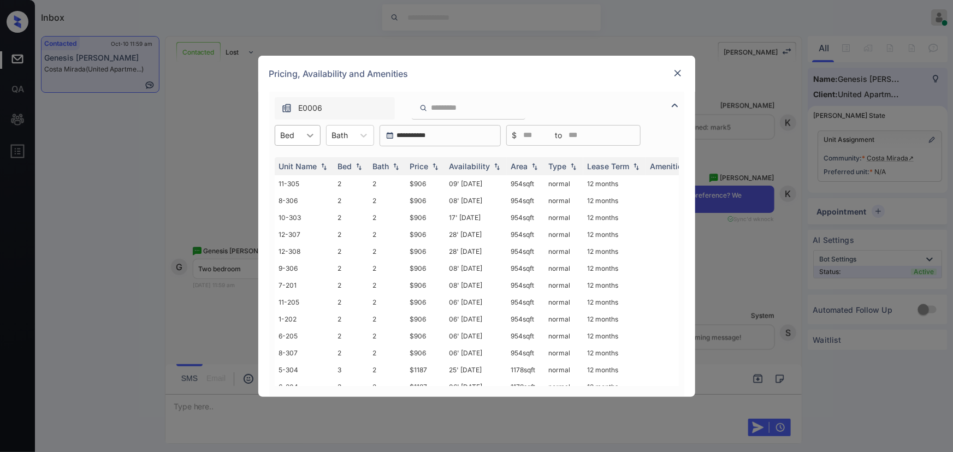
click at [308, 134] on icon at bounding box center [310, 135] width 11 height 11
click at [298, 161] on div "2" at bounding box center [298, 162] width 46 height 20
click at [357, 126] on div "Bath" at bounding box center [357, 135] width 48 height 21
click at [357, 136] on div "Bath" at bounding box center [347, 135] width 27 height 16
click at [363, 133] on div at bounding box center [371, 136] width 20 height 20
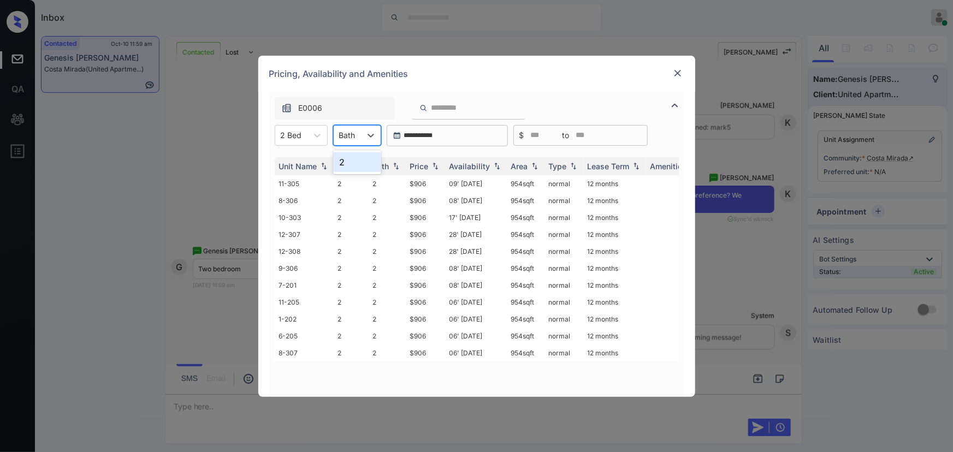
click at [350, 164] on div "2" at bounding box center [357, 162] width 48 height 20
click at [435, 168] on img at bounding box center [435, 166] width 11 height 8
click at [469, 180] on td "09' Jul 24" at bounding box center [476, 183] width 62 height 17
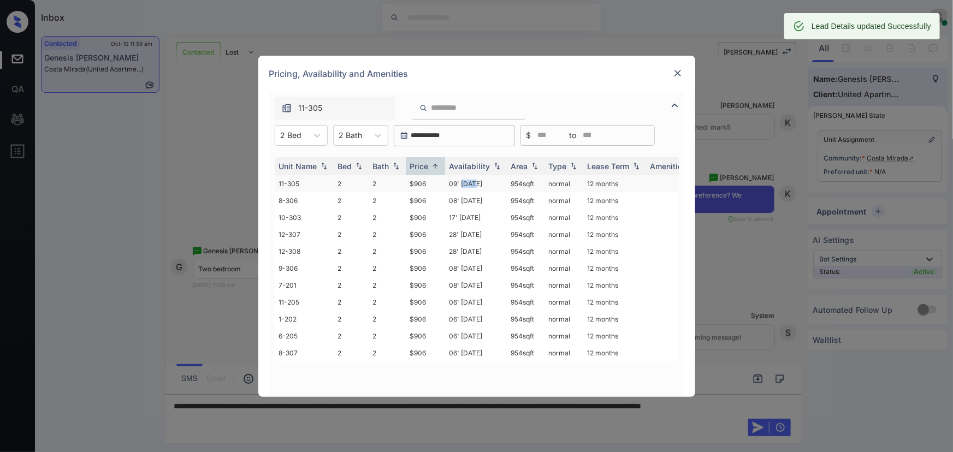
copy td "954 sqft"
drag, startPoint x: 539, startPoint y: 186, endPoint x: 507, endPoint y: 181, distance: 32.0
click at [507, 181] on td "954 sqft" at bounding box center [526, 183] width 38 height 17
click at [674, 74] on img at bounding box center [677, 73] width 11 height 11
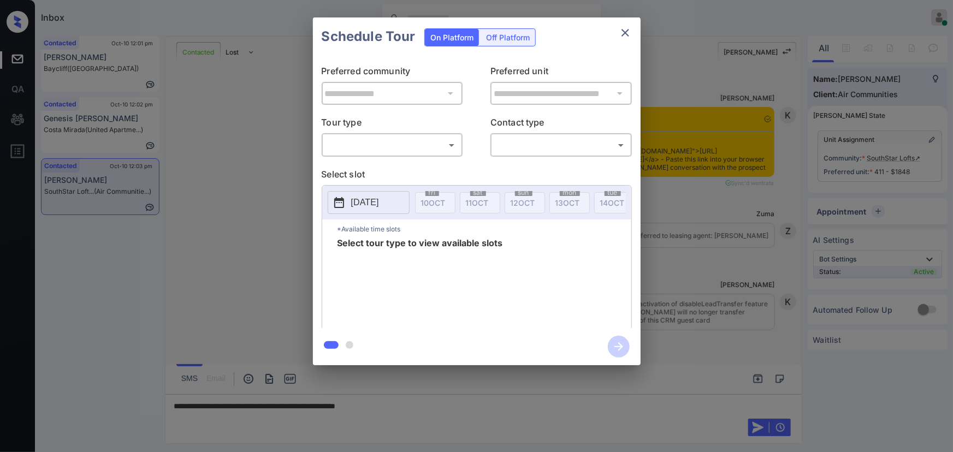
scroll to position [1993, 0]
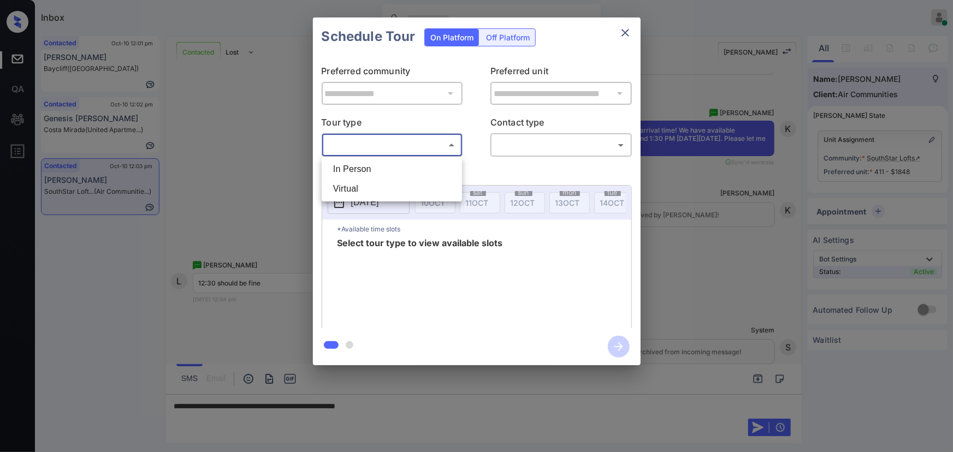
drag, startPoint x: 354, startPoint y: 146, endPoint x: 354, endPoint y: 156, distance: 9.8
click at [355, 146] on body "Inbox [PERSON_NAME] Online Set yourself offline Set yourself on break Profile S…" at bounding box center [476, 226] width 953 height 452
drag, startPoint x: 353, startPoint y: 169, endPoint x: 360, endPoint y: 168, distance: 6.6
click at [356, 169] on li "In Person" at bounding box center [391, 170] width 135 height 20
type input "********"
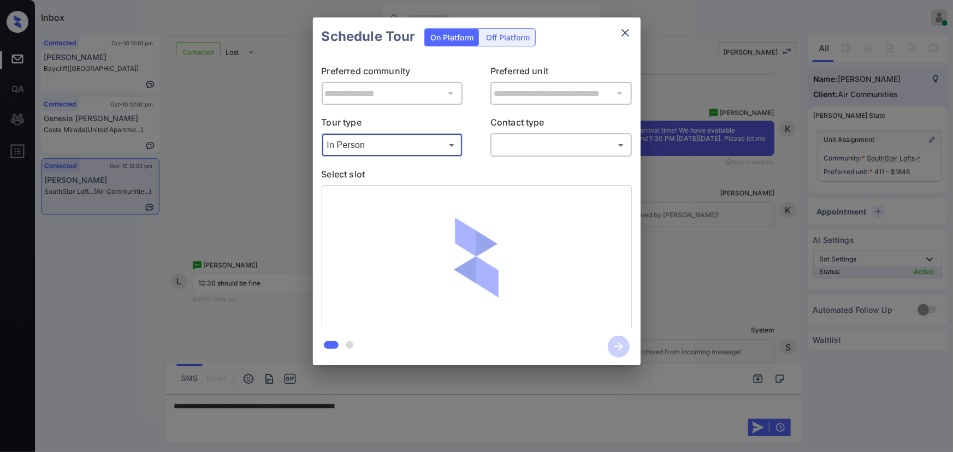
click at [539, 149] on body "Inbox [PERSON_NAME] Online Set yourself offline Set yourself on break Profile S…" at bounding box center [476, 226] width 953 height 452
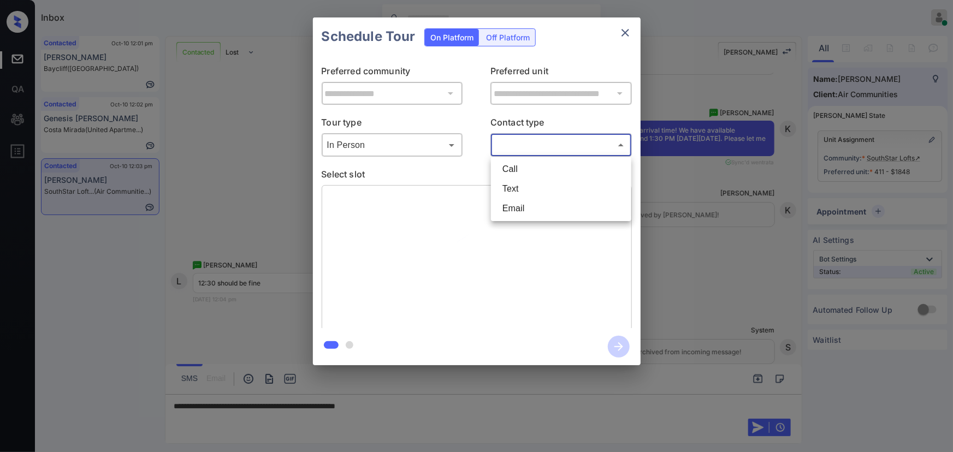
click at [519, 183] on li "Text" at bounding box center [561, 189] width 135 height 20
type input "****"
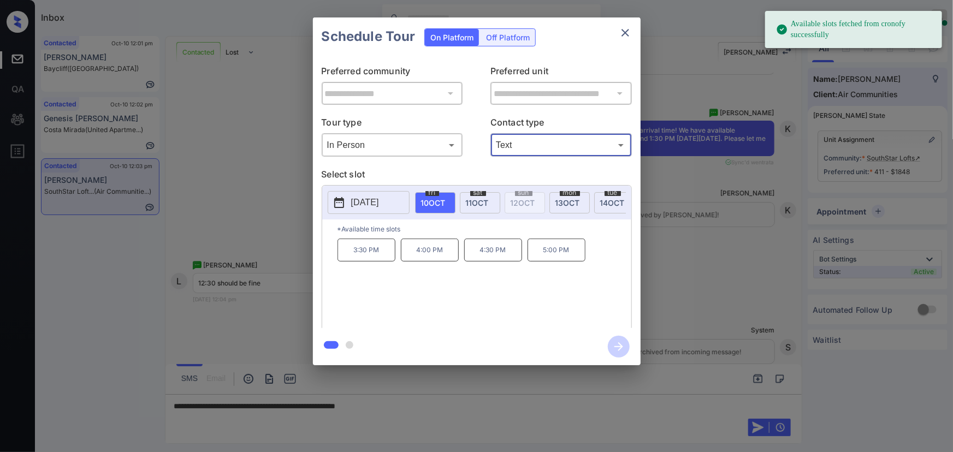
click at [379, 202] on p "2025-10-10" at bounding box center [365, 202] width 28 height 13
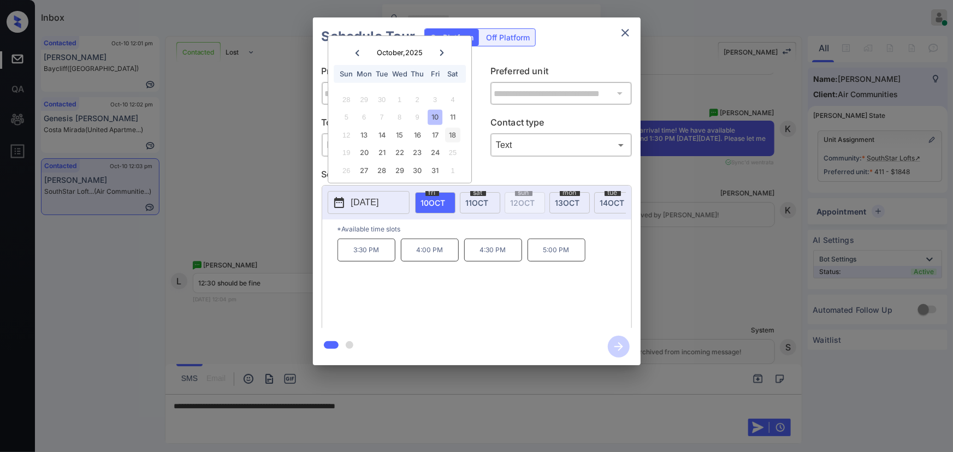
click at [456, 133] on div "18" at bounding box center [453, 135] width 15 height 15
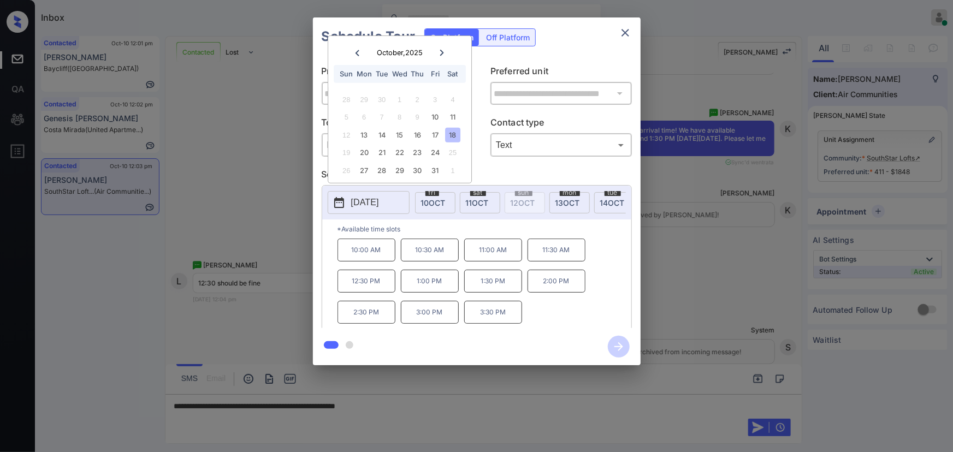
click at [364, 287] on p "12:30 PM" at bounding box center [367, 281] width 58 height 23
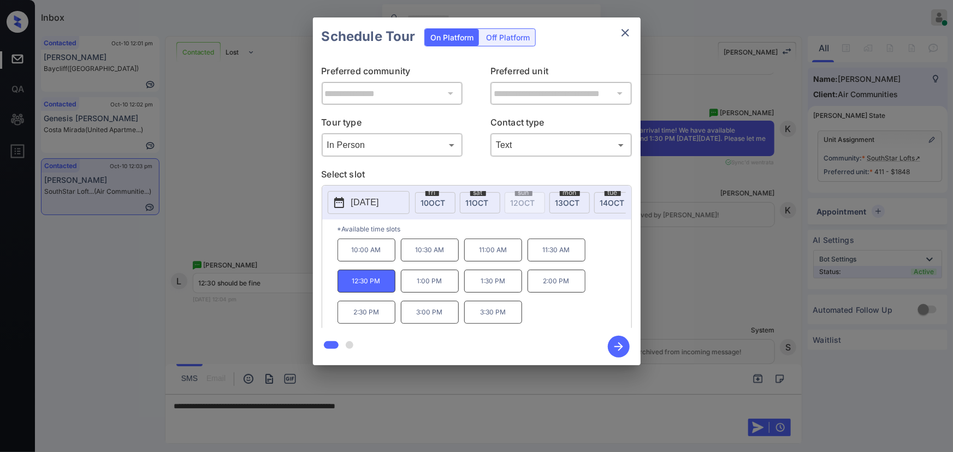
click at [420, 407] on div at bounding box center [476, 226] width 953 height 452
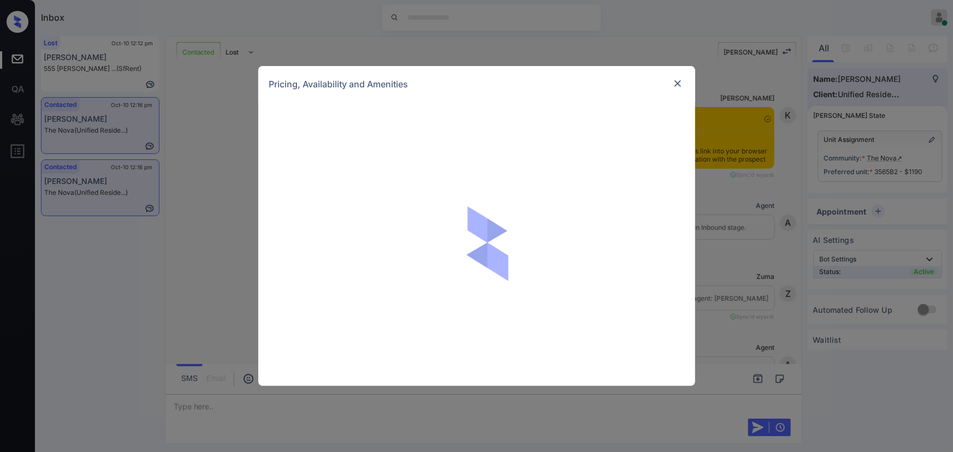
scroll to position [2682, 0]
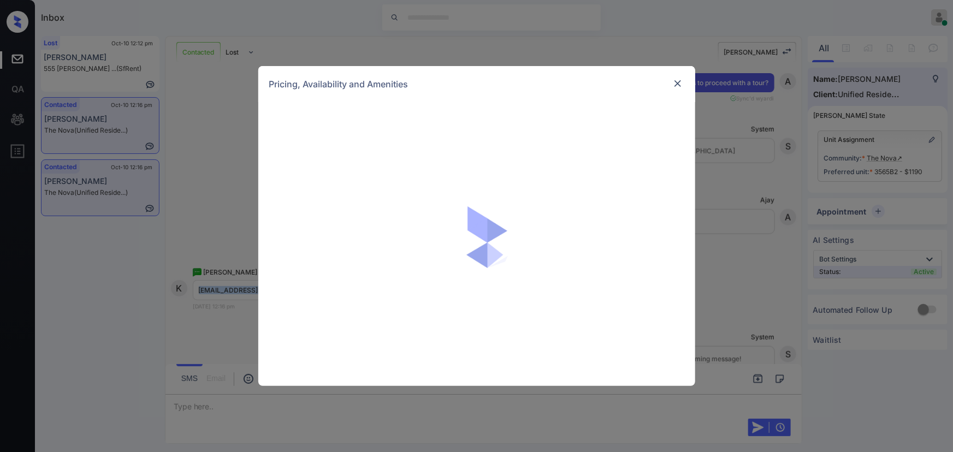
click at [675, 85] on img at bounding box center [677, 83] width 11 height 11
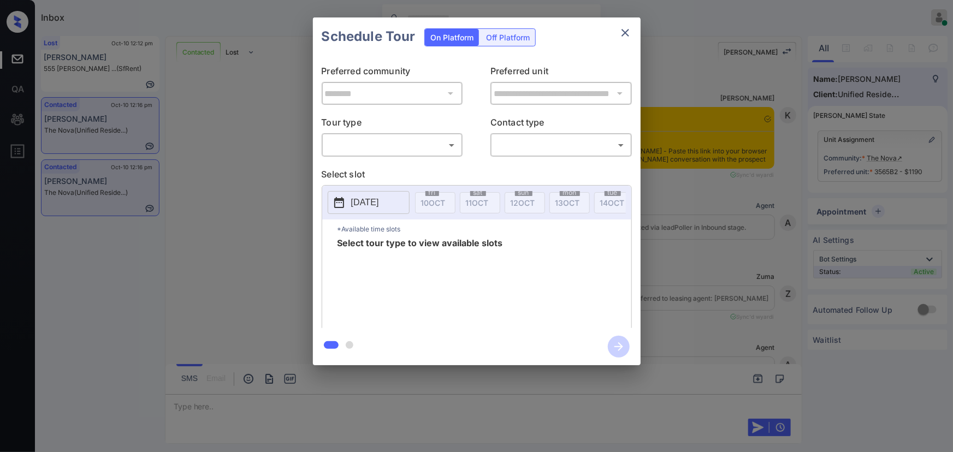
scroll to position [2218, 0]
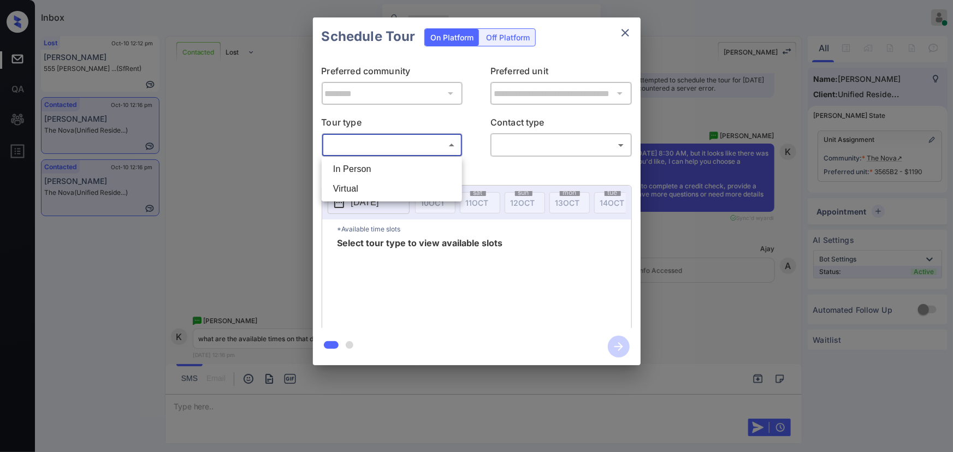
click at [364, 152] on body "Inbox Kenneth Umali Online Set yourself offline Set yourself on break Profile S…" at bounding box center [476, 226] width 953 height 452
click at [364, 168] on li "In Person" at bounding box center [391, 170] width 135 height 20
type input "********"
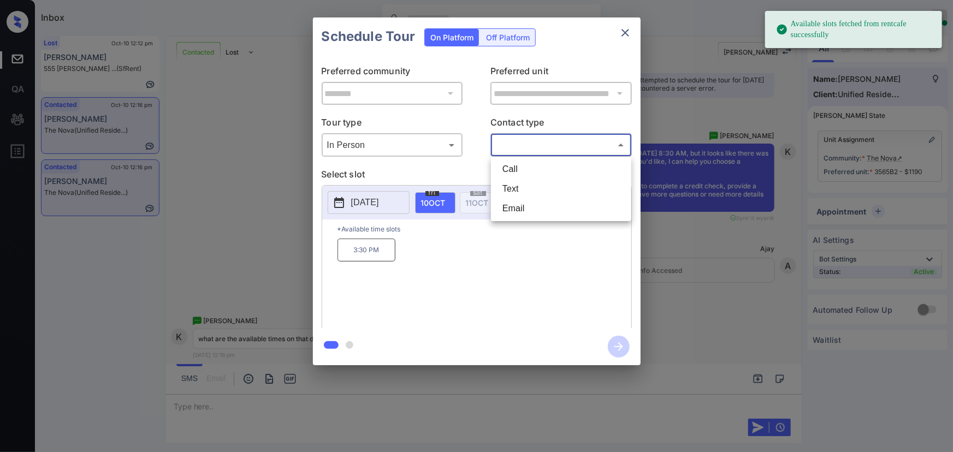
click at [515, 143] on body "Available slots fetched from rentcafe successfully Inbox Kenneth Umali Online S…" at bounding box center [476, 226] width 953 height 452
click at [512, 168] on li "Call" at bounding box center [561, 170] width 135 height 20
type input "****"
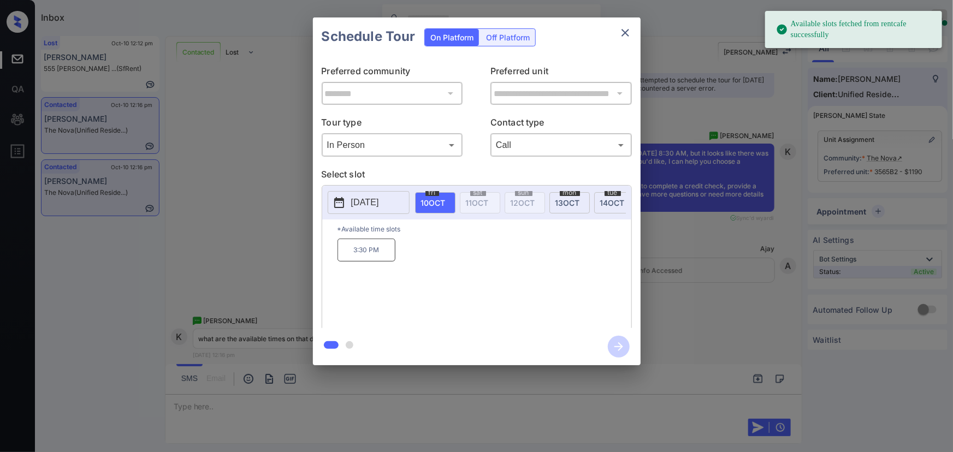
click at [379, 203] on p "2025-10-10" at bounding box center [365, 202] width 28 height 13
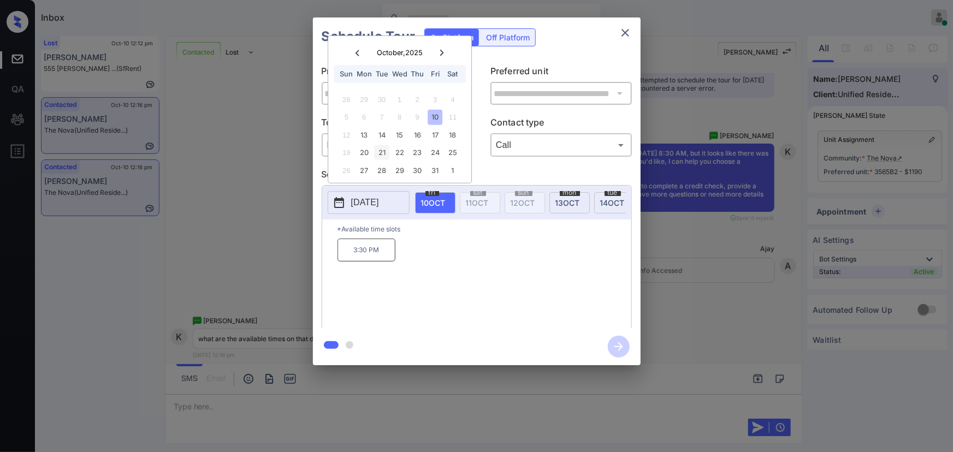
click at [381, 149] on div "21" at bounding box center [382, 152] width 15 height 15
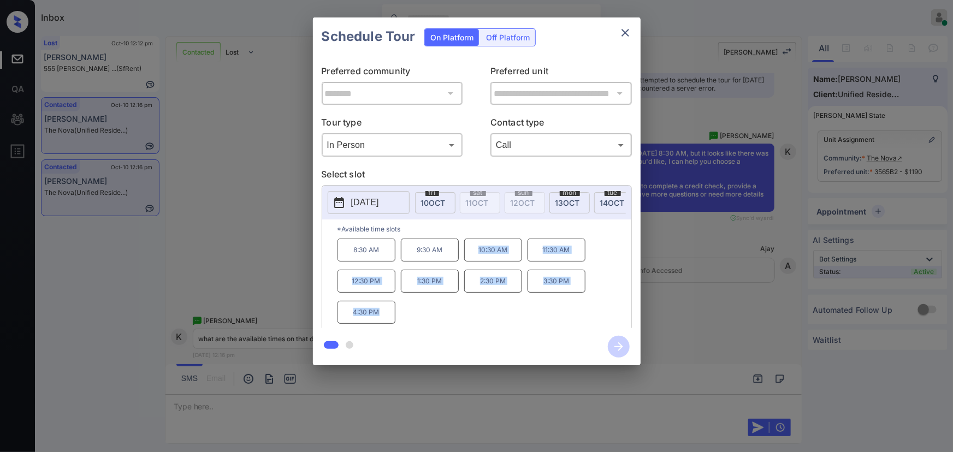
copy div "10:30 AM 11:30 AM 12:30 PM 1:30 PM 2:30 PM 3:30 PM 4:30 PM"
drag, startPoint x: 382, startPoint y: 315, endPoint x: 476, endPoint y: 256, distance: 111.2
click at [476, 256] on div "8:30 AM 9:30 AM 10:30 AM 11:30 AM 12:30 PM 1:30 PM 2:30 PM 3:30 PM 4:30 PM" at bounding box center [485, 282] width 294 height 87
click at [374, 412] on div at bounding box center [476, 226] width 953 height 452
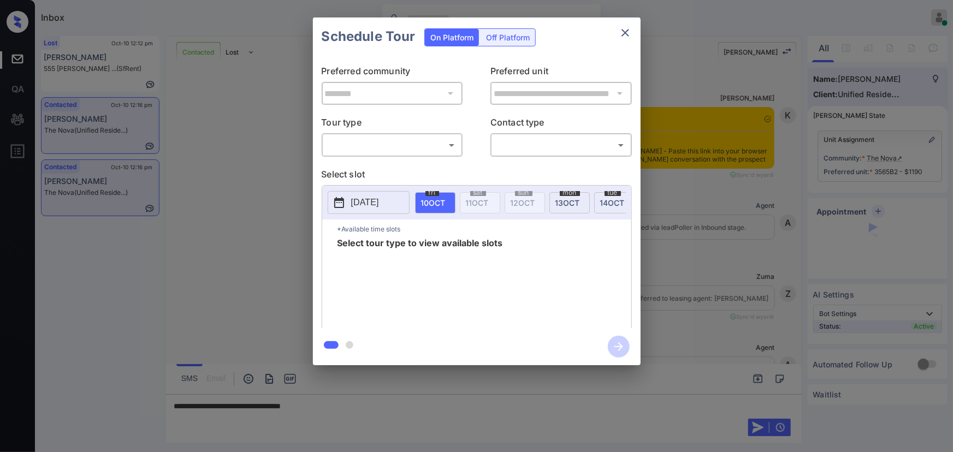
click at [402, 154] on body "Inbox [PERSON_NAME] Online Set yourself offline Set yourself on break Profile S…" at bounding box center [476, 226] width 953 height 452
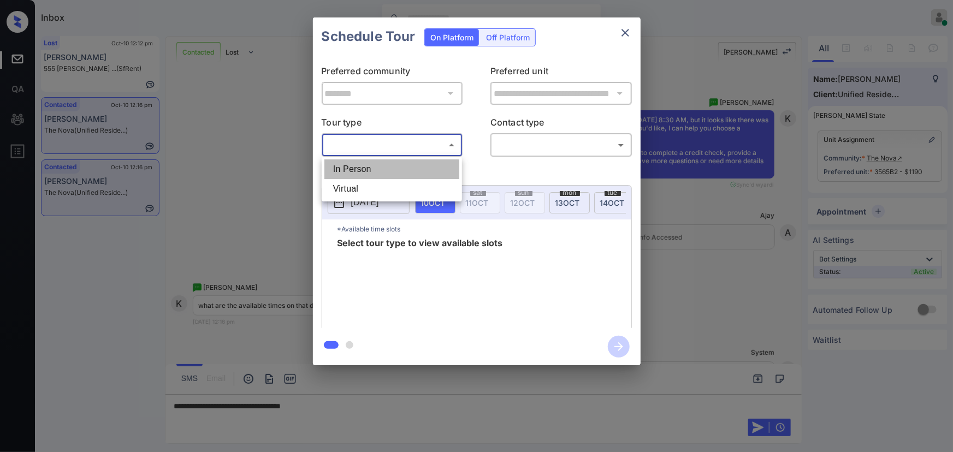
click at [379, 169] on li "In Person" at bounding box center [391, 170] width 135 height 20
type input "********"
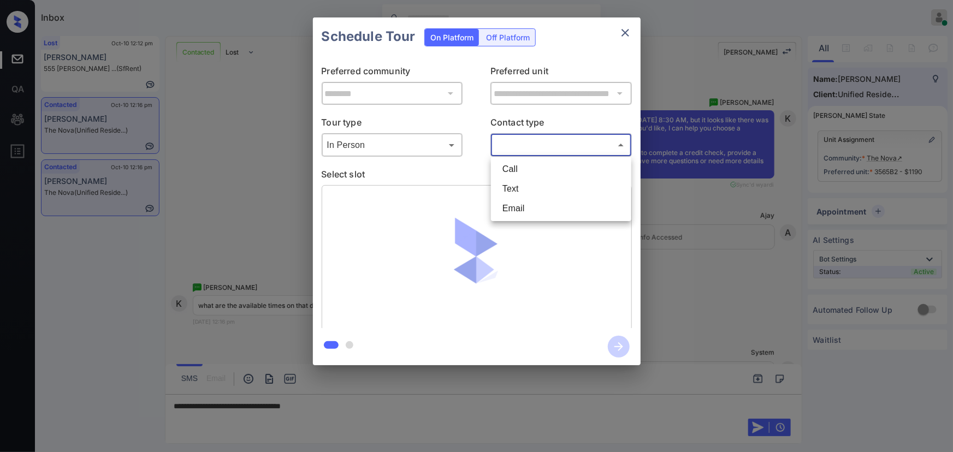
click at [523, 143] on body "Inbox Kenneth Umali Online Set yourself offline Set yourself on break Profile S…" at bounding box center [476, 226] width 953 height 452
click at [506, 191] on li "Text" at bounding box center [561, 189] width 135 height 20
type input "****"
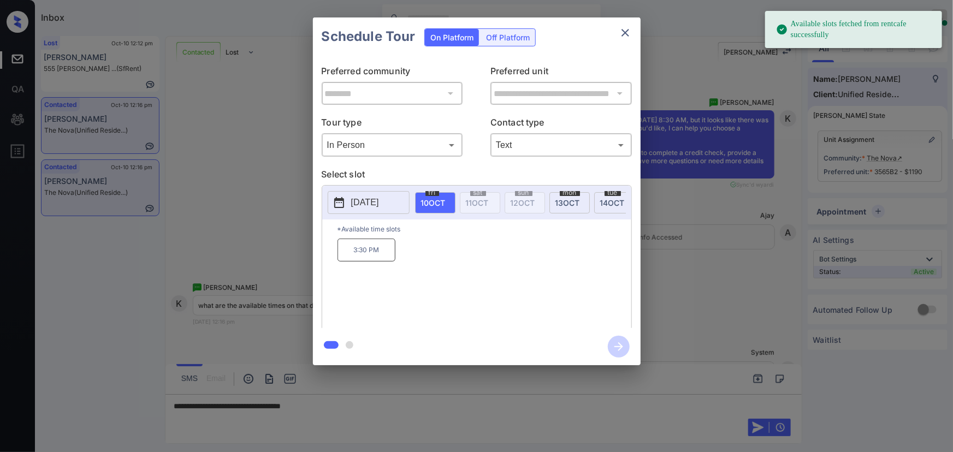
click at [356, 193] on button "[DATE]" at bounding box center [369, 202] width 82 height 23
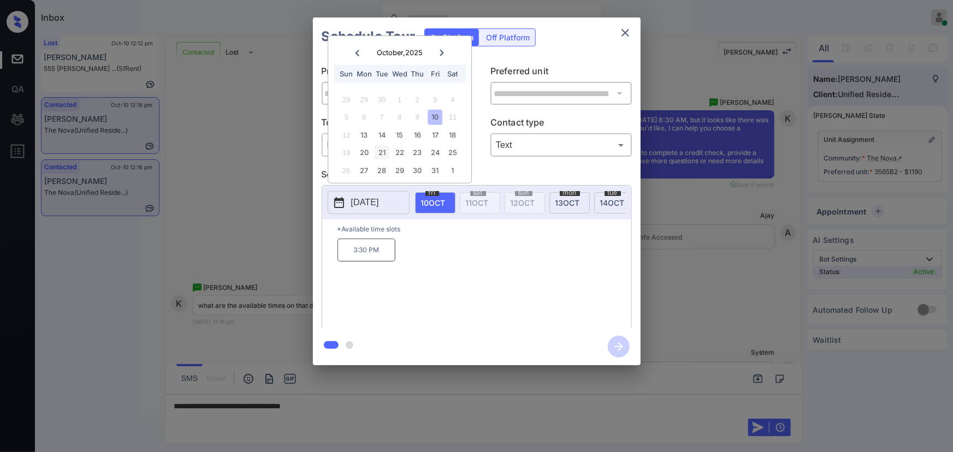
click at [382, 153] on div "21" at bounding box center [382, 152] width 15 height 15
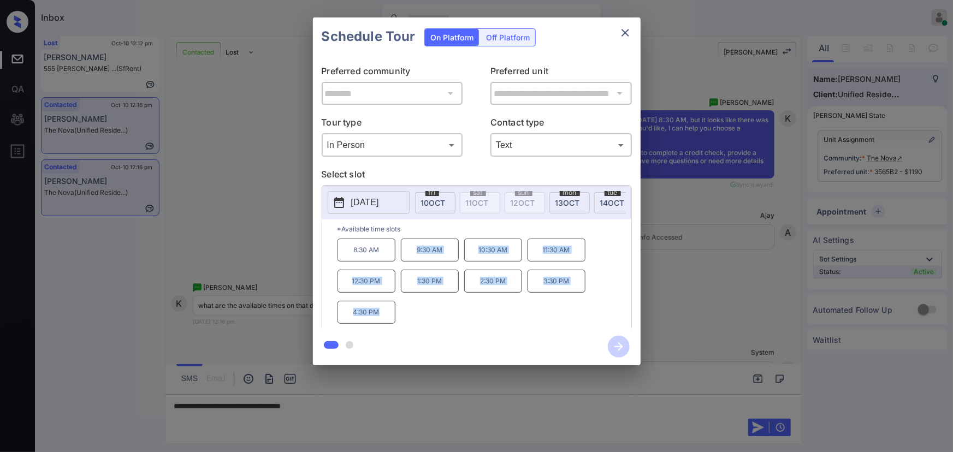
copy div "9:30 AM 10:30 AM 11:30 AM 12:30 PM 1:30 PM 2:30 PM 3:30 PM 4:30 PM"
drag, startPoint x: 385, startPoint y: 317, endPoint x: 410, endPoint y: 257, distance: 64.6
click at [410, 257] on div "8:30 AM 9:30 AM 10:30 AM 11:30 AM 12:30 PM 1:30 PM 2:30 PM 3:30 PM 4:30 PM" at bounding box center [485, 282] width 294 height 87
click at [353, 402] on div at bounding box center [476, 226] width 953 height 452
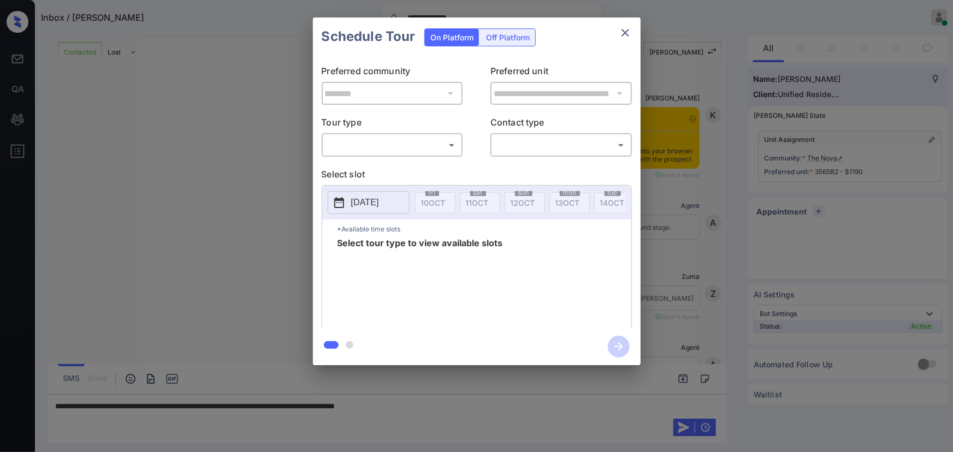
scroll to position [3090, 0]
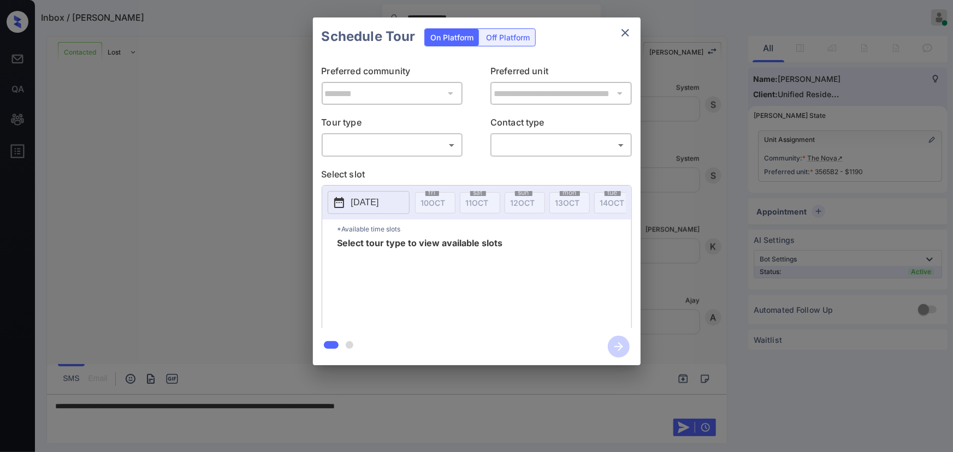
click at [421, 147] on body "**********" at bounding box center [476, 226] width 953 height 452
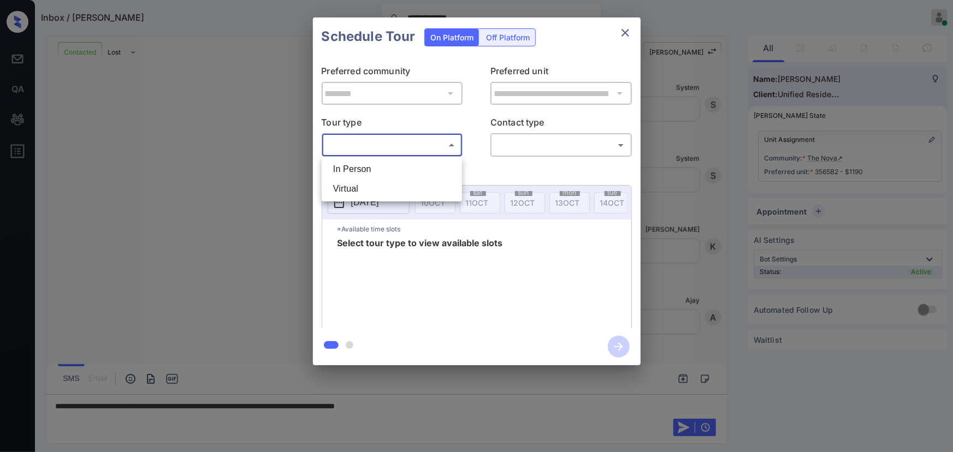
drag, startPoint x: 386, startPoint y: 168, endPoint x: 437, endPoint y: 168, distance: 51.4
click at [385, 169] on li "In Person" at bounding box center [391, 170] width 135 height 20
type input "********"
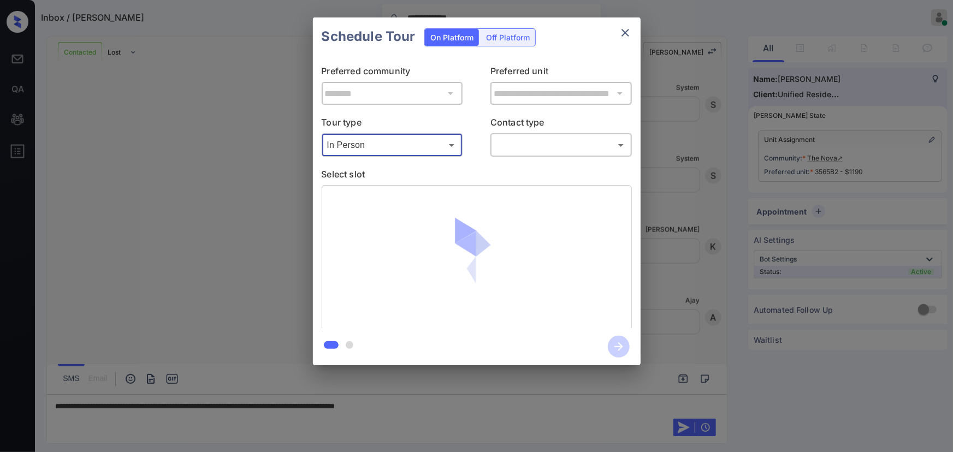
click at [524, 151] on body "**********" at bounding box center [476, 226] width 953 height 452
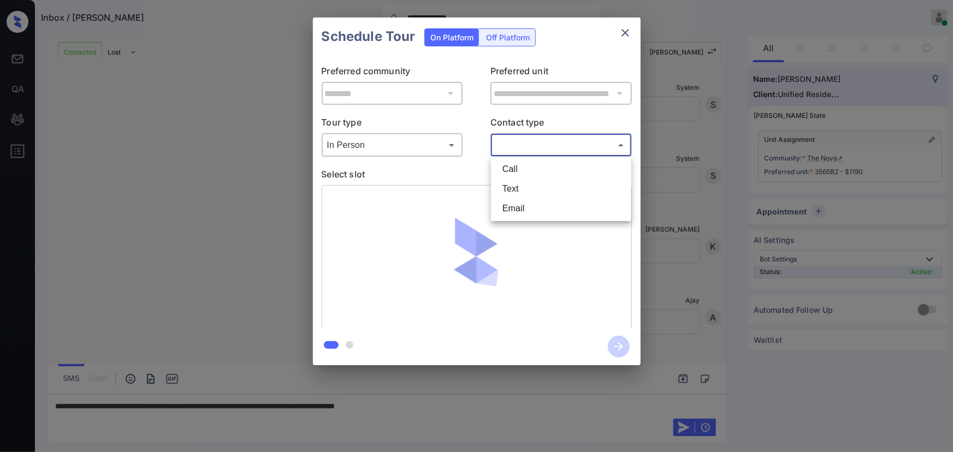
click at [517, 184] on li "Text" at bounding box center [561, 189] width 135 height 20
type input "****"
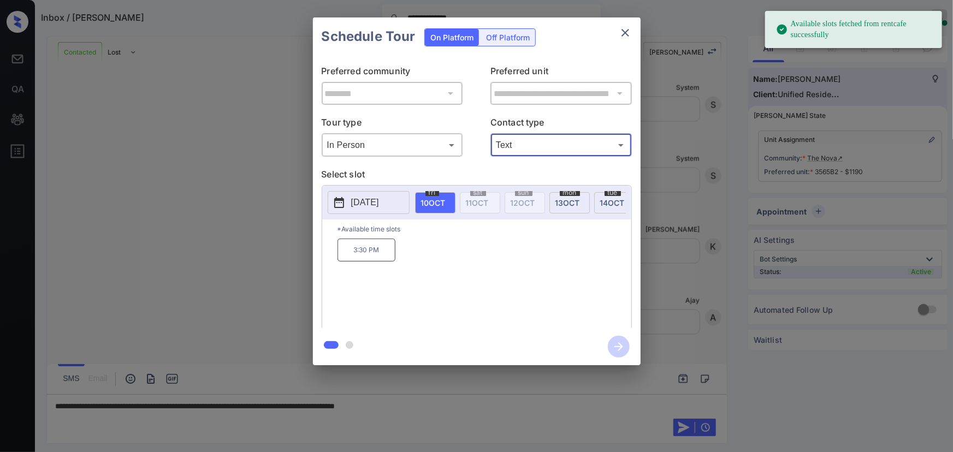
click at [379, 199] on p "2025-10-10" at bounding box center [365, 202] width 28 height 13
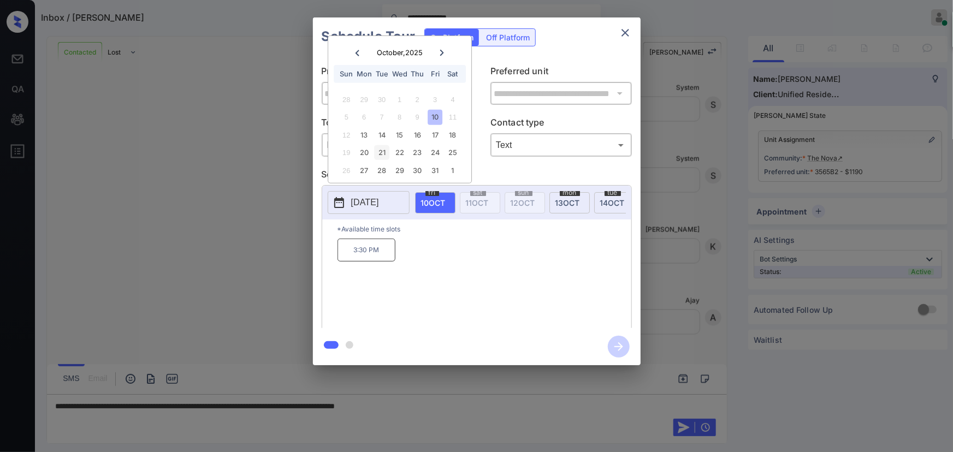
click at [382, 155] on div "21" at bounding box center [382, 152] width 15 height 15
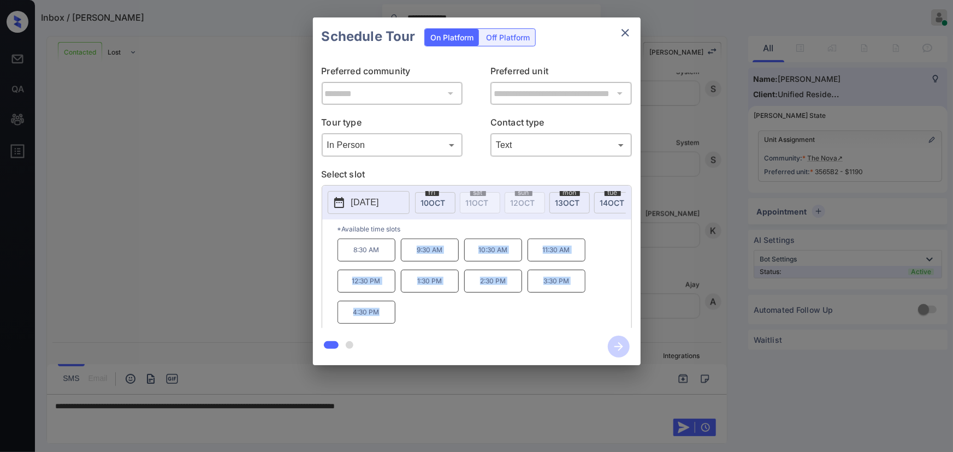
copy div "9:30 AM 10:30 AM 11:30 AM 12:30 PM 1:30 PM 2:30 PM 3:30 PM 4:30 PM"
drag, startPoint x: 379, startPoint y: 316, endPoint x: 411, endPoint y: 255, distance: 68.9
click at [411, 255] on div "8:30 AM 9:30 AM 10:30 AM 11:30 AM 12:30 PM 1:30 PM 2:30 PM 3:30 PM 4:30 PM" at bounding box center [485, 282] width 294 height 87
click at [449, 402] on div at bounding box center [476, 226] width 953 height 452
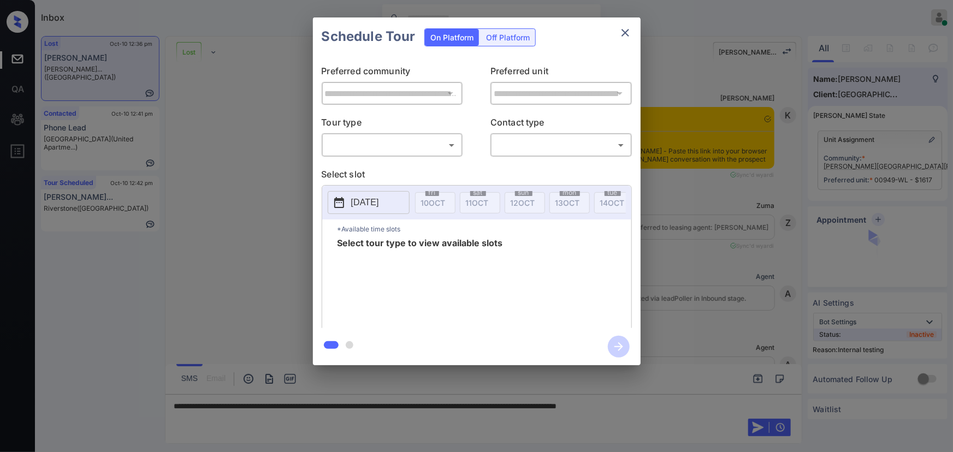
scroll to position [7628, 0]
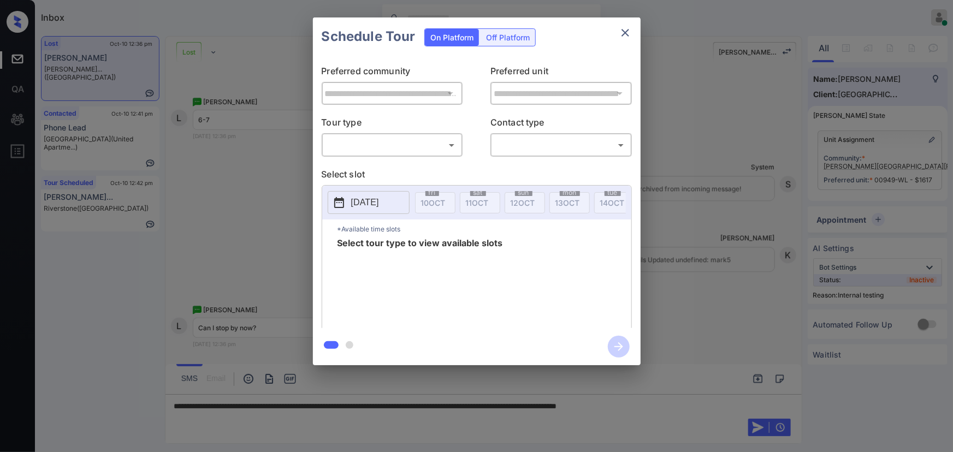
click at [397, 146] on body "Inbox Kenneth Umali Online Set yourself offline Set yourself on break Profile S…" at bounding box center [476, 226] width 953 height 452
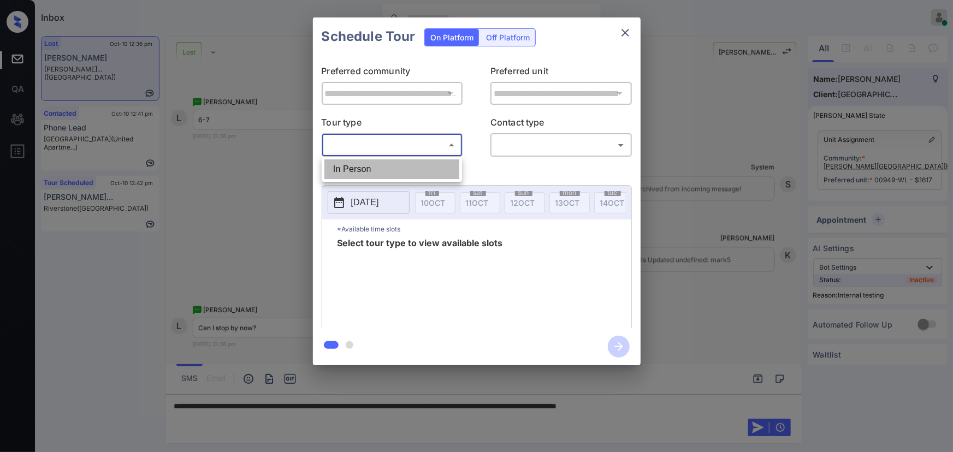
drag, startPoint x: 387, startPoint y: 167, endPoint x: 558, endPoint y: 162, distance: 171.6
click at [388, 167] on li "In Person" at bounding box center [391, 170] width 135 height 20
type input "********"
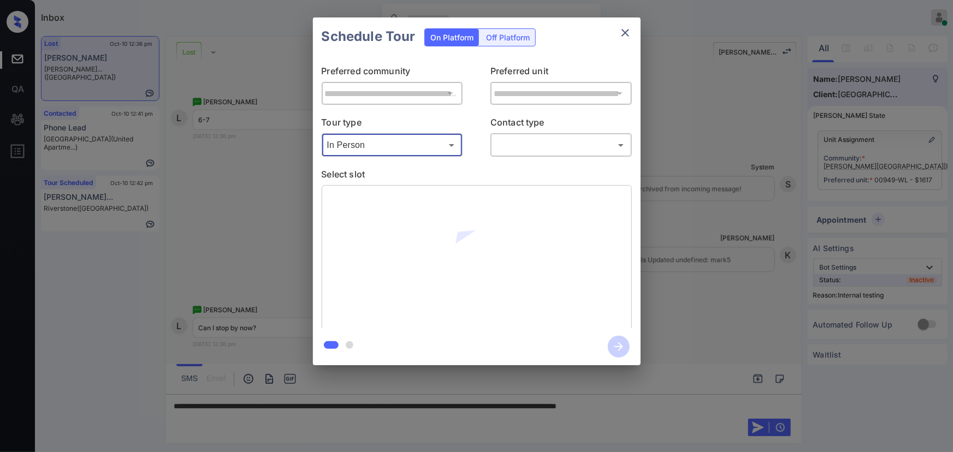
click at [604, 147] on body "Inbox Kenneth Umali Online Set yourself offline Set yourself on break Profile S…" at bounding box center [476, 226] width 953 height 452
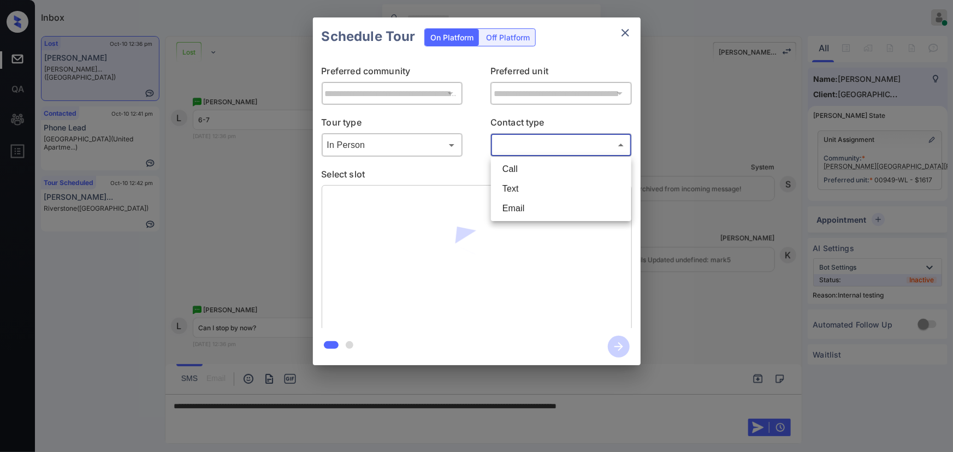
click at [520, 186] on li "Text" at bounding box center [561, 189] width 135 height 20
type input "****"
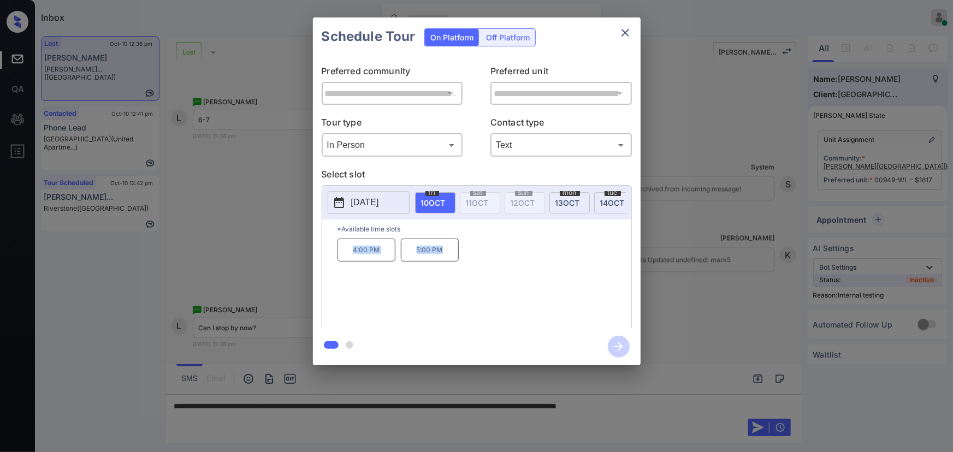
copy div "4:00 PM 5:00 PM"
drag, startPoint x: 443, startPoint y: 258, endPoint x: 358, endPoint y: 270, distance: 85.6
click at [351, 256] on div "4:00 PM 5:00 PM" at bounding box center [485, 282] width 294 height 87
click at [709, 405] on div at bounding box center [476, 226] width 953 height 452
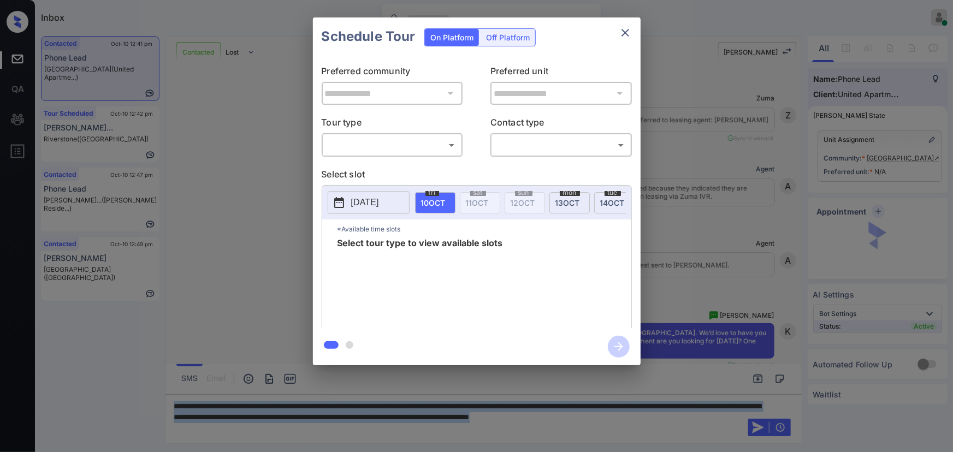
scroll to position [2608, 0]
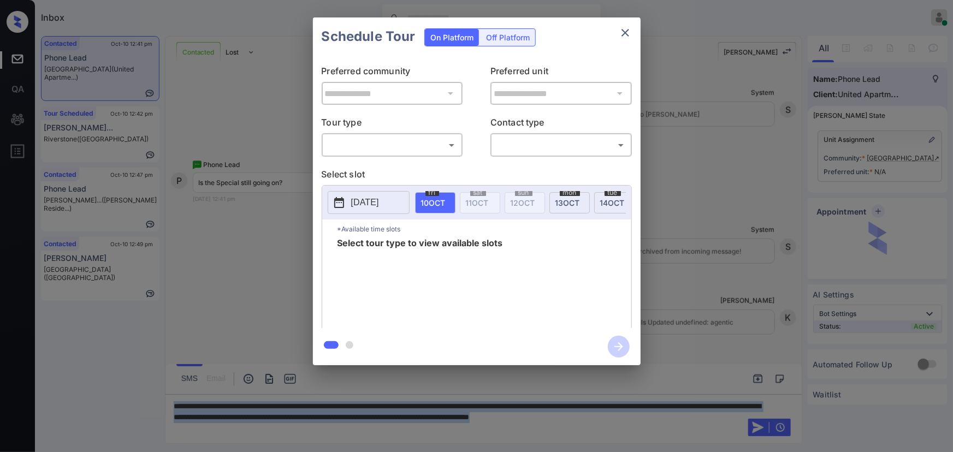
click at [370, 138] on body "Inbox [PERSON_NAME] Online Set yourself offline Set yourself on break Profile S…" at bounding box center [476, 226] width 953 height 452
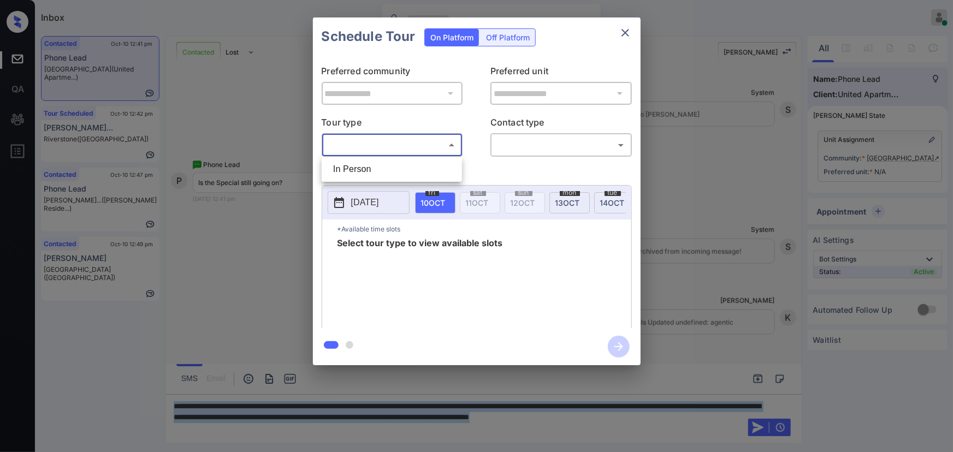
click at [362, 164] on li "In Person" at bounding box center [391, 170] width 135 height 20
type input "********"
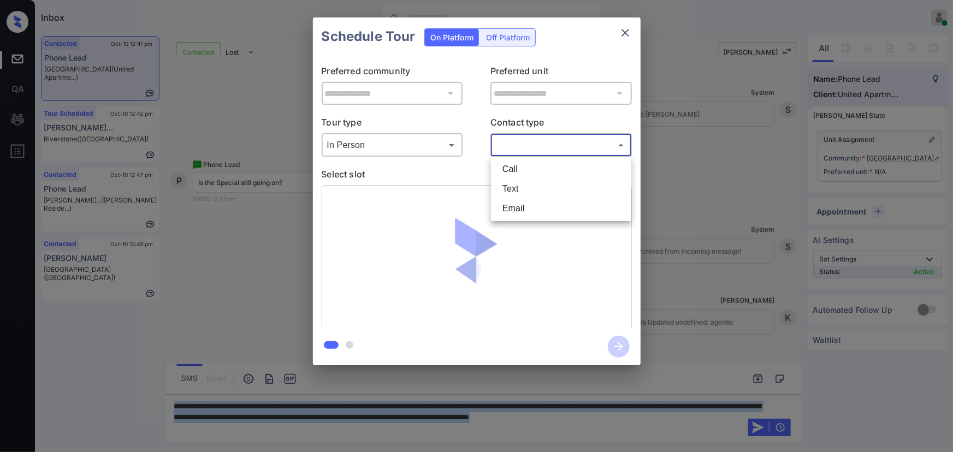
click at [588, 144] on body "Inbox [PERSON_NAME] Online Set yourself offline Set yourself on break Profile S…" at bounding box center [476, 226] width 953 height 452
click at [523, 190] on li "Text" at bounding box center [561, 189] width 135 height 20
type input "****"
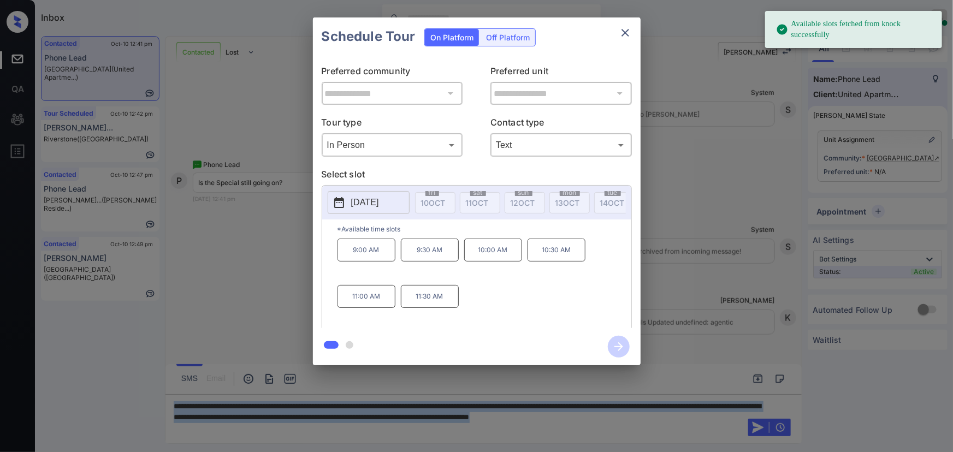
click at [353, 194] on button "[DATE]" at bounding box center [369, 202] width 82 height 23
click at [357, 202] on p "[DATE]" at bounding box center [365, 202] width 28 height 13
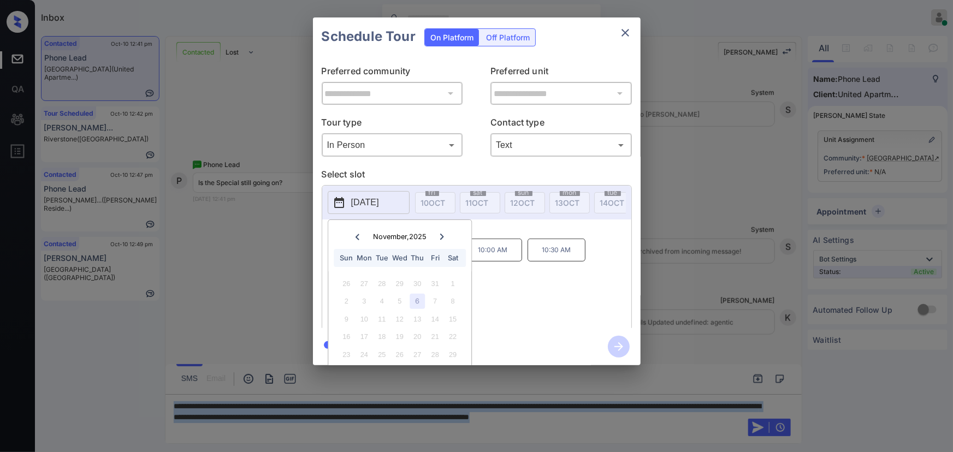
click at [619, 35] on icon "close" at bounding box center [625, 32] width 13 height 13
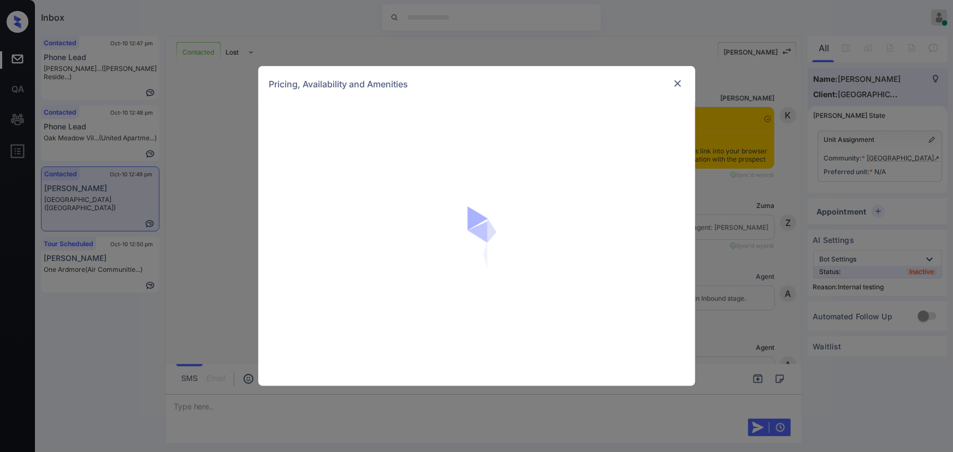
scroll to position [1459, 0]
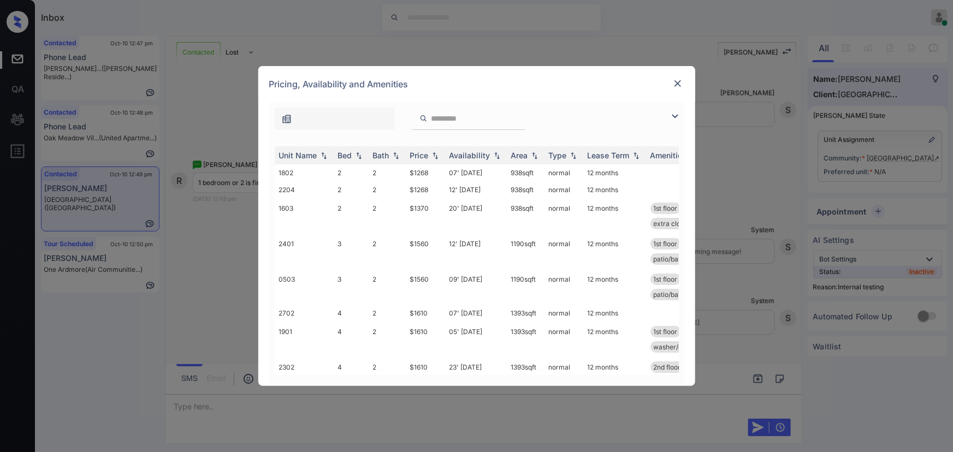
click at [678, 111] on img at bounding box center [675, 116] width 13 height 13
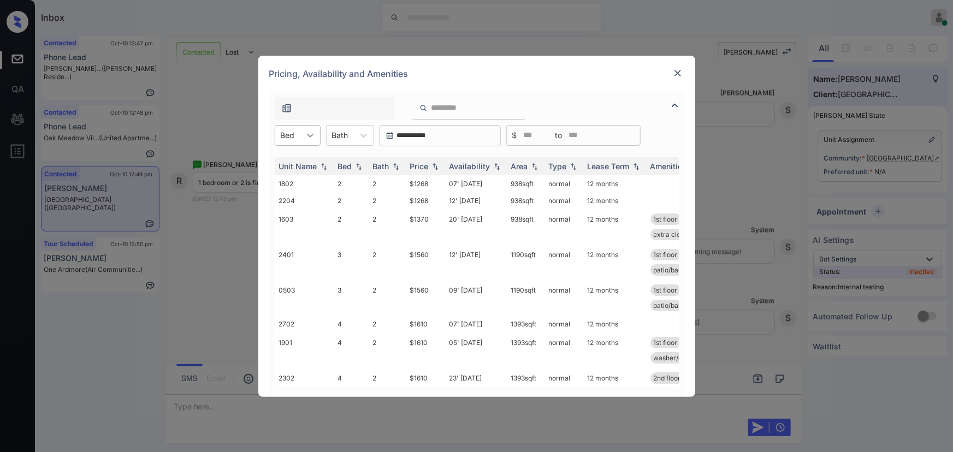
click at [303, 134] on div at bounding box center [310, 136] width 20 height 20
click at [291, 159] on div "2" at bounding box center [298, 162] width 46 height 20
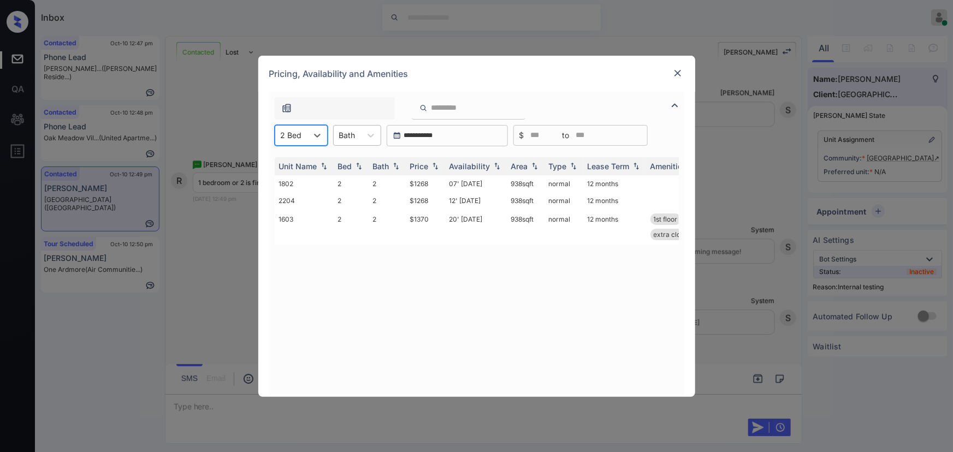
click at [347, 136] on div at bounding box center [347, 134] width 16 height 11
click at [345, 157] on div "2" at bounding box center [357, 162] width 48 height 20
click at [426, 164] on div "Price" at bounding box center [419, 166] width 19 height 9
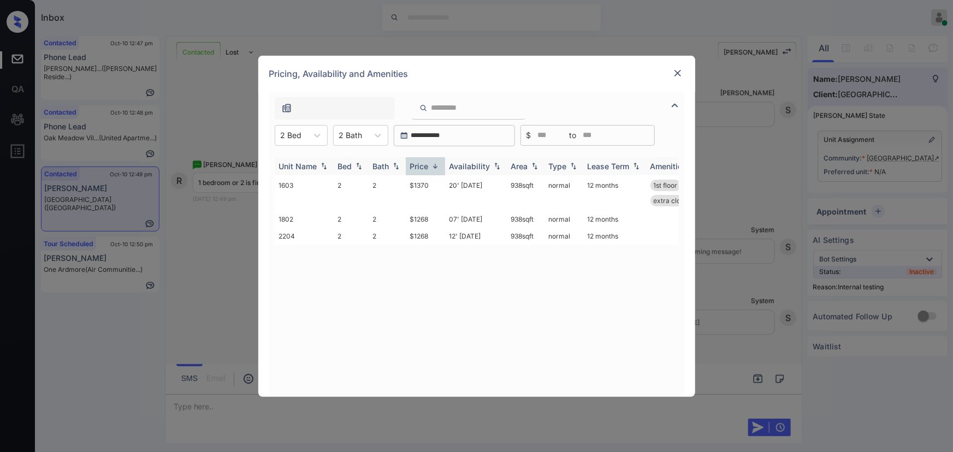
click at [426, 164] on div "Price" at bounding box center [419, 166] width 19 height 9
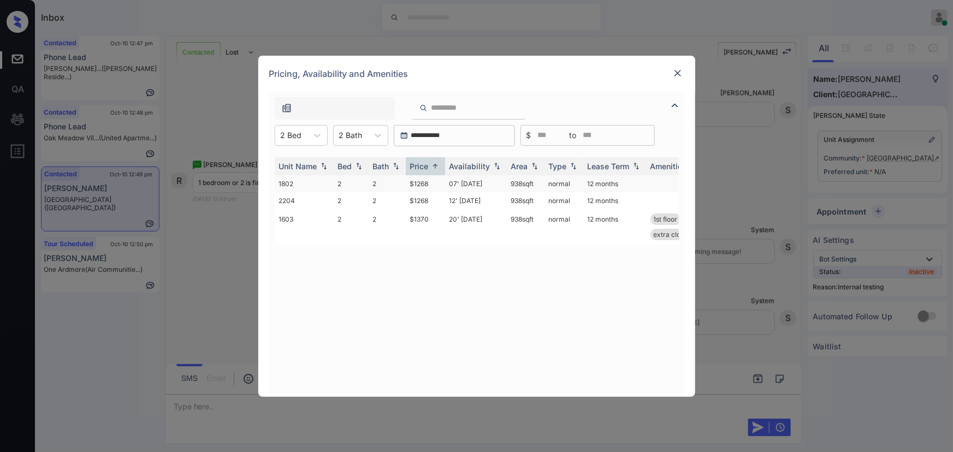
click at [426, 186] on td "$1268" at bounding box center [425, 183] width 39 height 17
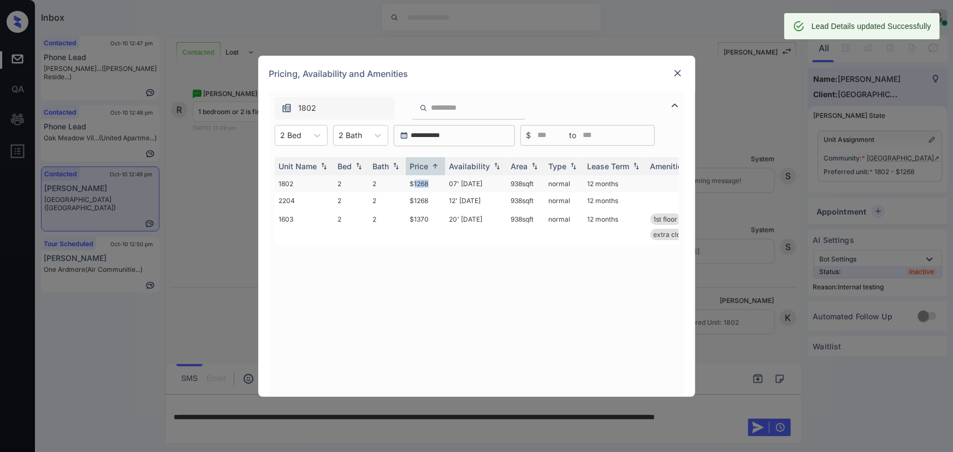
scroll to position [1530, 0]
copy tr "938 sqft"
drag, startPoint x: 536, startPoint y: 181, endPoint x: 503, endPoint y: 183, distance: 33.9
click at [503, 183] on tr "1802 2 2 $1268 07' [DATE] 938 sqft normal 12 months" at bounding box center [560, 183] width 571 height 17
click at [677, 67] on div at bounding box center [677, 73] width 13 height 13
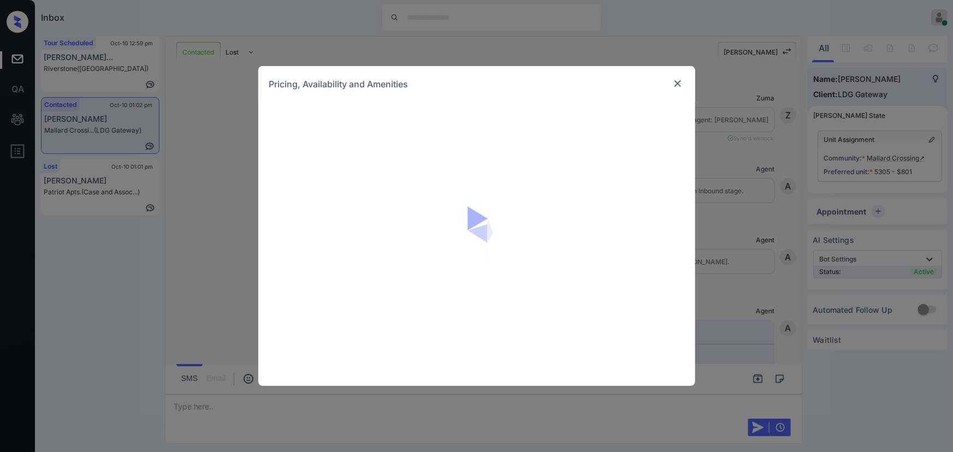
scroll to position [1471, 0]
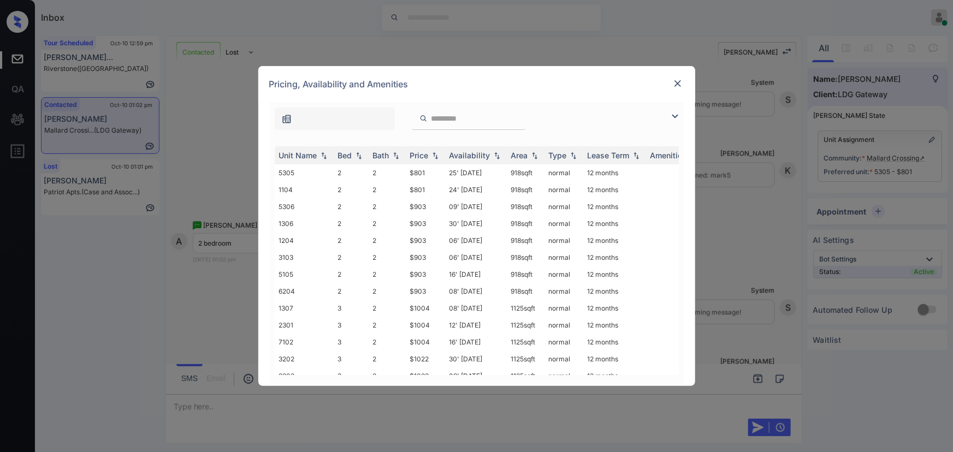
click at [676, 115] on img at bounding box center [675, 116] width 13 height 13
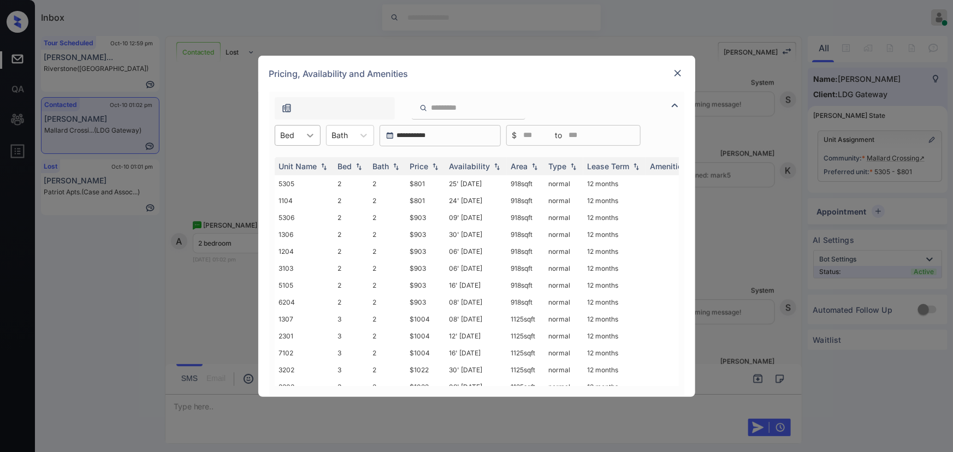
click at [308, 137] on icon at bounding box center [310, 135] width 11 height 11
click at [292, 164] on div "2" at bounding box center [298, 162] width 46 height 20
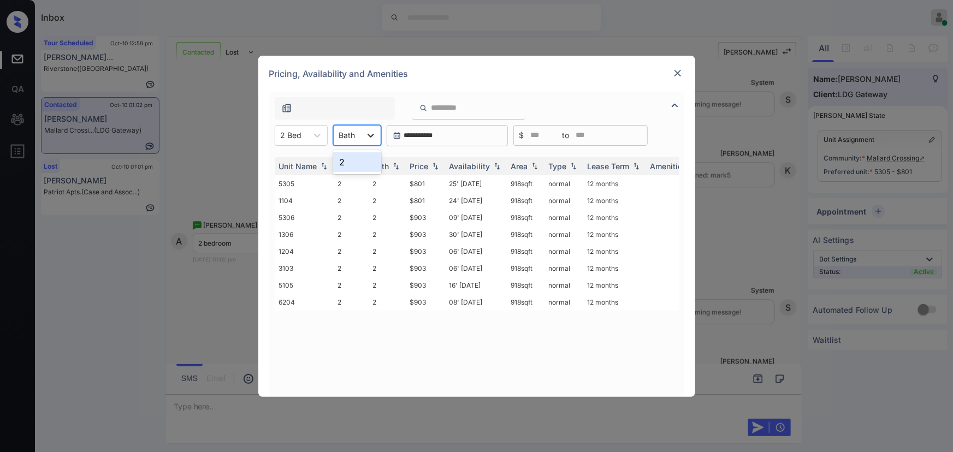
click at [368, 137] on icon at bounding box center [370, 135] width 11 height 11
click at [355, 167] on div "2" at bounding box center [357, 162] width 48 height 20
click at [422, 166] on div "Price" at bounding box center [419, 166] width 19 height 9
click at [423, 166] on div "Price" at bounding box center [419, 166] width 19 height 9
click at [461, 181] on td "25' [DATE]" at bounding box center [476, 183] width 62 height 17
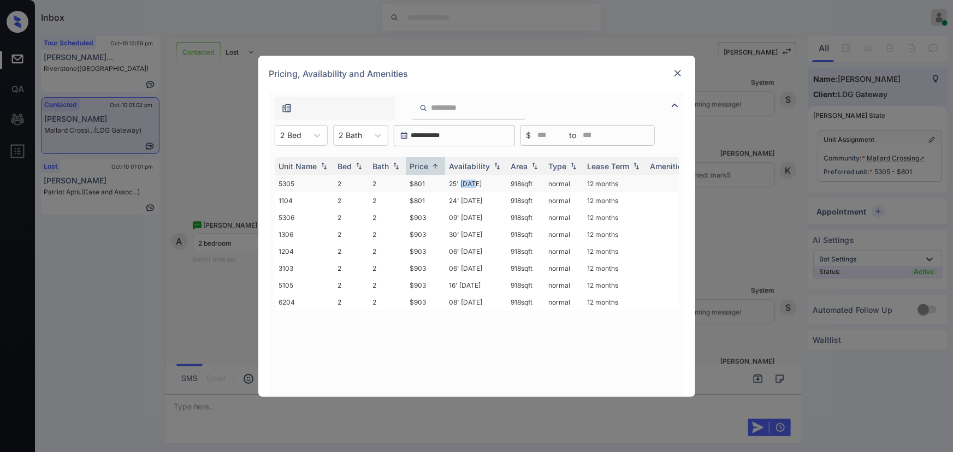
click at [461, 181] on td "25' [DATE]" at bounding box center [476, 183] width 62 height 17
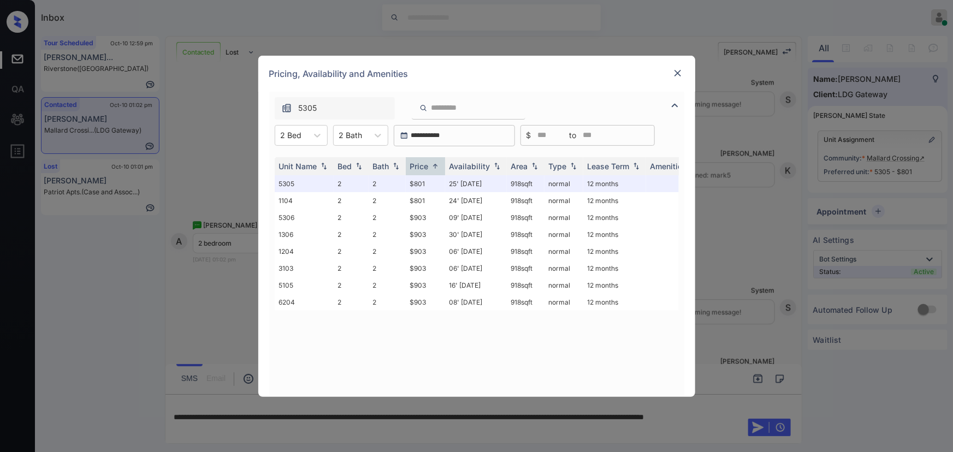
click at [684, 70] on div "Pricing, Availability and Amenities" at bounding box center [476, 74] width 437 height 36
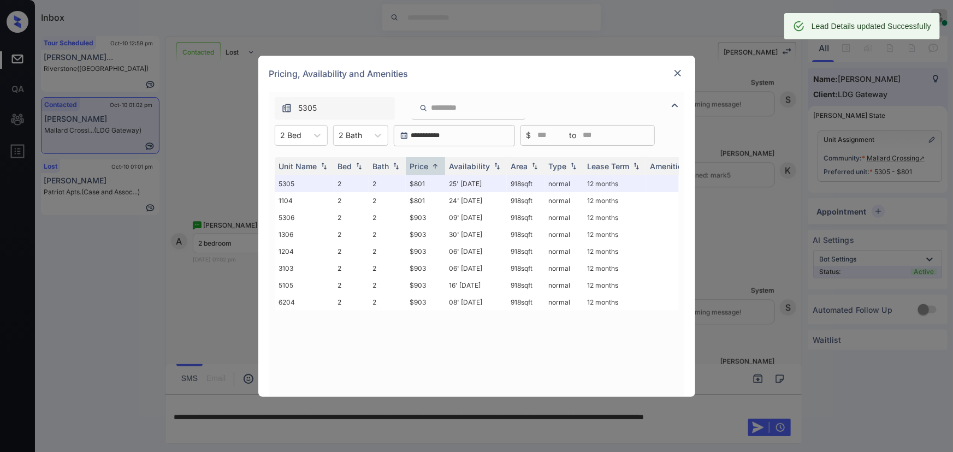
click at [675, 71] on img at bounding box center [677, 73] width 11 height 11
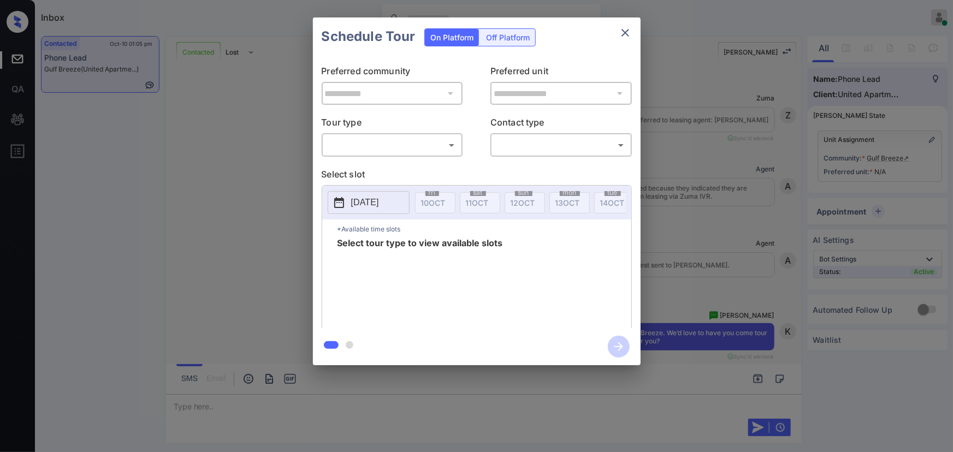
scroll to position [2435, 0]
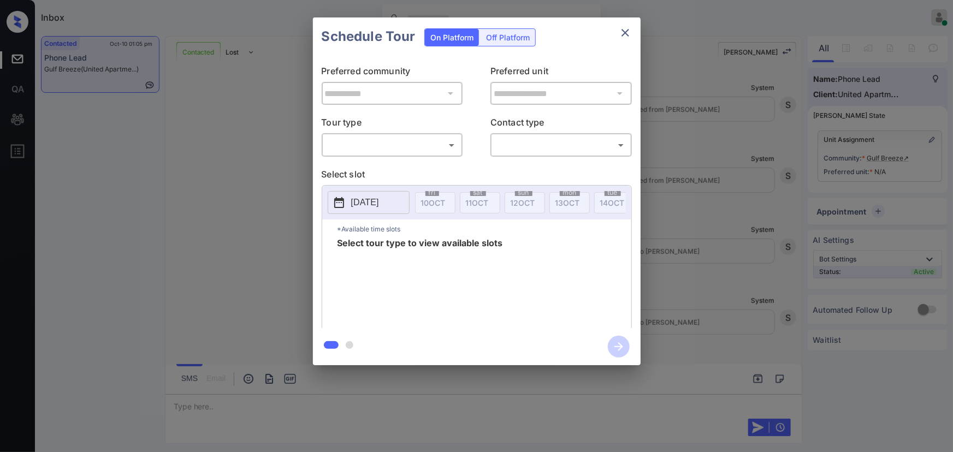
click at [387, 141] on body "Inbox Kenneth Umali Online Set yourself offline Set yourself on break Profile S…" at bounding box center [476, 226] width 953 height 452
click at [412, 149] on div at bounding box center [476, 226] width 953 height 452
click at [452, 149] on body "Inbox Kenneth Umali Online Set yourself offline Set yourself on break Profile S…" at bounding box center [476, 226] width 953 height 452
click at [536, 149] on div at bounding box center [476, 226] width 953 height 452
click at [676, 160] on div "**********" at bounding box center [476, 191] width 953 height 383
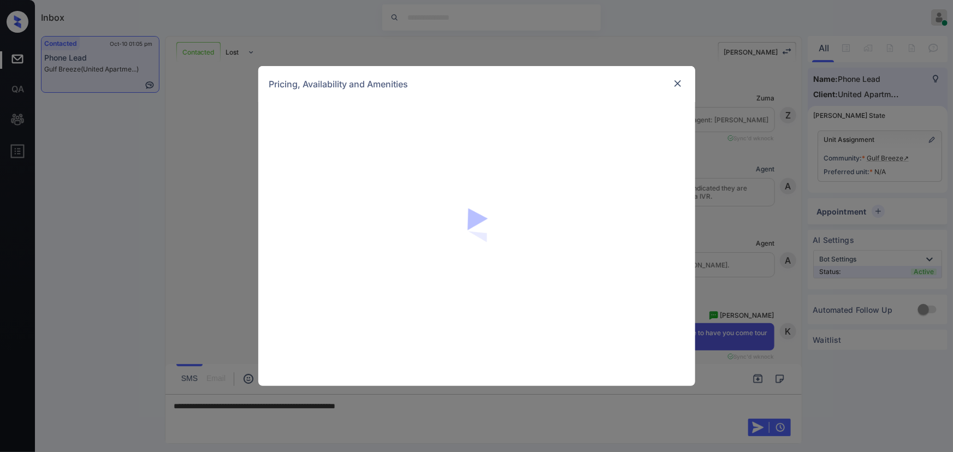
scroll to position [2435, 0]
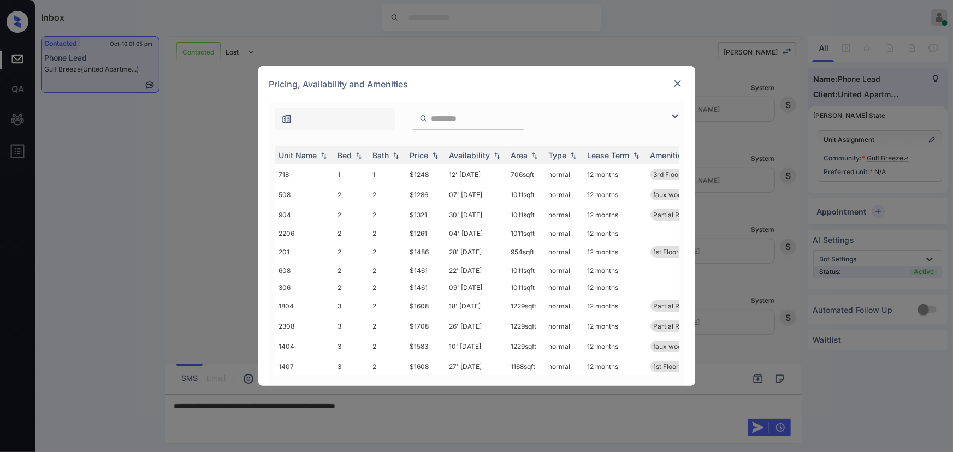
click at [669, 110] on img at bounding box center [675, 116] width 13 height 13
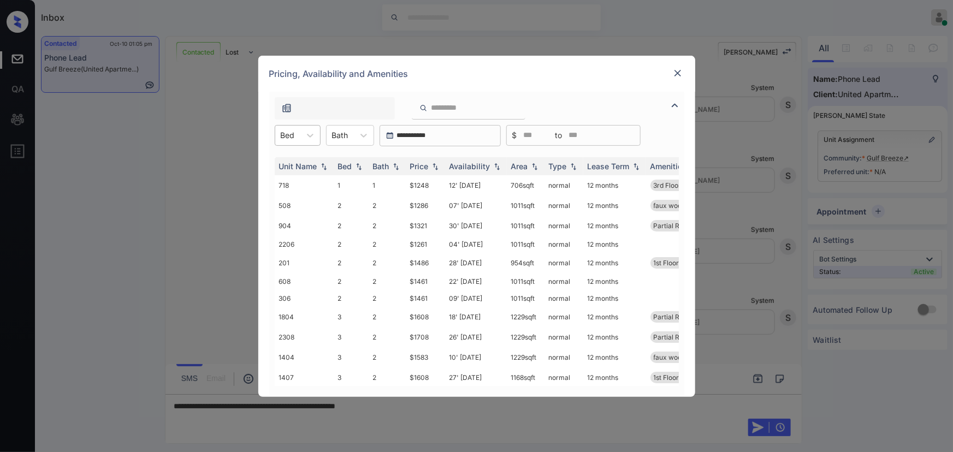
click at [293, 138] on div at bounding box center [288, 134] width 14 height 11
click at [288, 158] on div "1" at bounding box center [298, 162] width 46 height 20
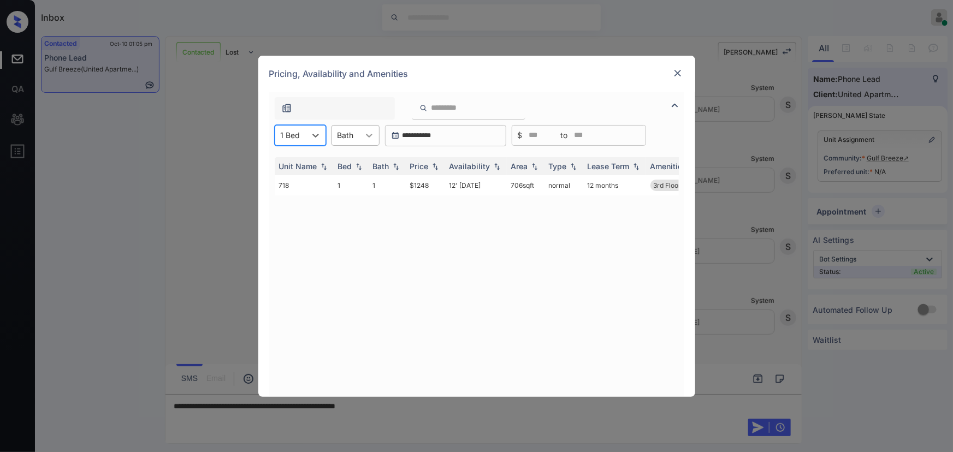
click at [368, 133] on icon at bounding box center [369, 135] width 11 height 11
click at [357, 163] on div "1" at bounding box center [356, 162] width 48 height 20
click at [432, 166] on img at bounding box center [435, 166] width 11 height 8
copy td "$1248"
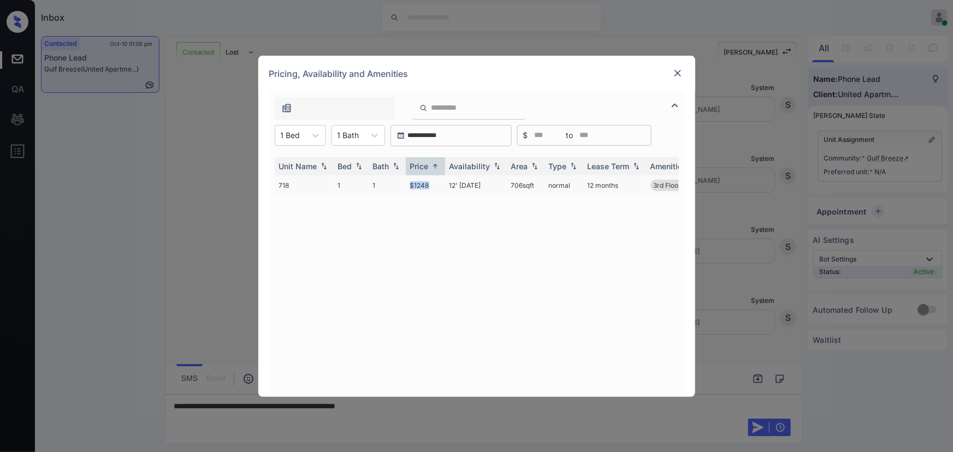
drag, startPoint x: 424, startPoint y: 186, endPoint x: 410, endPoint y: 186, distance: 14.8
click at [410, 186] on td "$1248" at bounding box center [425, 185] width 39 height 20
click at [677, 74] on img at bounding box center [677, 73] width 11 height 11
